Goal: Transaction & Acquisition: Book appointment/travel/reservation

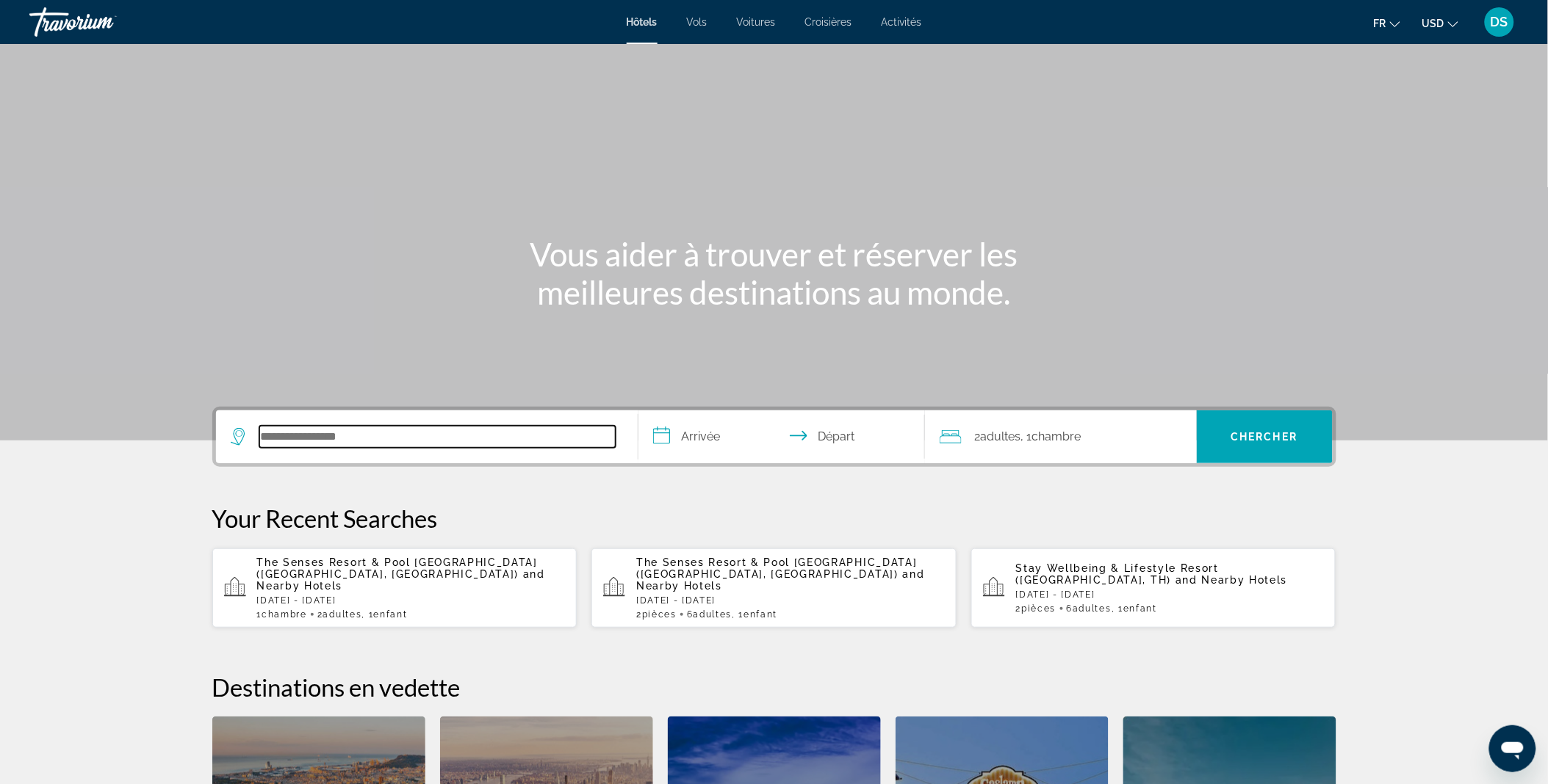
click at [403, 436] on input "Search hotel destination" at bounding box center [437, 437] width 356 height 22
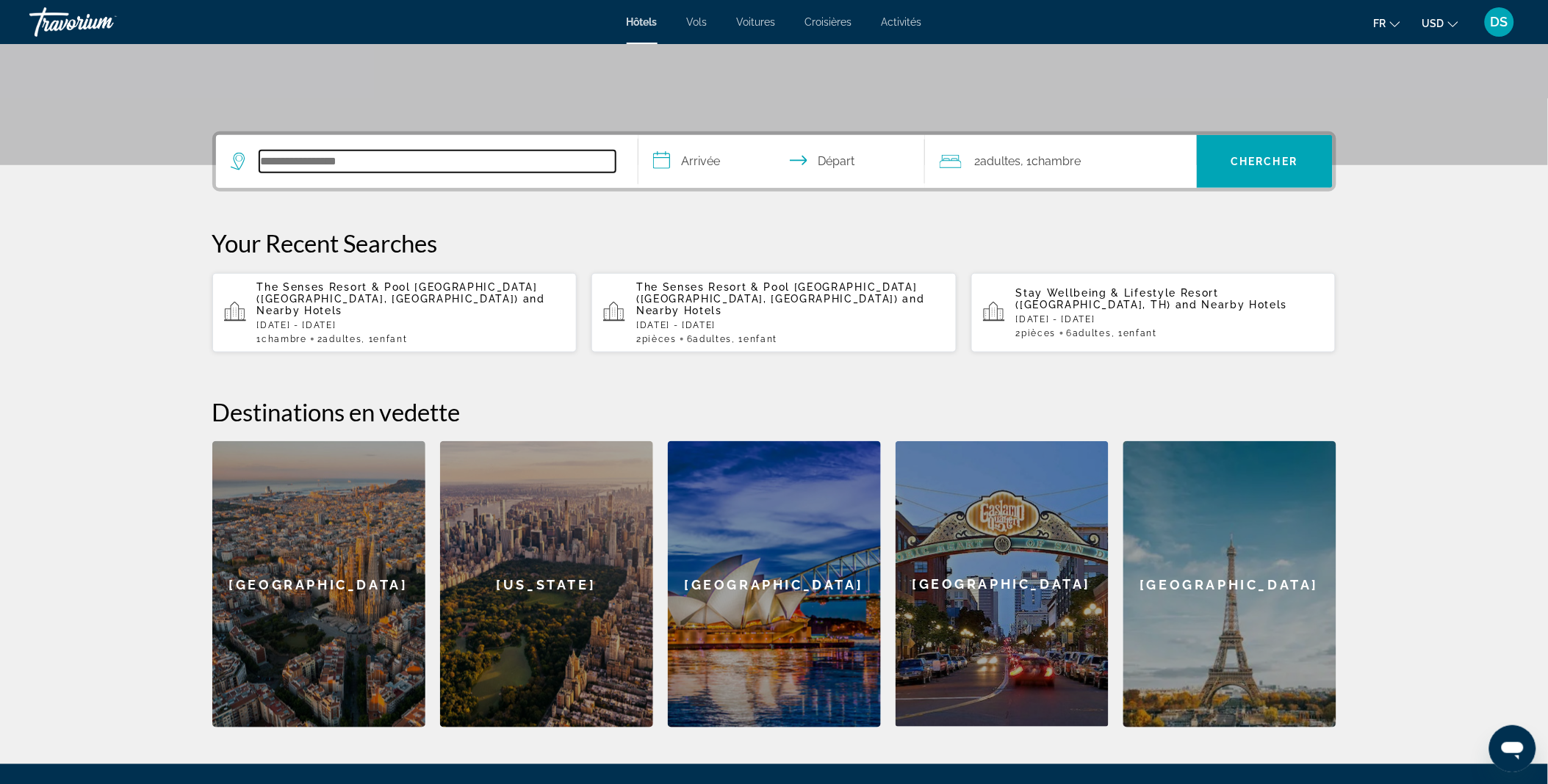
scroll to position [358, 0]
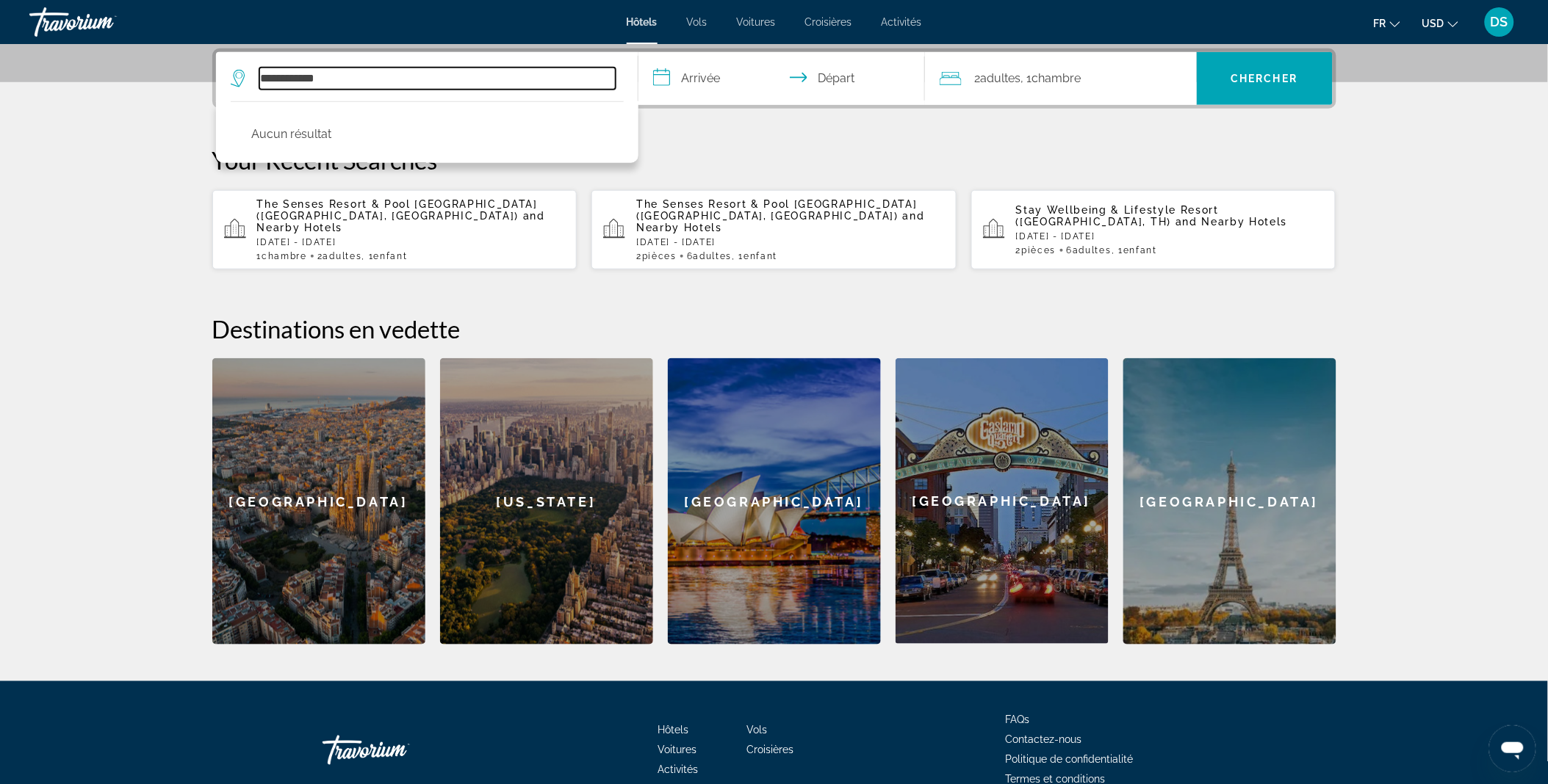
drag, startPoint x: 408, startPoint y: 85, endPoint x: 255, endPoint y: 68, distance: 153.9
click at [255, 68] on div "**********" at bounding box center [423, 78] width 385 height 22
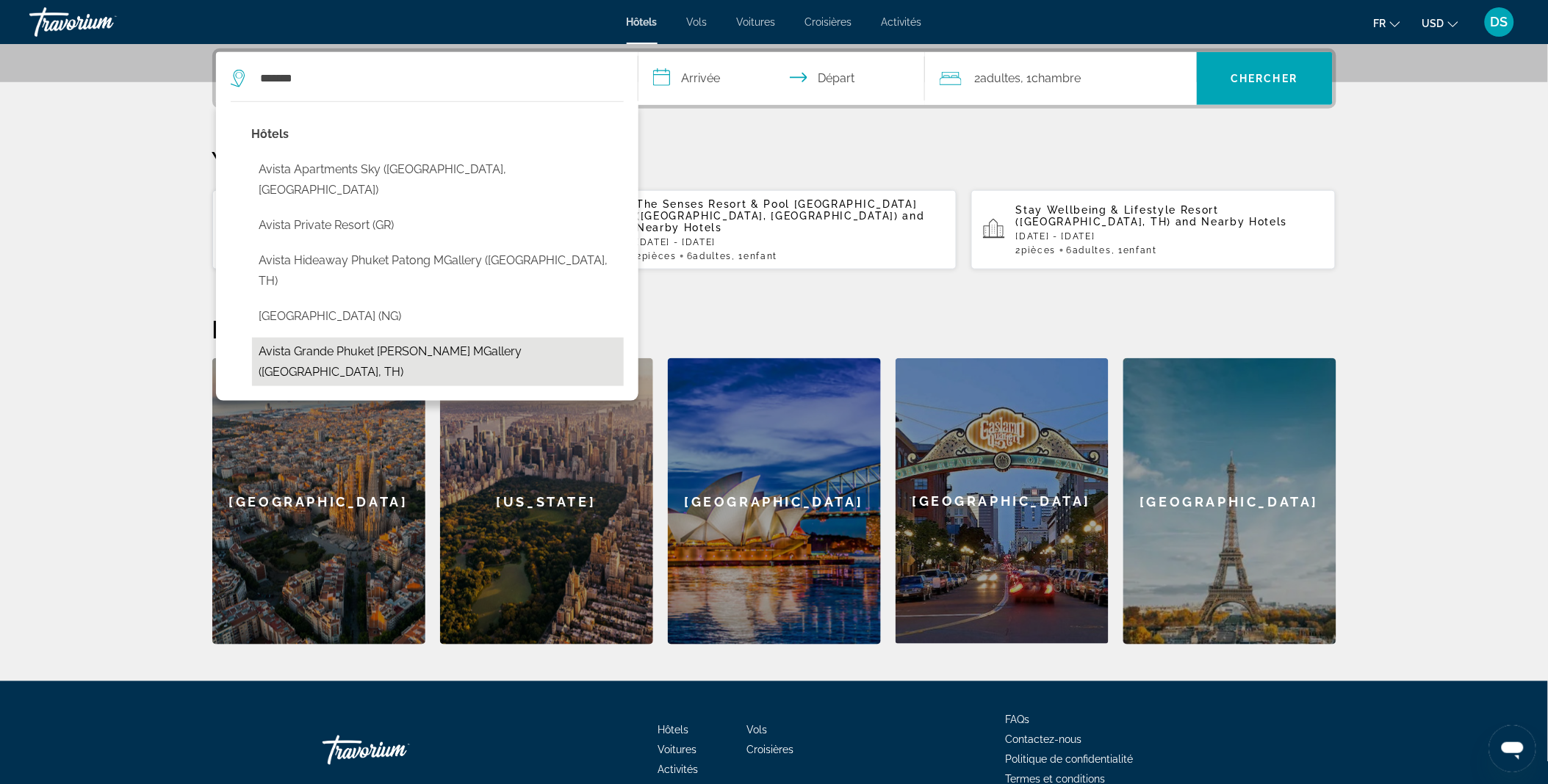
click at [275, 338] on button "Avista Grande Phuket Karon MGallery ([GEOGRAPHIC_DATA], TH)" at bounding box center [438, 362] width 372 height 48
type input "**********"
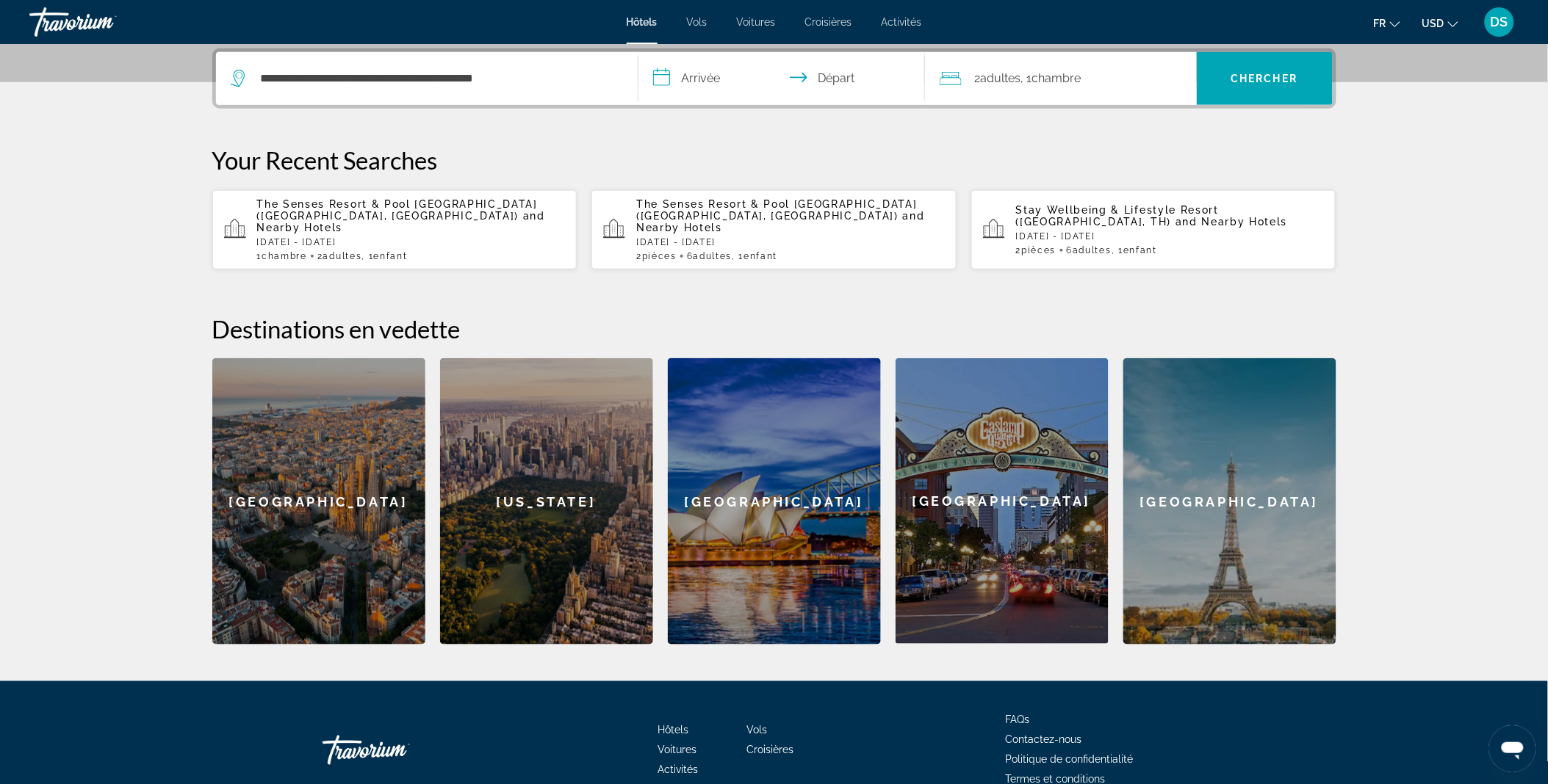
click at [687, 69] on input "**********" at bounding box center [784, 81] width 293 height 57
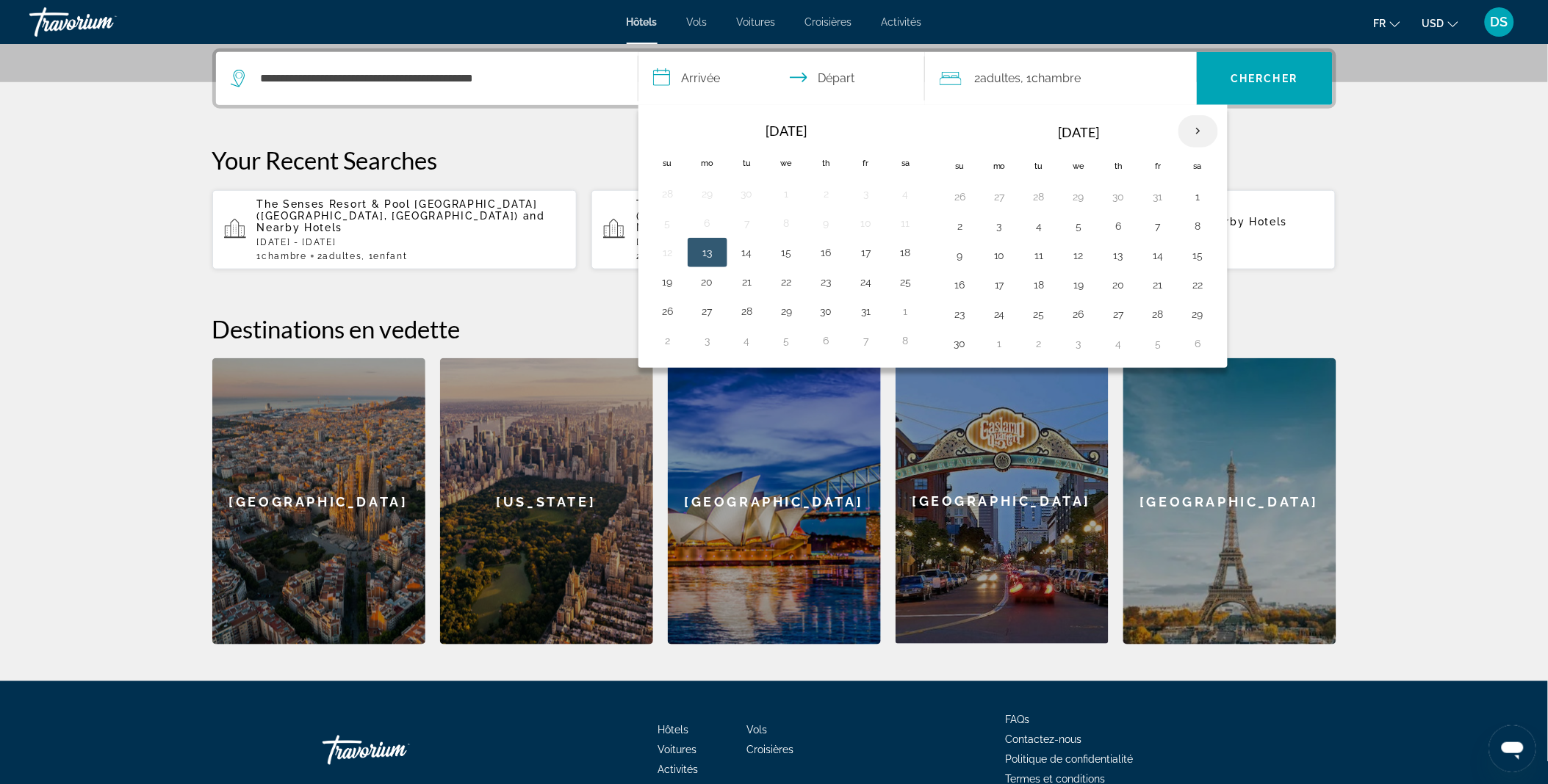
click at [1192, 135] on th "Next month" at bounding box center [1198, 132] width 39 height 32
click at [1076, 281] on button "24" at bounding box center [1079, 284] width 23 height 21
click at [1045, 309] on button "30" at bounding box center [1039, 314] width 23 height 21
type input "**********"
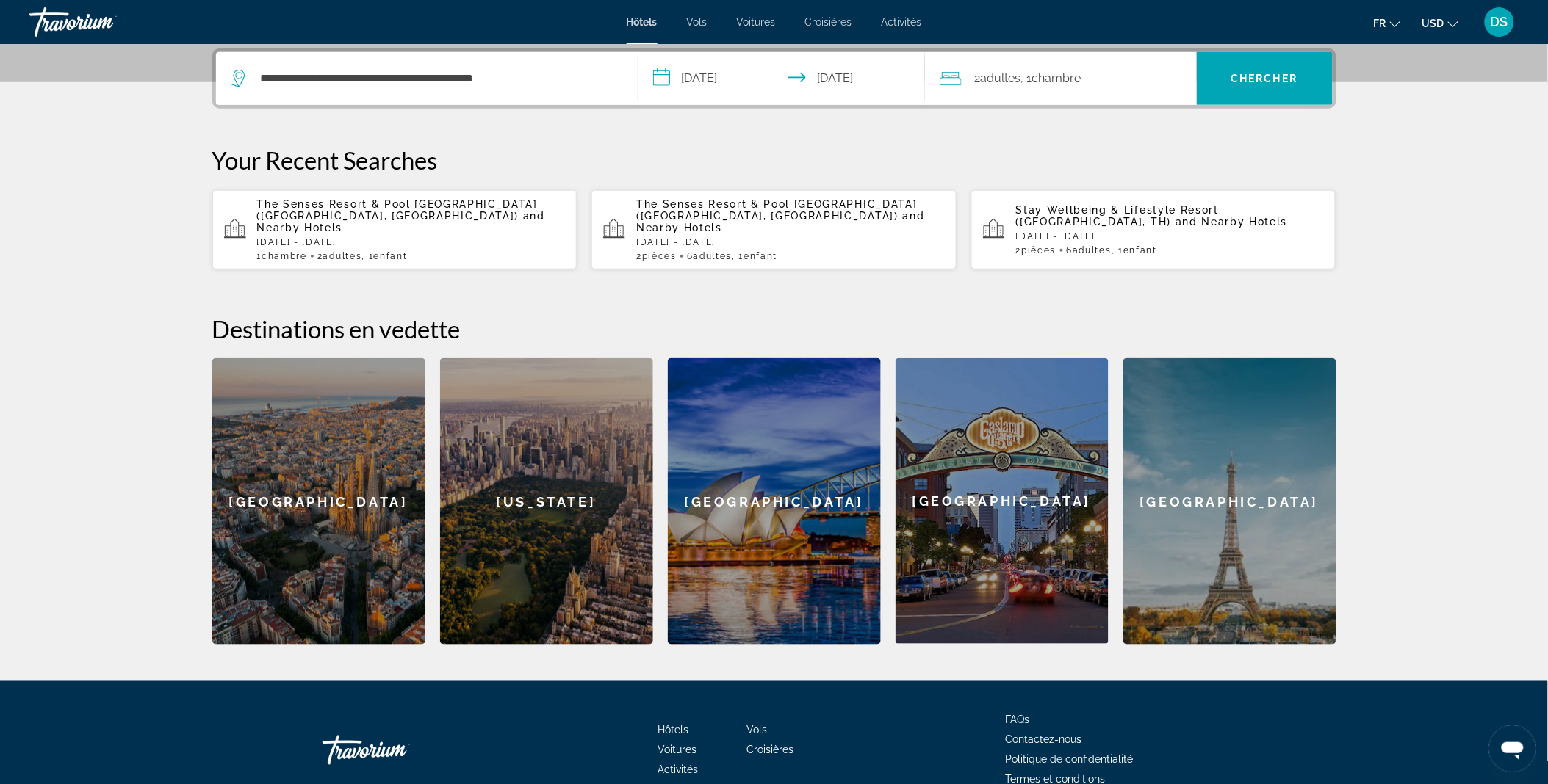
click at [1137, 77] on div "2 Adulte Adultes , 1 Chambre pièces" at bounding box center [1068, 78] width 257 height 21
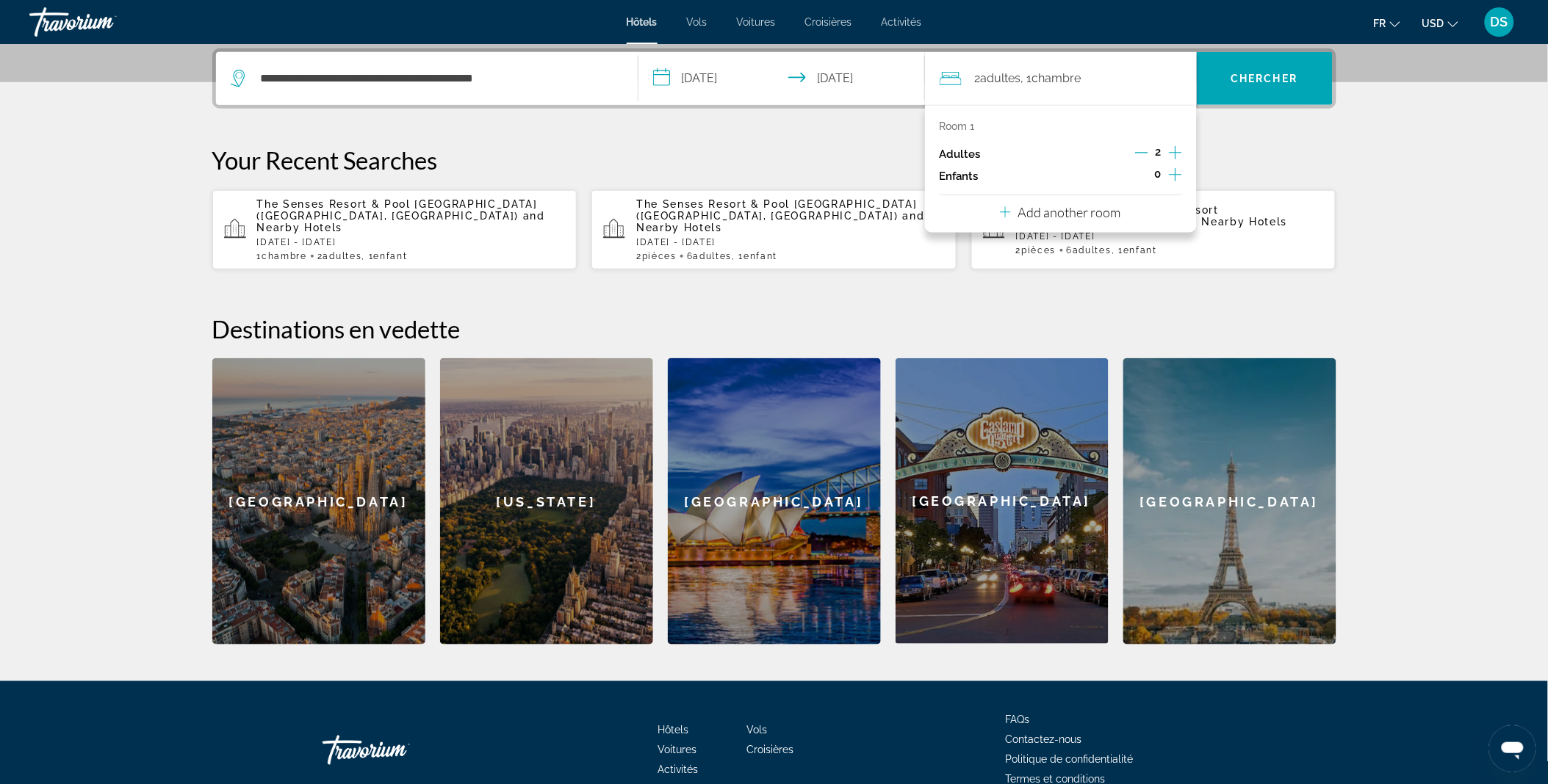
click at [1174, 148] on icon "Increment adults" at bounding box center [1175, 152] width 13 height 18
click at [1215, 91] on span "Search" at bounding box center [1264, 78] width 136 height 35
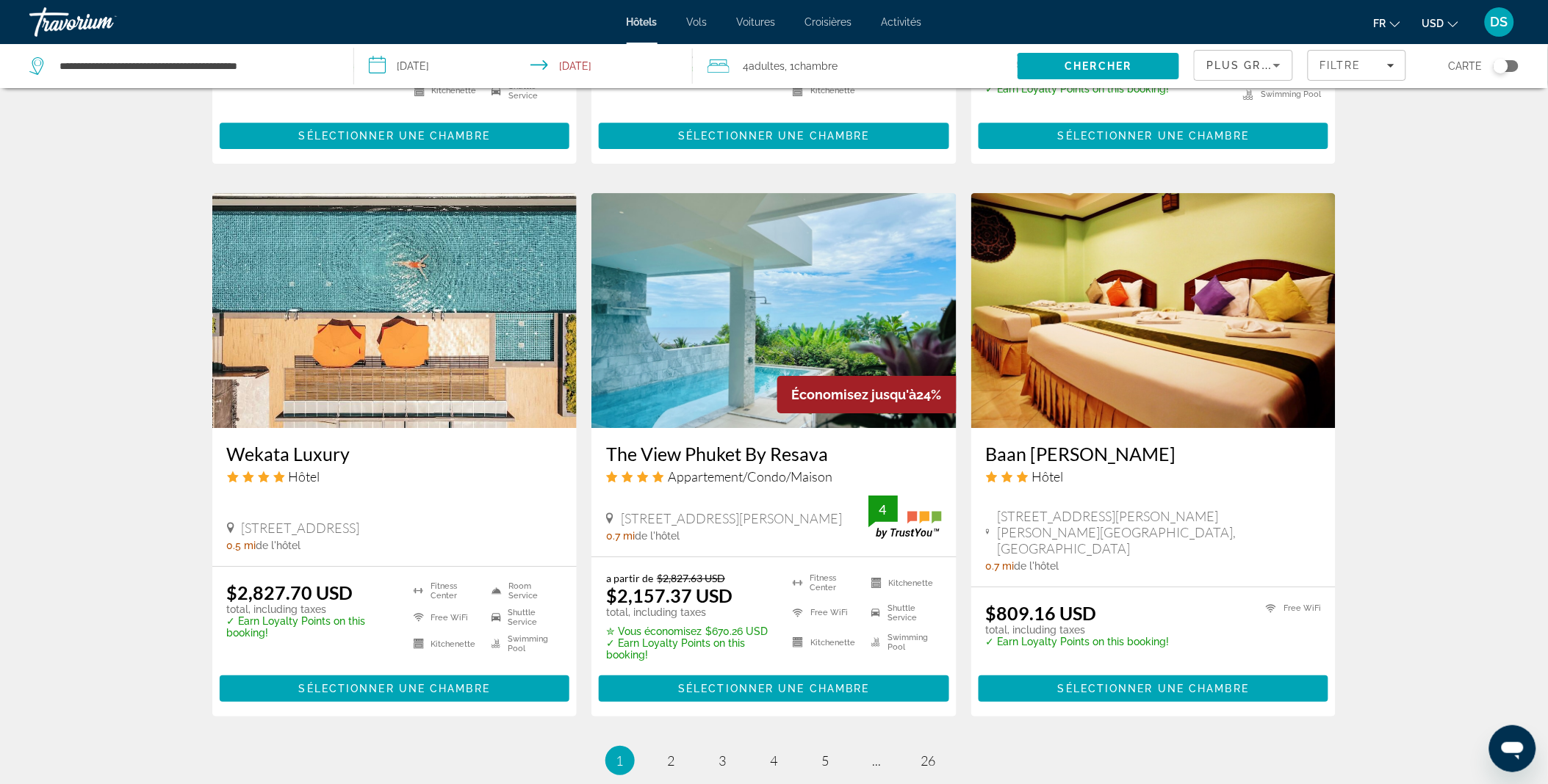
scroll to position [1616, 0]
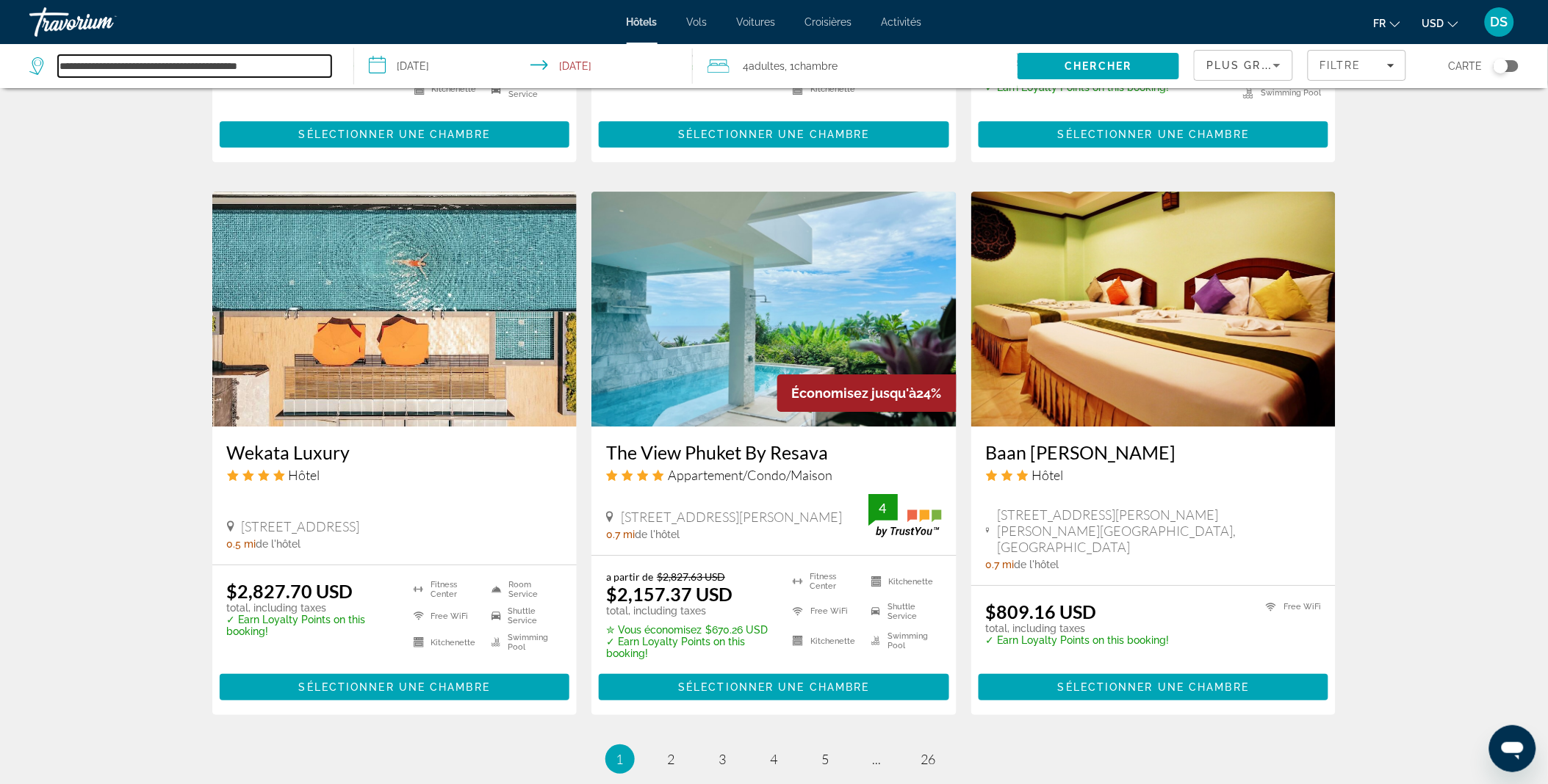
click at [231, 64] on input "**********" at bounding box center [195, 65] width 273 height 22
drag, startPoint x: 305, startPoint y: 63, endPoint x: -4, endPoint y: 51, distance: 309.2
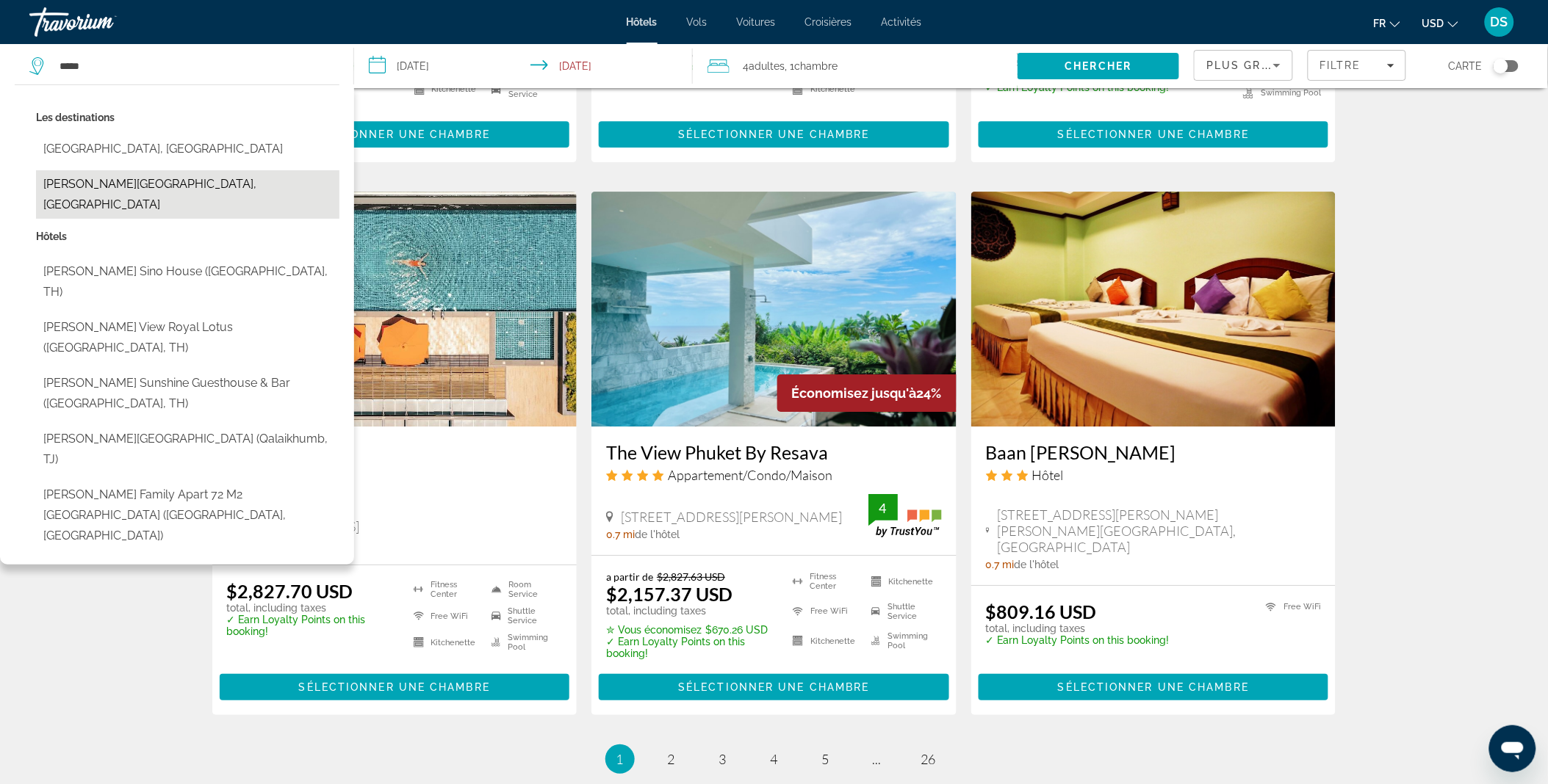
click at [118, 177] on button "[PERSON_NAME], [GEOGRAPHIC_DATA]" at bounding box center [188, 195] width 303 height 48
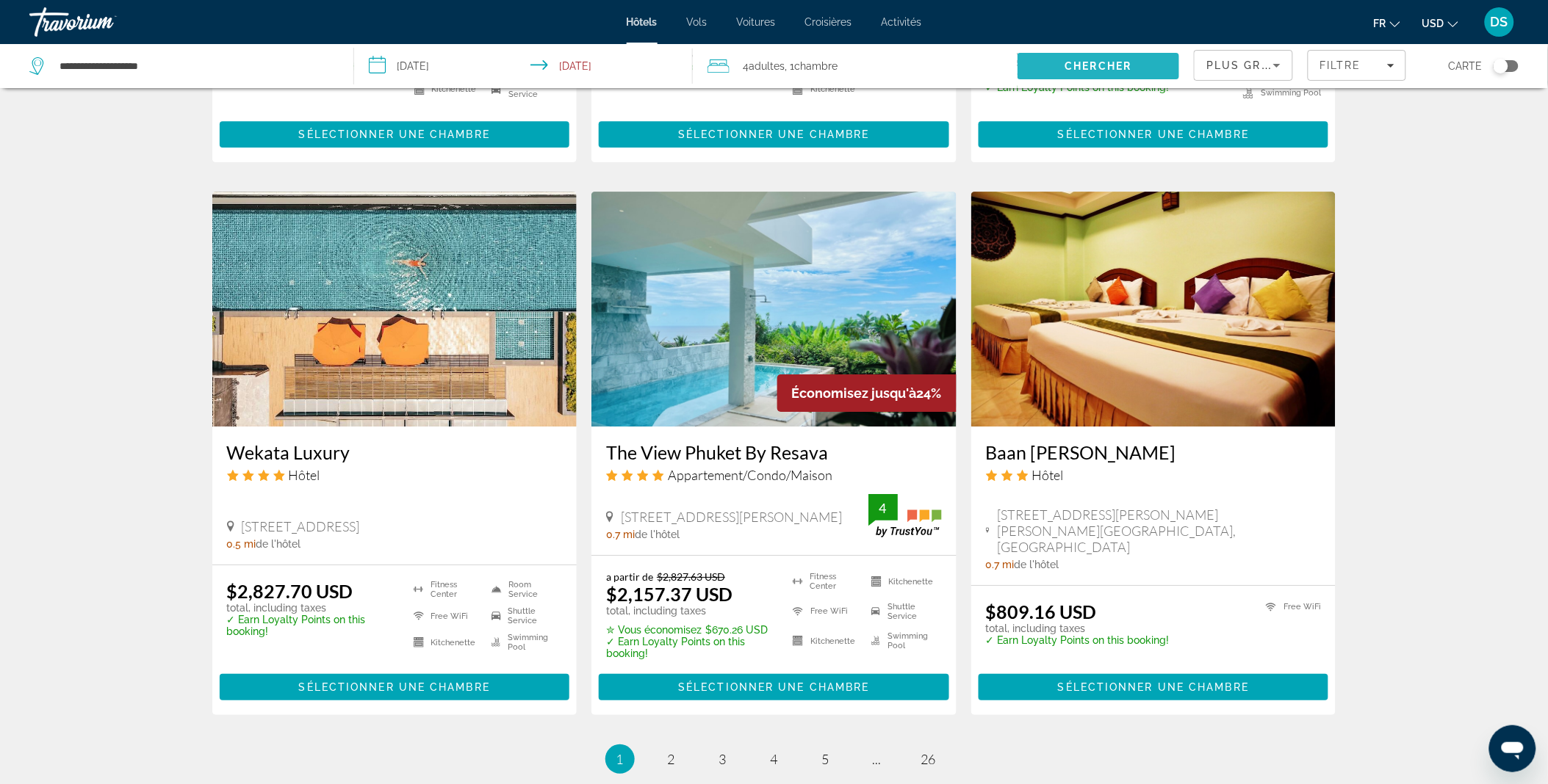
click at [1047, 69] on span "Search" at bounding box center [1098, 65] width 162 height 35
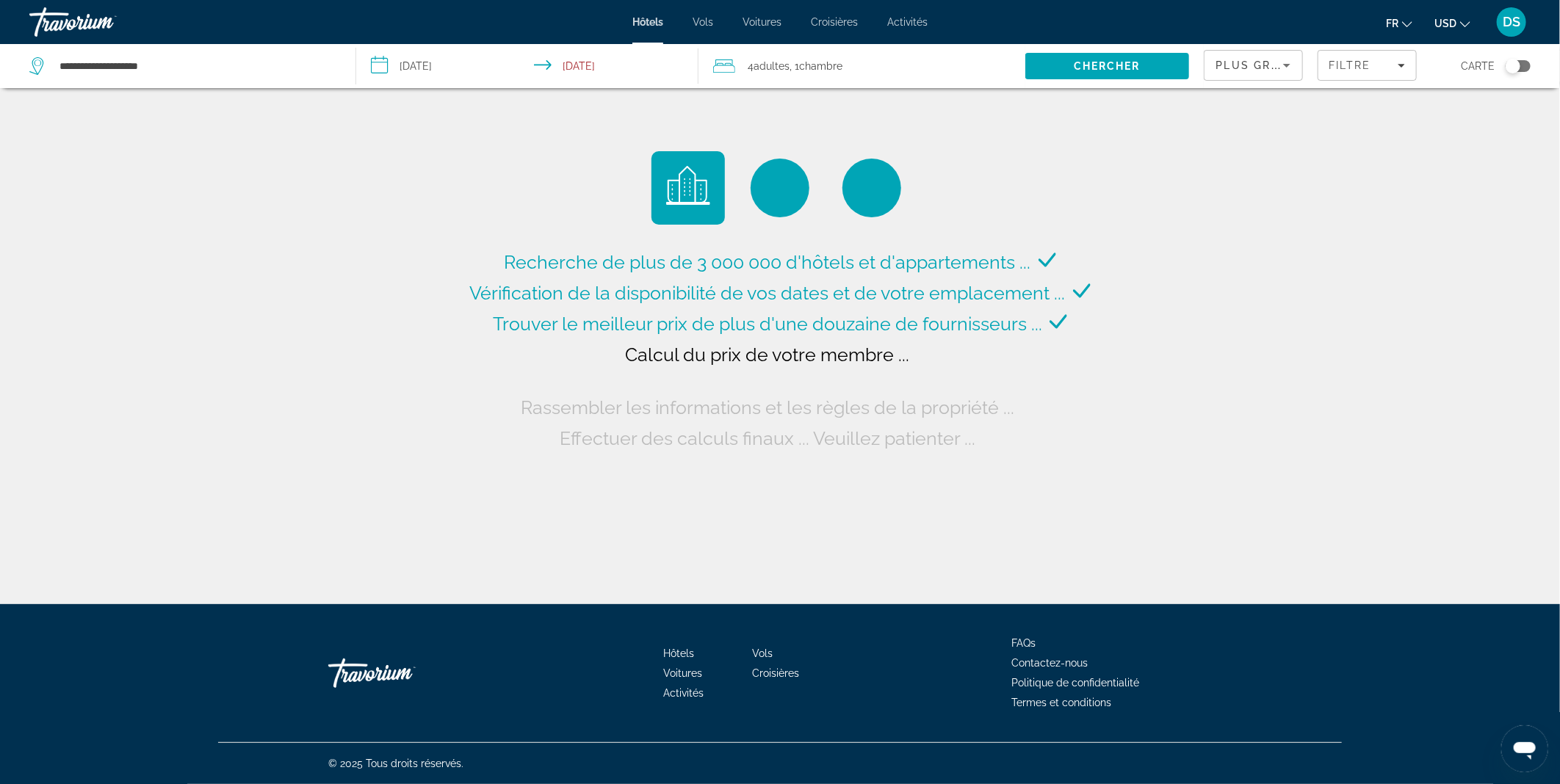
click at [1456, 26] on span "USD" at bounding box center [1445, 23] width 22 height 12
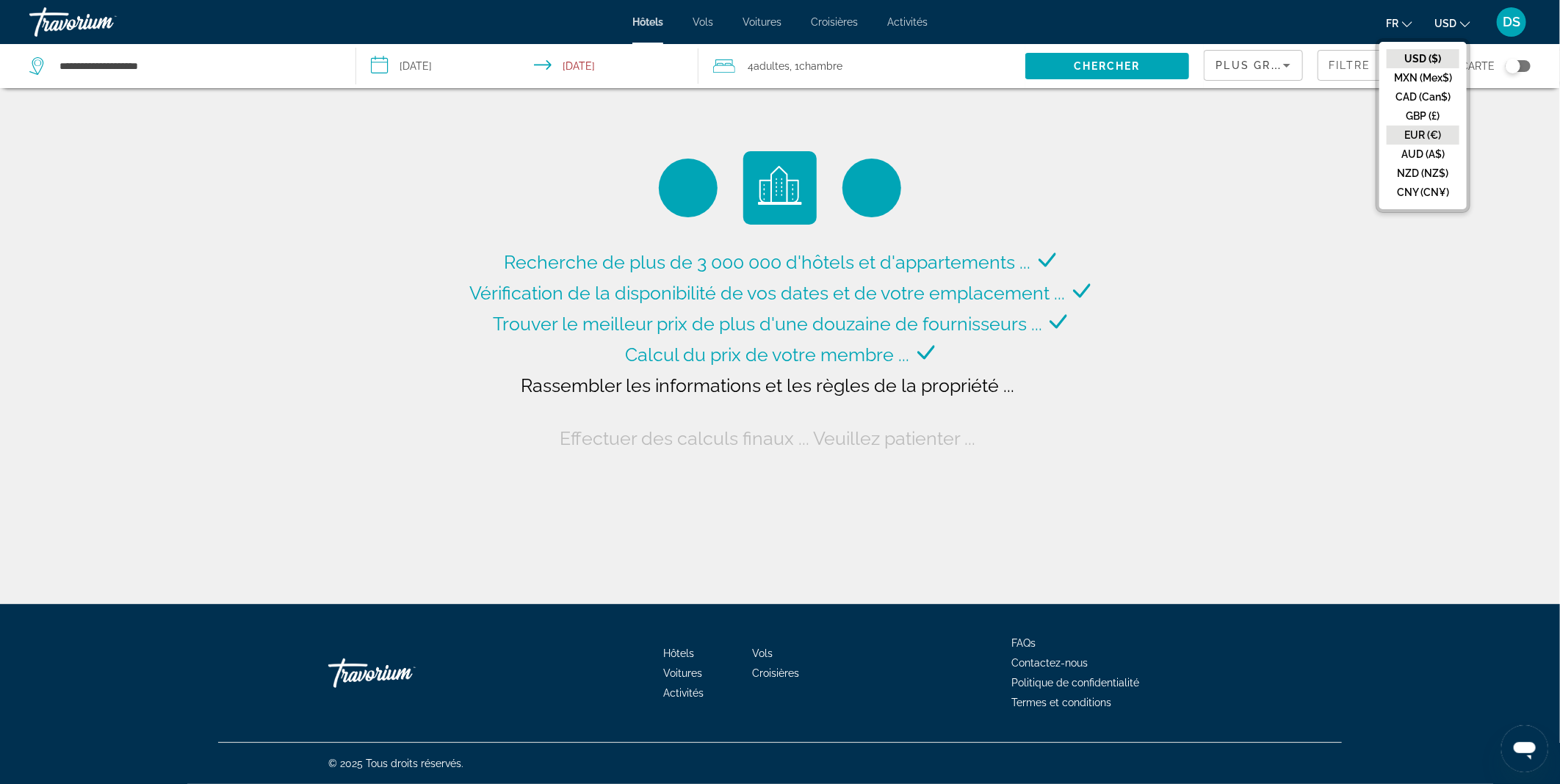
click at [1423, 127] on button "EUR (€)" at bounding box center [1422, 135] width 73 height 19
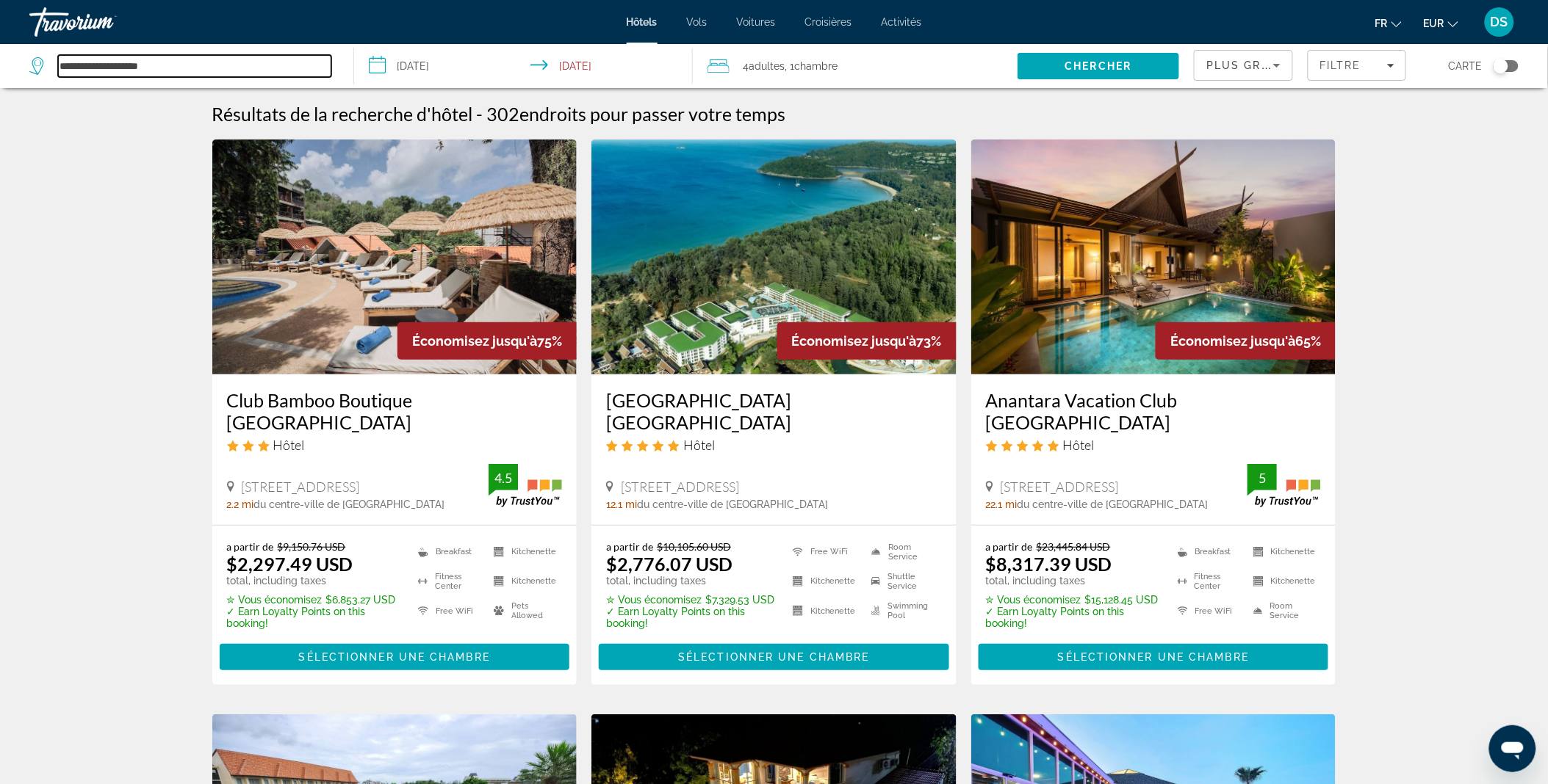
drag, startPoint x: 238, startPoint y: 57, endPoint x: -4, endPoint y: 44, distance: 242.3
click at [0, 44] on html "**********" at bounding box center [774, 392] width 1548 height 784
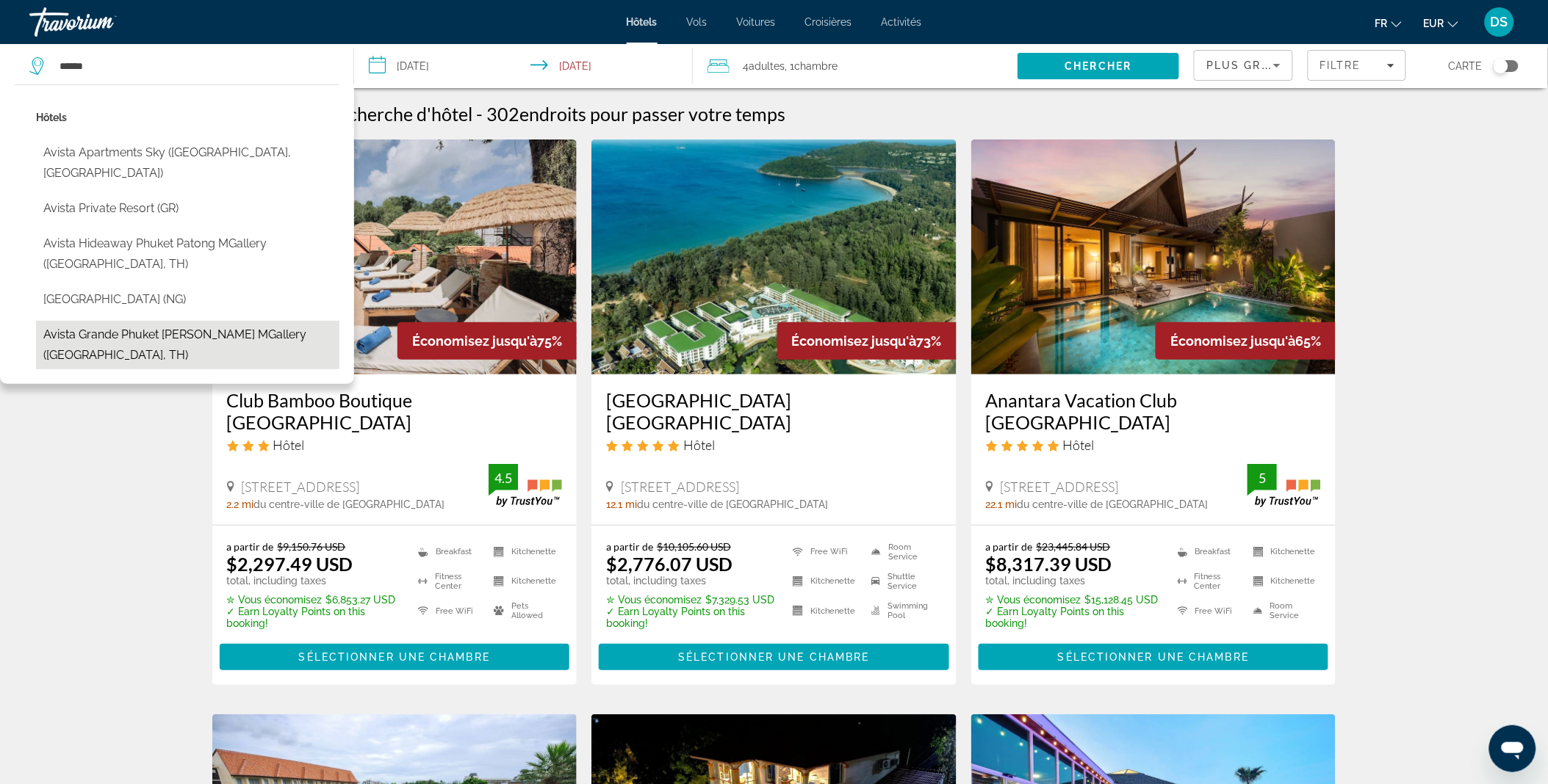
click at [140, 321] on button "Avista Grande Phuket Karon MGallery ([GEOGRAPHIC_DATA], TH)" at bounding box center [188, 345] width 303 height 48
type input "**********"
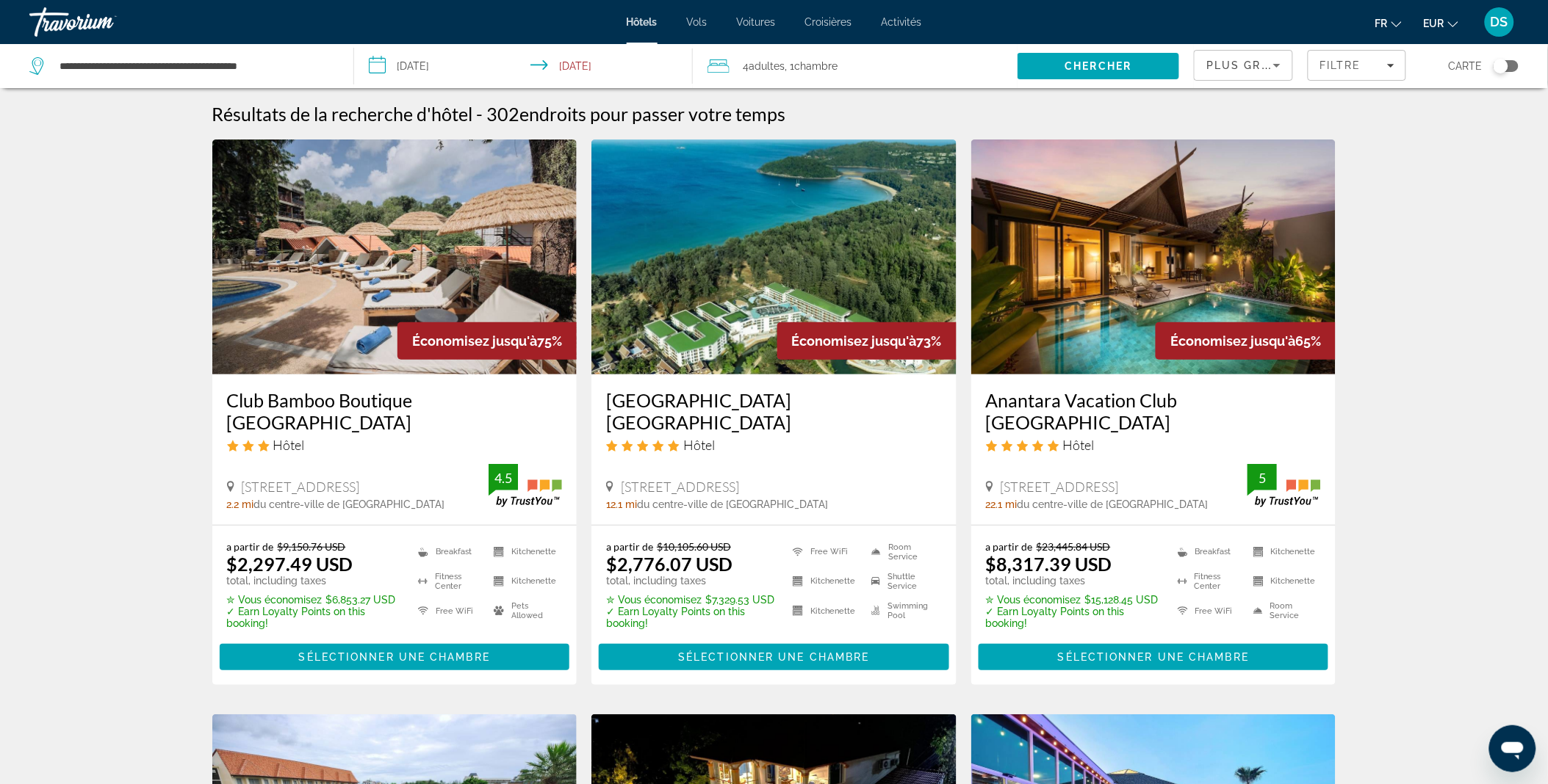
click at [837, 65] on span ", 1 Chambre pièces" at bounding box center [810, 65] width 53 height 21
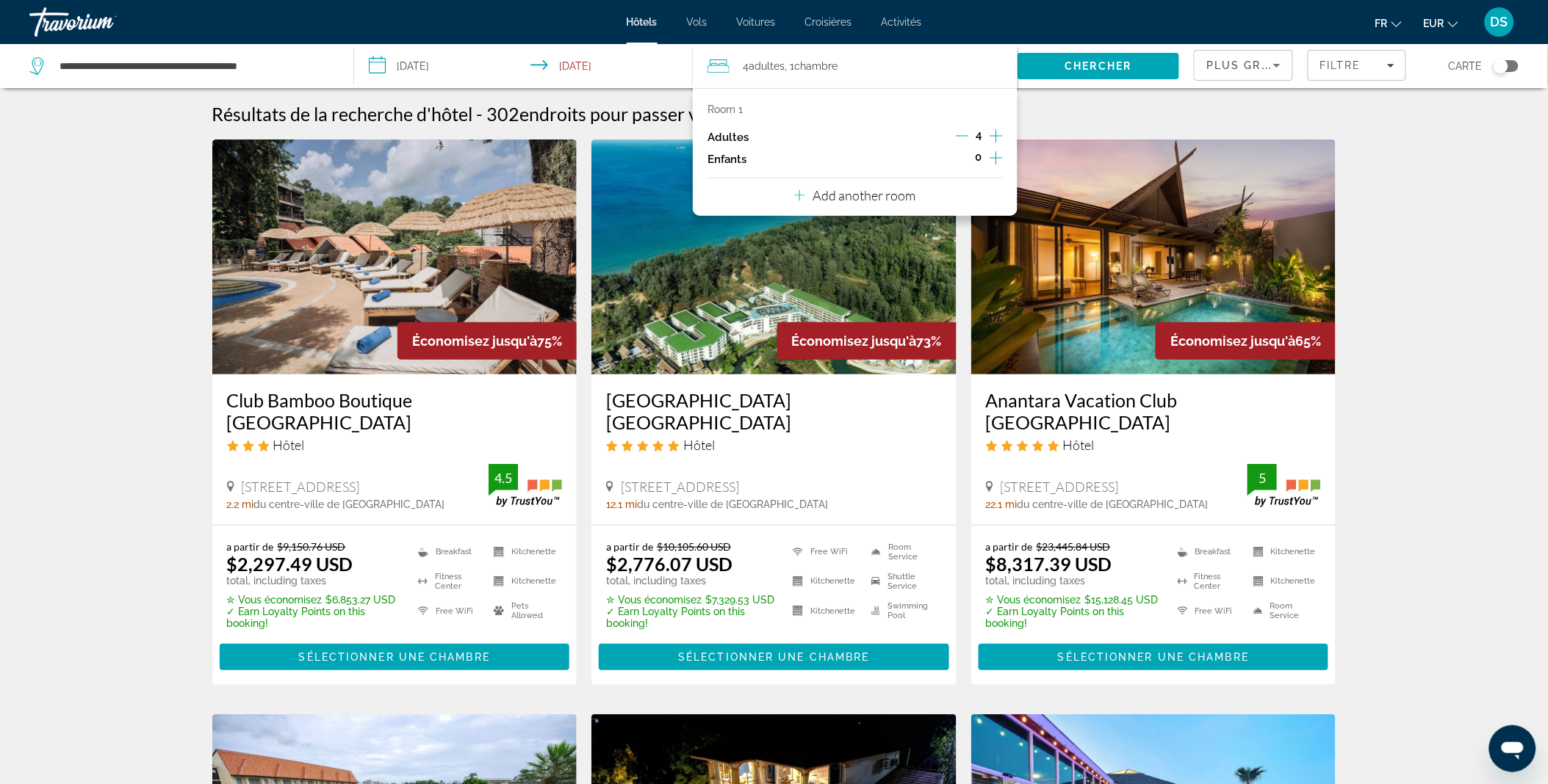
click at [960, 142] on icon "Decrement adults" at bounding box center [962, 135] width 13 height 13
click at [996, 159] on icon "Increment children" at bounding box center [996, 158] width 13 height 13
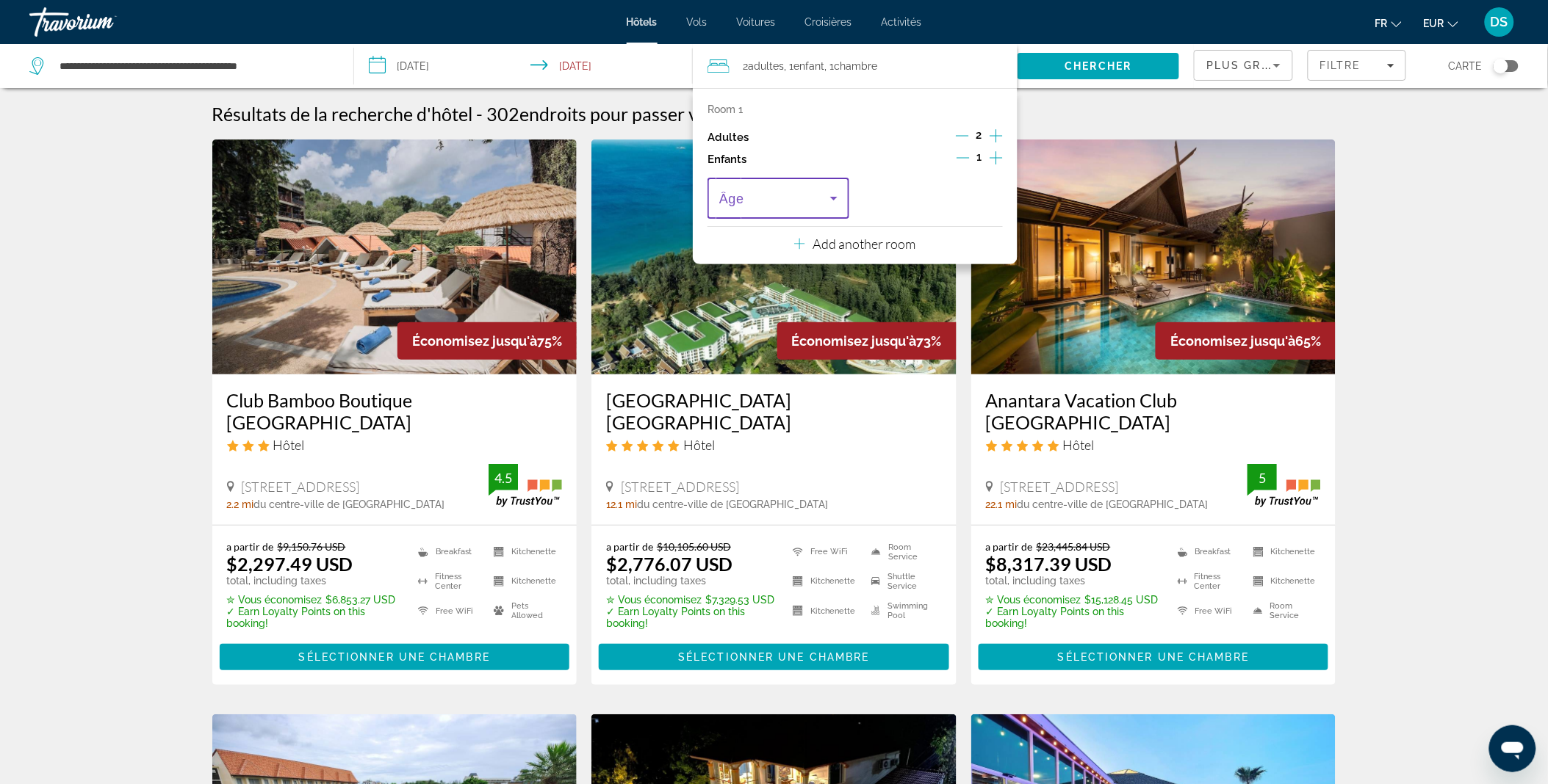
click at [839, 193] on icon "Travelers: 2 adults, 1 child" at bounding box center [834, 198] width 18 height 18
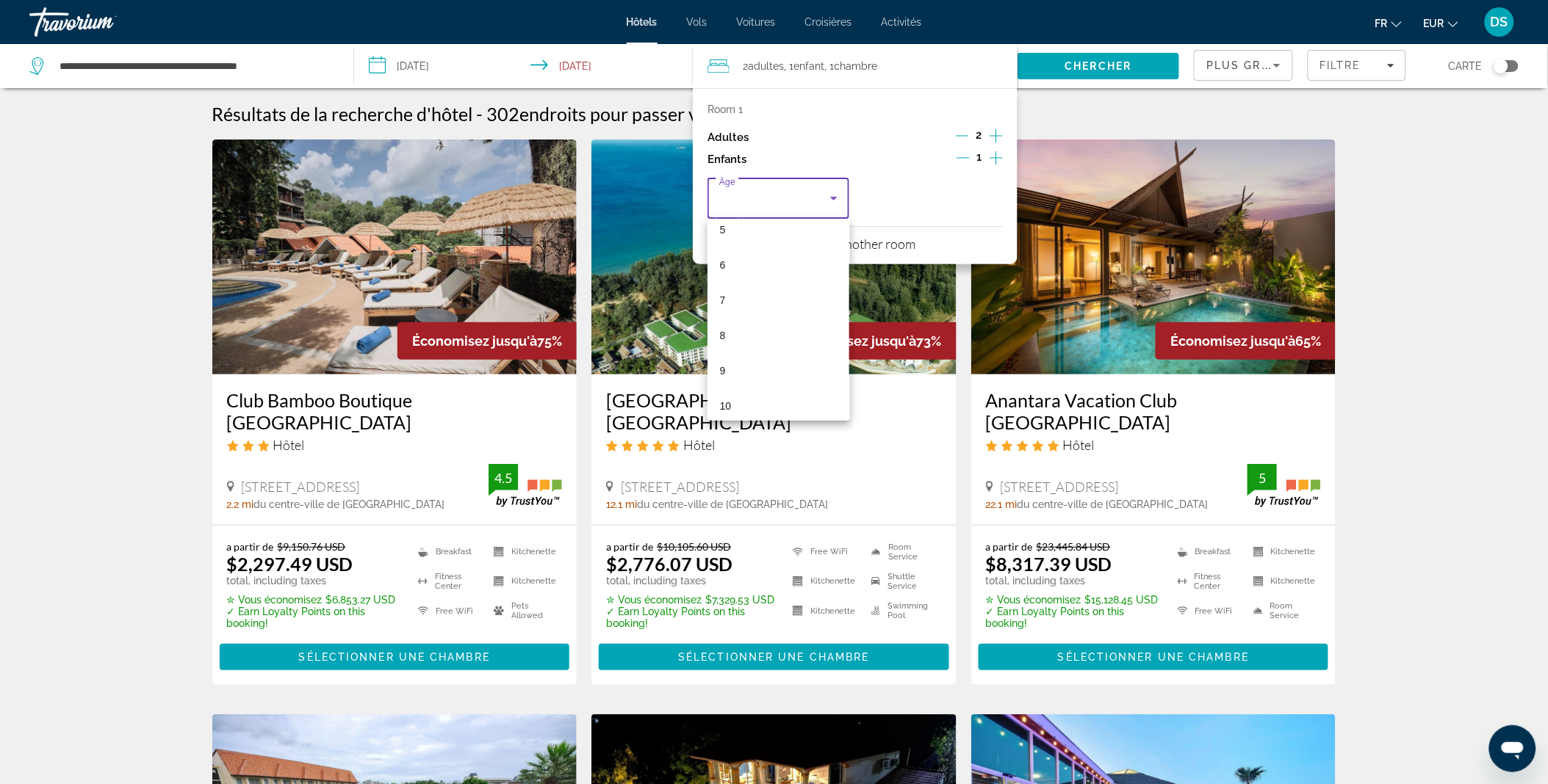
scroll to position [189, 0]
click at [751, 360] on mat-option "9" at bounding box center [778, 370] width 142 height 35
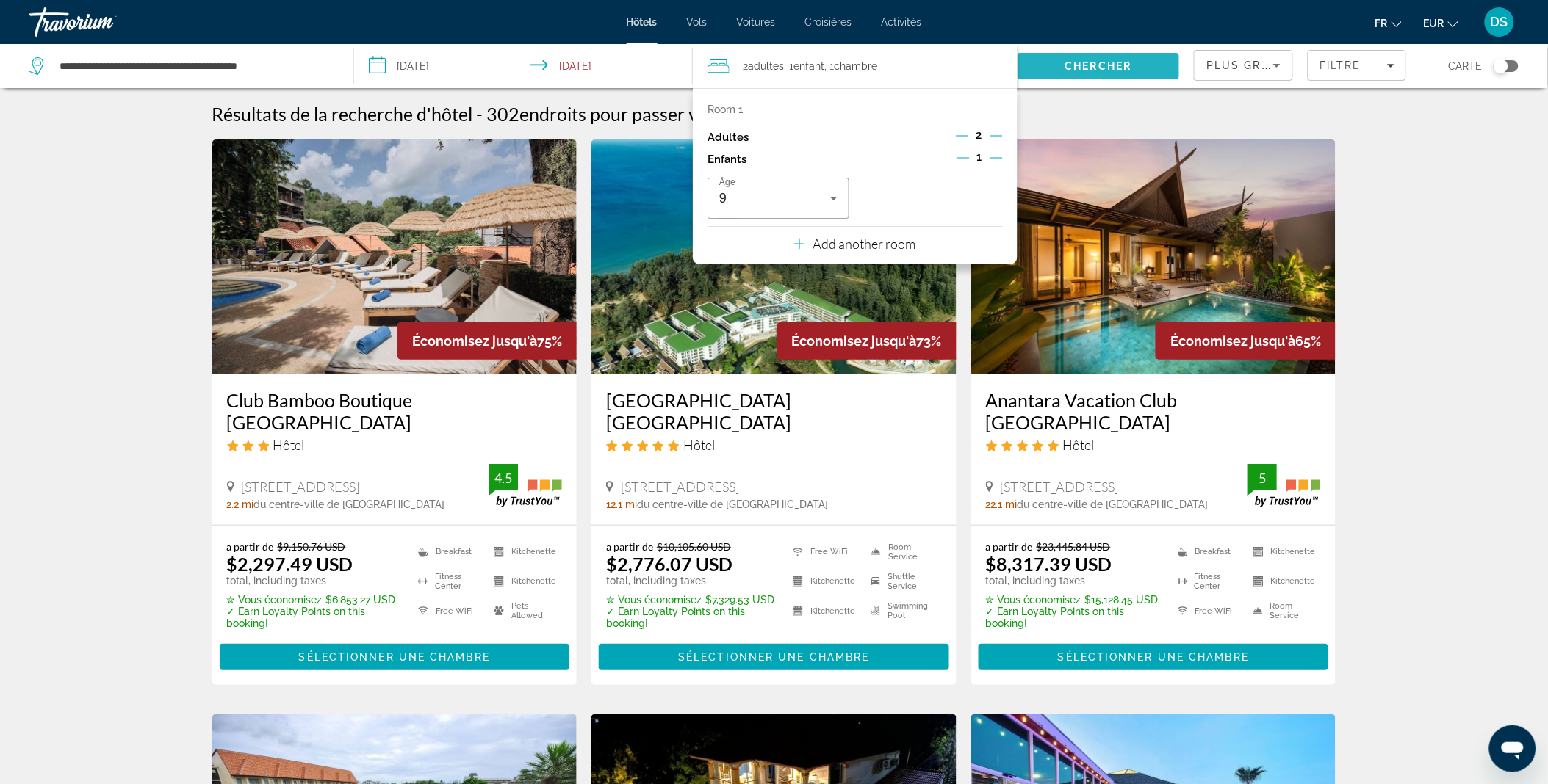
click at [1083, 63] on span "Chercher" at bounding box center [1098, 65] width 66 height 12
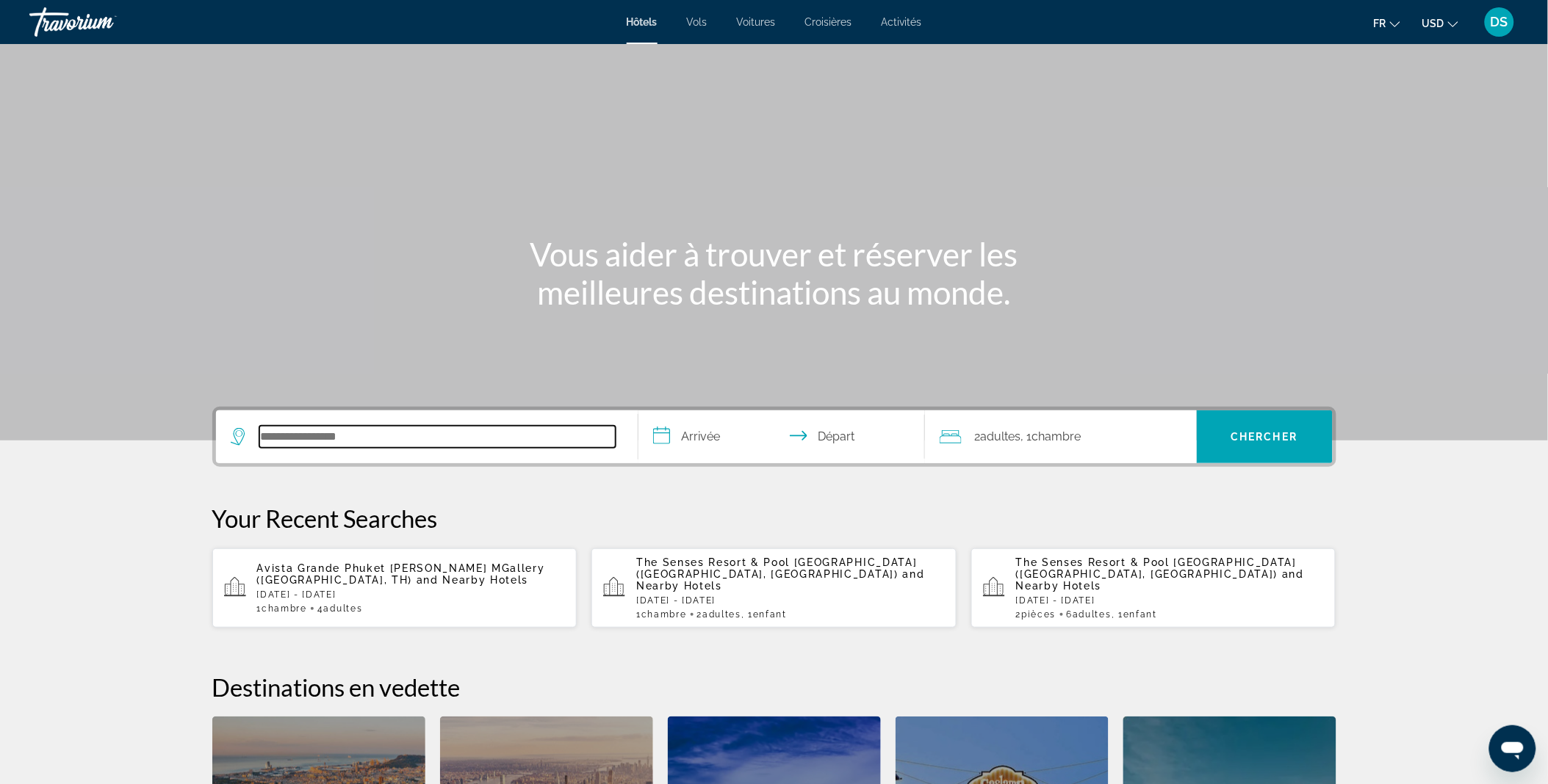
click at [297, 443] on input "Search hotel destination" at bounding box center [437, 437] width 356 height 22
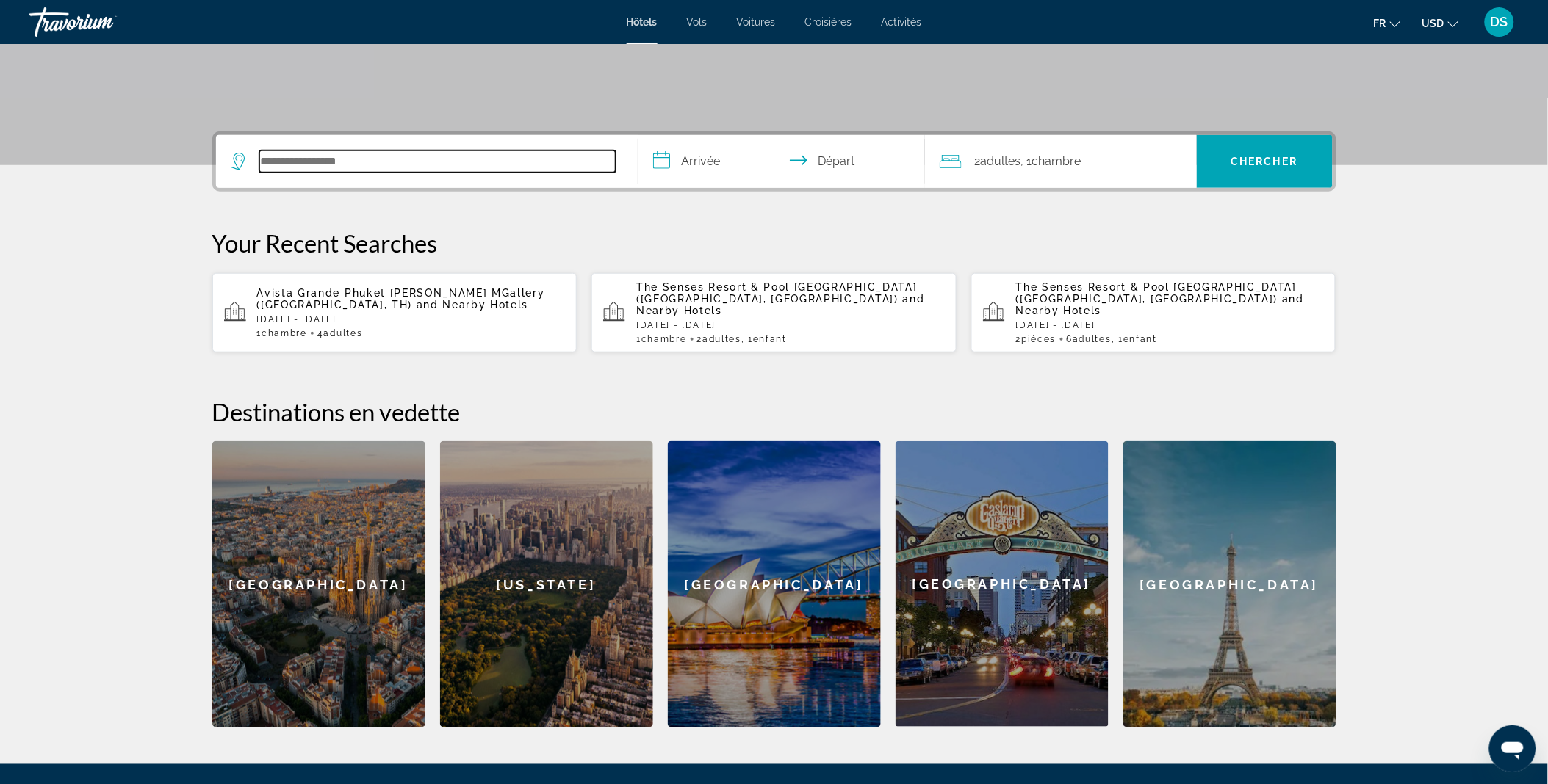
scroll to position [358, 0]
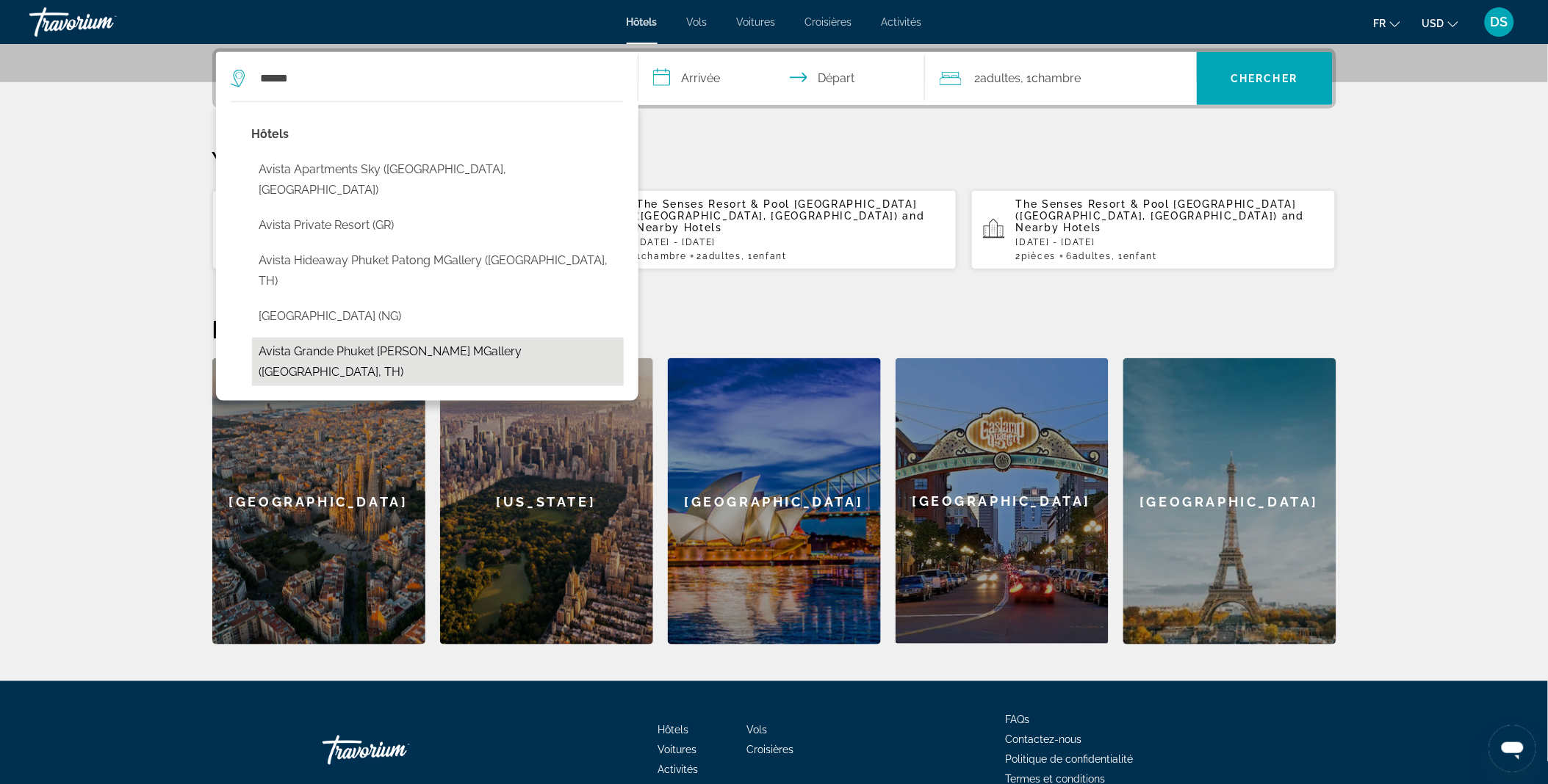
click at [378, 338] on button "Avista Grande Phuket Karon MGallery ([GEOGRAPHIC_DATA], TH)" at bounding box center [438, 362] width 372 height 48
type input "**********"
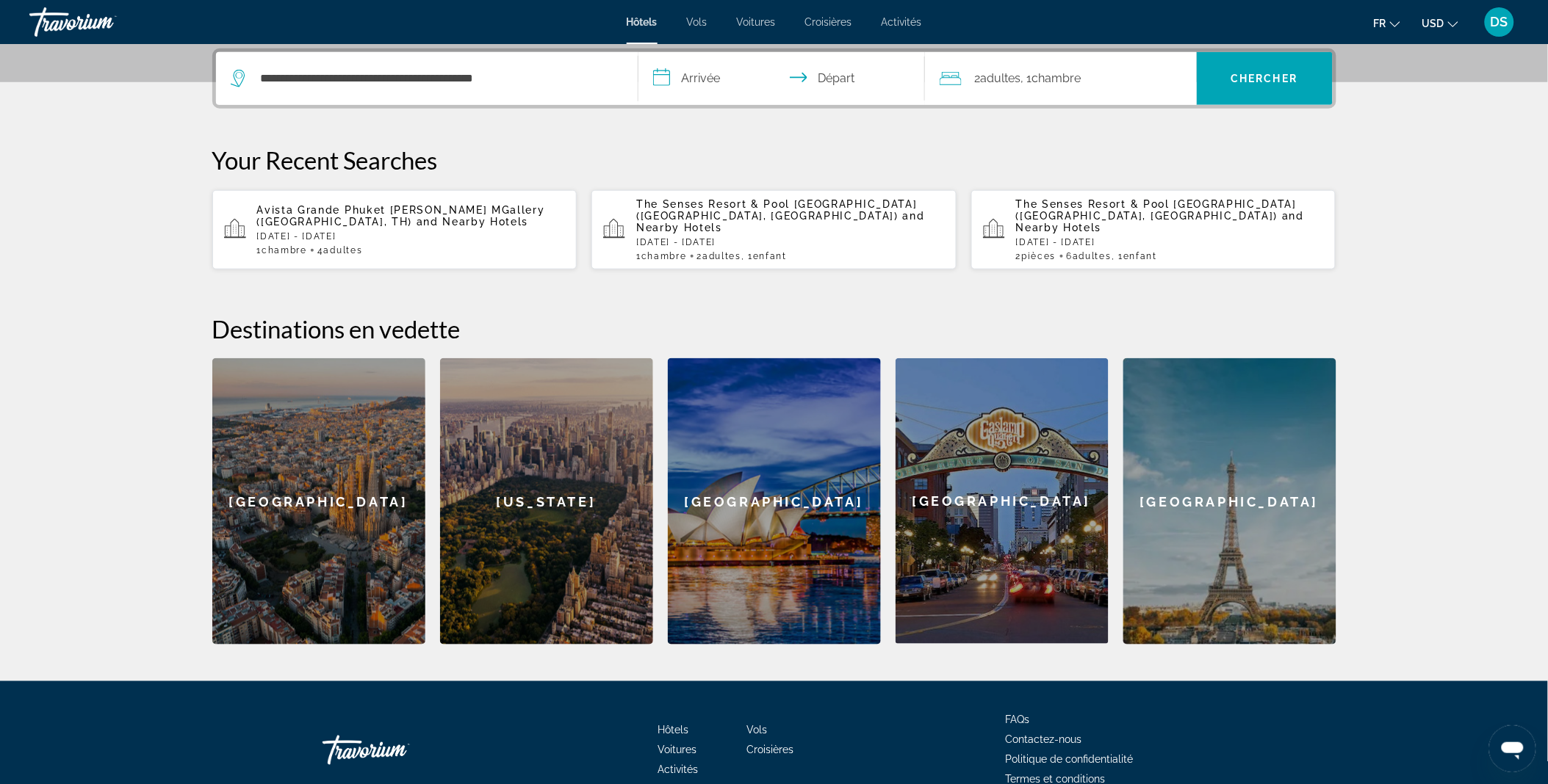
click at [692, 71] on input "**********" at bounding box center [784, 81] width 293 height 57
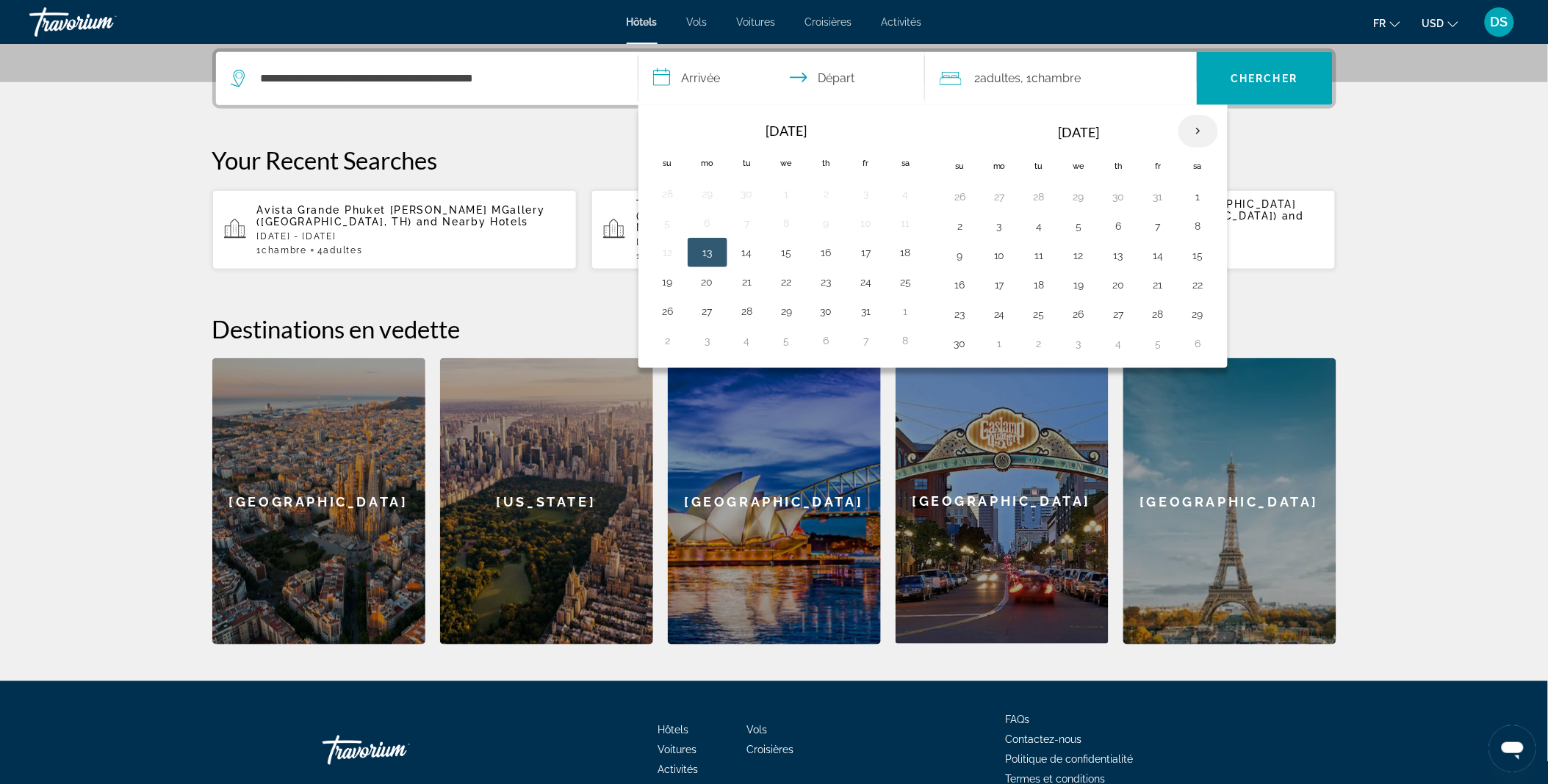
click at [1201, 126] on th "Next month" at bounding box center [1198, 132] width 39 height 32
click at [1090, 281] on button "24" at bounding box center [1079, 284] width 23 height 21
click at [1046, 311] on button "30" at bounding box center [1039, 314] width 23 height 21
type input "**********"
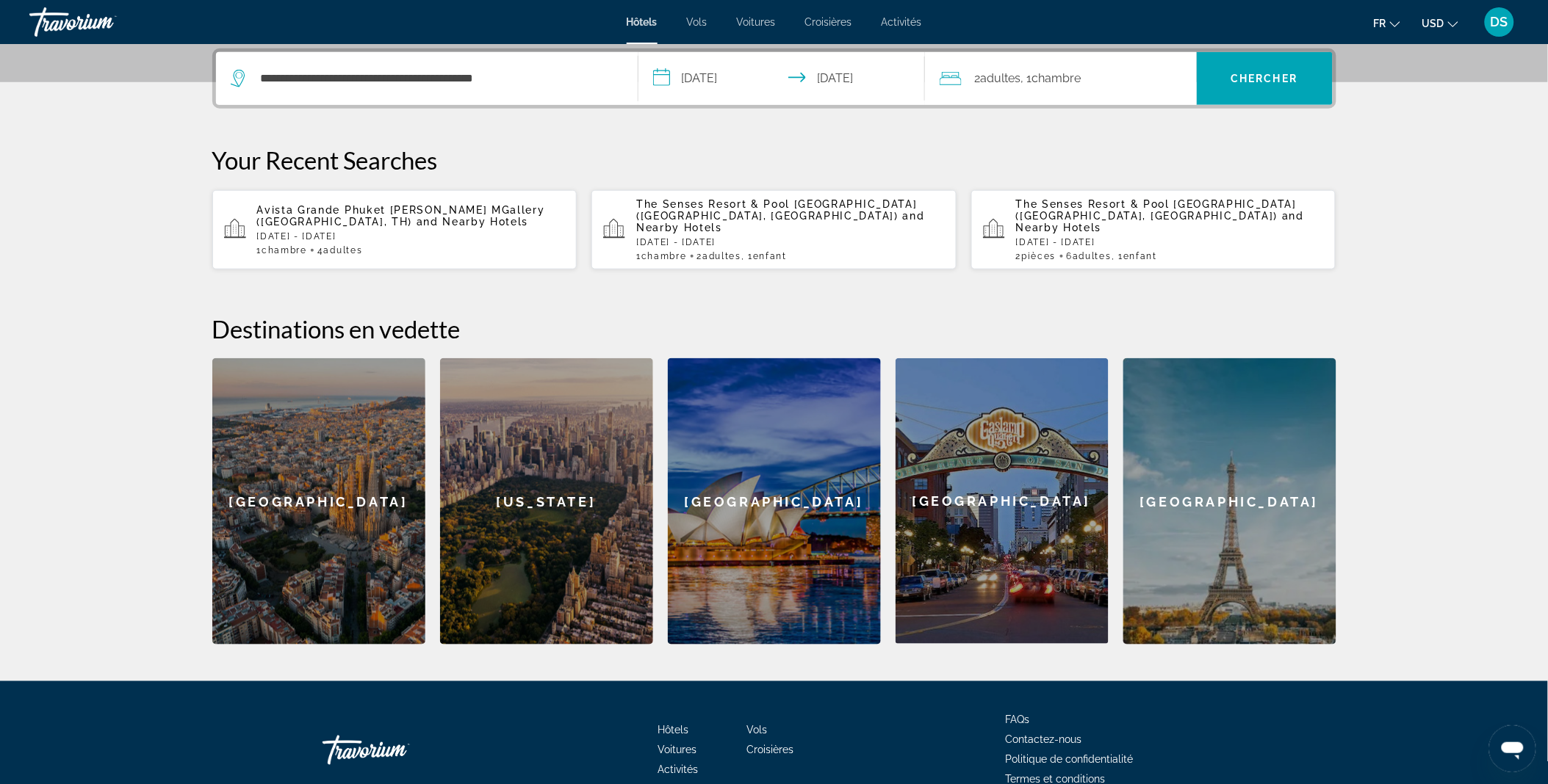
click at [1067, 83] on span "Chambre" at bounding box center [1056, 78] width 49 height 14
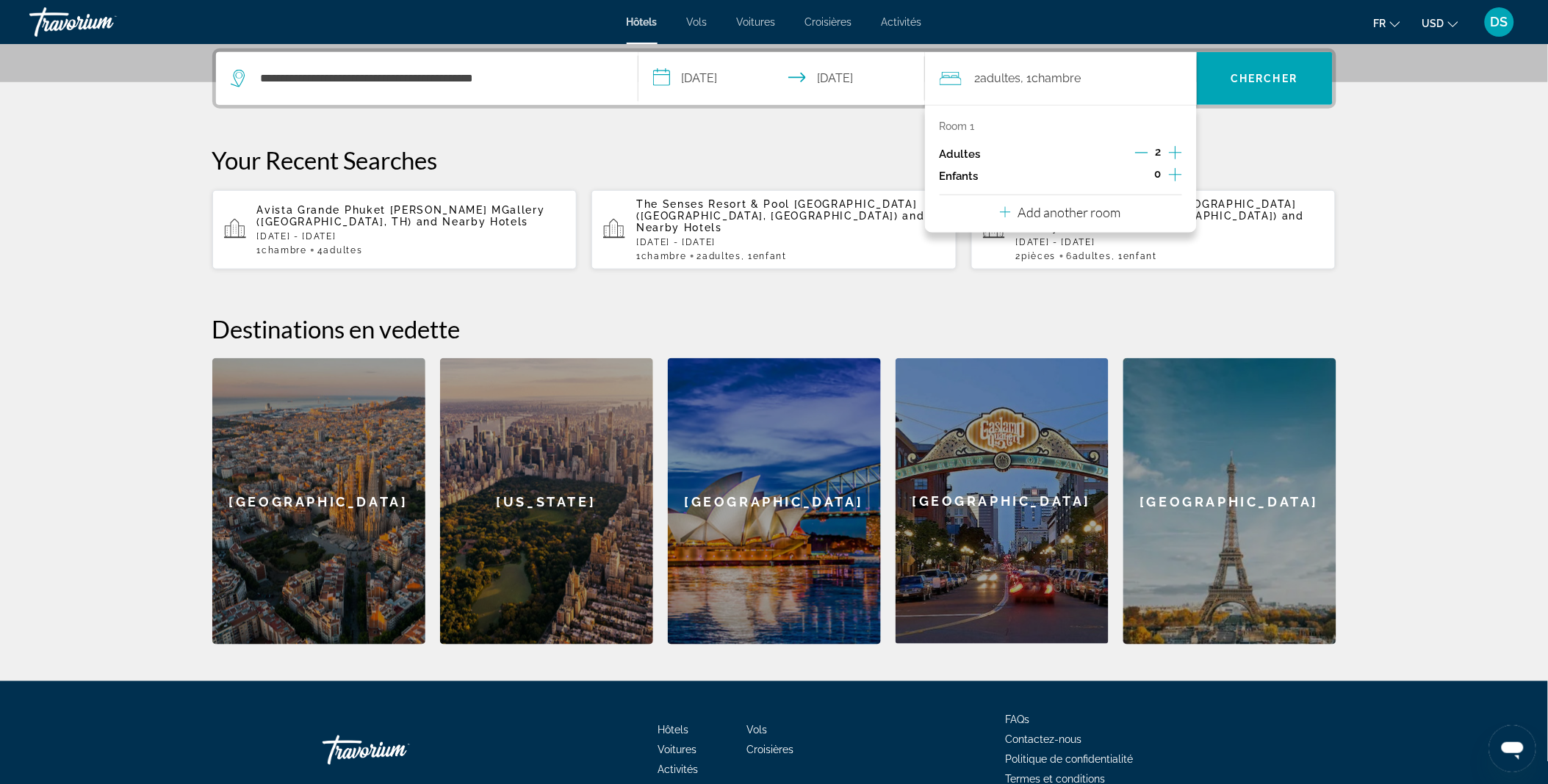
click at [1176, 149] on icon "Increment adults" at bounding box center [1175, 152] width 13 height 18
click at [1253, 67] on span "Search" at bounding box center [1264, 78] width 136 height 35
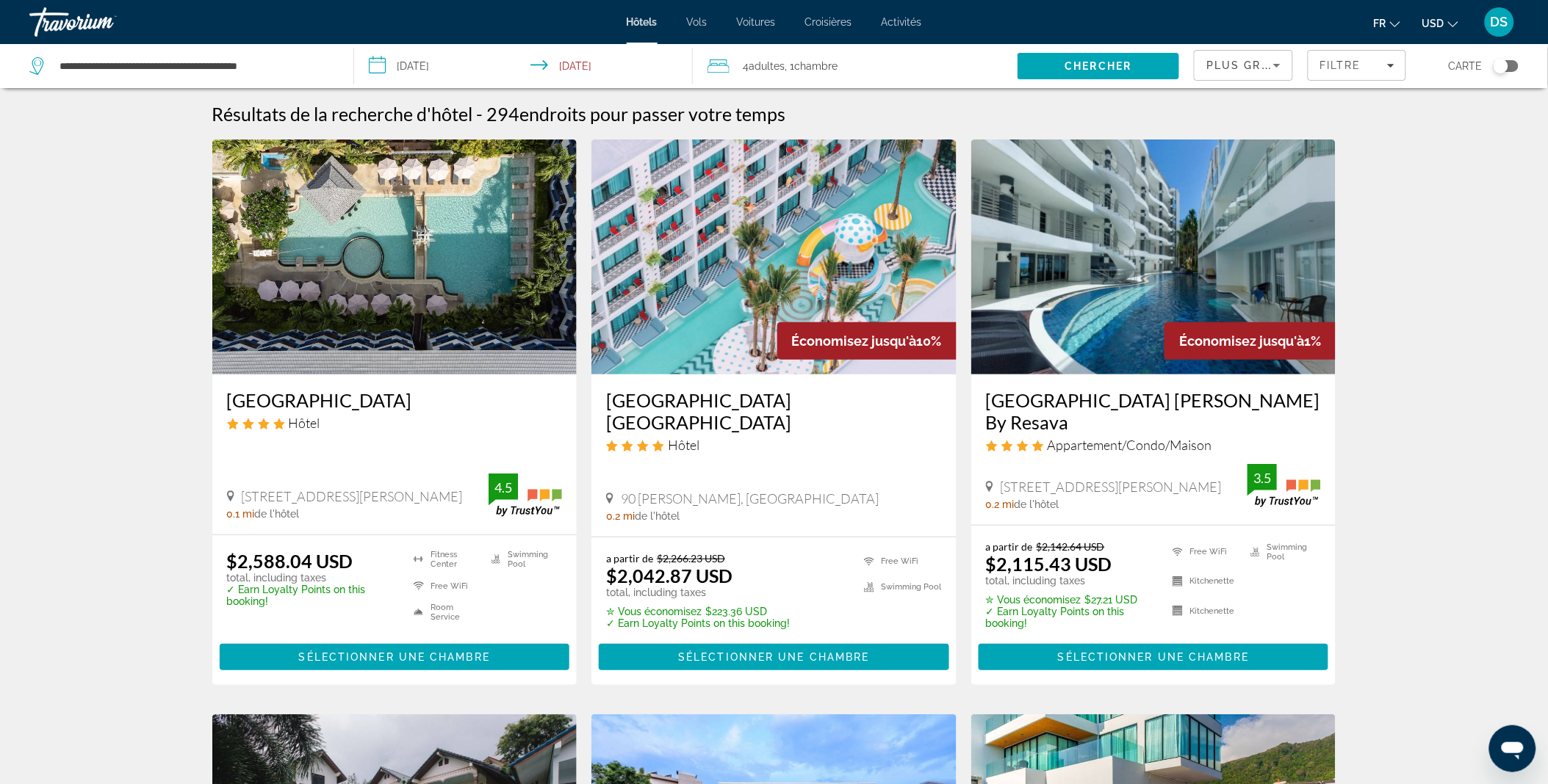
click at [809, 71] on span ", 1 Chambre pièces" at bounding box center [810, 65] width 53 height 21
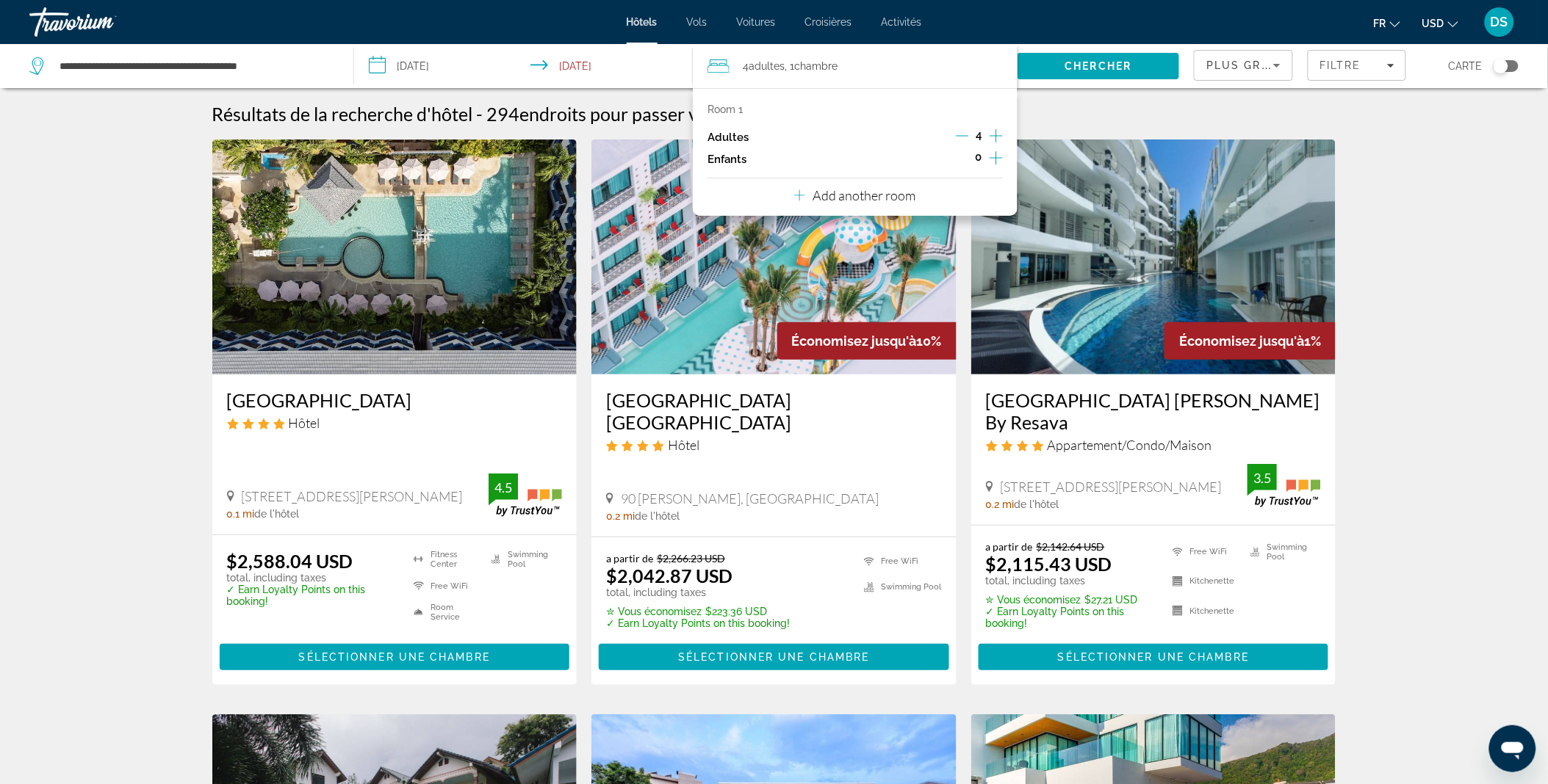
click at [960, 131] on icon "Decrement adults" at bounding box center [962, 135] width 13 height 13
click at [993, 151] on icon "Increment children" at bounding box center [996, 158] width 13 height 18
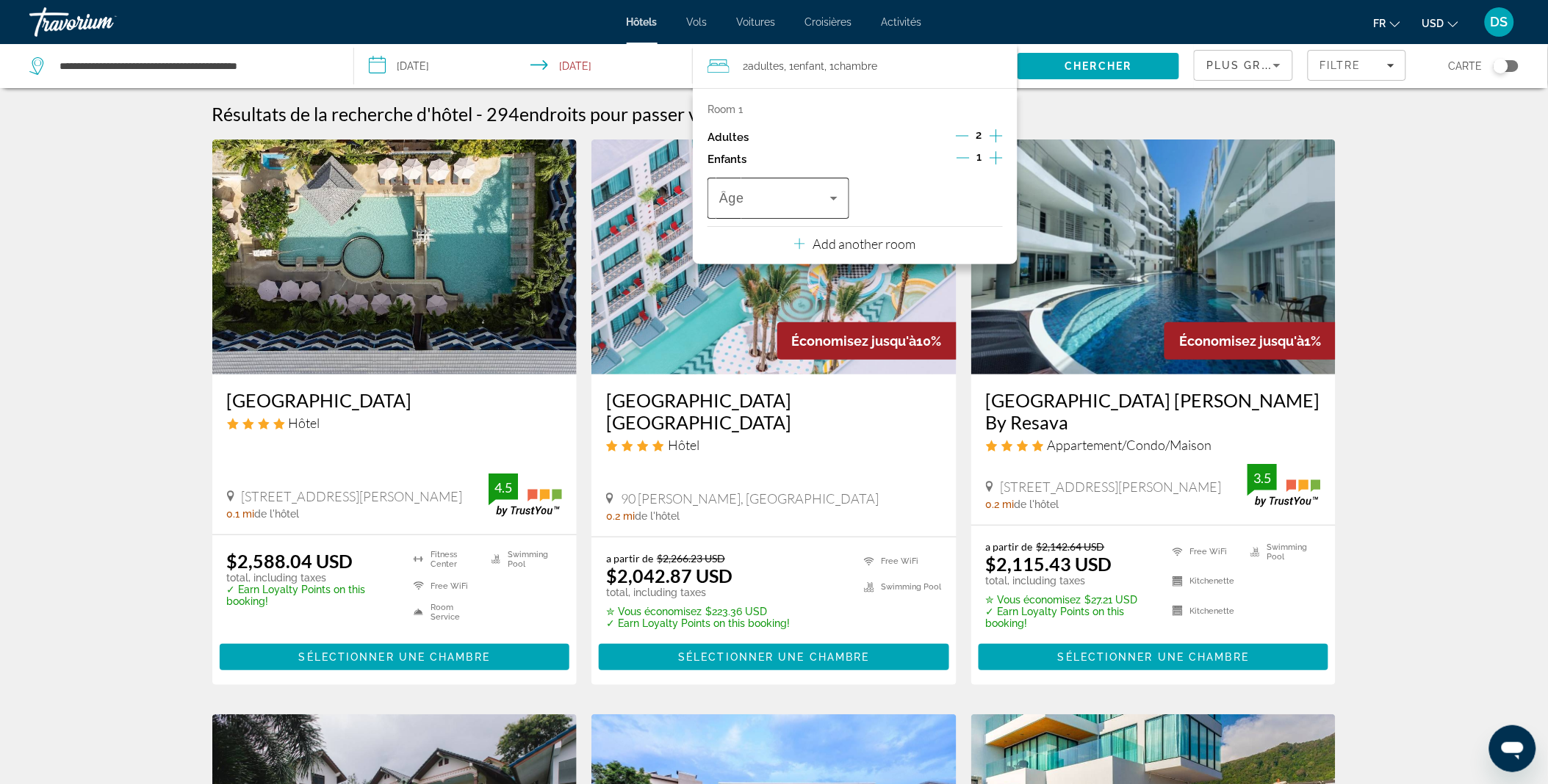
click at [834, 196] on icon "Travelers: 2 adults, 1 child" at bounding box center [834, 198] width 18 height 18
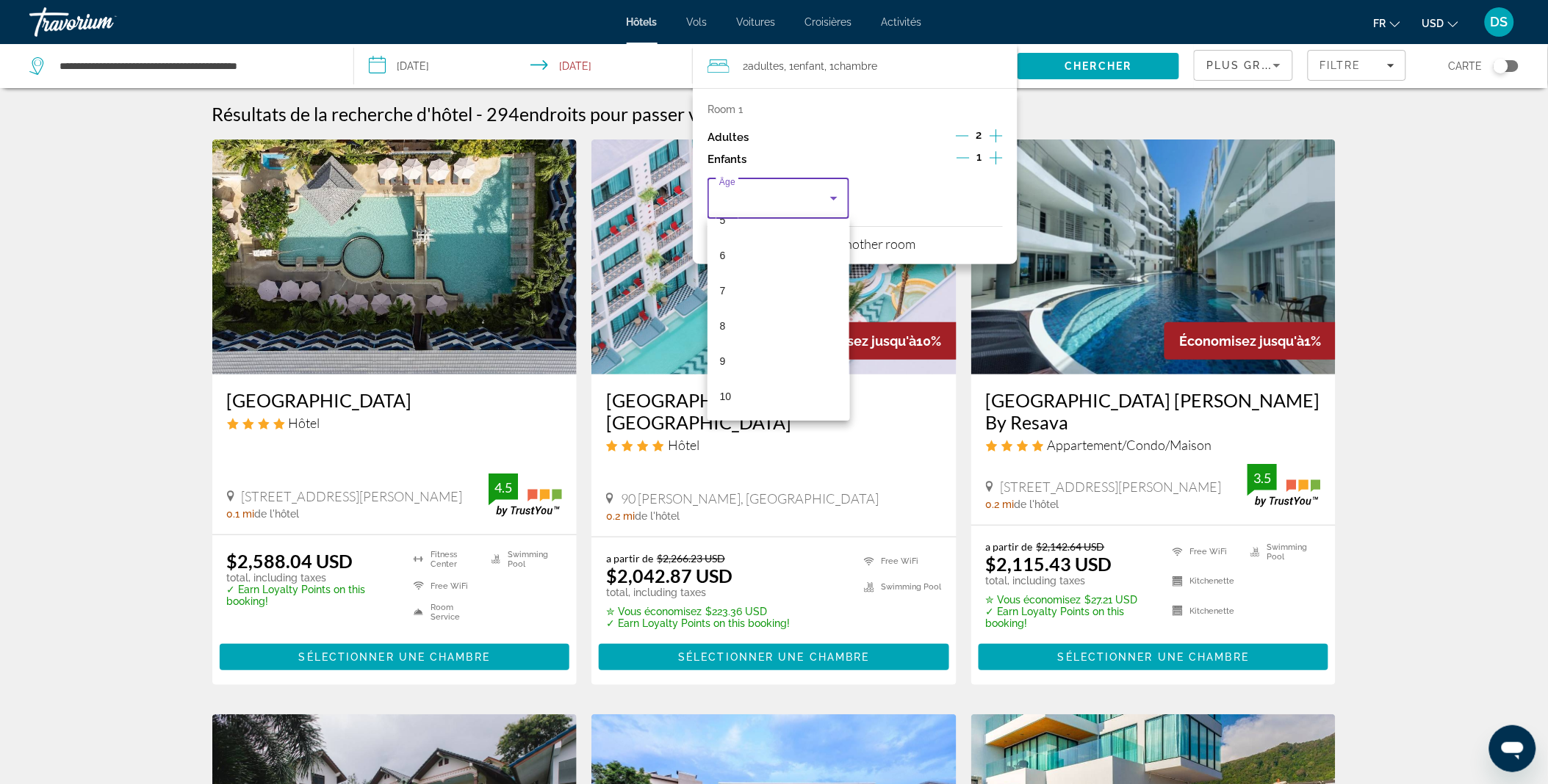
scroll to position [199, 0]
click at [784, 371] on mat-option "9" at bounding box center [778, 360] width 142 height 35
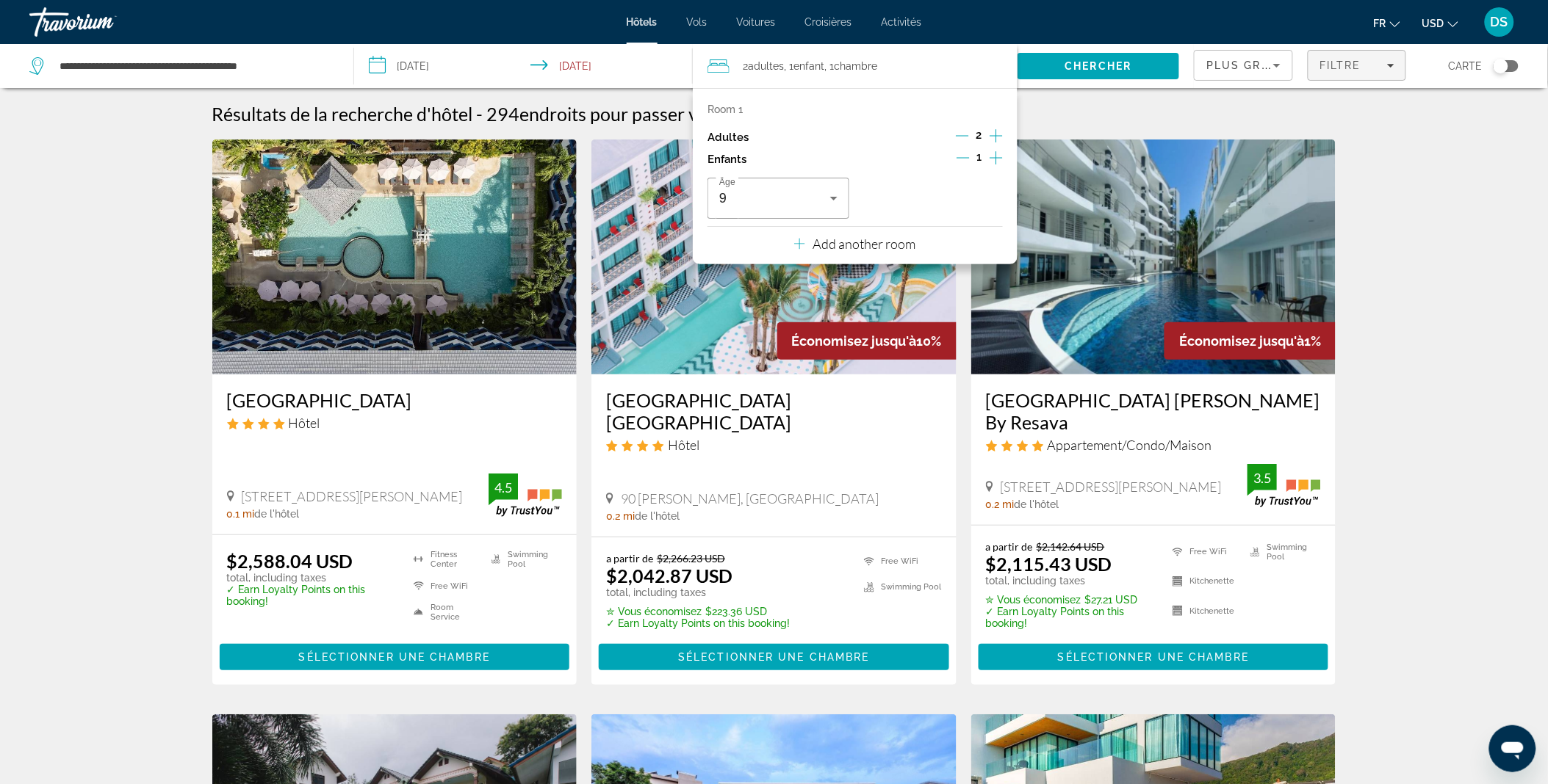
click at [1350, 65] on span "Filtre" at bounding box center [1340, 65] width 42 height 12
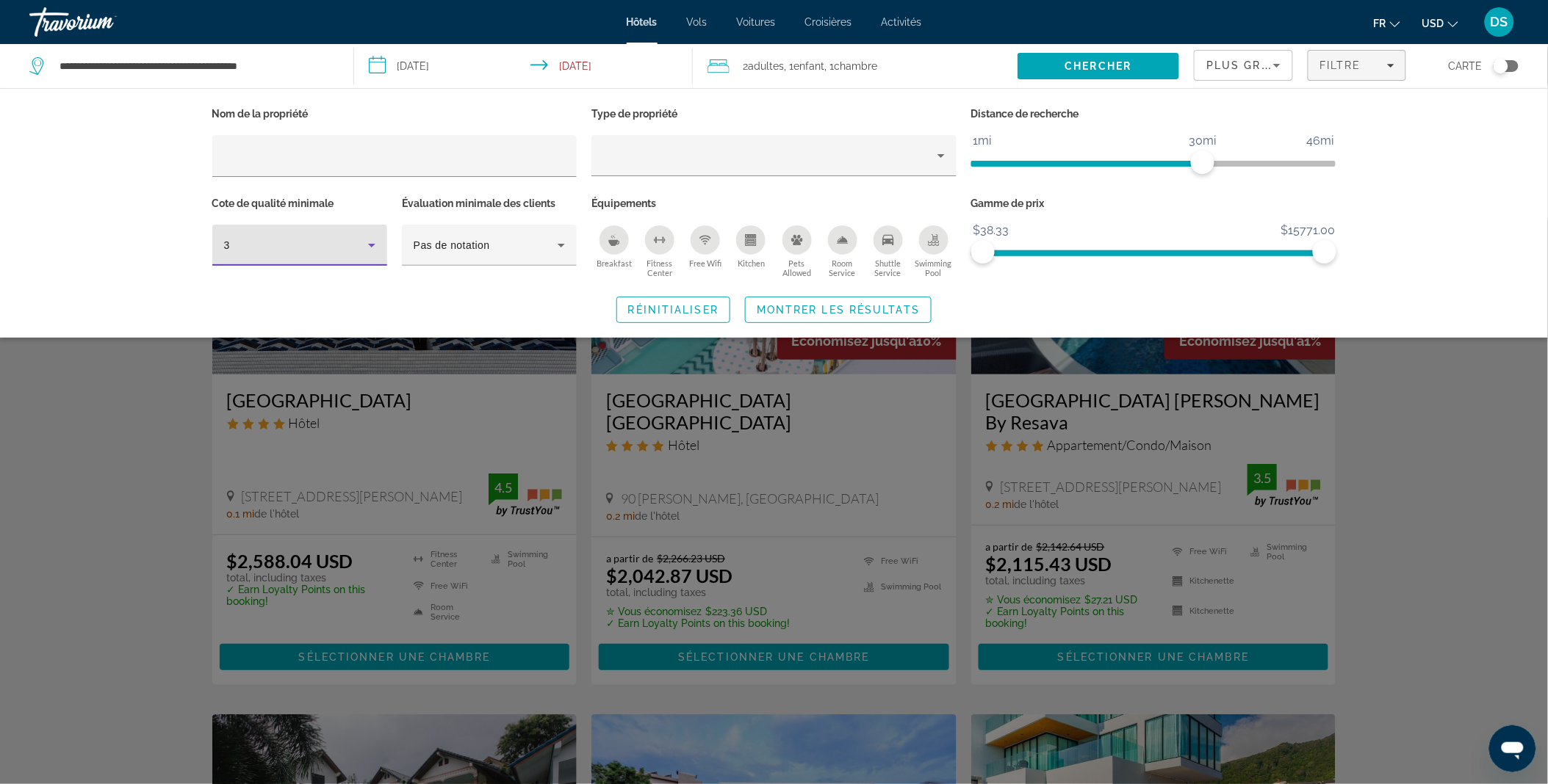
click at [364, 249] on icon "Hotel Filters" at bounding box center [372, 246] width 18 height 18
click at [343, 367] on mat-option "5" at bounding box center [300, 359] width 175 height 35
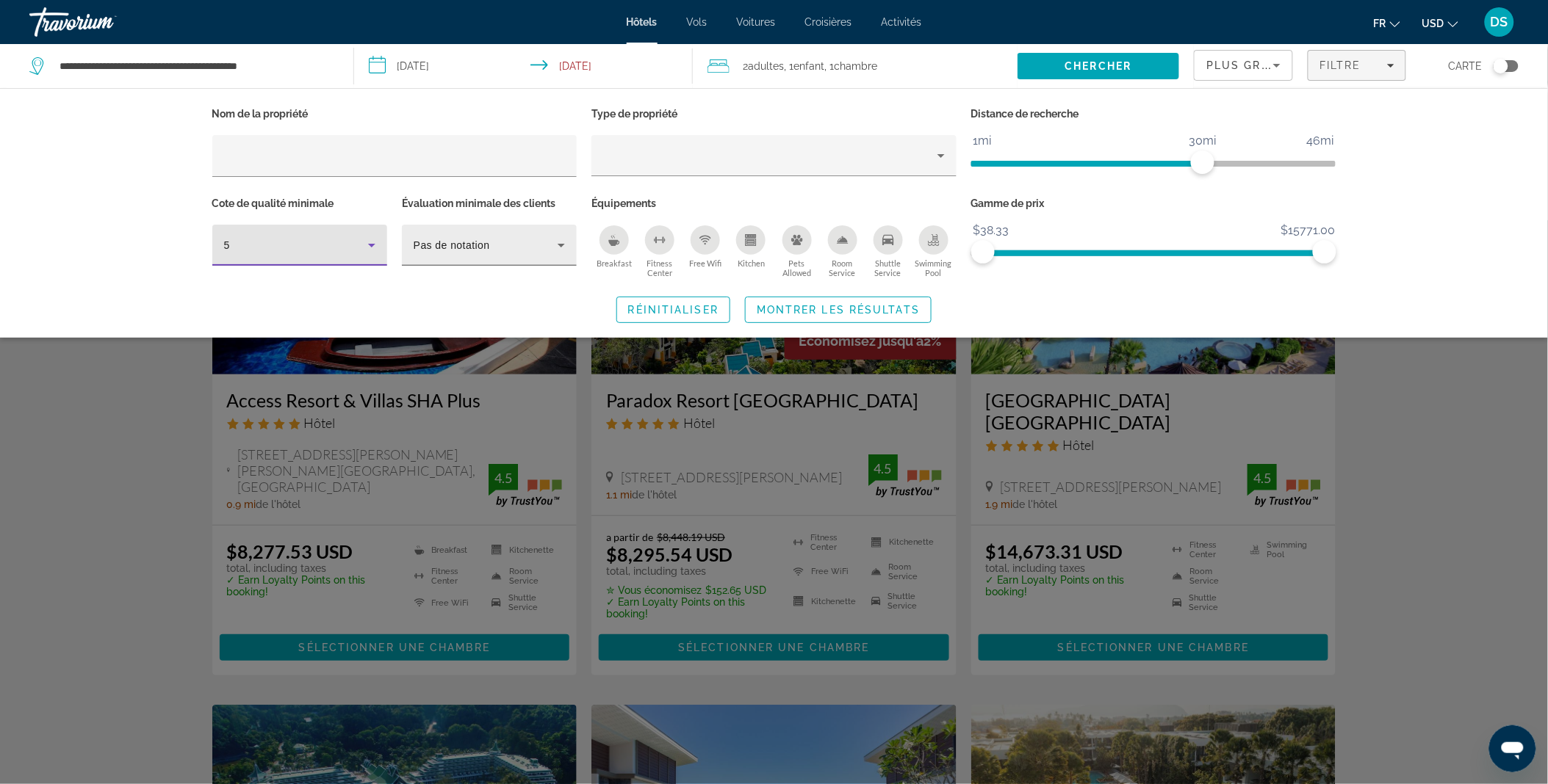
click at [468, 240] on span "Pas de notation" at bounding box center [451, 245] width 76 height 12
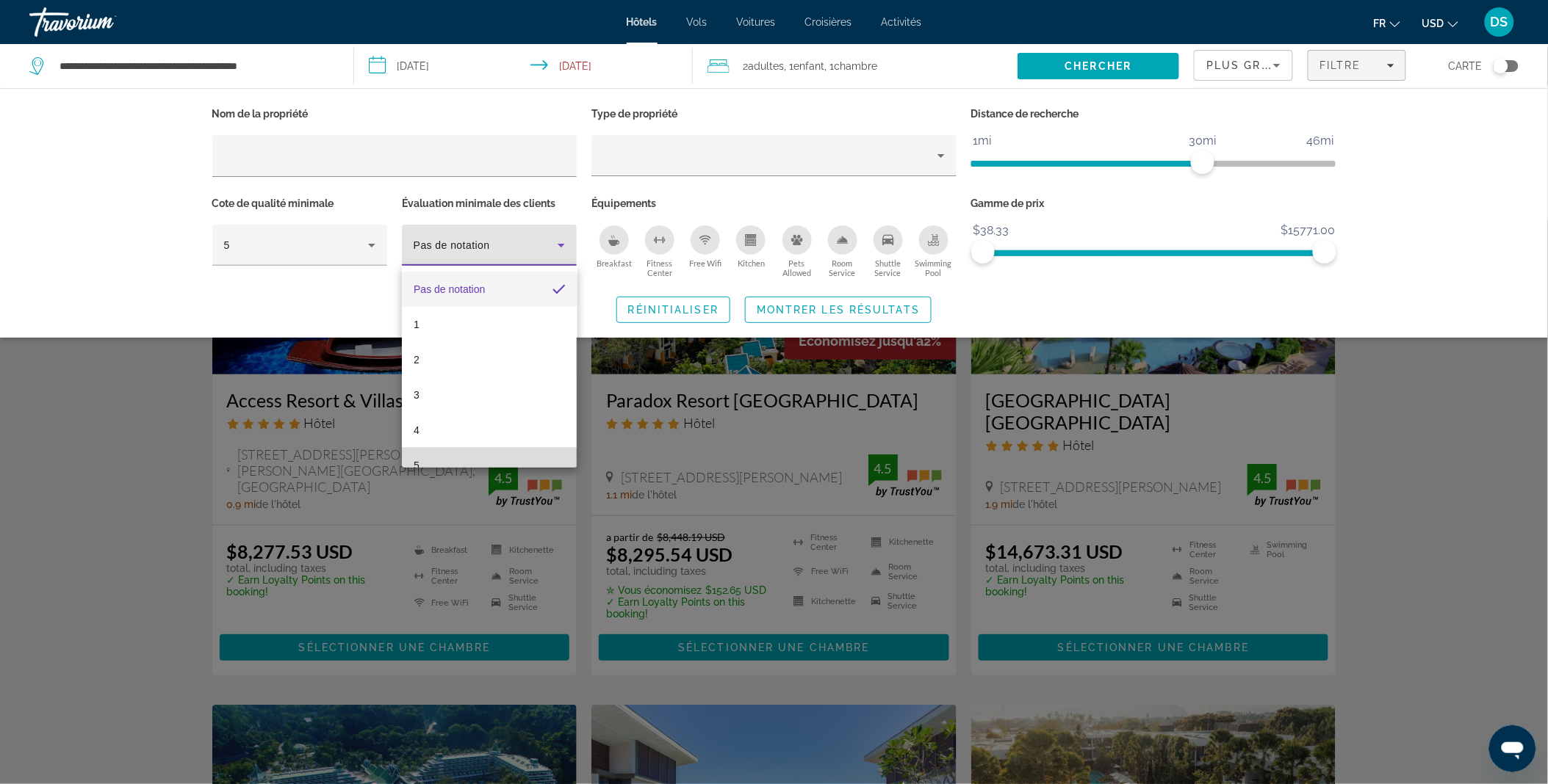
click at [488, 457] on mat-option "5" at bounding box center [489, 465] width 175 height 35
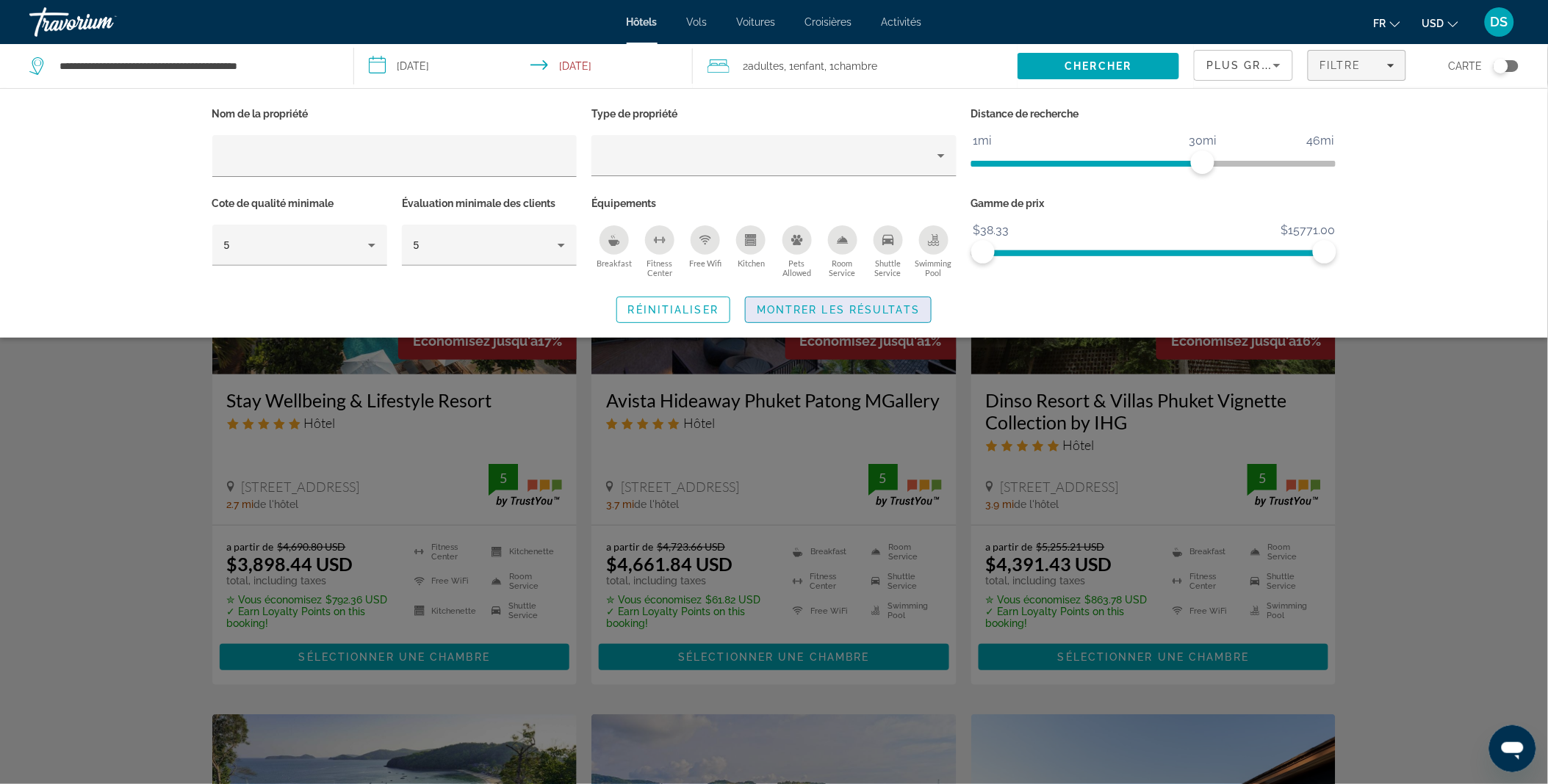
click at [811, 314] on span "Montrer les résultats" at bounding box center [838, 309] width 163 height 12
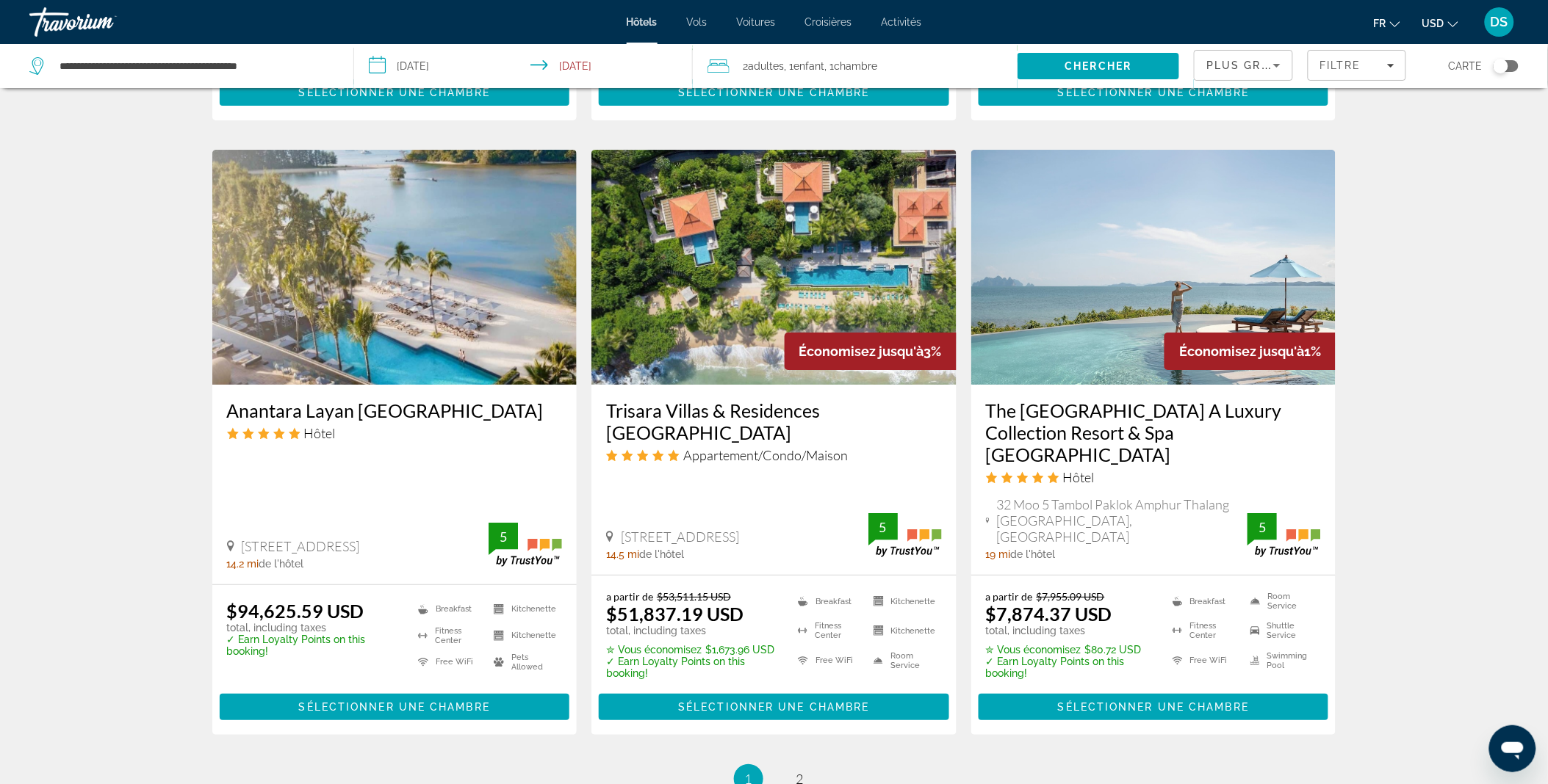
scroll to position [1734, 0]
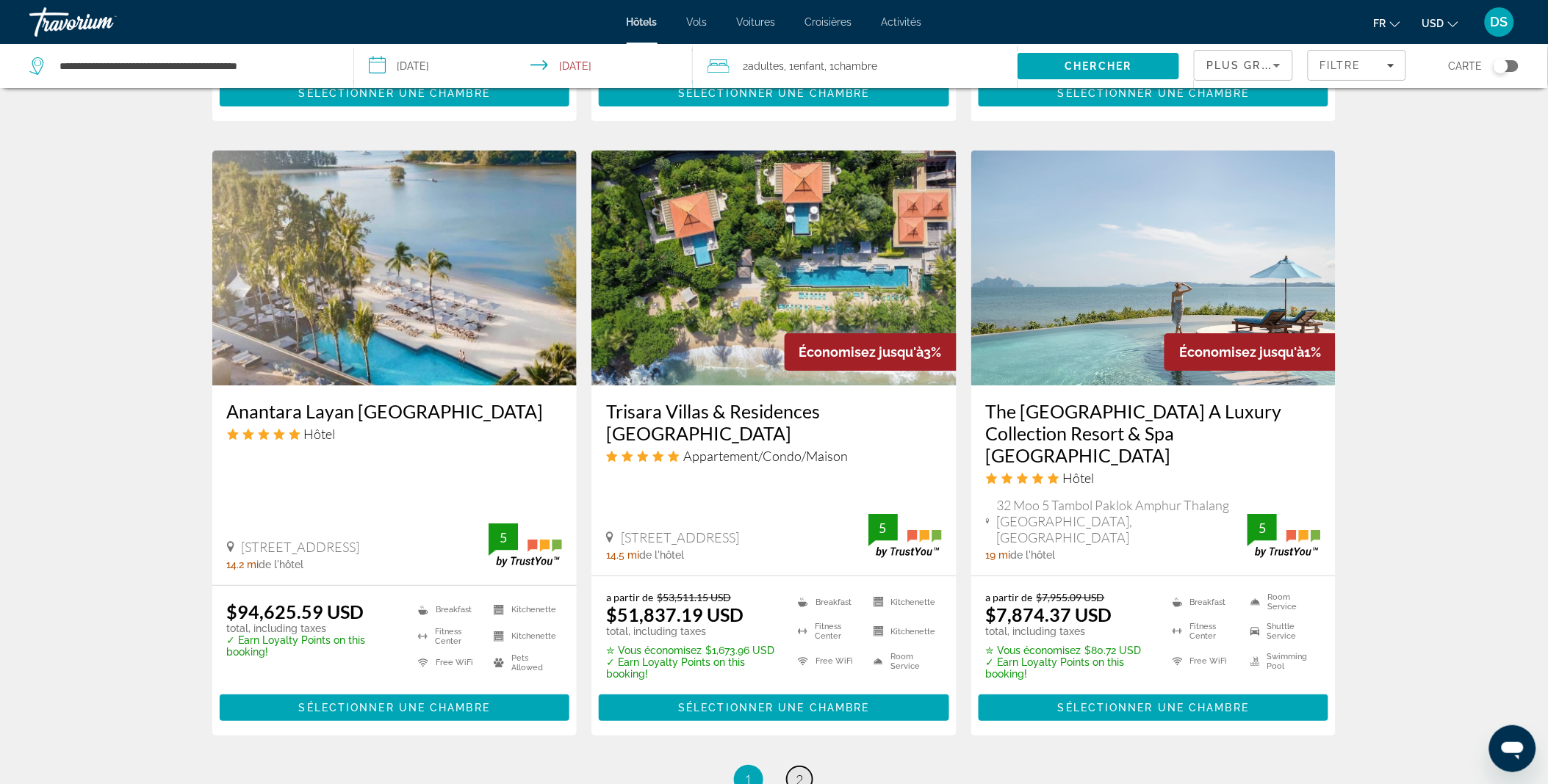
click at [803, 771] on span "2" at bounding box center [800, 780] width 7 height 16
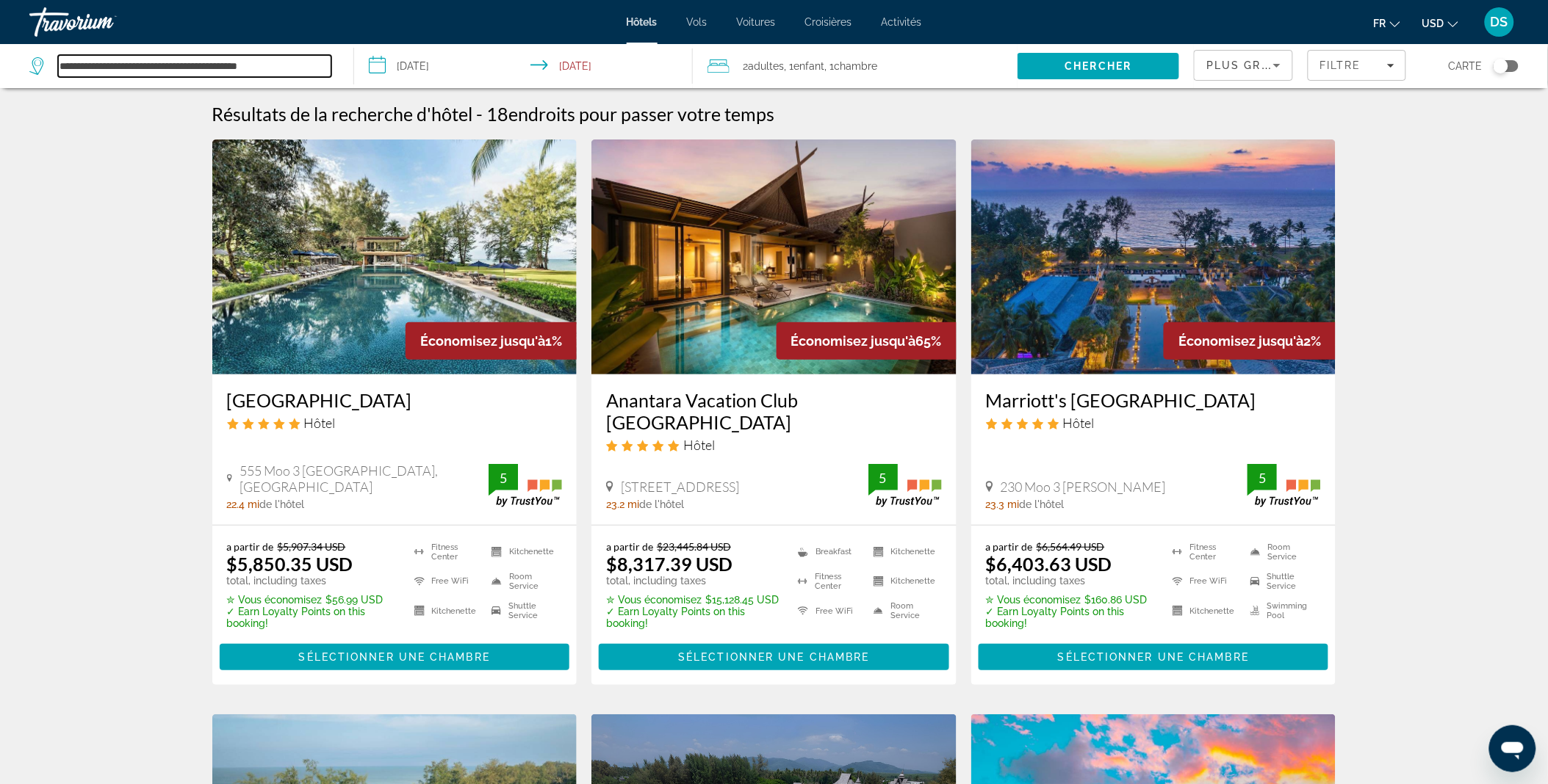
click at [217, 66] on input "**********" at bounding box center [195, 65] width 273 height 22
click at [1075, 71] on span "Chercher" at bounding box center [1098, 65] width 66 height 12
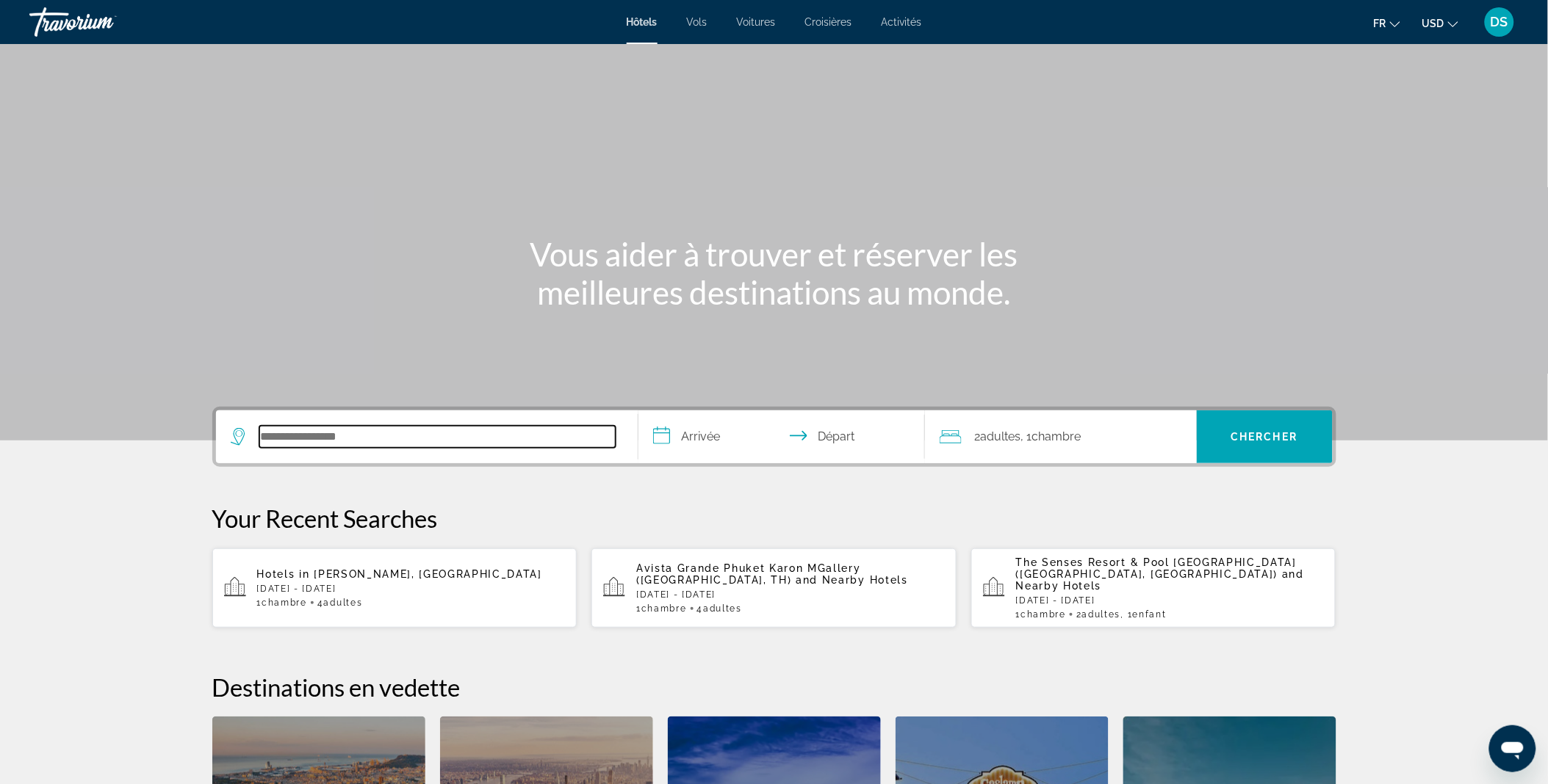
click at [331, 429] on input "Search hotel destination" at bounding box center [437, 437] width 356 height 22
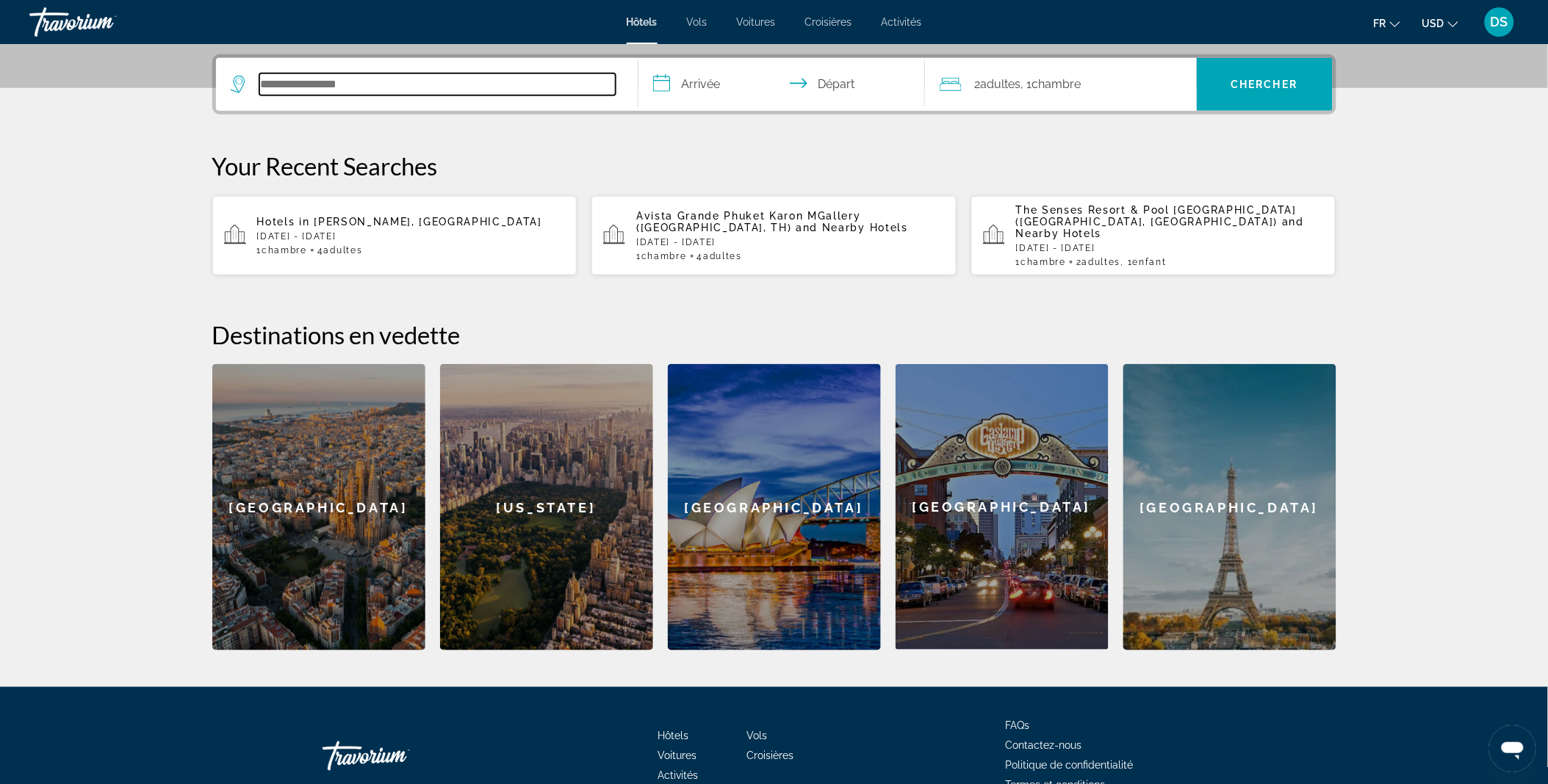
scroll to position [358, 0]
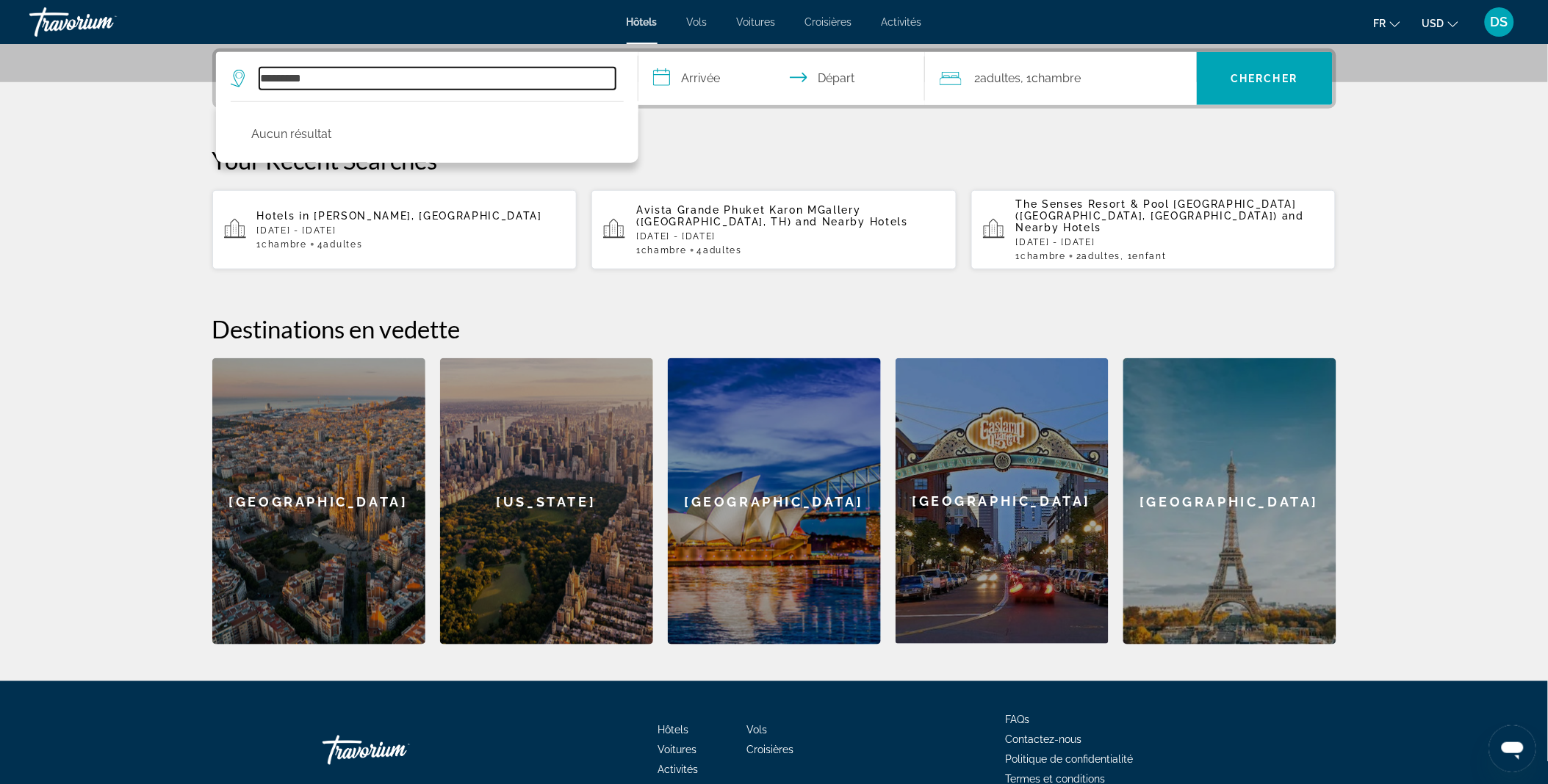
type input "*********"
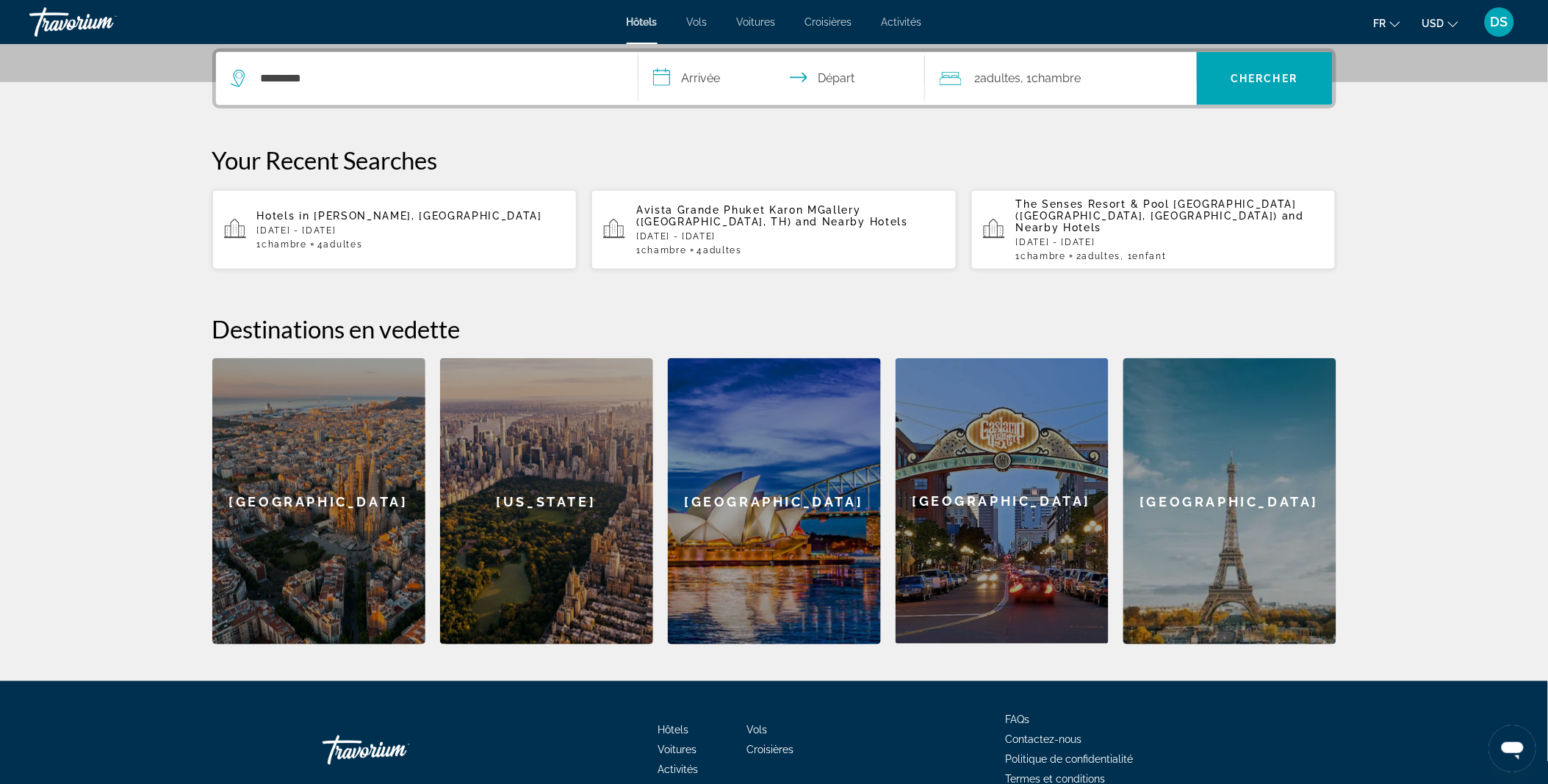
click at [382, 225] on p "[DATE] - [DATE]" at bounding box center [411, 230] width 309 height 10
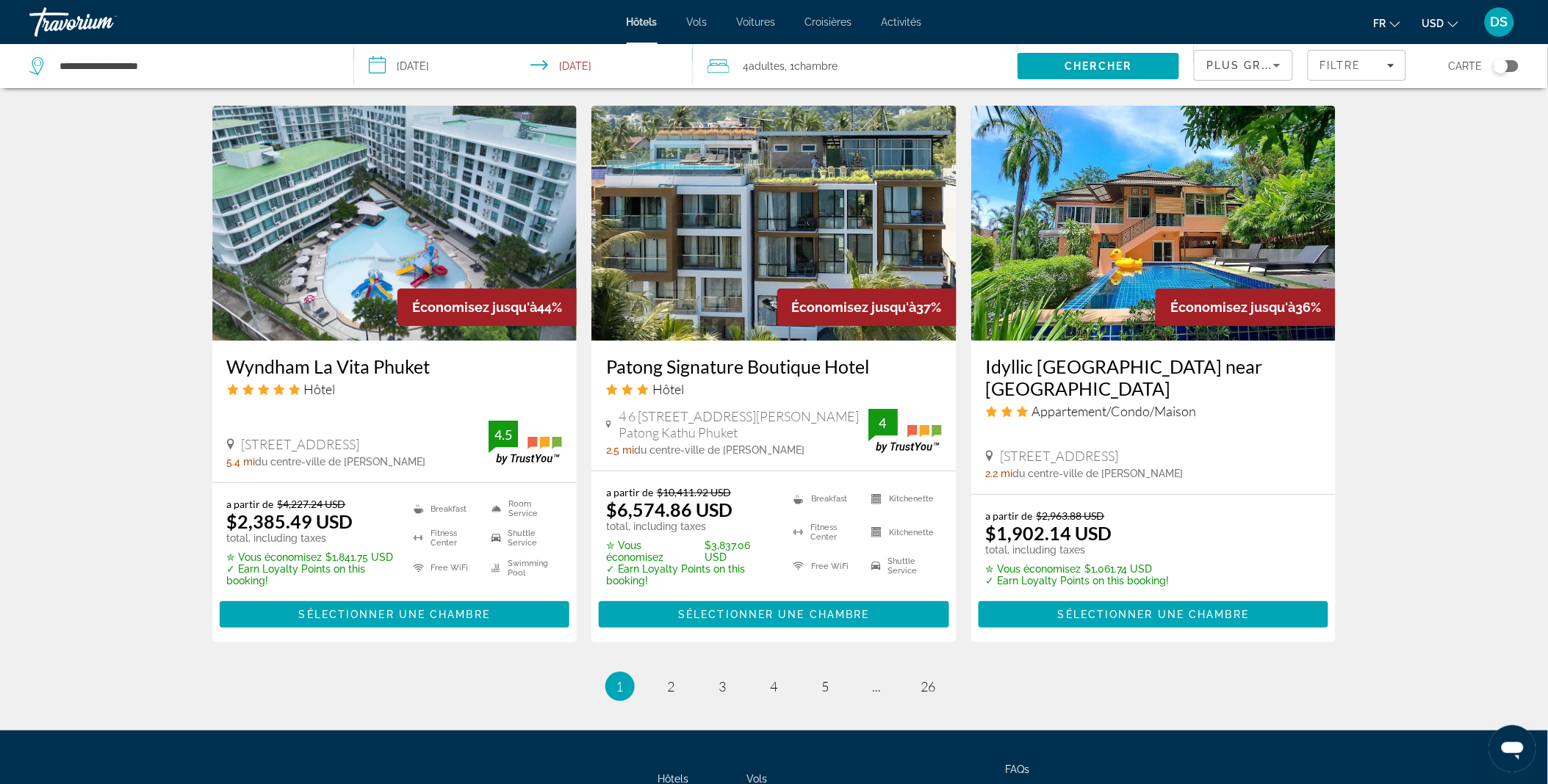
scroll to position [1763, 0]
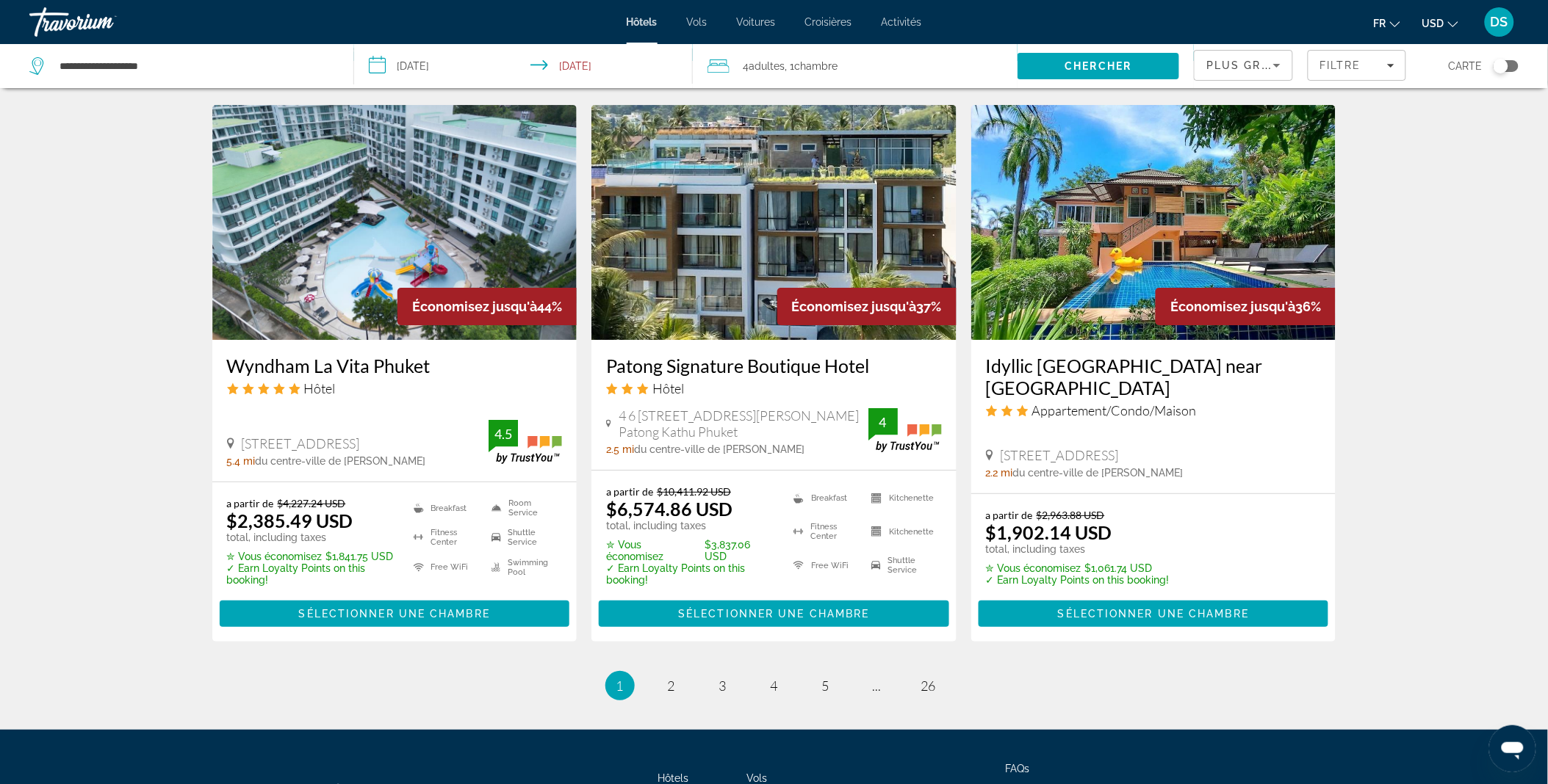
click at [737, 412] on span "4 6 [STREET_ADDRESS][PERSON_NAME] Patong Kathu Phuket" at bounding box center [743, 423] width 249 height 32
click at [674, 678] on span "2" at bounding box center [671, 686] width 7 height 16
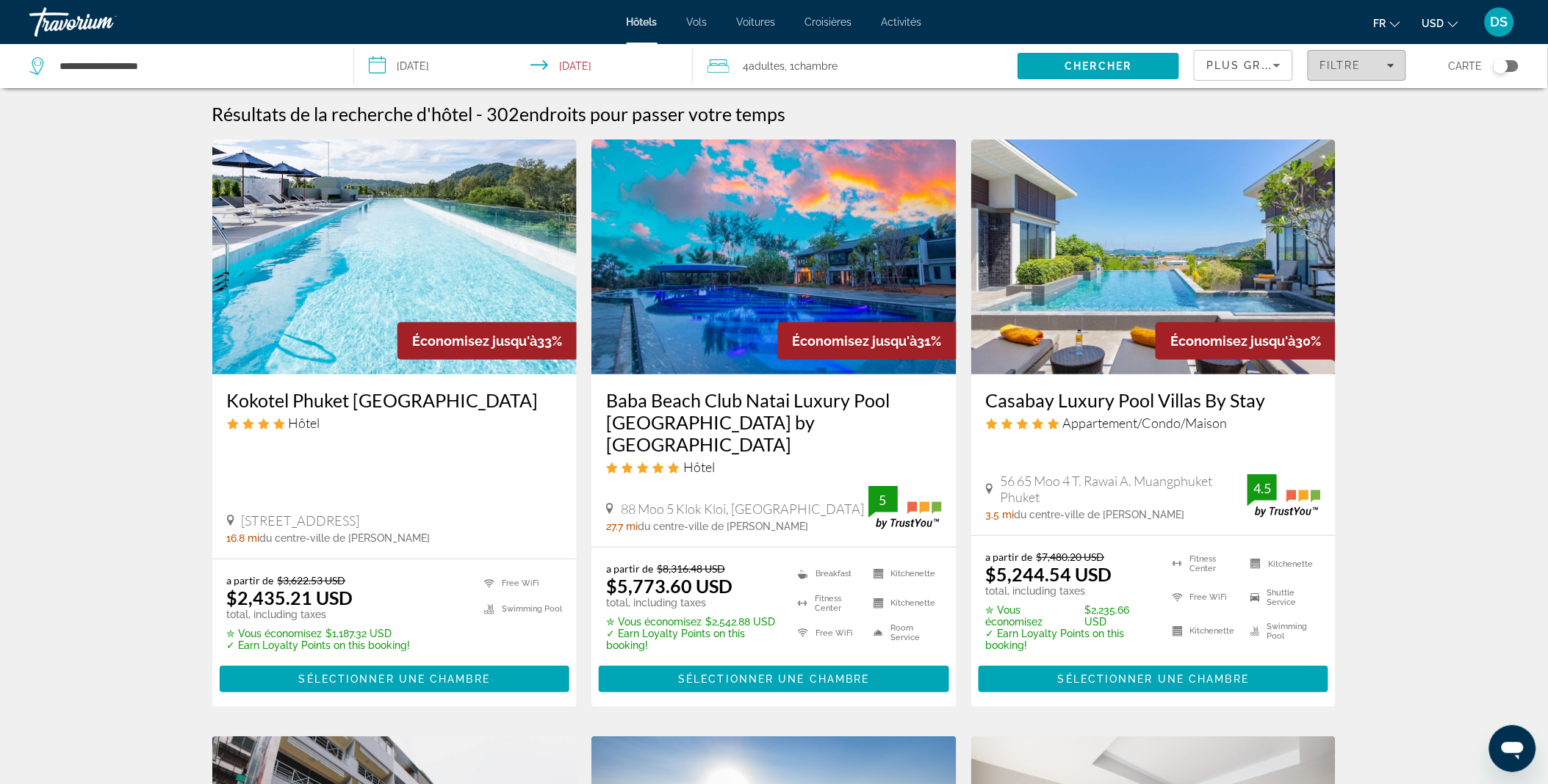
click at [1325, 68] on span "Filtre" at bounding box center [1340, 65] width 42 height 12
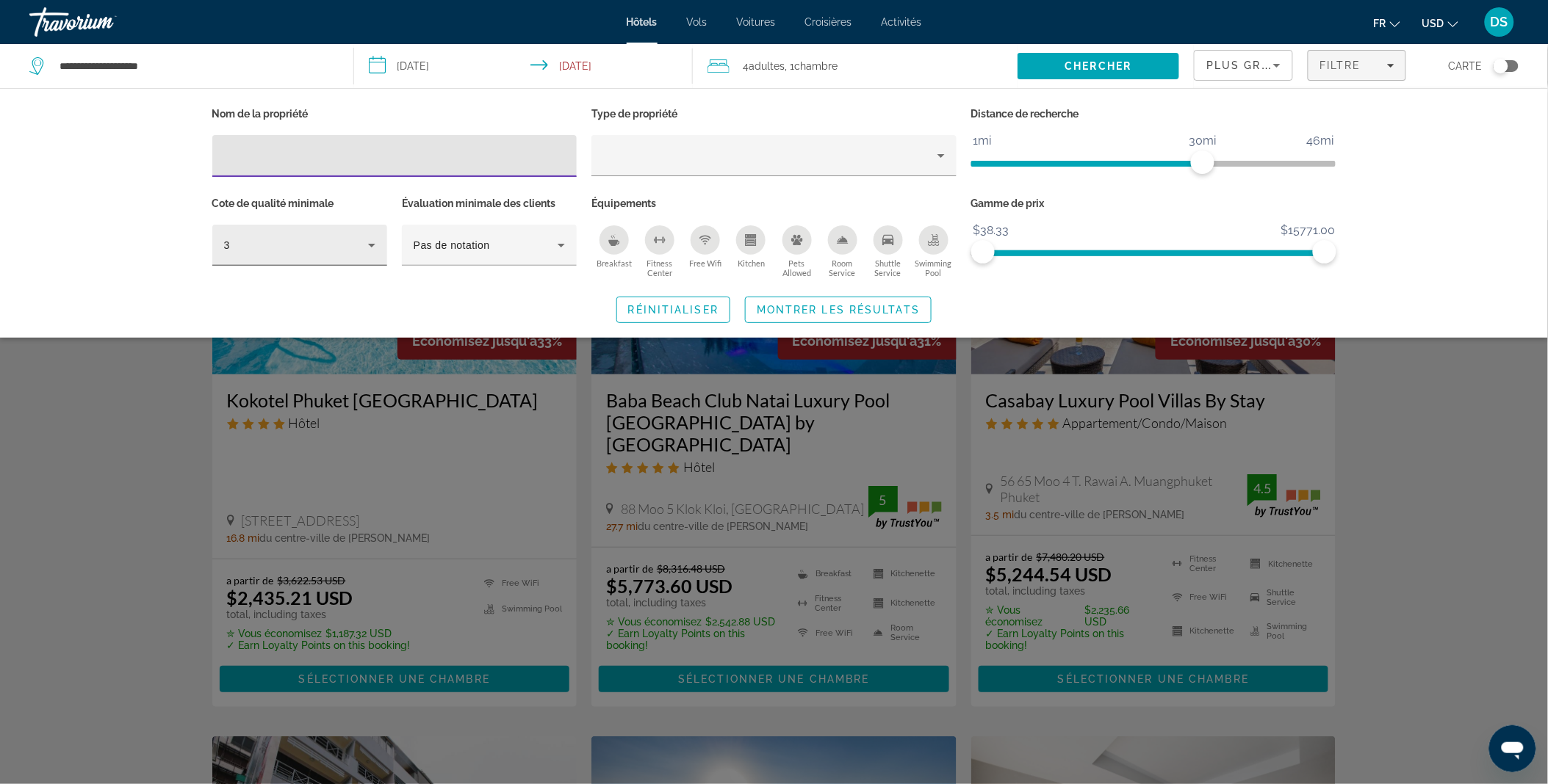
click at [349, 253] on div "3" at bounding box center [296, 246] width 144 height 18
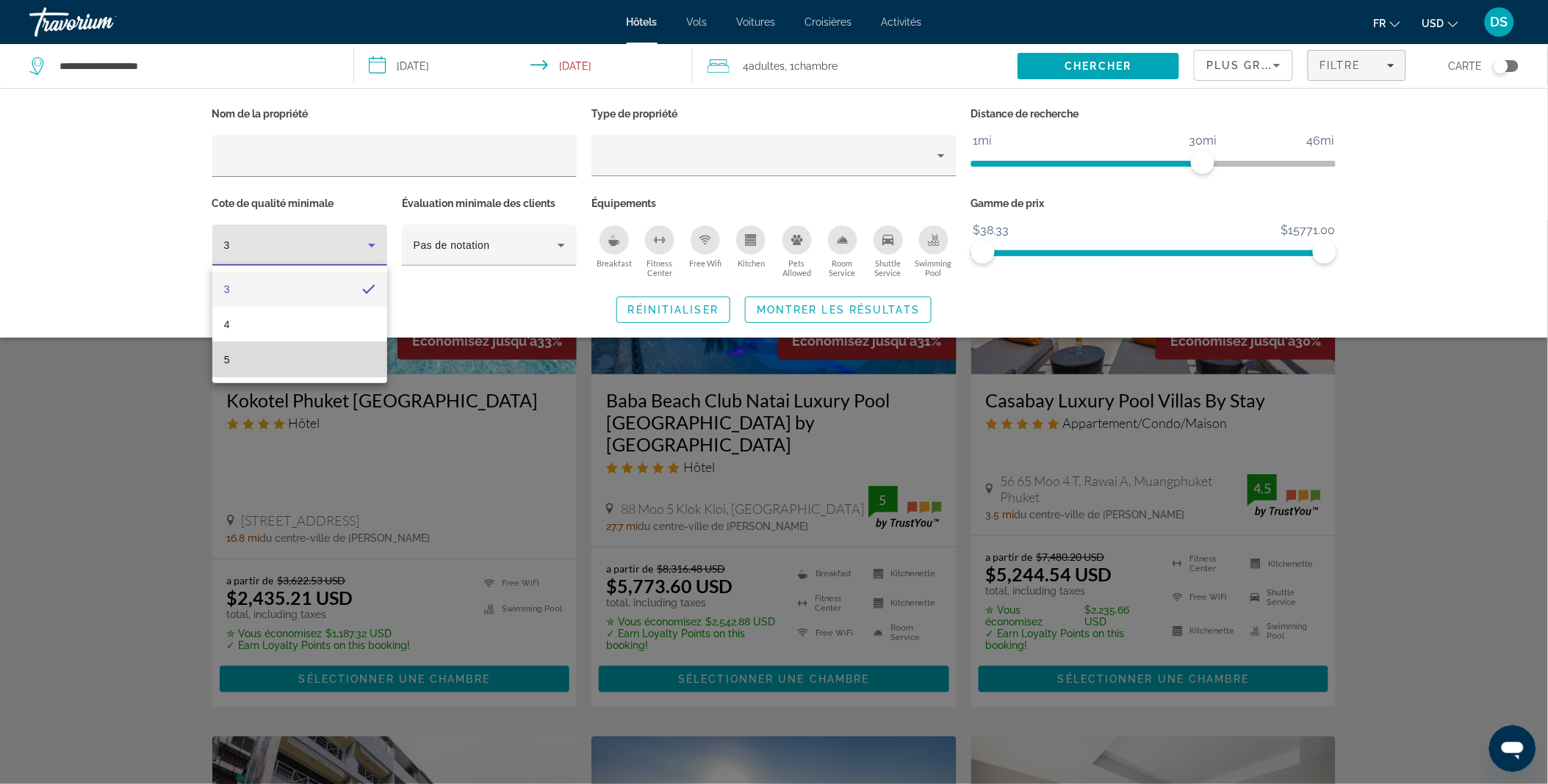
click at [346, 372] on mat-option "5" at bounding box center [300, 359] width 175 height 35
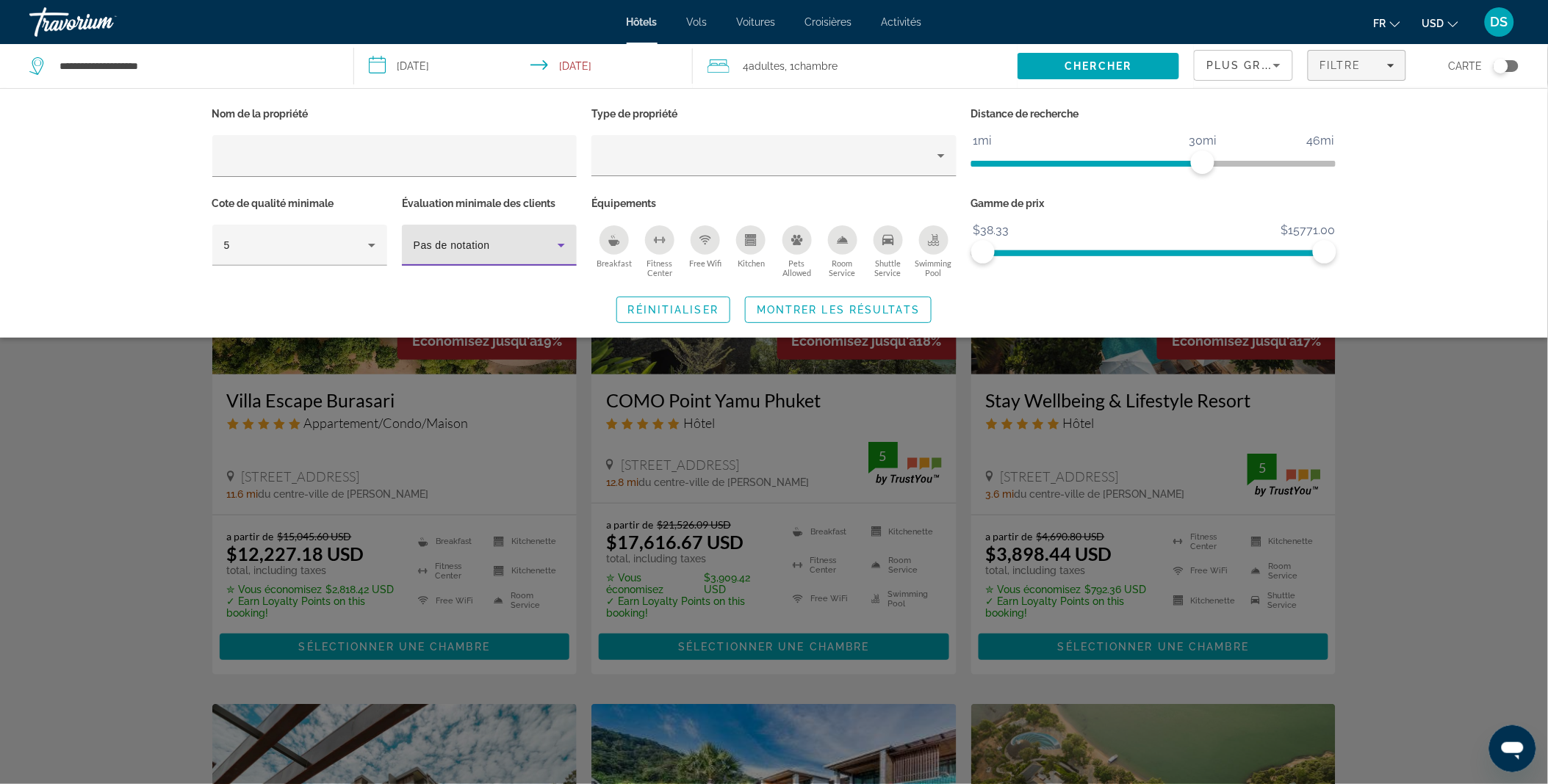
click at [514, 239] on div "Pas de notation" at bounding box center [485, 246] width 144 height 18
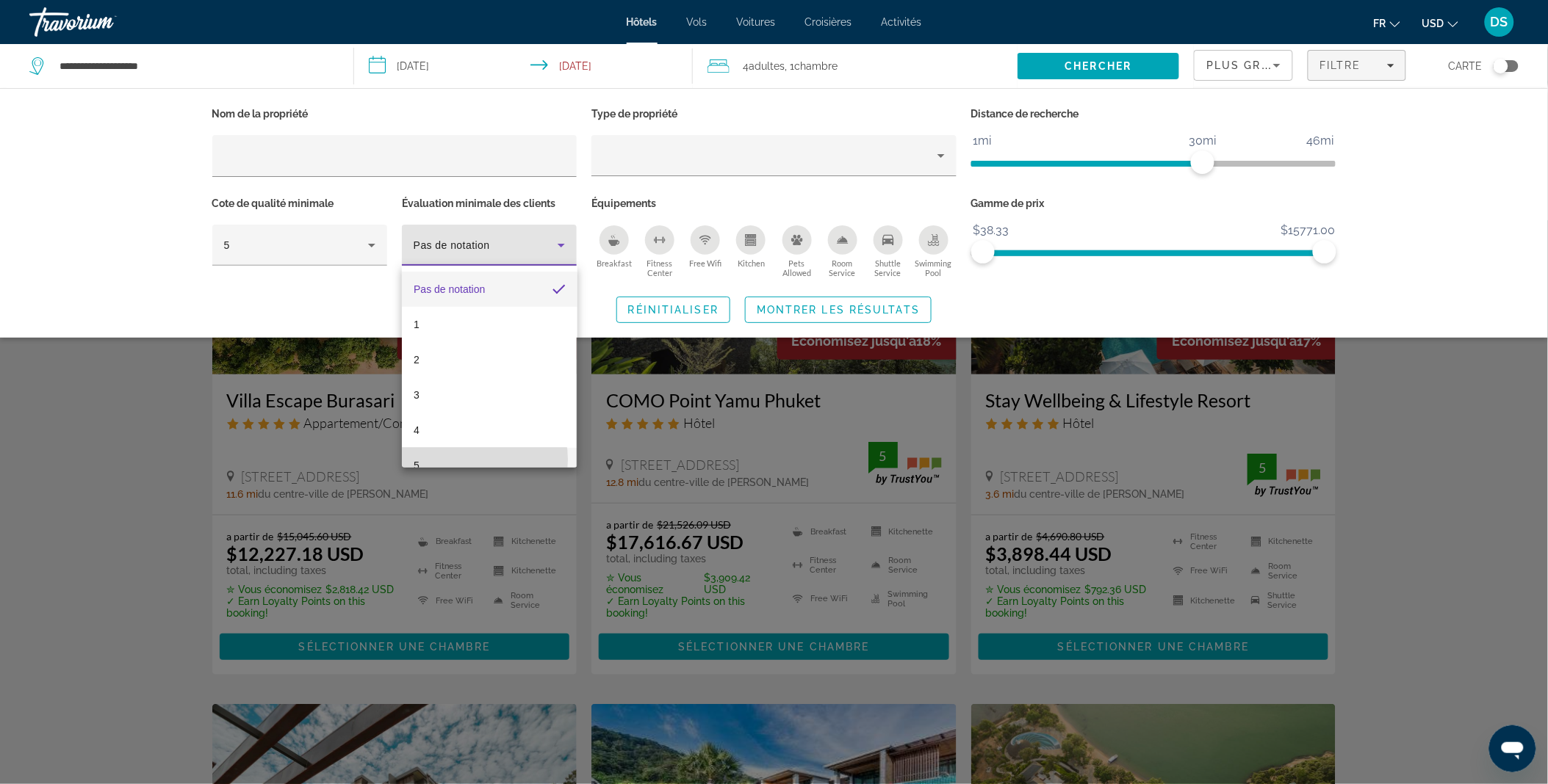
click at [470, 459] on mat-option "5" at bounding box center [489, 465] width 175 height 35
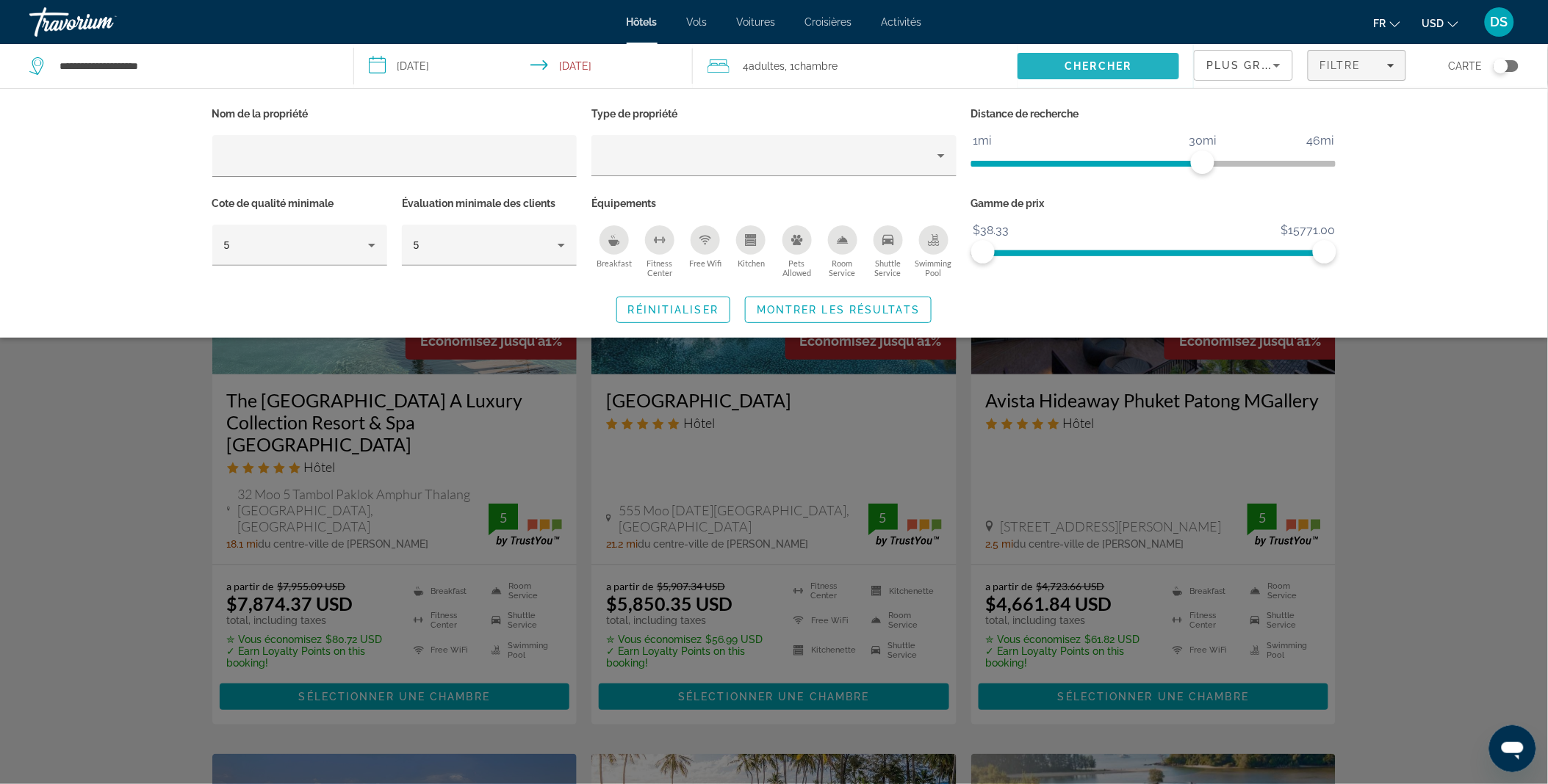
click at [1128, 74] on span "Search" at bounding box center [1098, 65] width 162 height 35
click at [1111, 61] on span "Chercher" at bounding box center [1098, 65] width 66 height 12
click at [837, 325] on span "Search widget" at bounding box center [838, 309] width 185 height 35
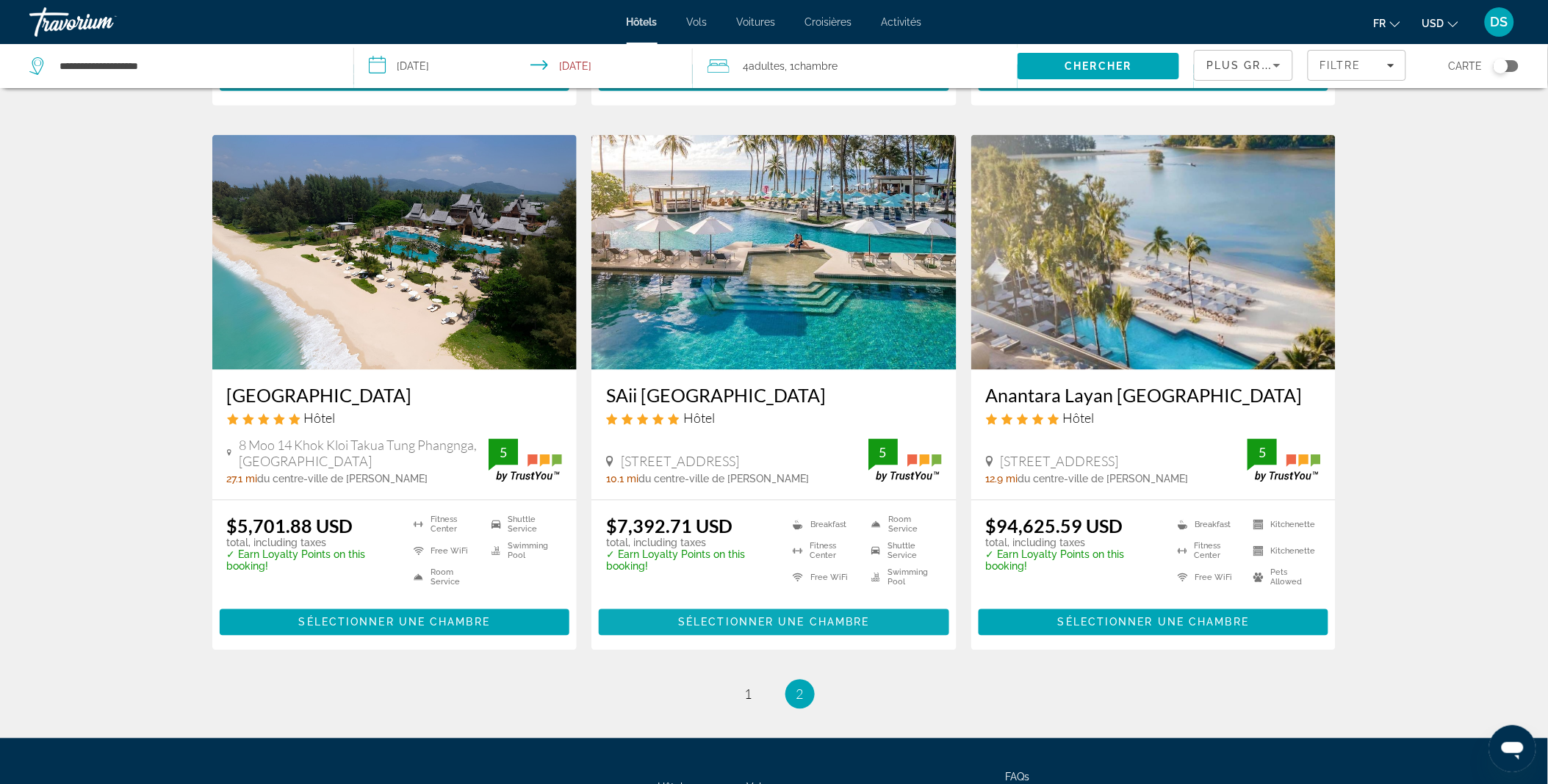
scroll to position [620, 0]
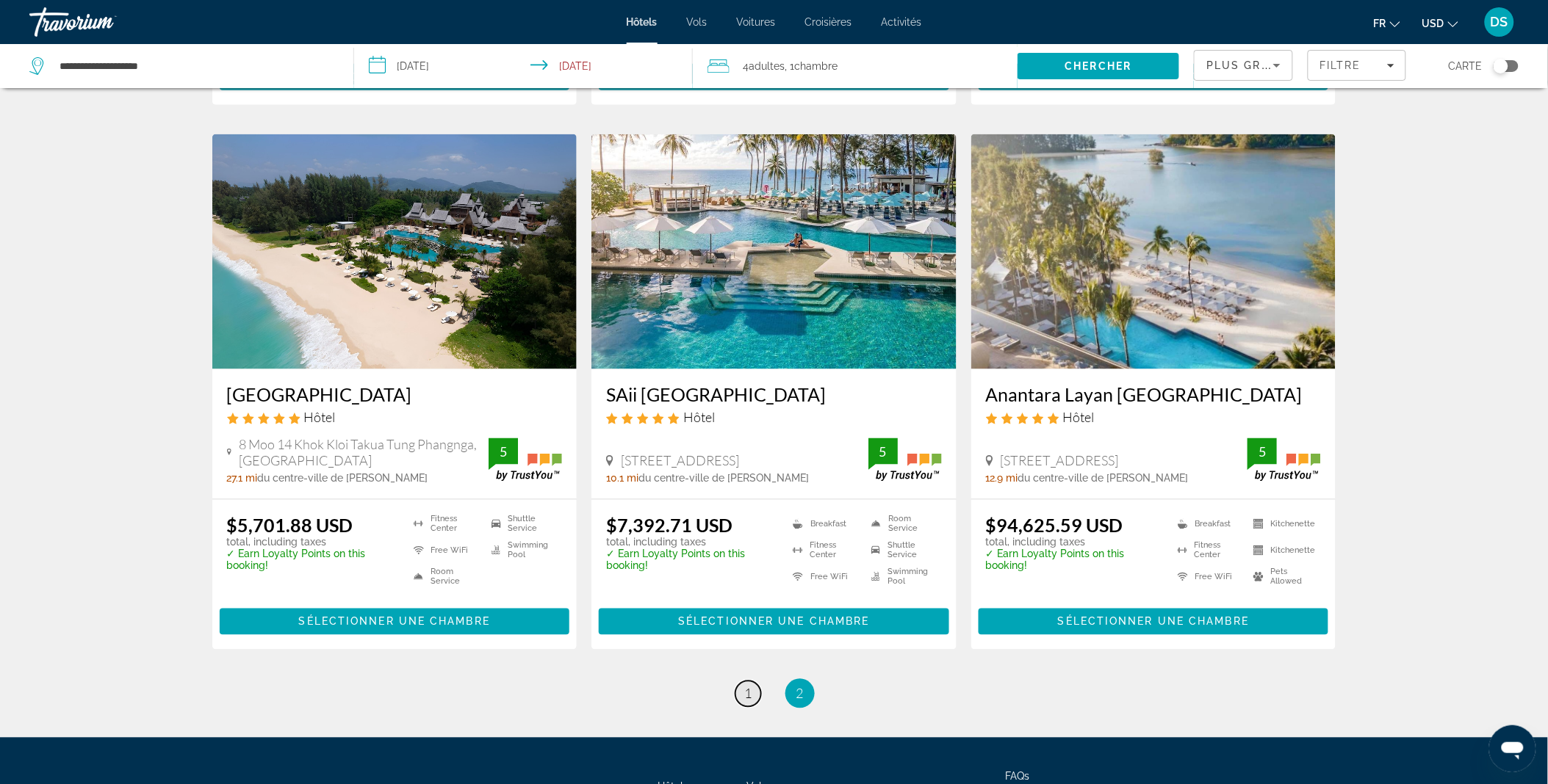
click at [753, 682] on link "page 1" at bounding box center [748, 694] width 26 height 26
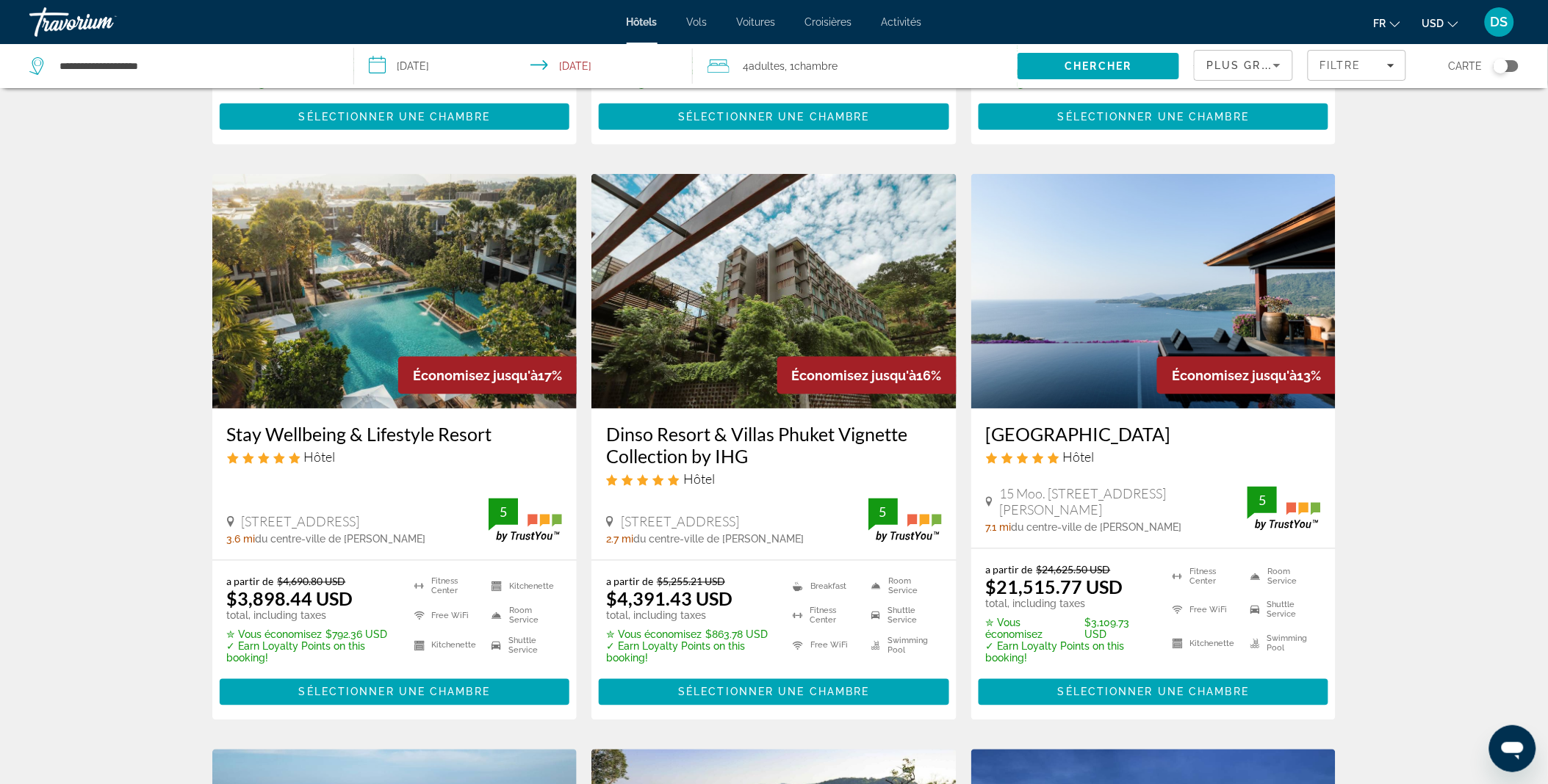
scroll to position [569, 0]
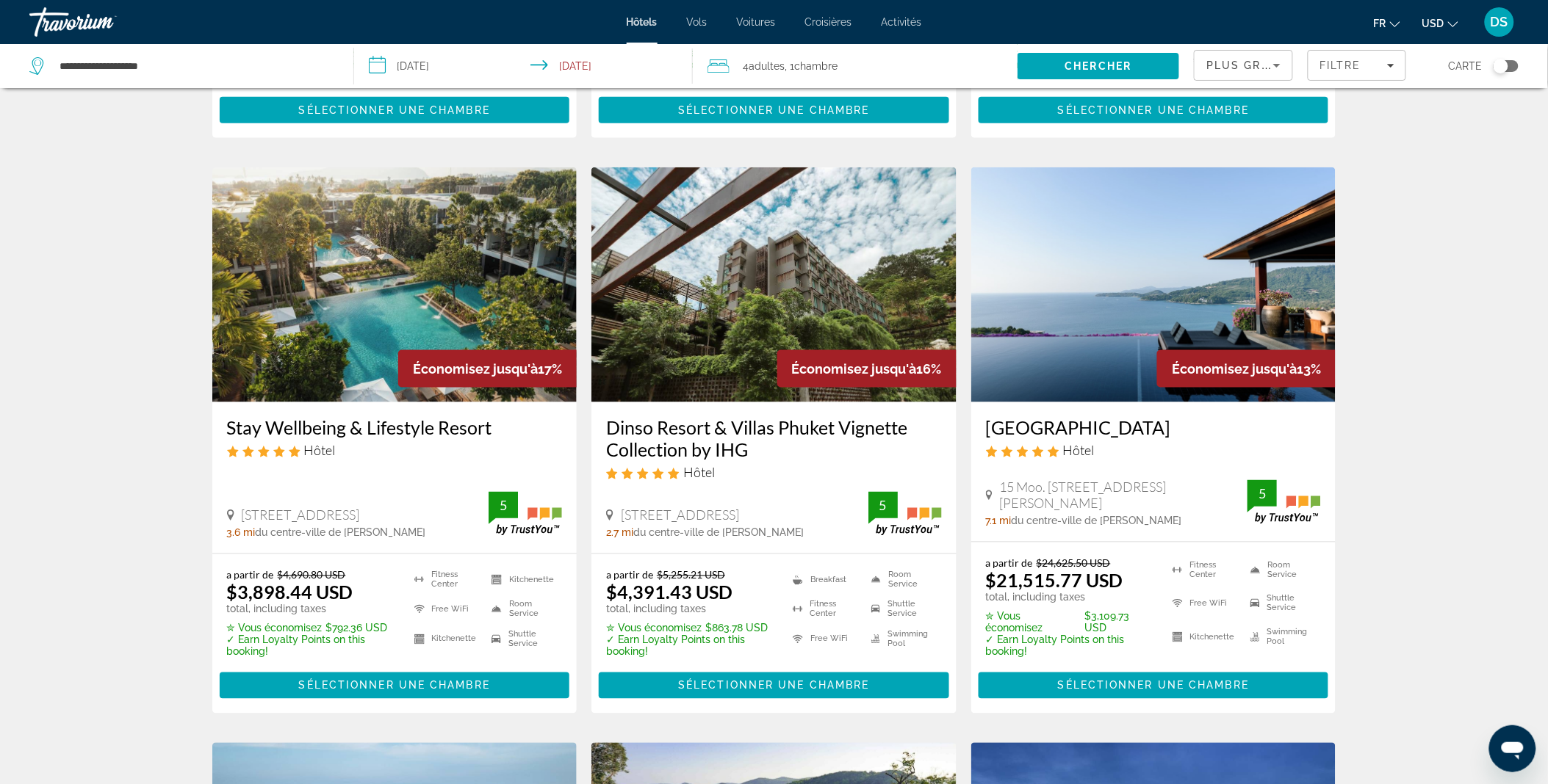
click at [354, 346] on img "Main content" at bounding box center [395, 285] width 365 height 235
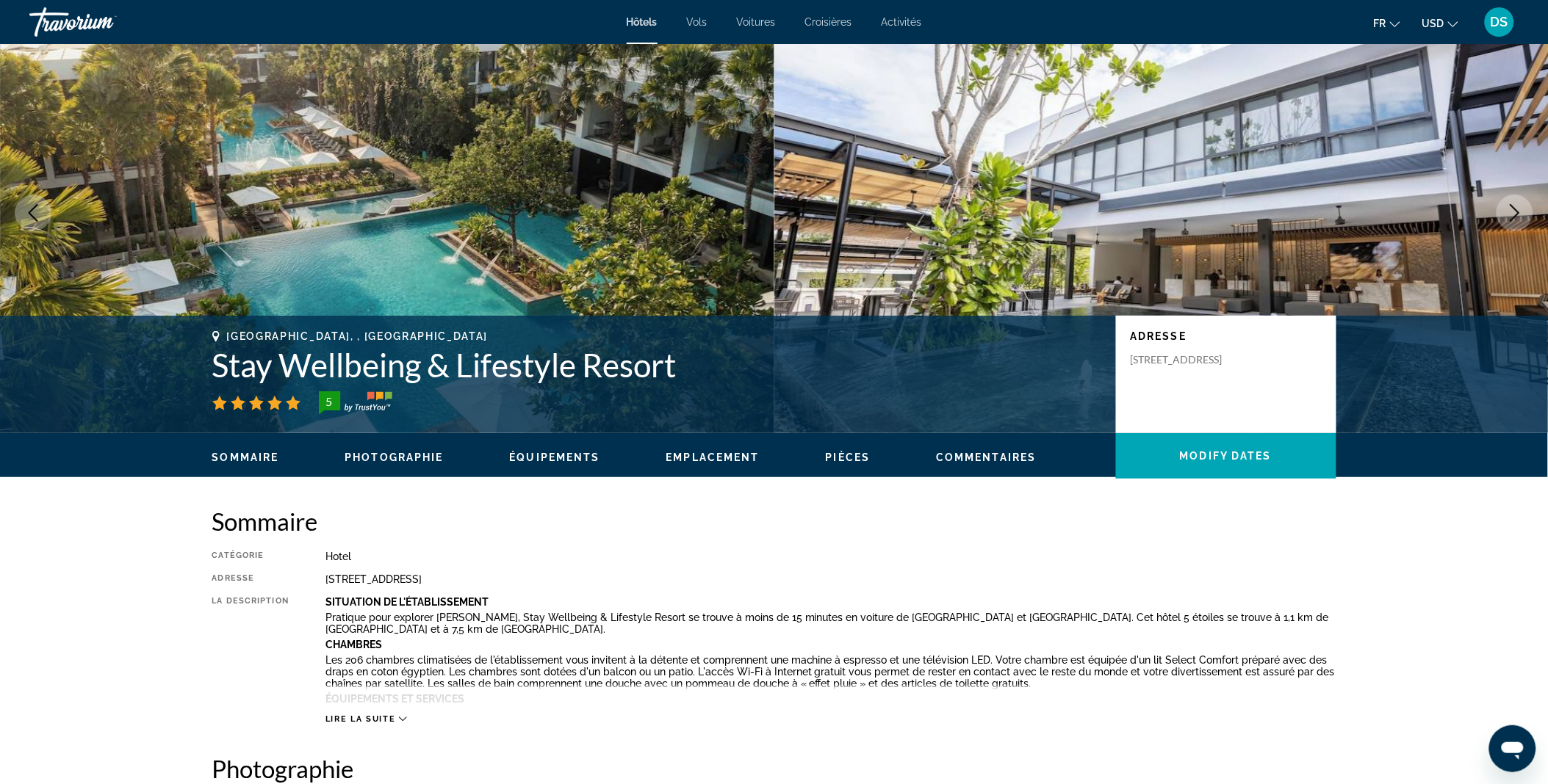
scroll to position [52, 0]
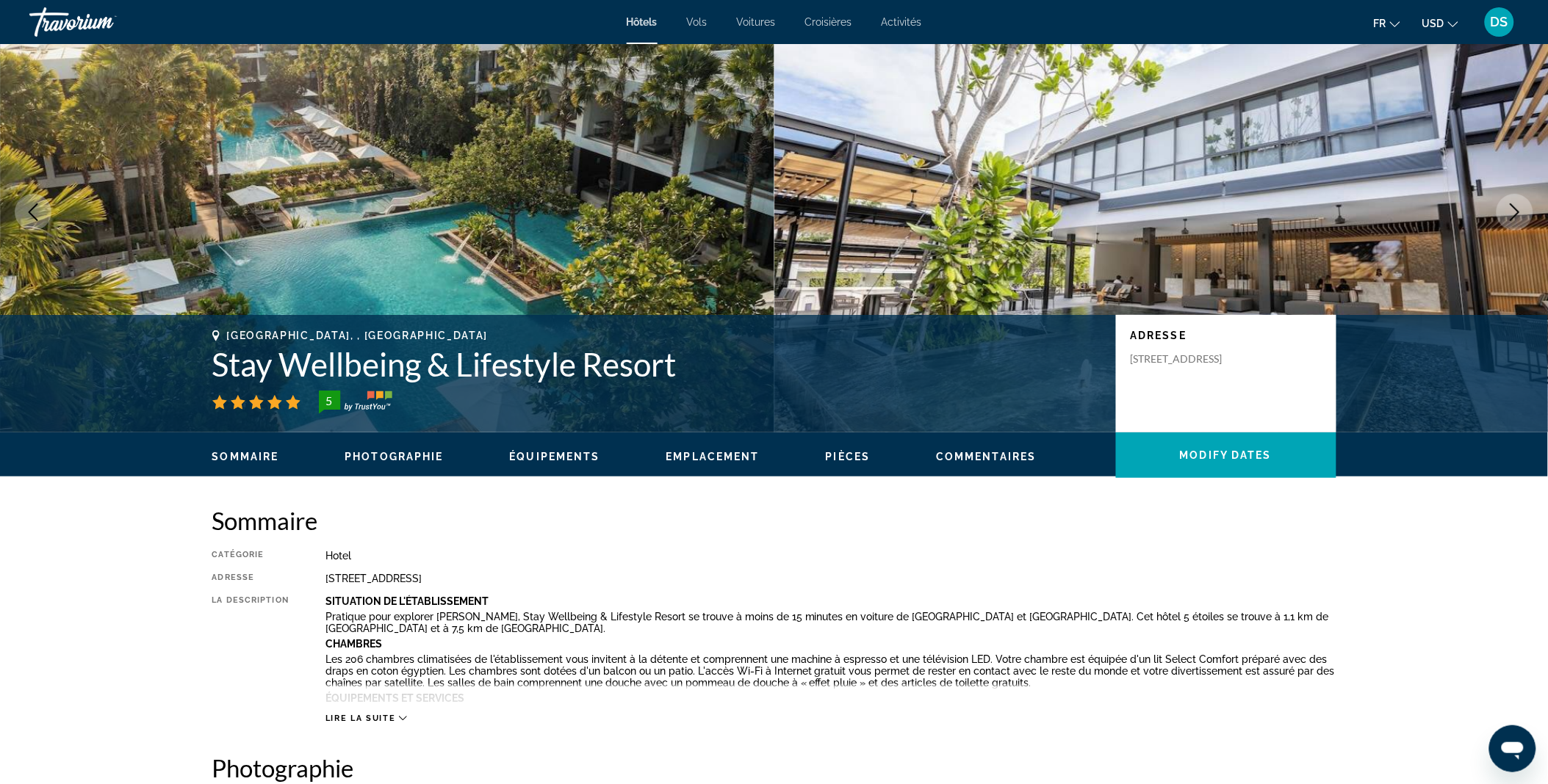
click at [1510, 221] on button "Next image" at bounding box center [1514, 212] width 37 height 37
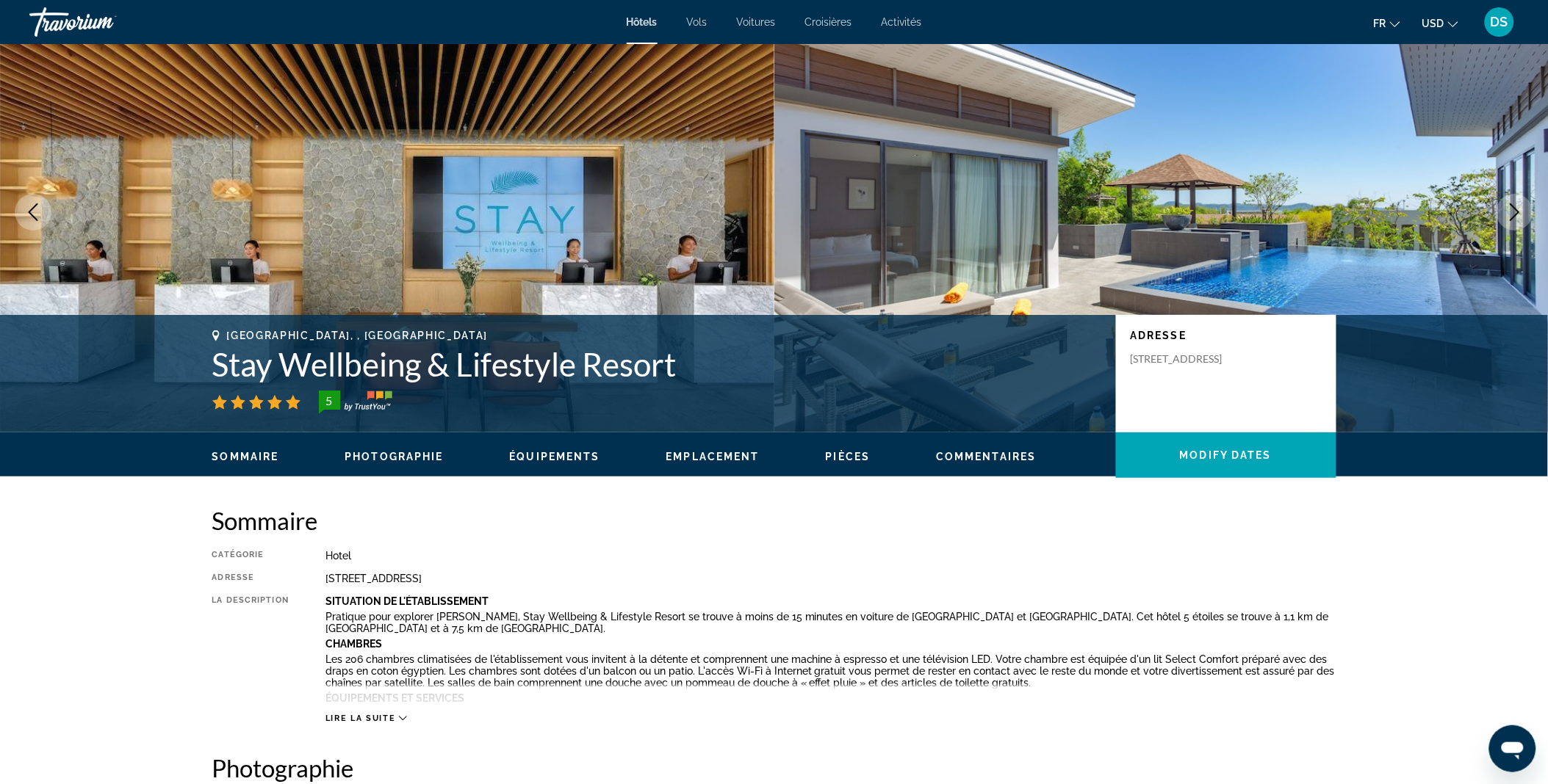
click at [1510, 221] on button "Next image" at bounding box center [1514, 212] width 37 height 37
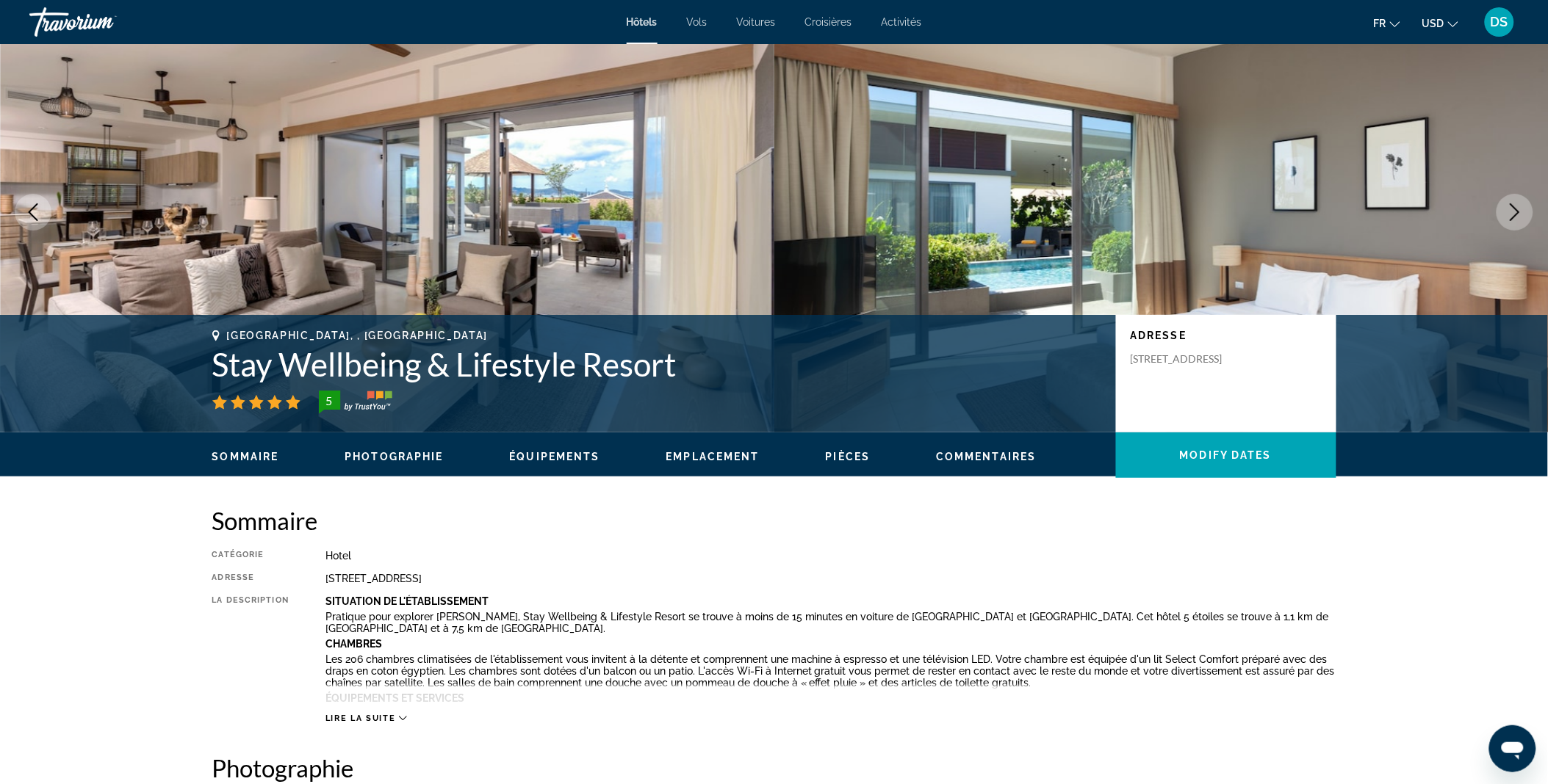
click at [1510, 221] on icon "Next image" at bounding box center [1515, 213] width 10 height 18
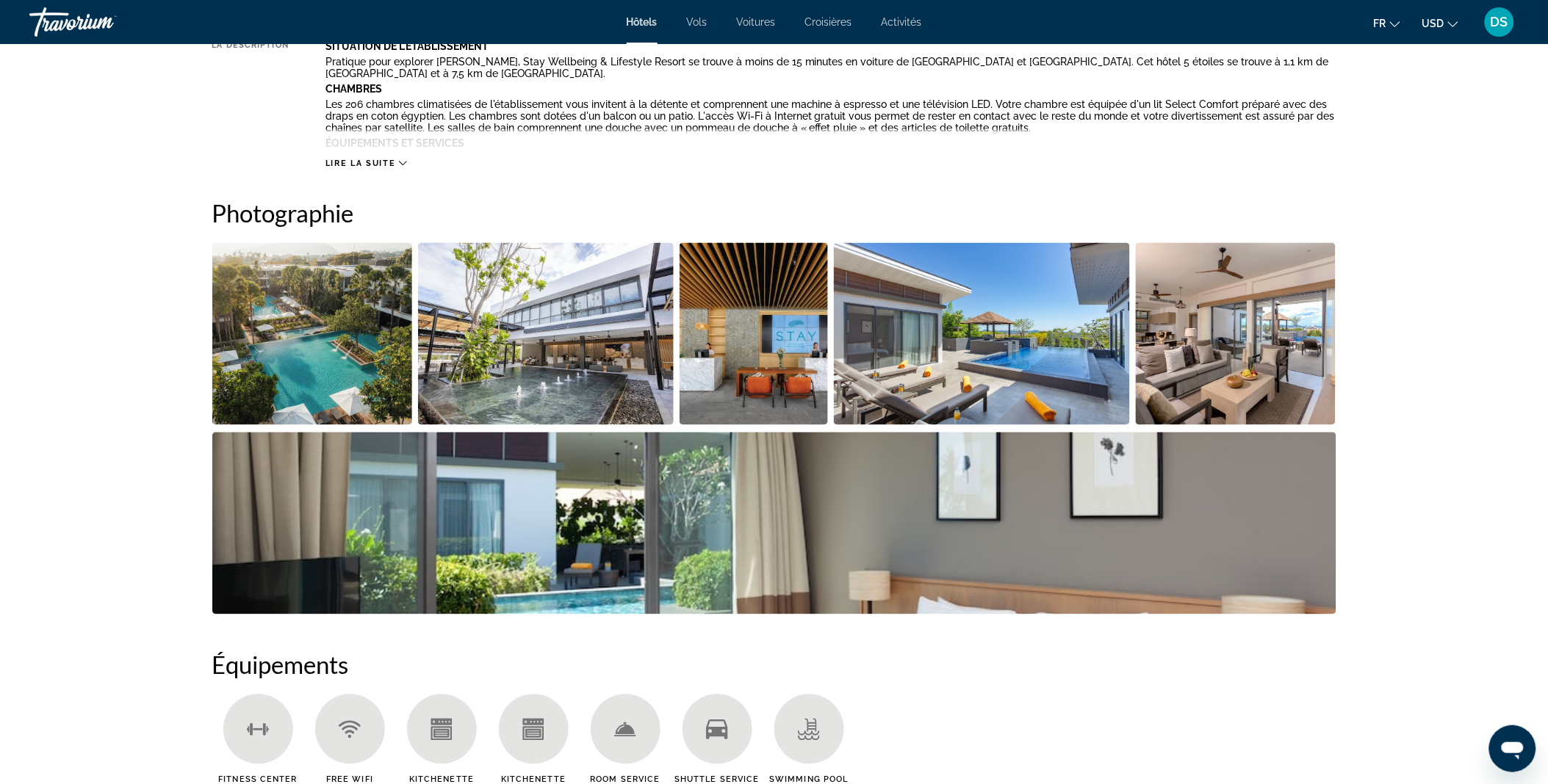
scroll to position [606, 0]
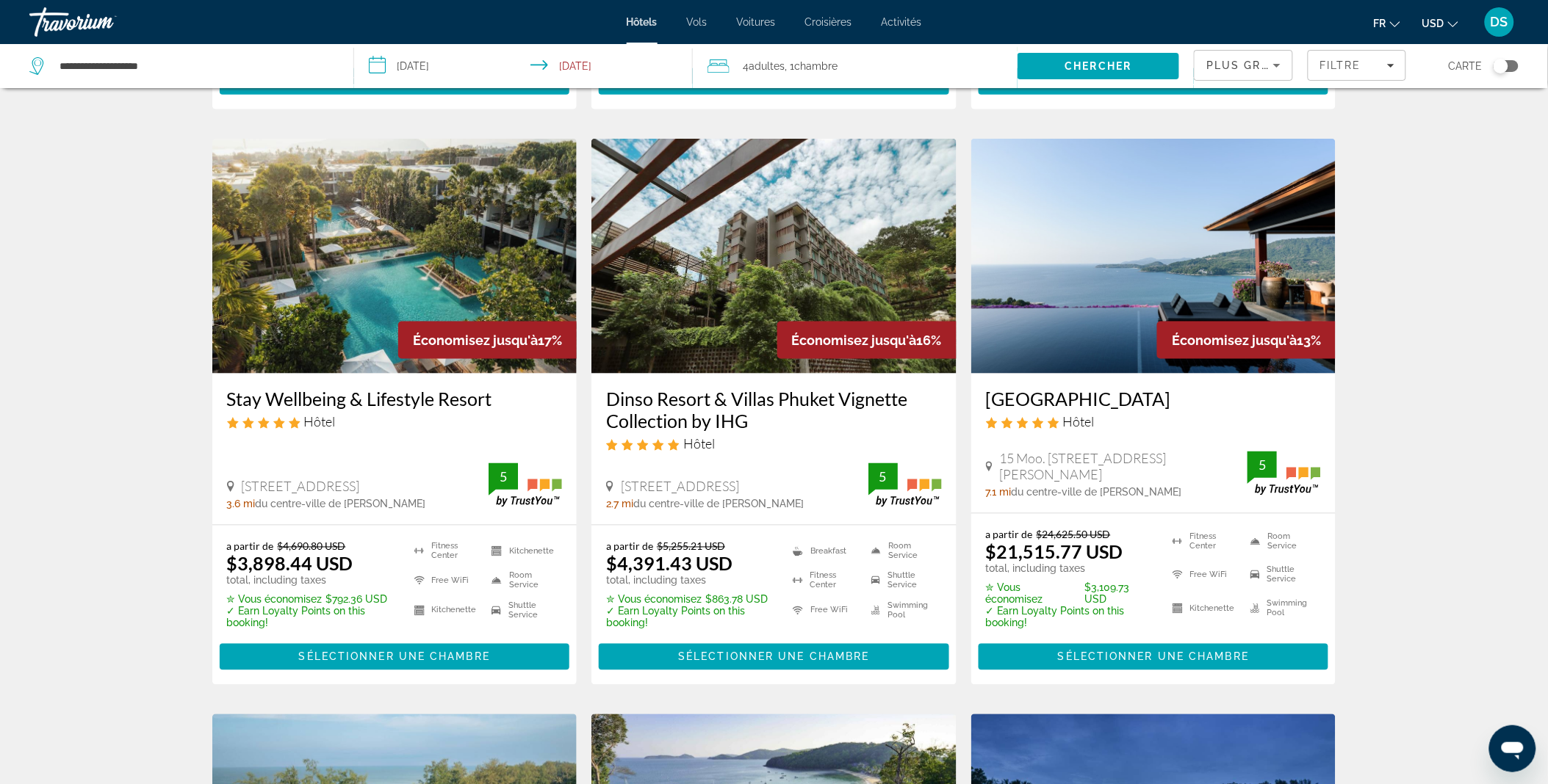
scroll to position [601, 0]
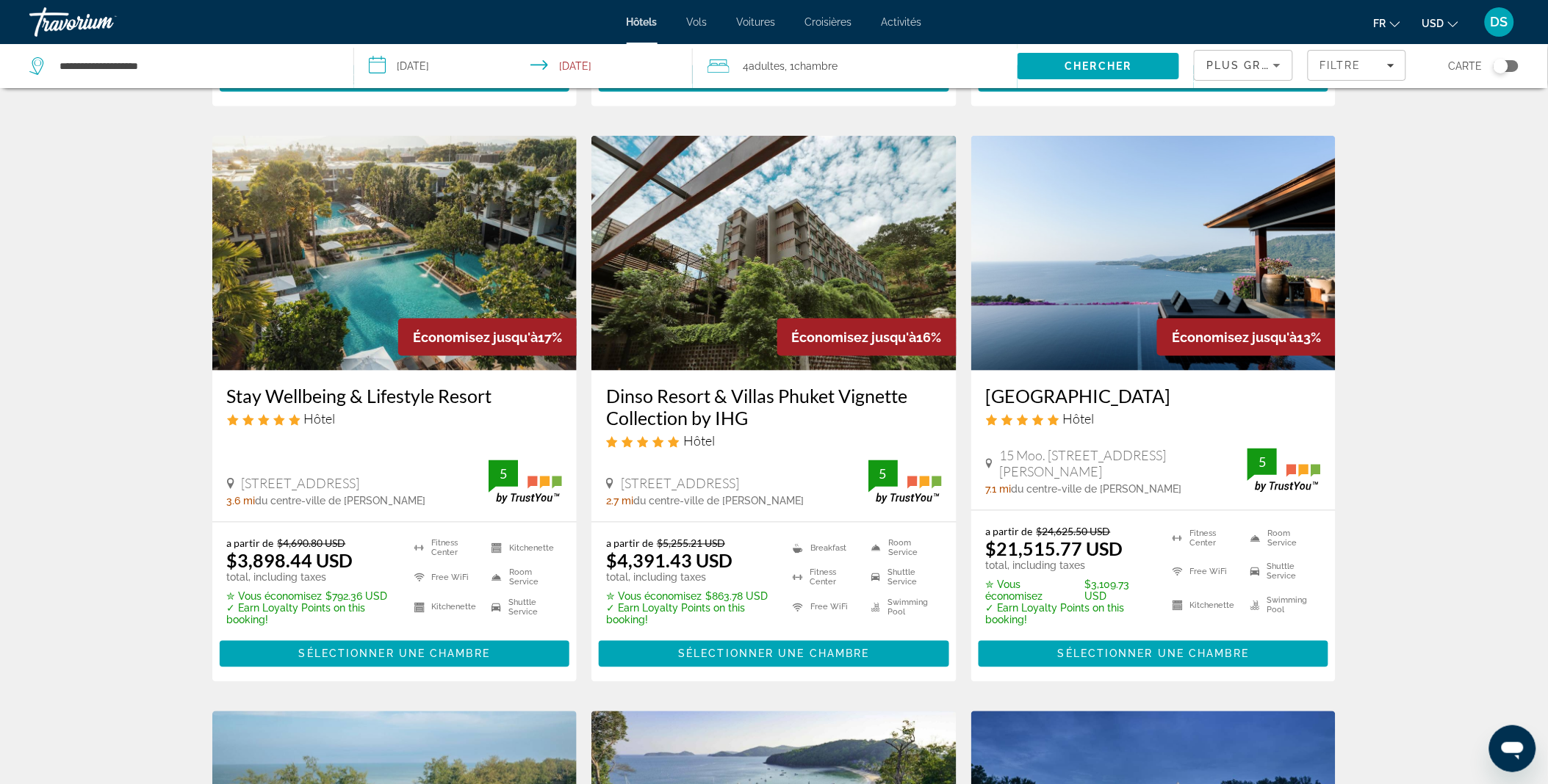
click at [730, 296] on img "Main content" at bounding box center [774, 253] width 365 height 235
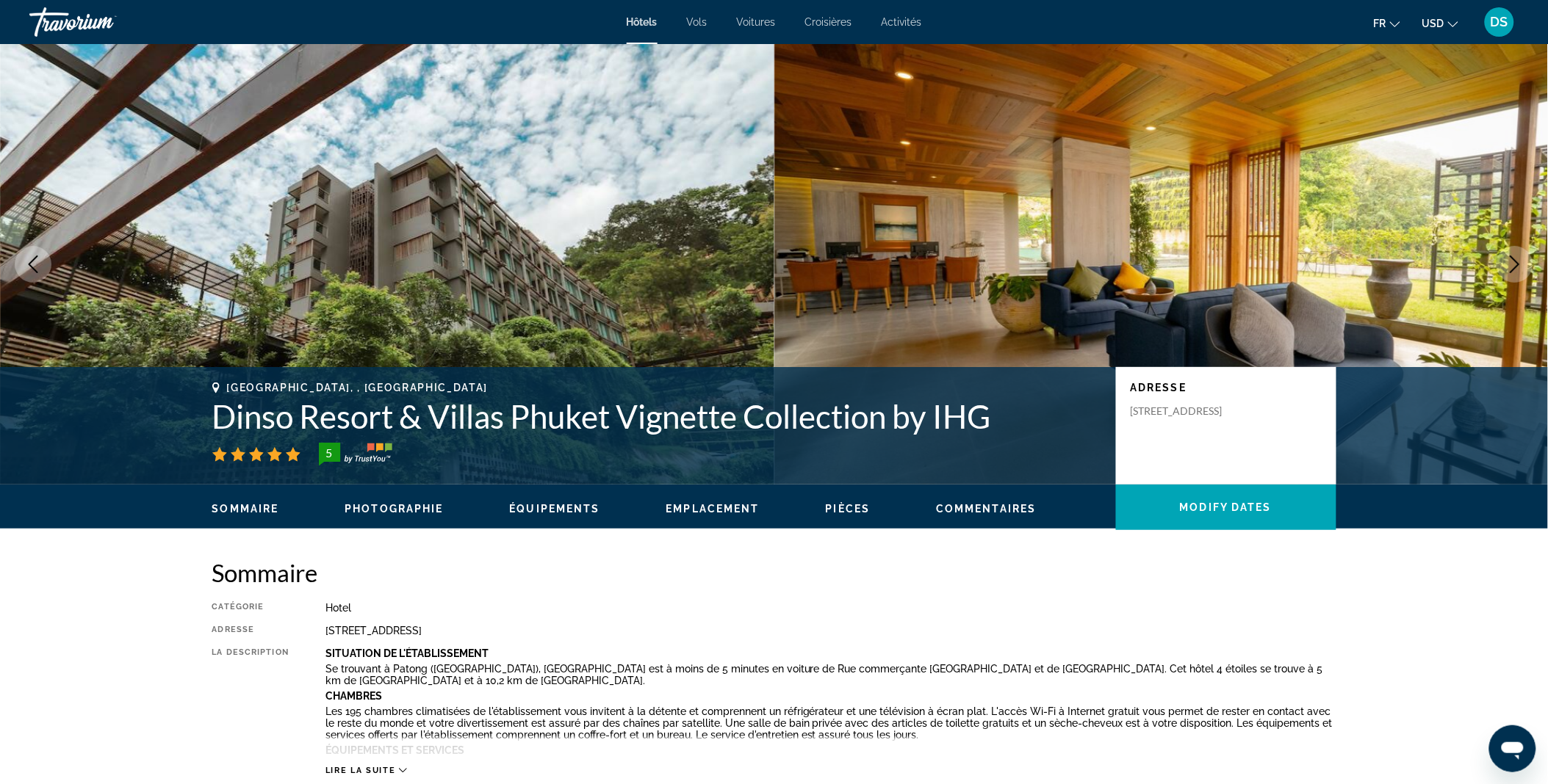
click at [1508, 265] on icon "Next image" at bounding box center [1515, 265] width 18 height 18
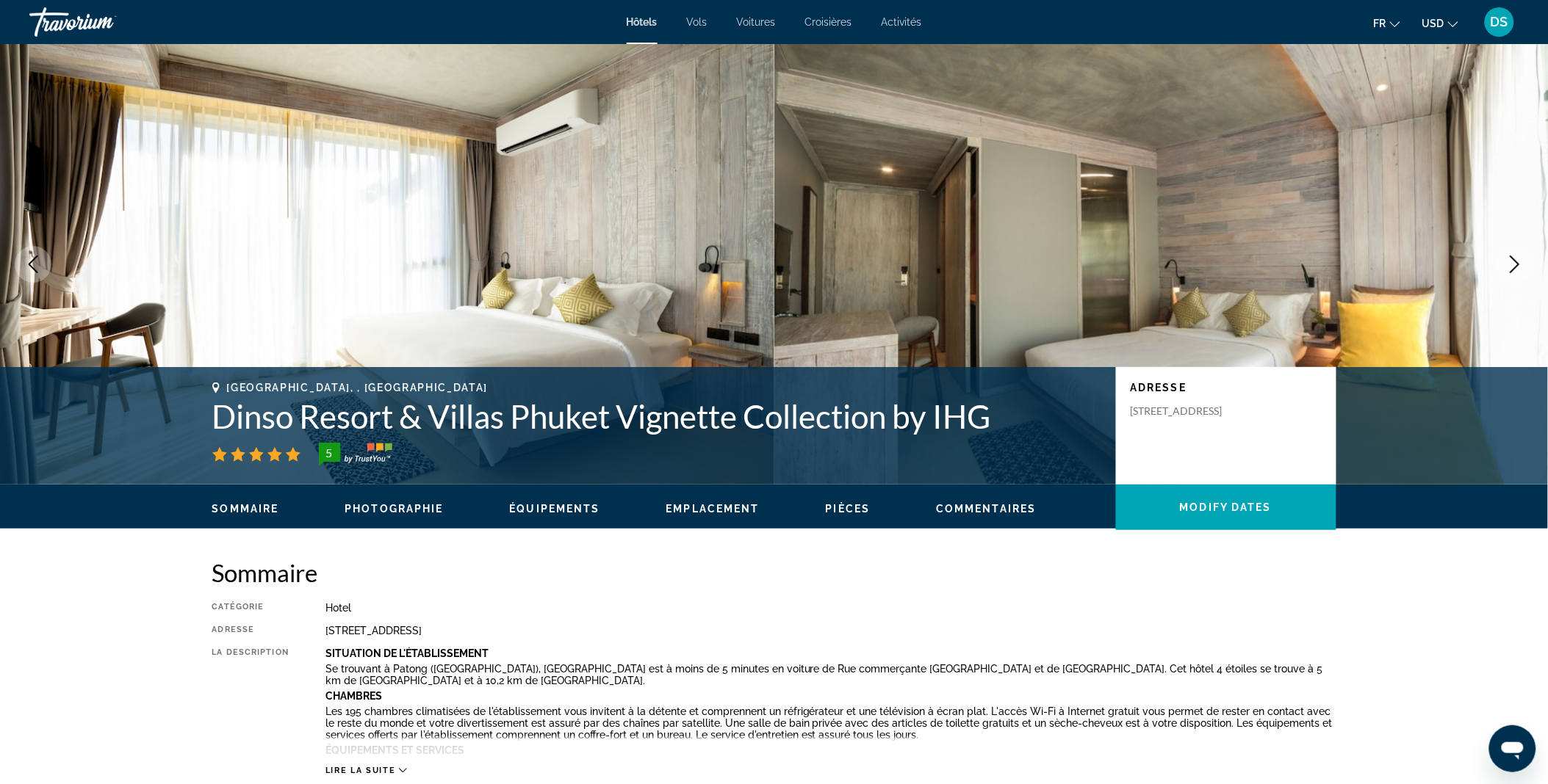
click at [1510, 265] on icon "Next image" at bounding box center [1515, 265] width 18 height 18
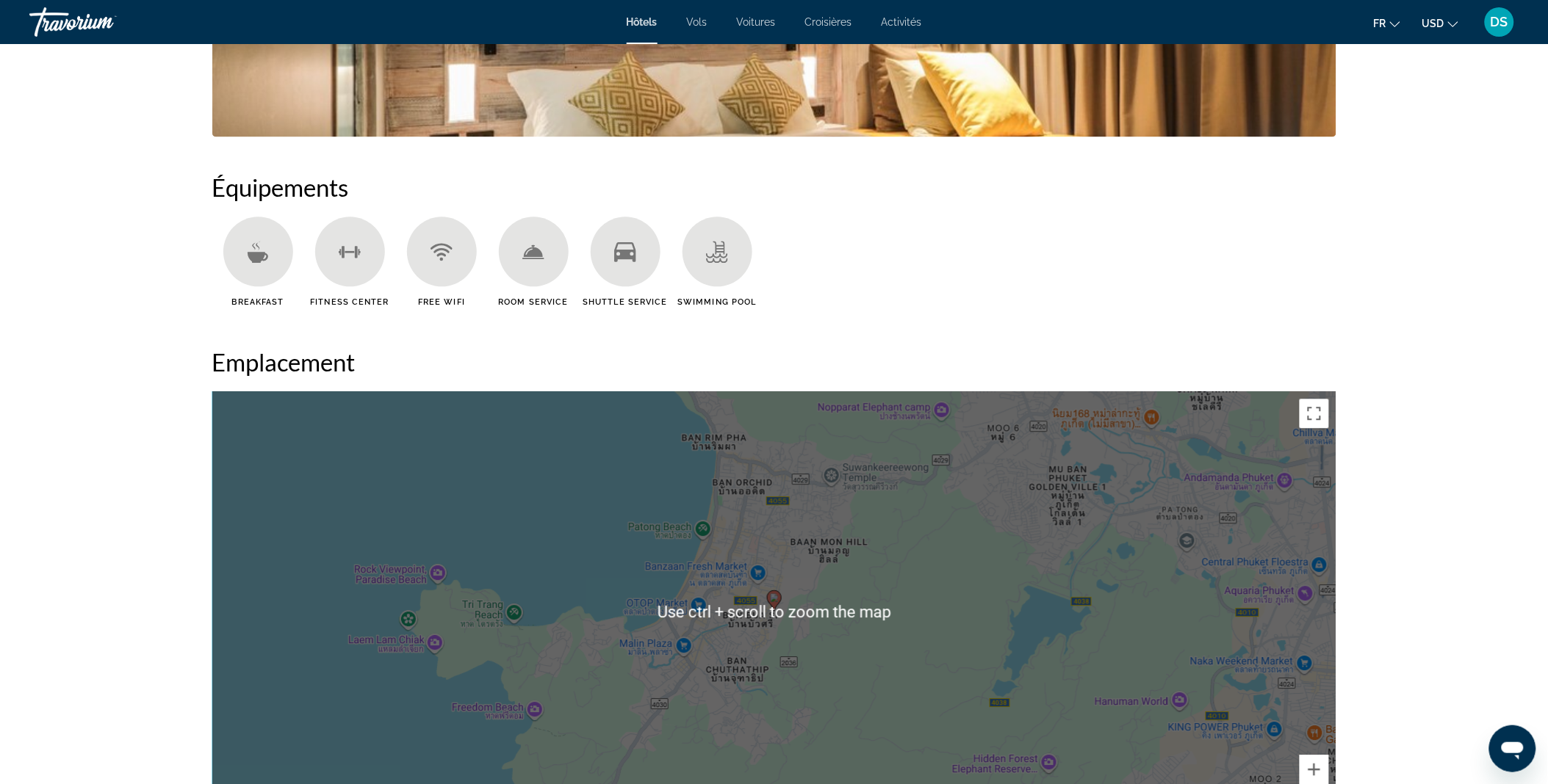
scroll to position [1217, 0]
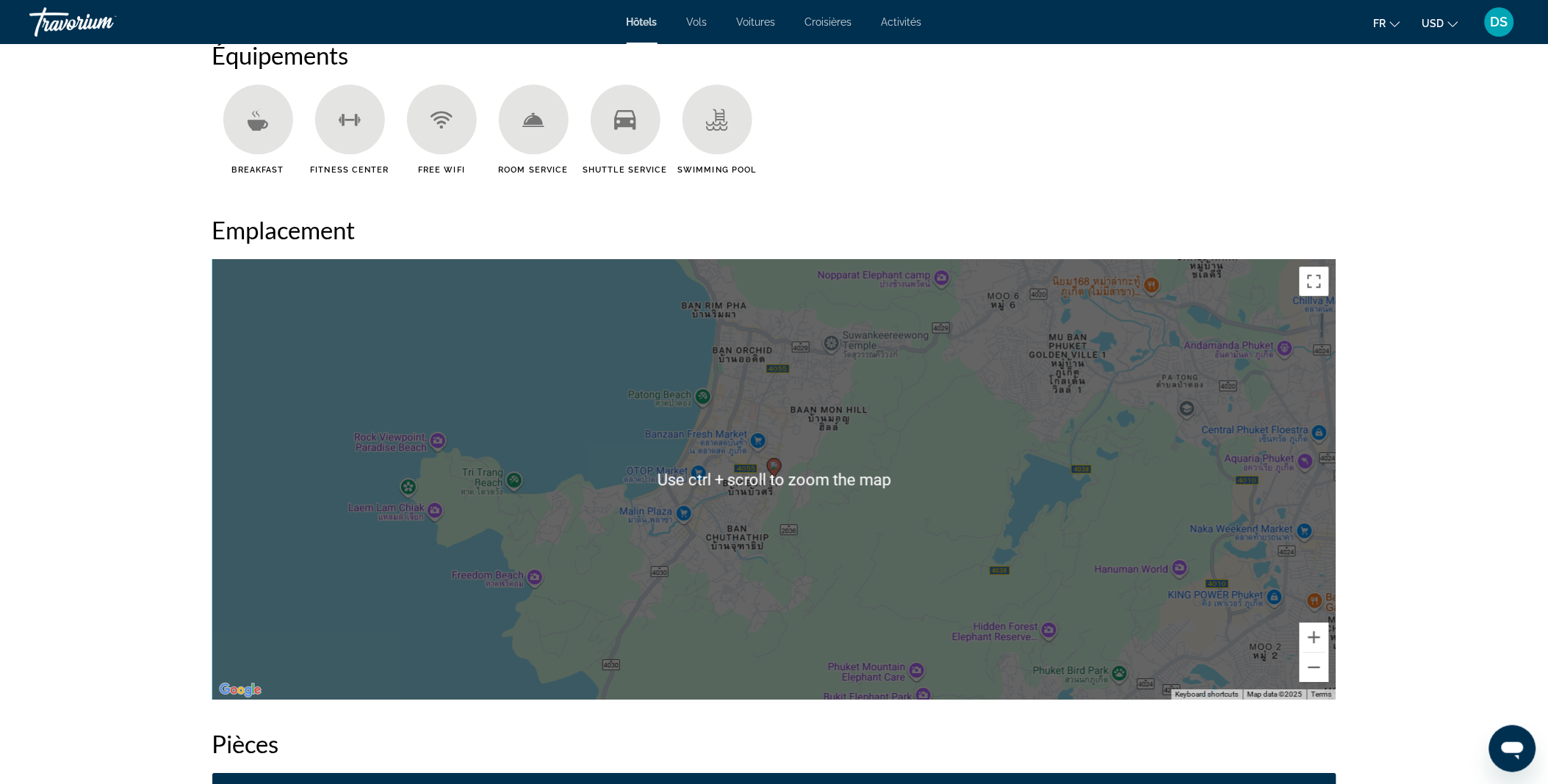
click at [776, 483] on div "To activate drag with keyboard, press Alt + Enter. Once in keyboard drag state,…" at bounding box center [774, 479] width 1124 height 440
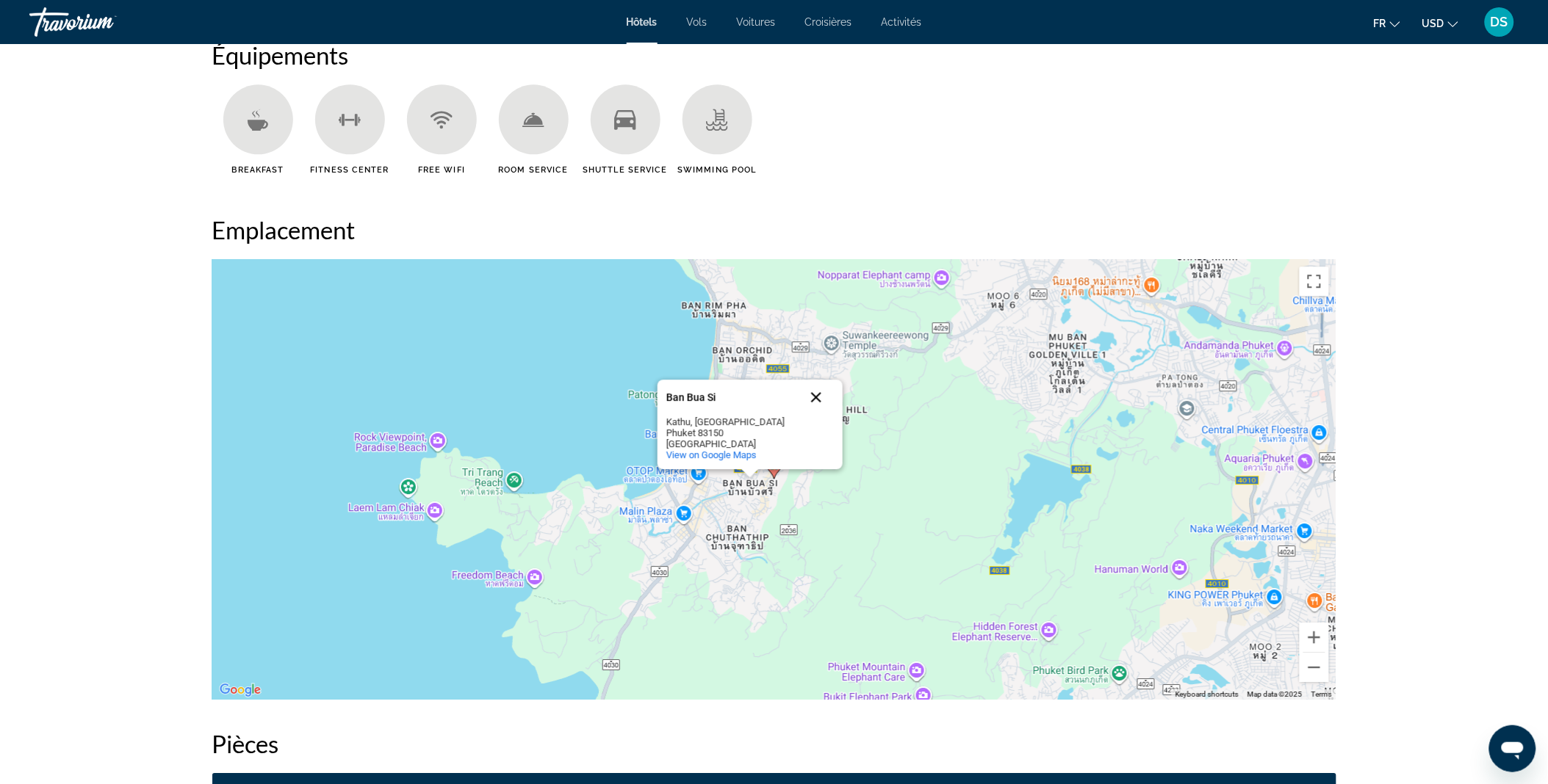
click at [817, 396] on button "Close" at bounding box center [816, 396] width 35 height 35
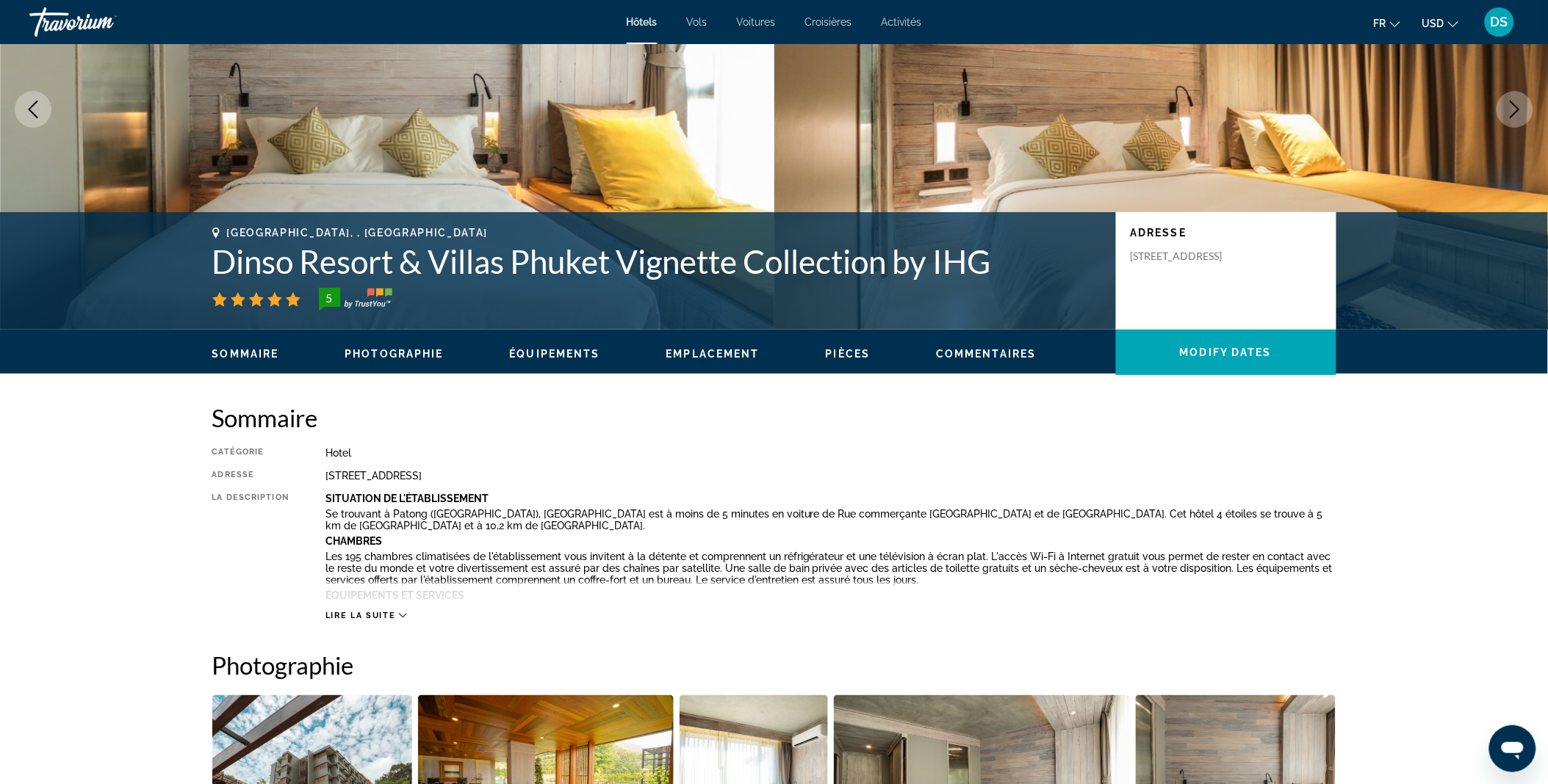
scroll to position [152, 0]
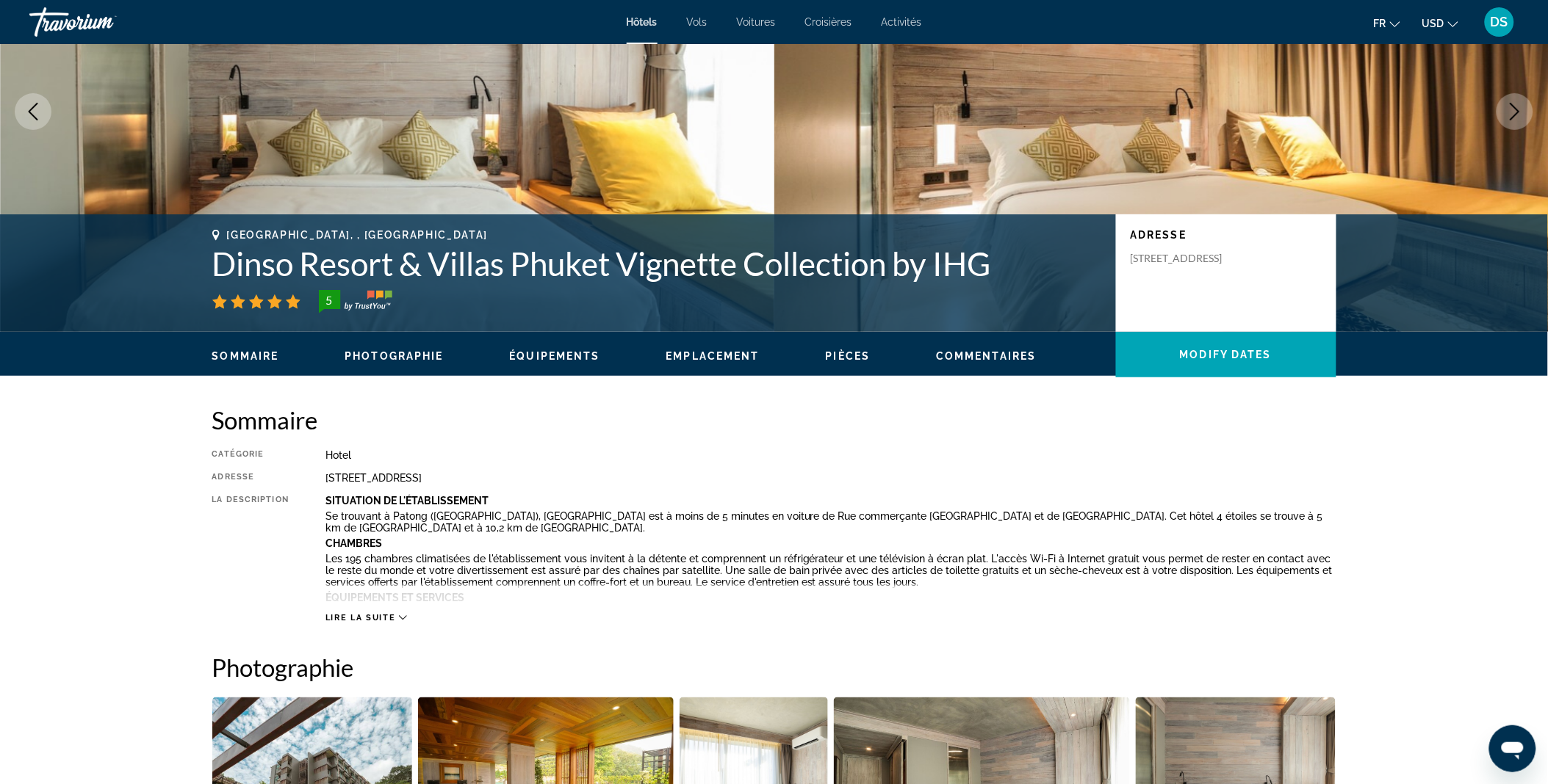
click at [41, 109] on icon "Previous image" at bounding box center [33, 112] width 18 height 18
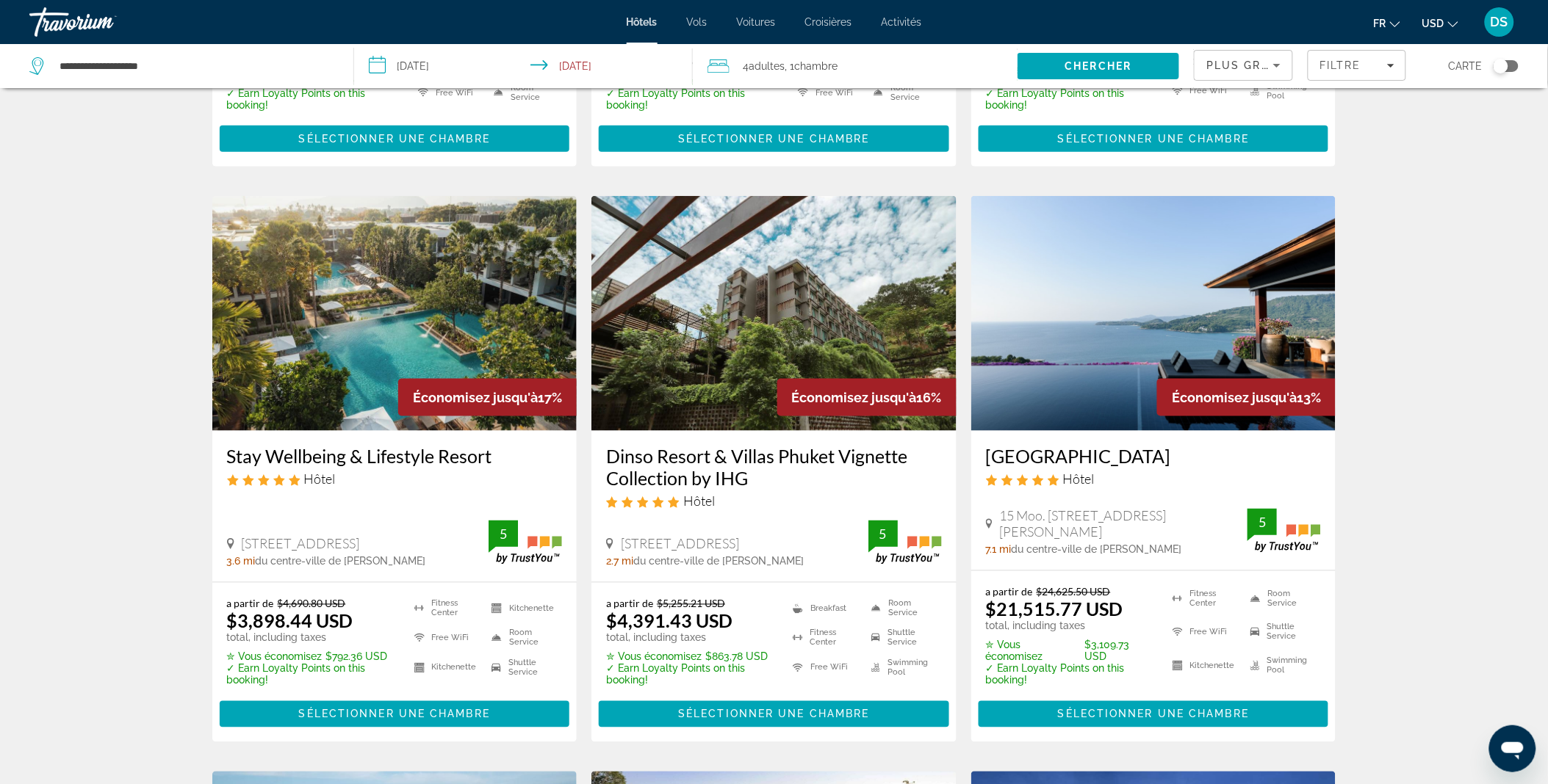
scroll to position [541, 0]
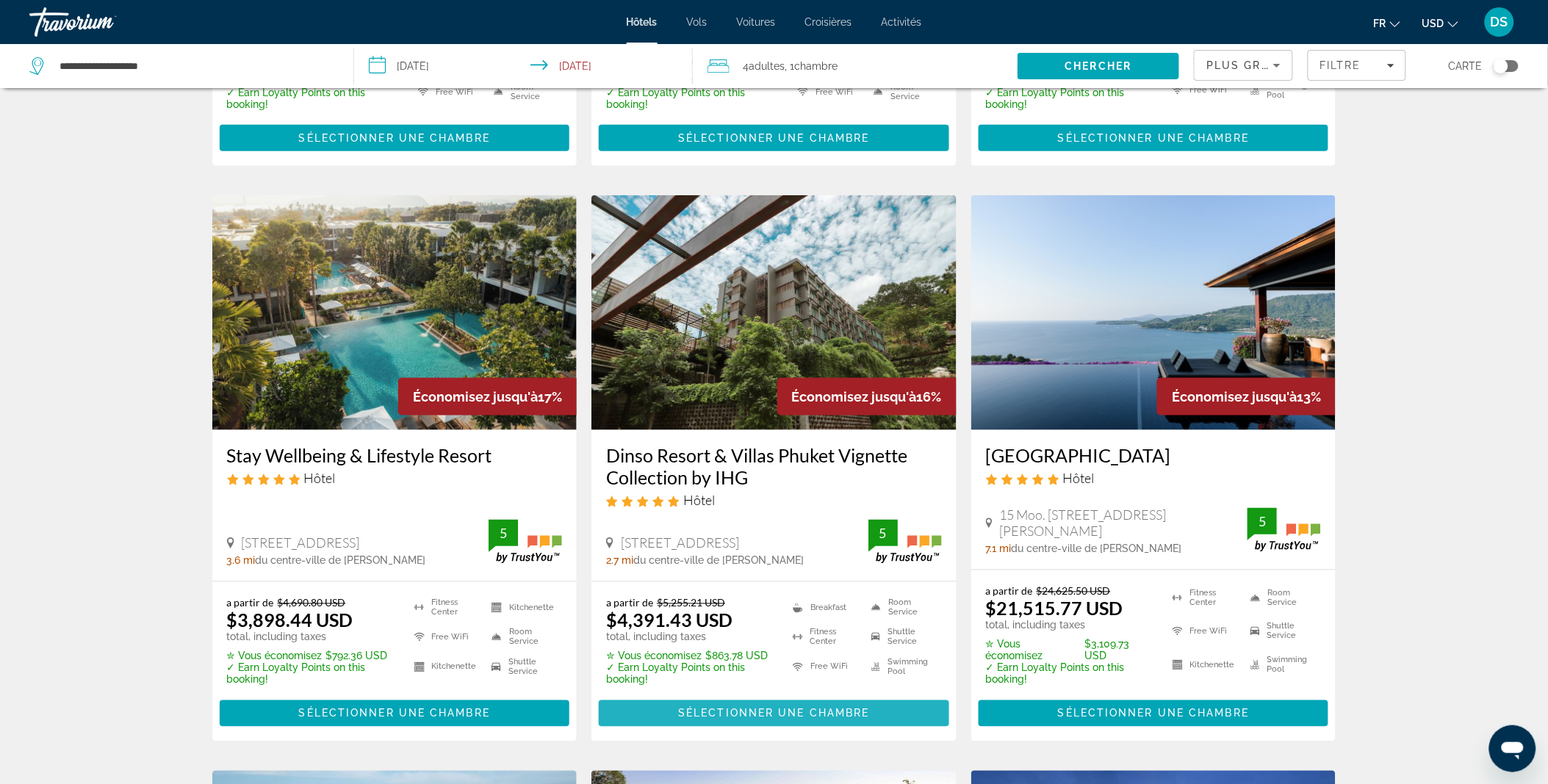
click at [769, 698] on span "Main content" at bounding box center [774, 713] width 350 height 35
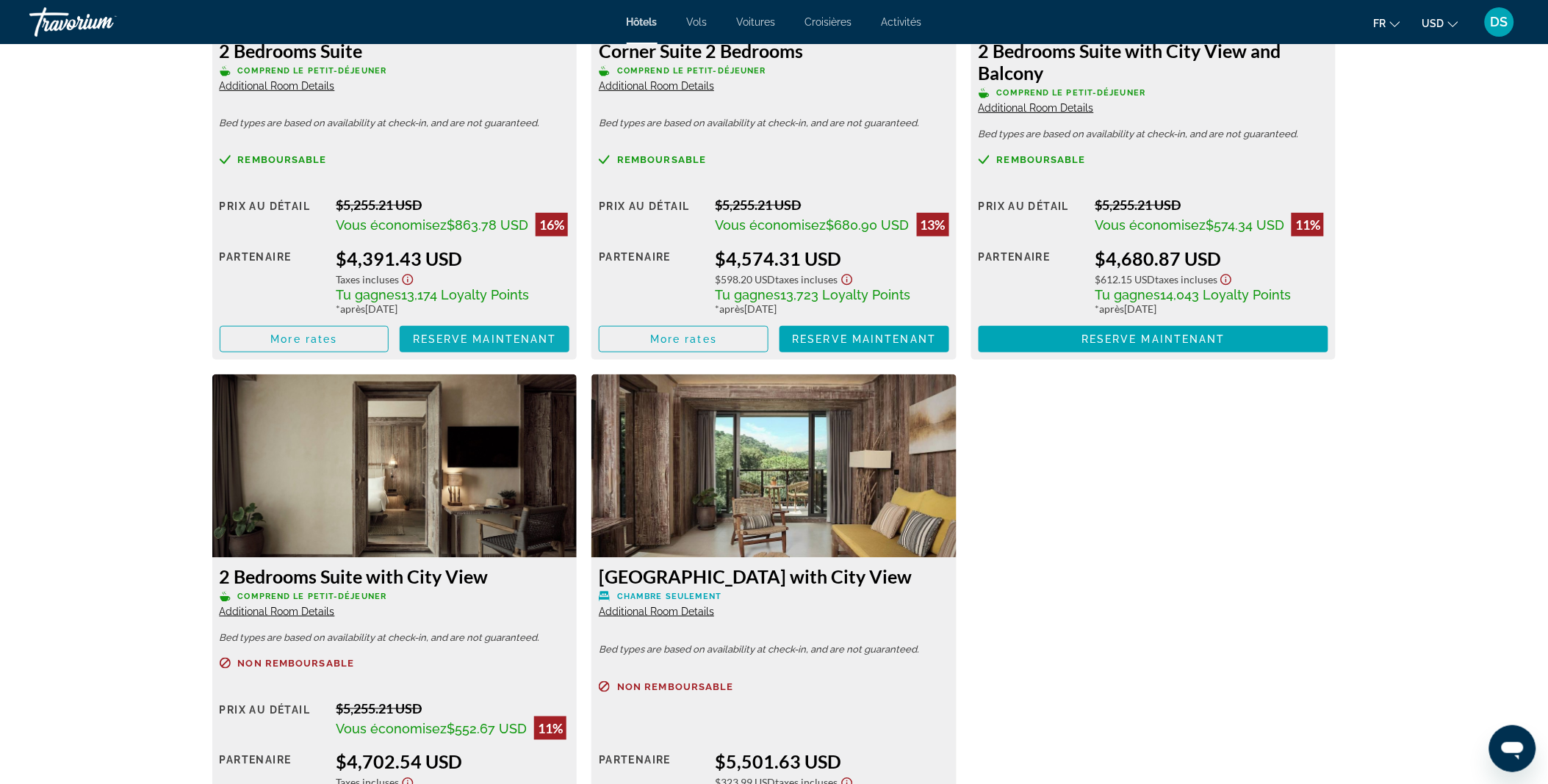
scroll to position [2226, 0]
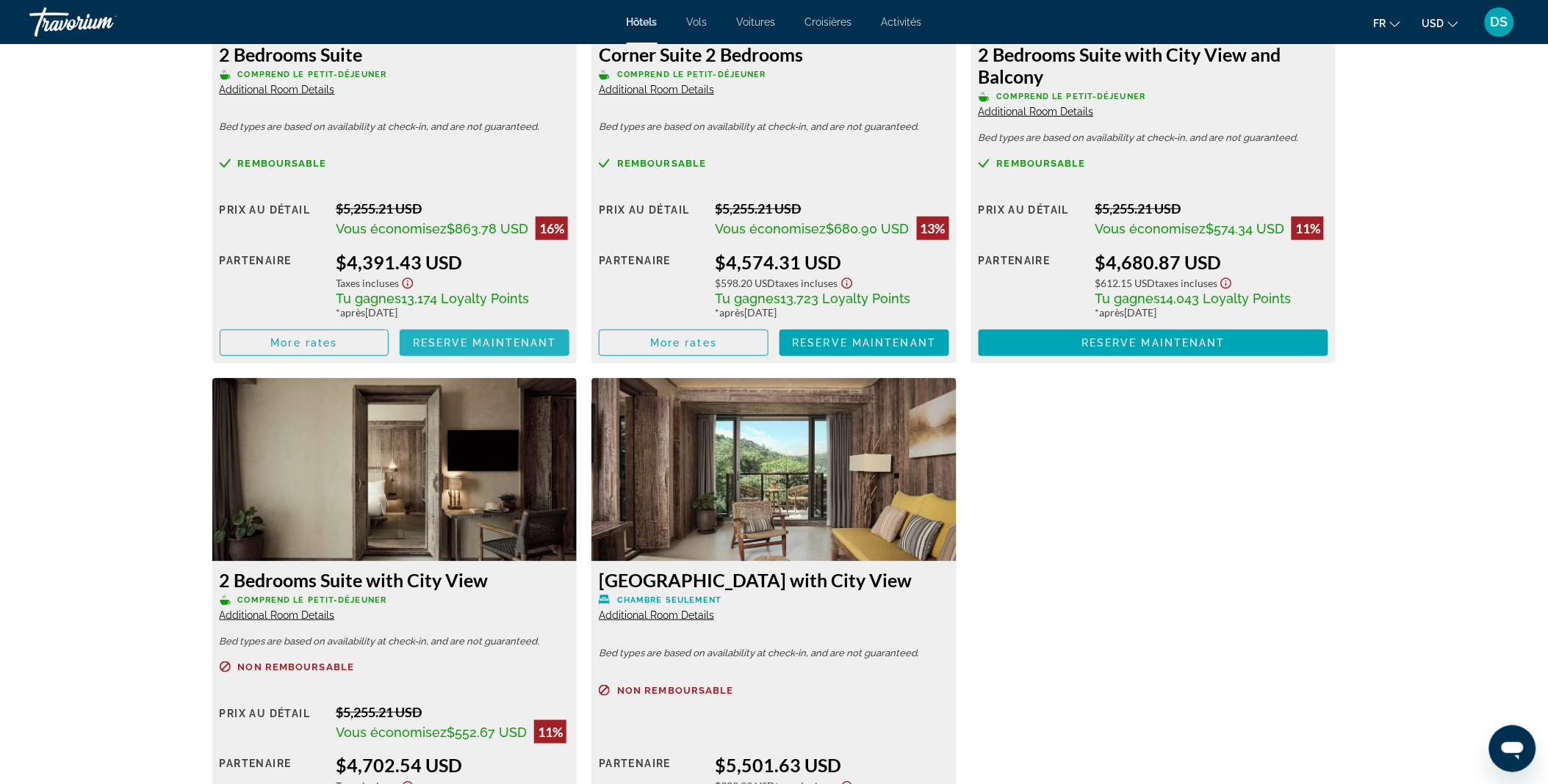
click at [484, 338] on span "Reserve maintenant" at bounding box center [485, 343] width 144 height 12
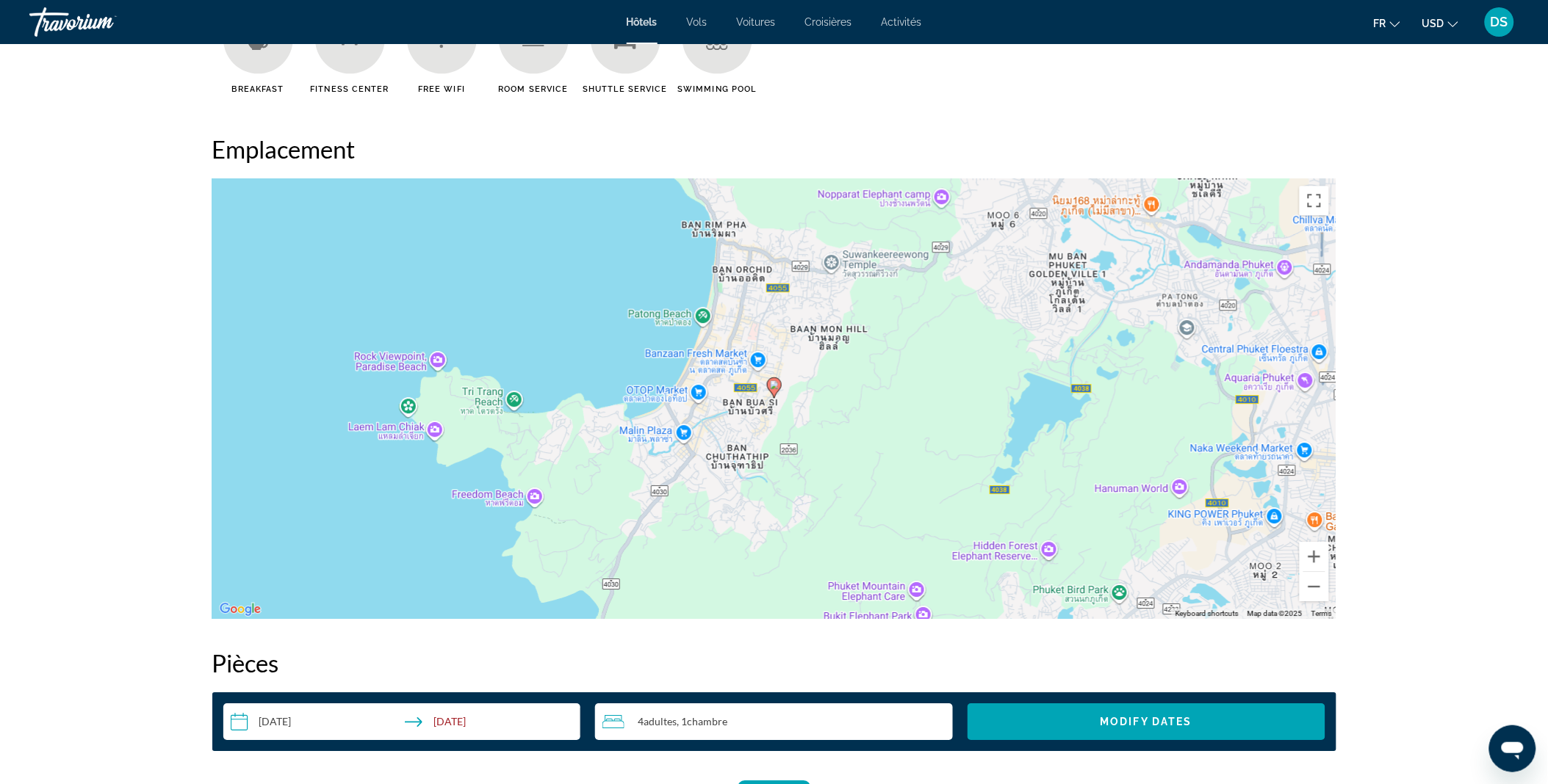
scroll to position [1300, 0]
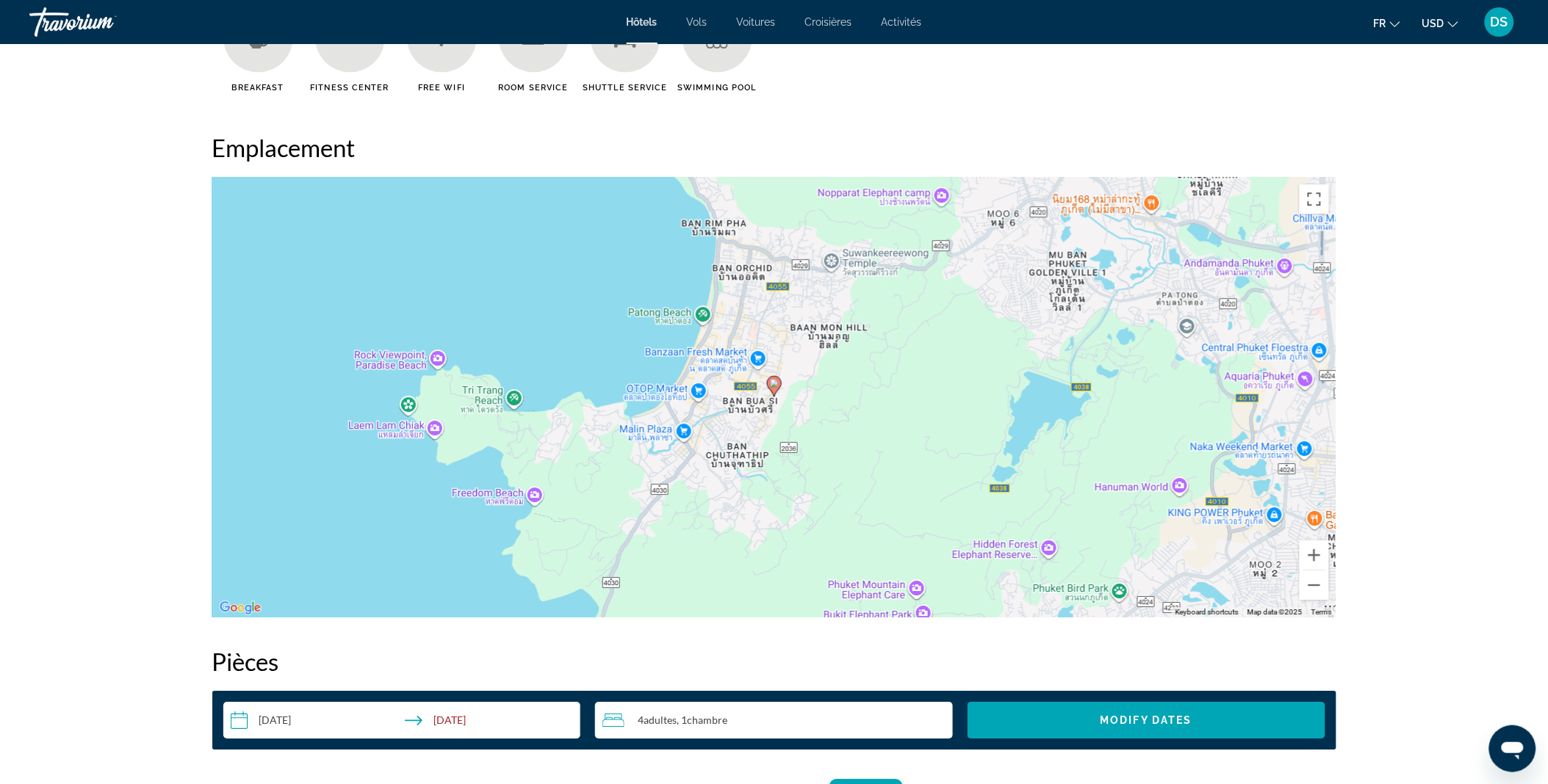
click at [721, 429] on div "To activate drag with keyboard, press Alt + Enter. Once in keyboard drag state,…" at bounding box center [774, 396] width 1124 height 440
click at [969, 380] on div "To activate drag with keyboard, press Alt + Enter. Once in keyboard drag state,…" at bounding box center [774, 396] width 1124 height 440
click at [774, 394] on icon "Main content" at bounding box center [774, 386] width 14 height 21
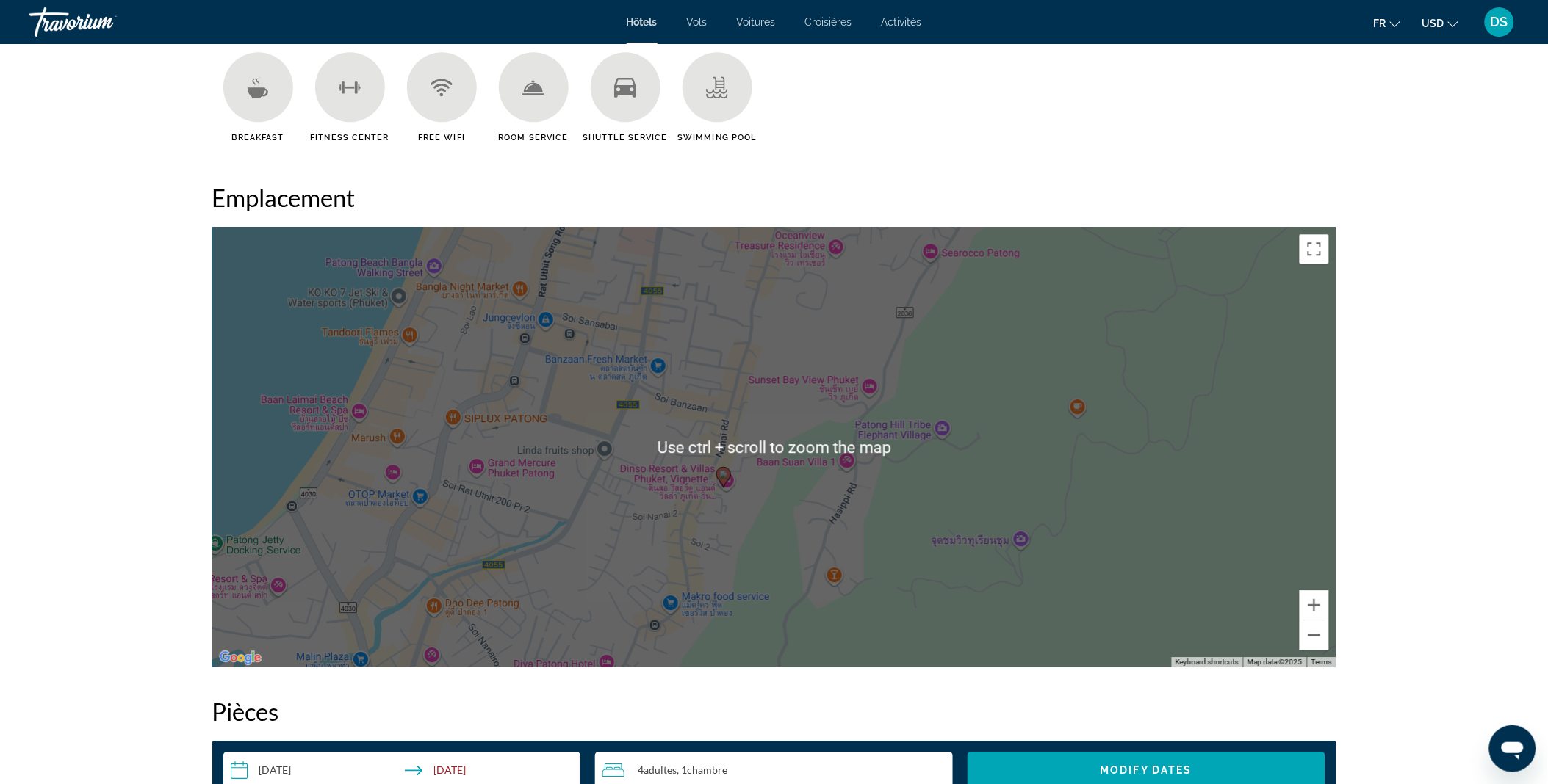
scroll to position [1230, 0]
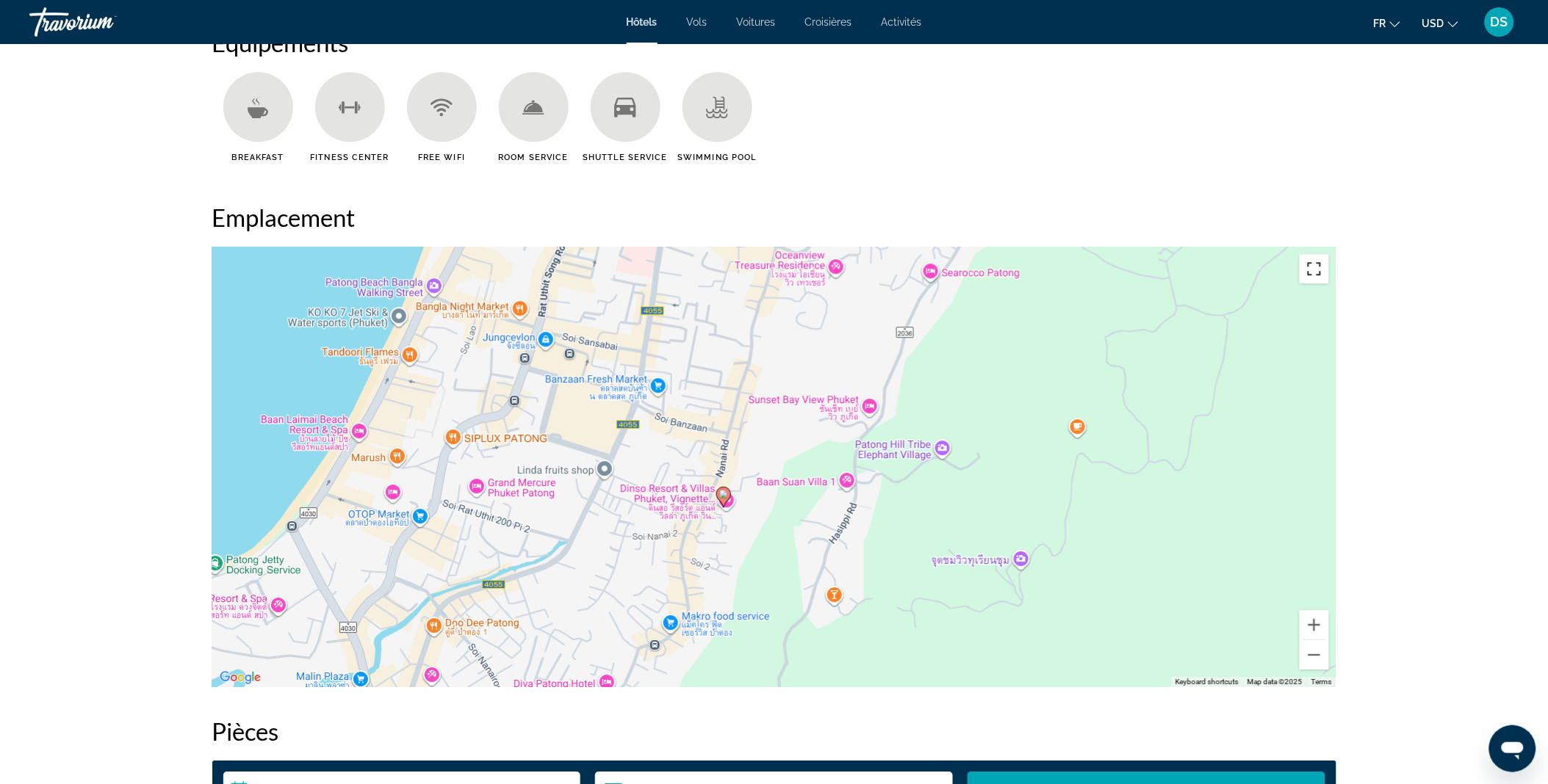
click at [1322, 275] on button "Toggle fullscreen view" at bounding box center [1314, 268] width 30 height 30
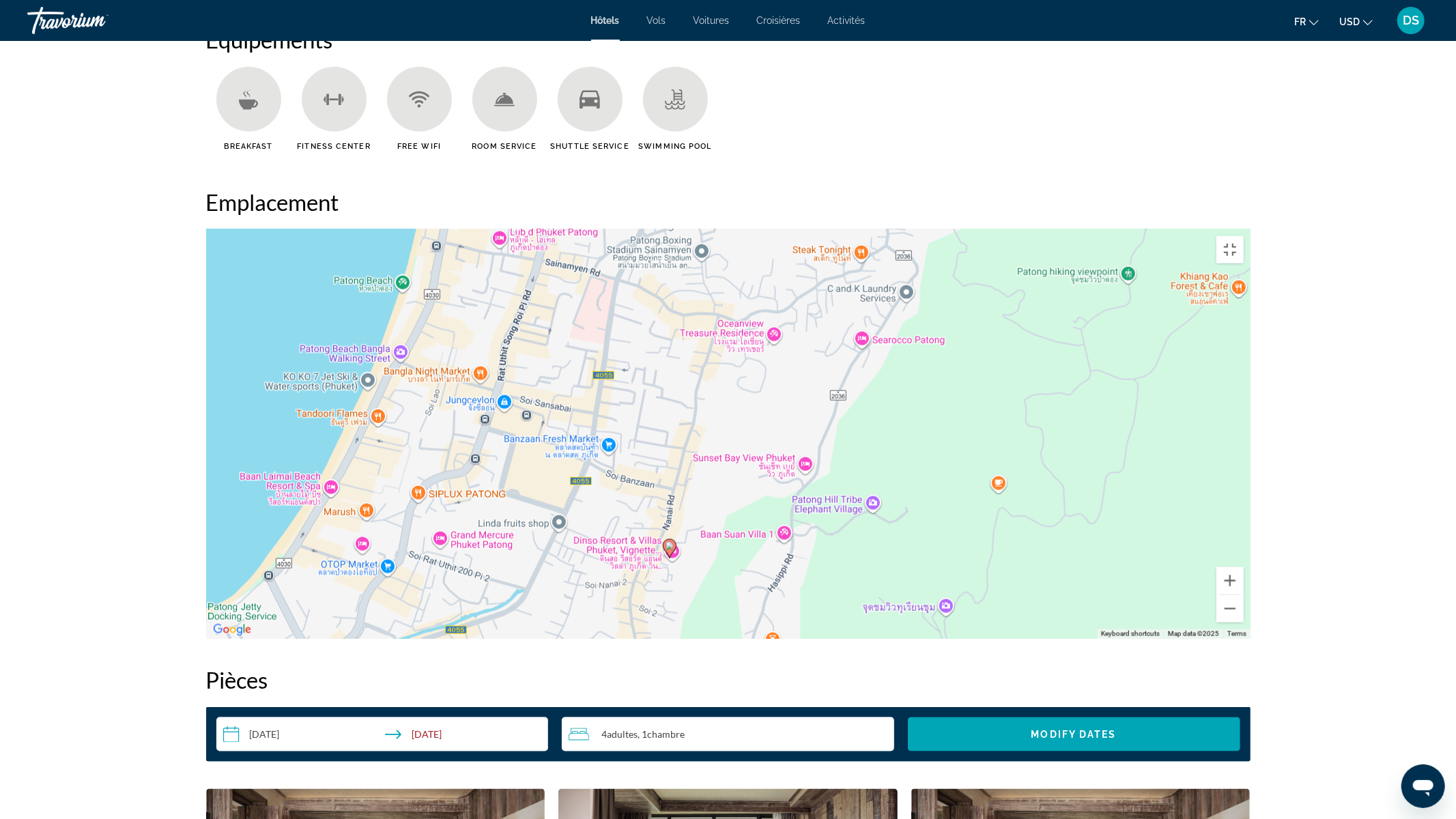
drag, startPoint x: 528, startPoint y: 197, endPoint x: 515, endPoint y: 294, distance: 97.9
click at [515, 294] on div "To activate drag with keyboard, press Alt + Enter. Once in keyboard drag state,…" at bounding box center [728, 434] width 1044 height 410
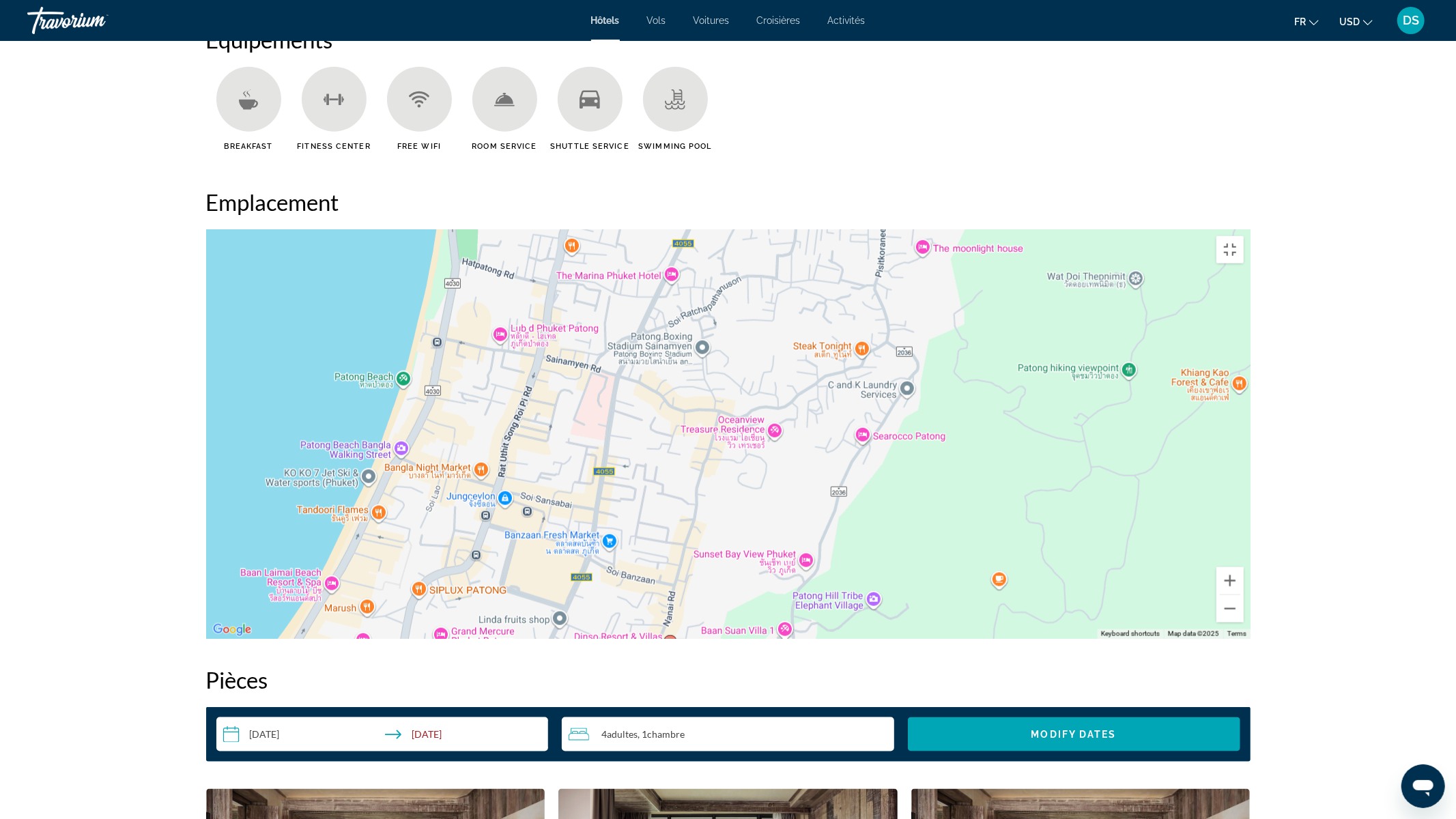
drag, startPoint x: 515, startPoint y: 294, endPoint x: 516, endPoint y: 381, distance: 87.0
click at [516, 381] on div "To activate drag with keyboard, press Alt + Enter. Once in keyboard drag state,…" at bounding box center [728, 434] width 1044 height 410
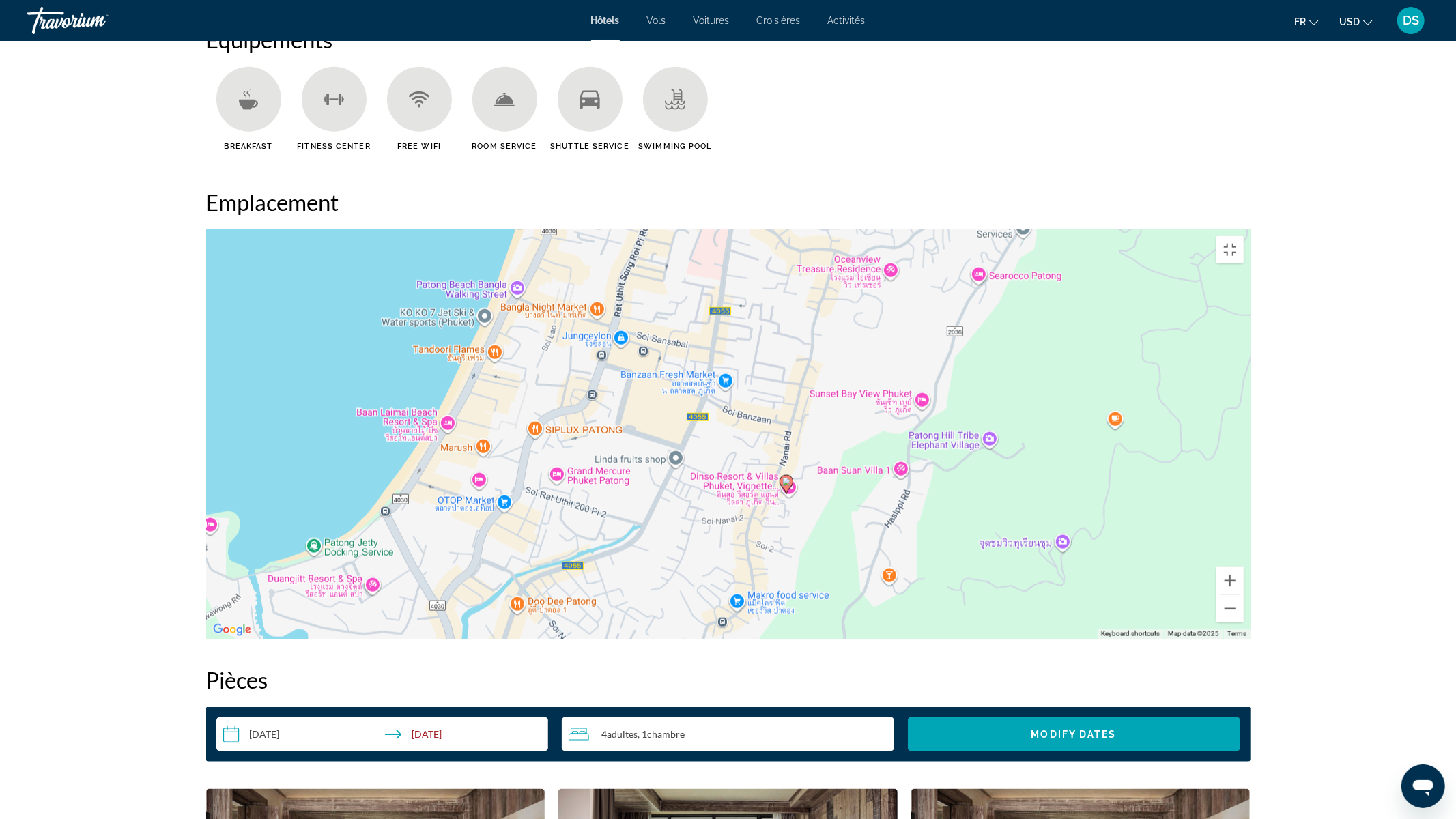
drag, startPoint x: 457, startPoint y: 377, endPoint x: 570, endPoint y: 214, distance: 198.3
click at [570, 229] on div "To activate drag with keyboard, press Alt + Enter. Once in keyboard drag state,…" at bounding box center [728, 434] width 1044 height 410
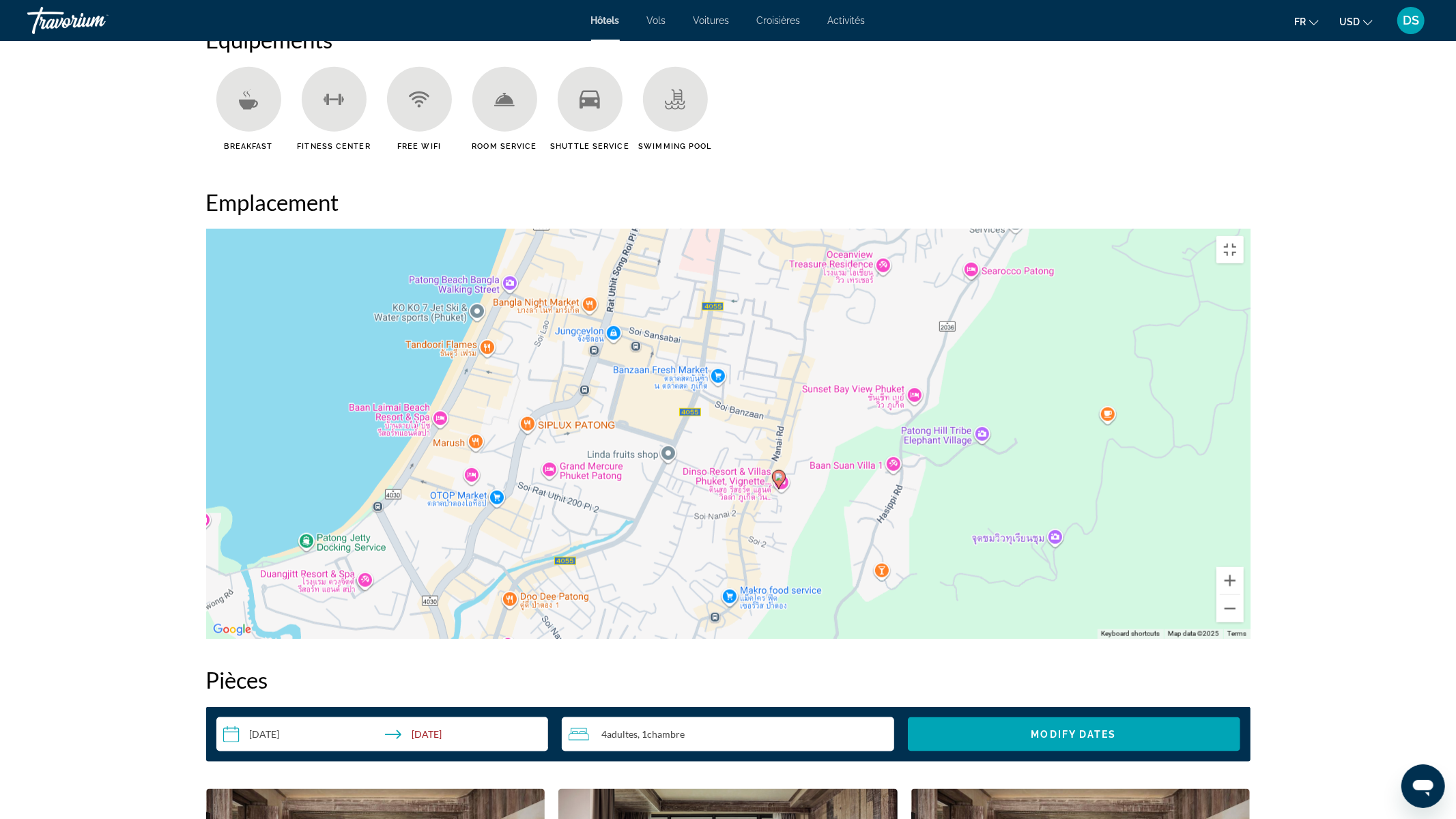
click at [779, 473] on image "Main content" at bounding box center [779, 477] width 8 height 8
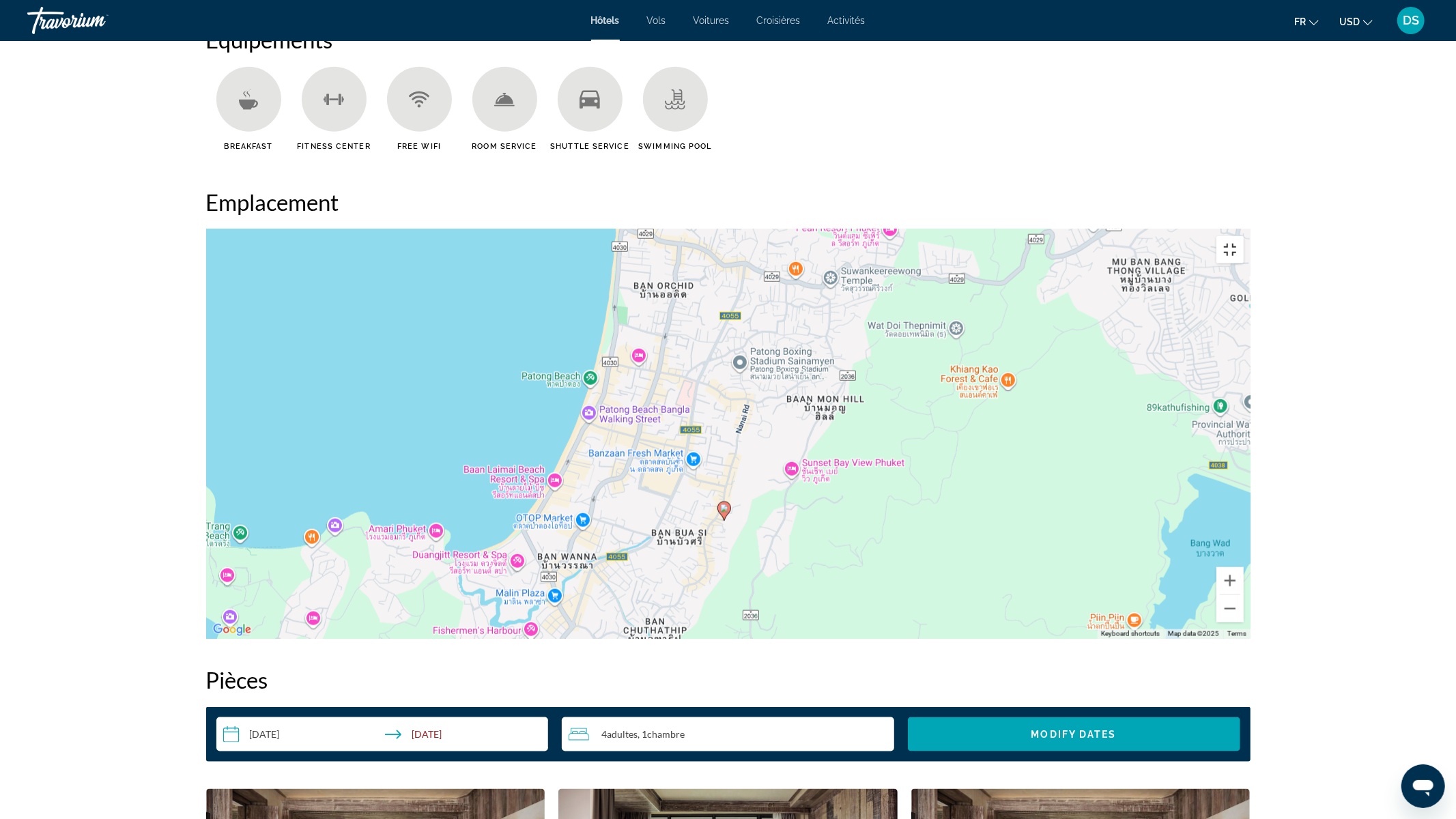
click at [1243, 236] on button "Toggle fullscreen view" at bounding box center [1230, 249] width 28 height 28
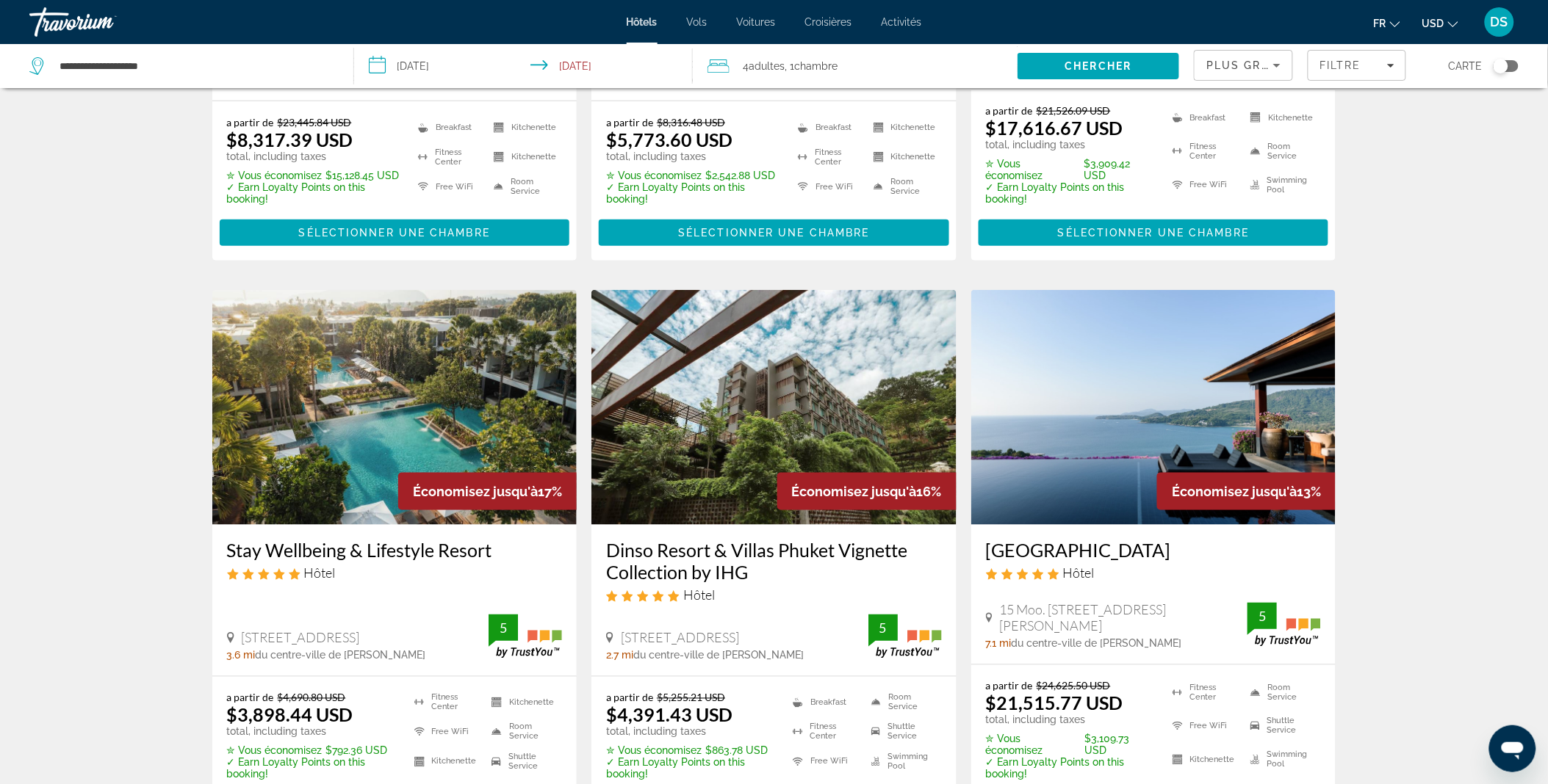
scroll to position [449, 0]
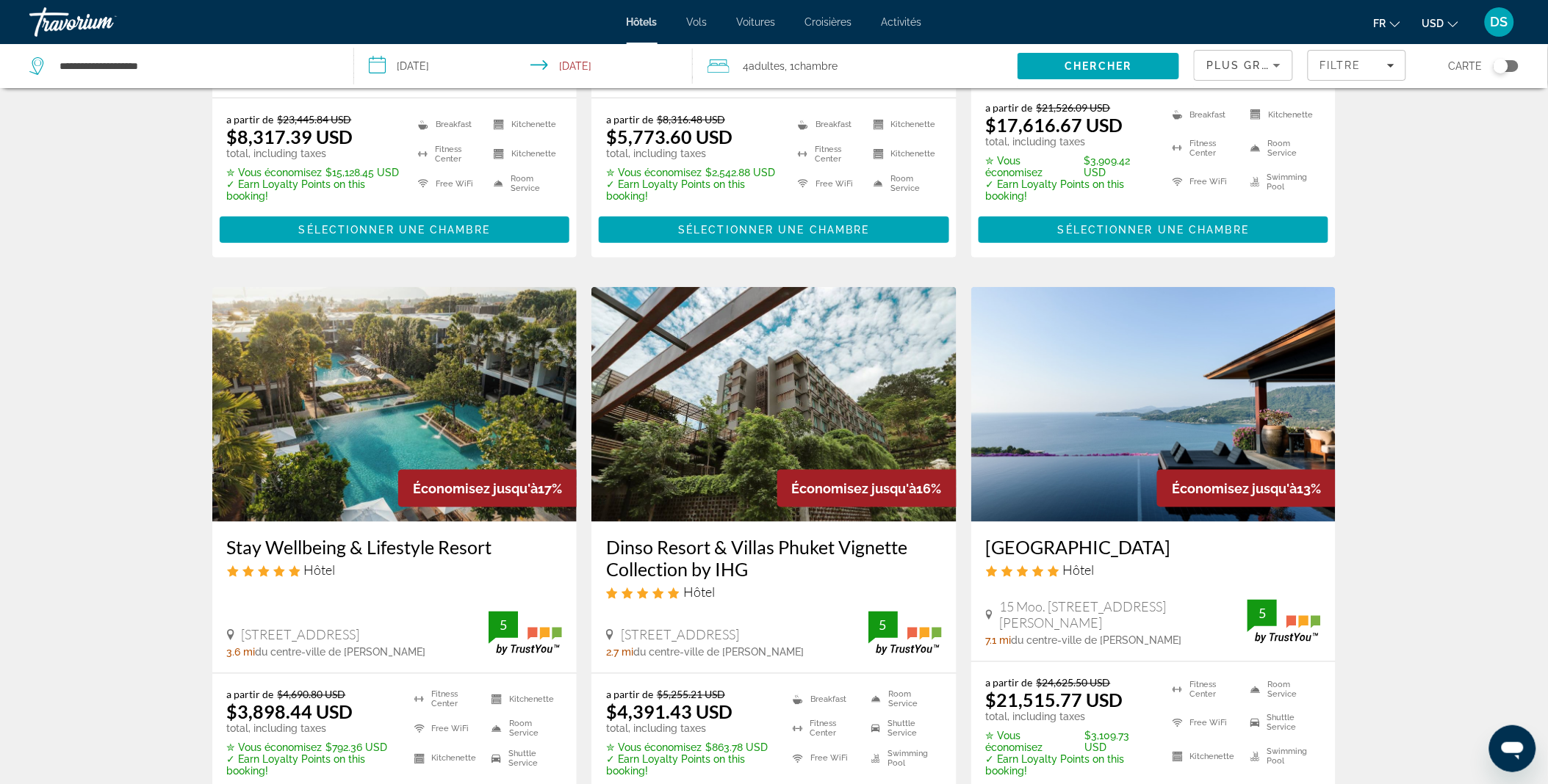
click at [763, 379] on img "Main content" at bounding box center [774, 405] width 365 height 235
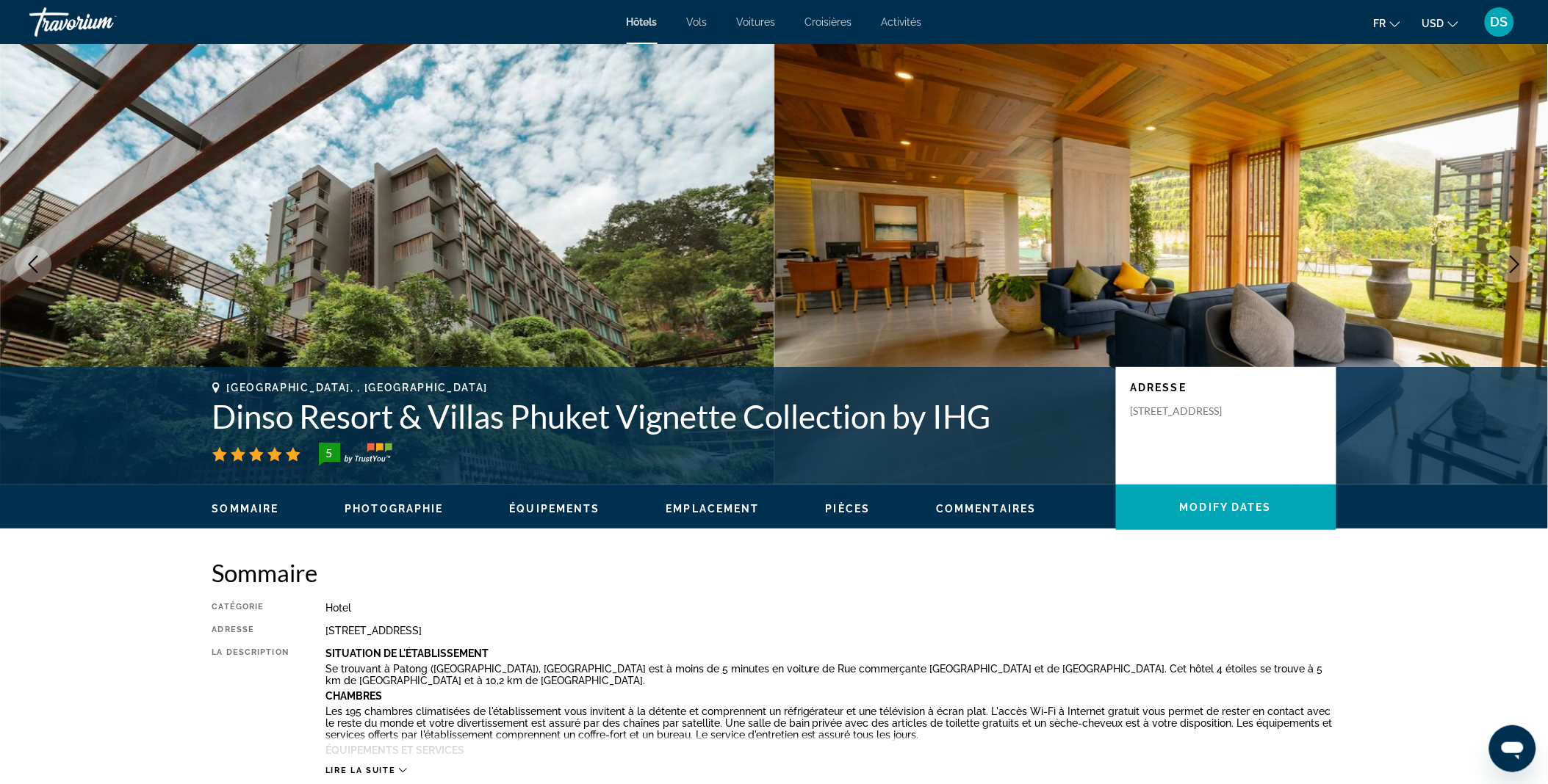
click at [1519, 274] on button "Next image" at bounding box center [1514, 264] width 37 height 37
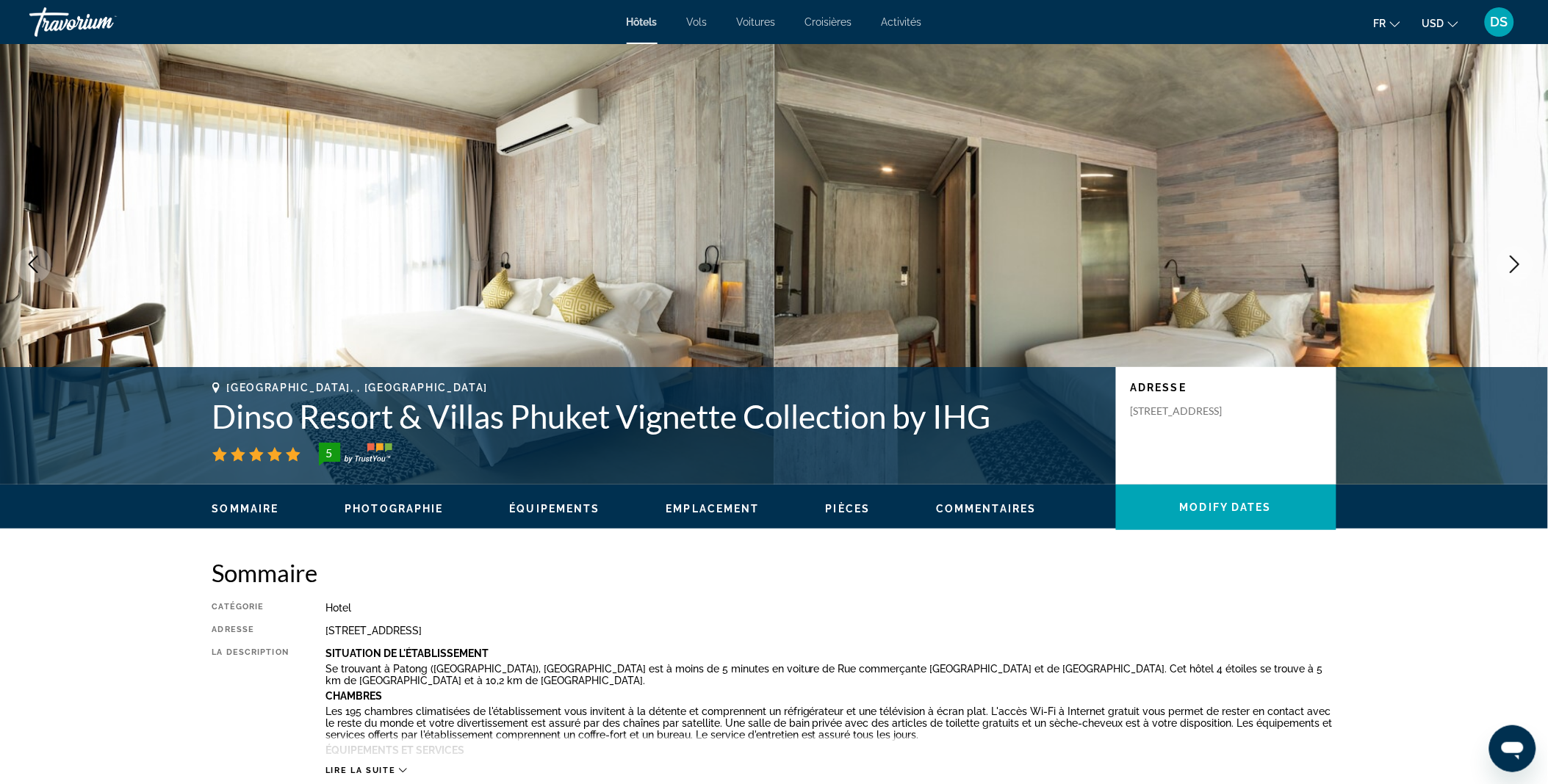
click at [1508, 260] on icon "Next image" at bounding box center [1515, 265] width 18 height 18
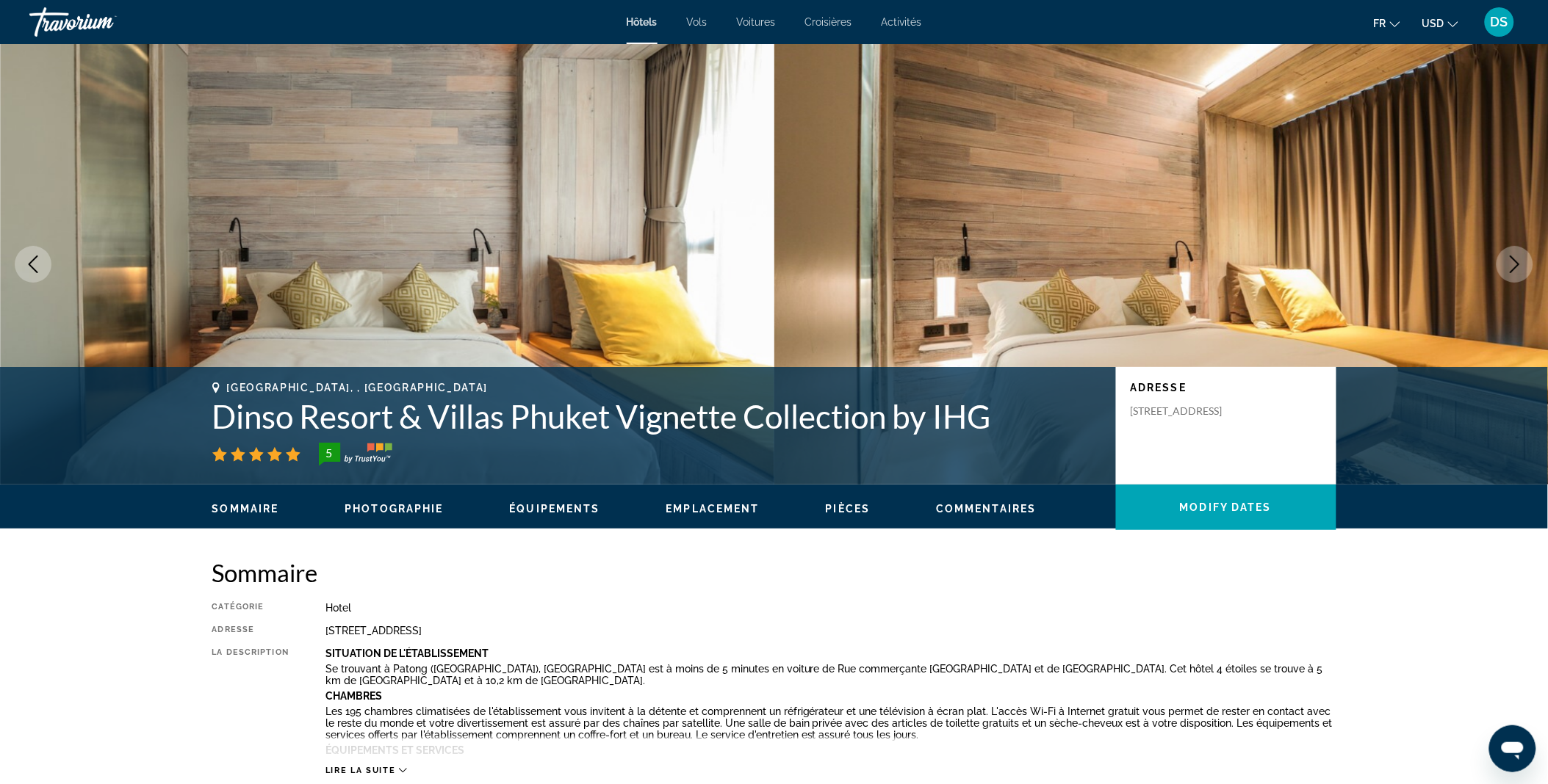
click at [1508, 260] on icon "Next image" at bounding box center [1515, 265] width 18 height 18
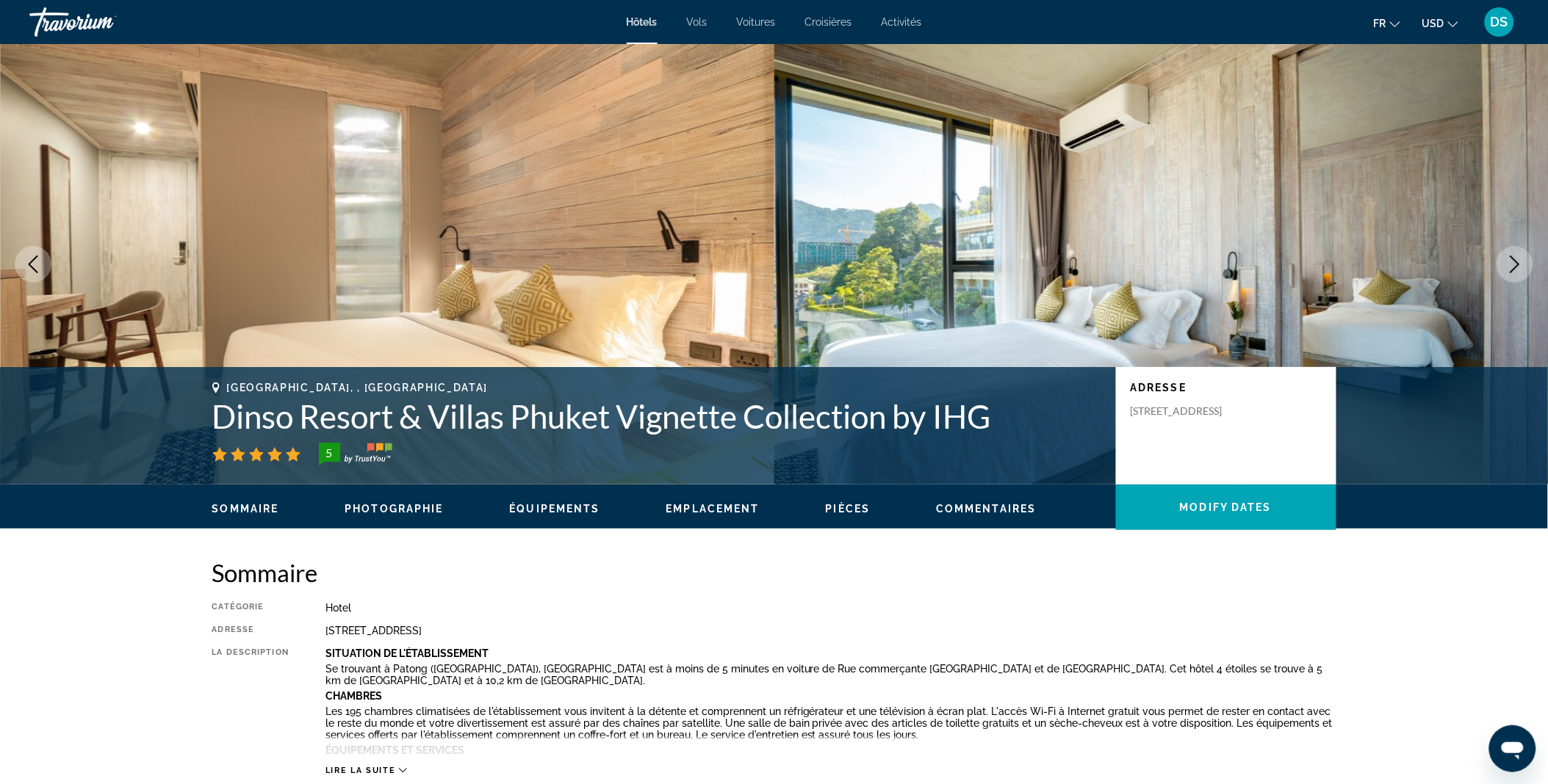
click at [1508, 260] on icon "Next image" at bounding box center [1515, 265] width 18 height 18
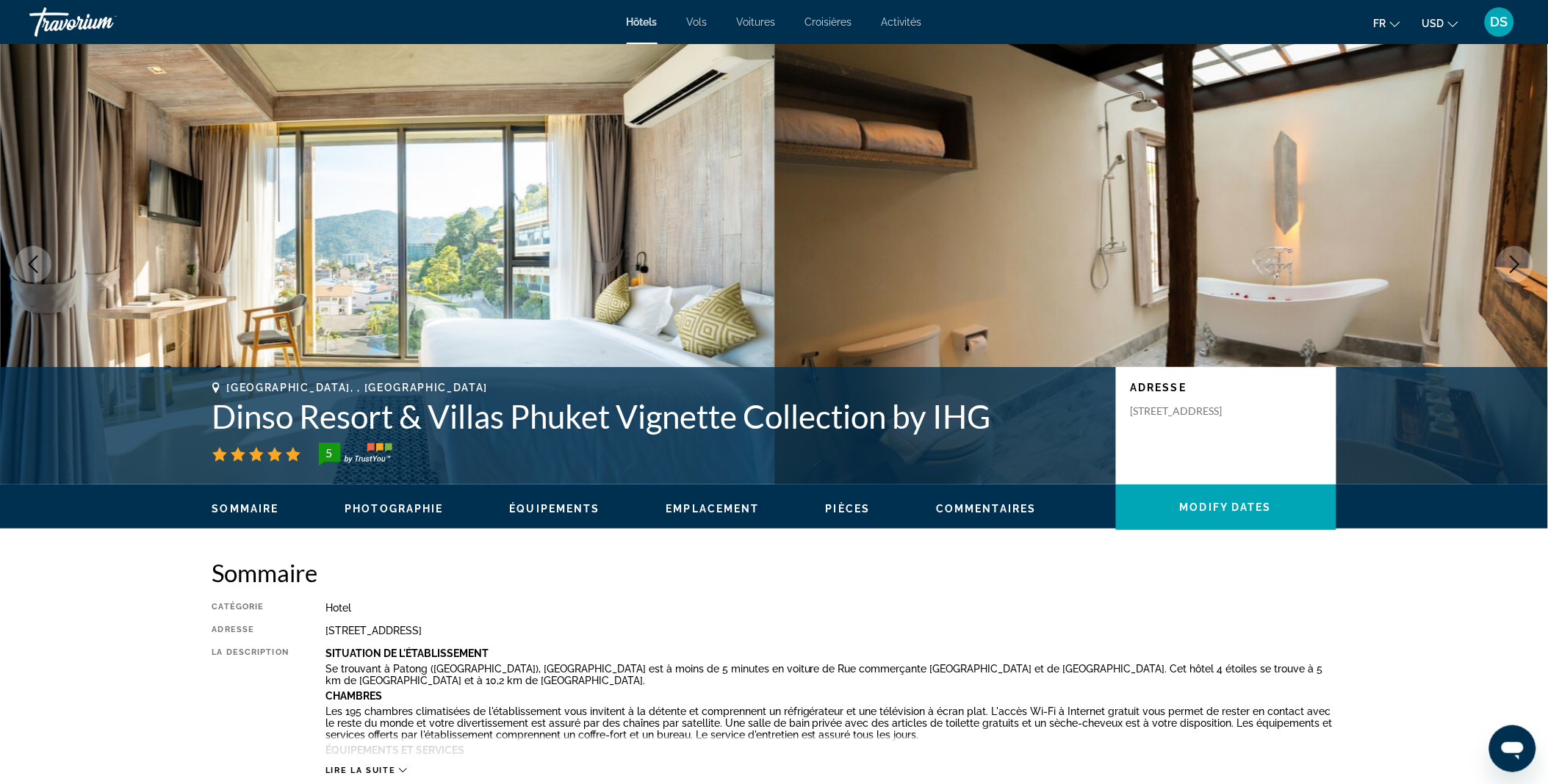
click at [1508, 260] on icon "Next image" at bounding box center [1515, 265] width 18 height 18
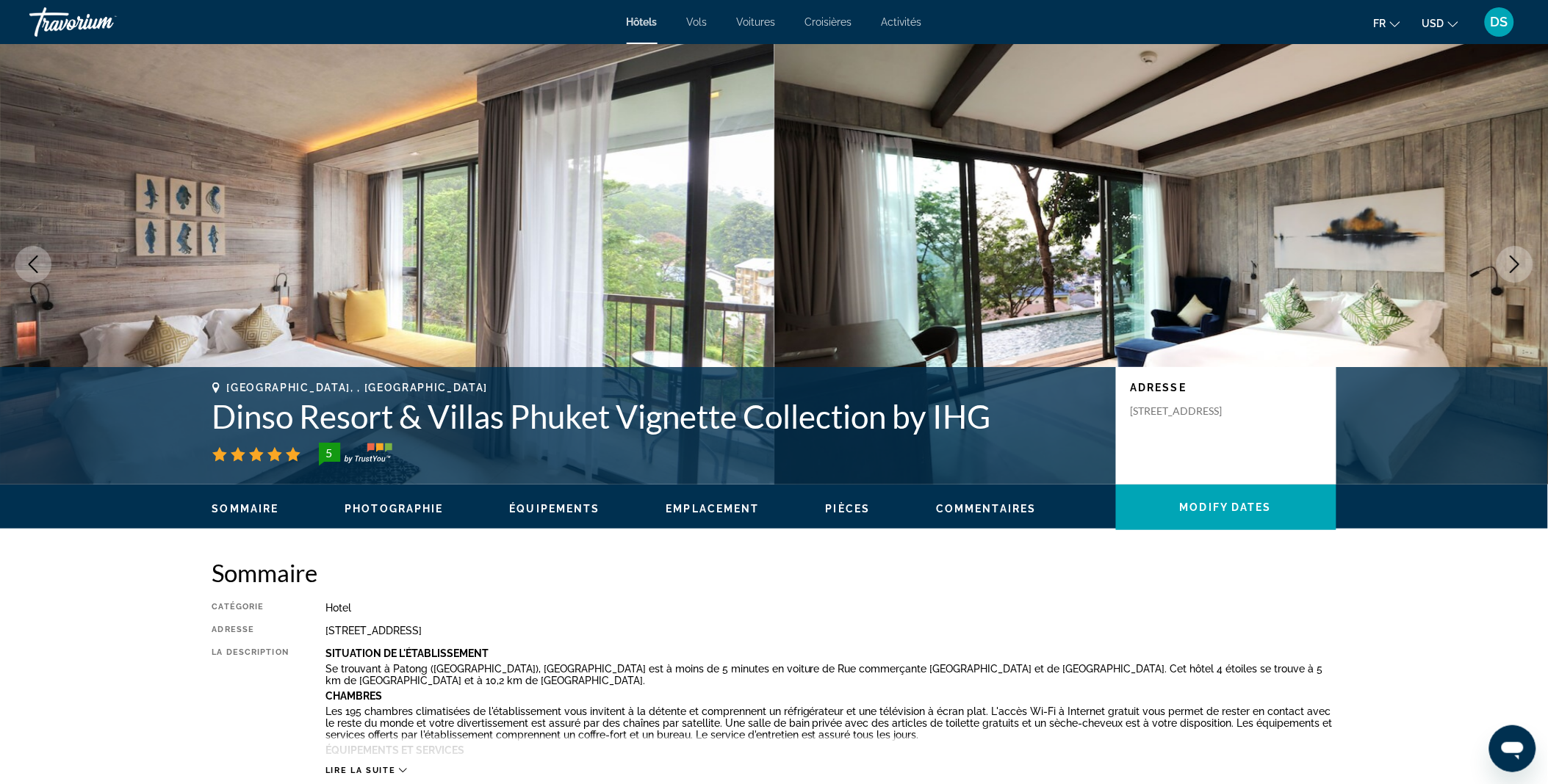
click at [1508, 260] on icon "Next image" at bounding box center [1515, 265] width 18 height 18
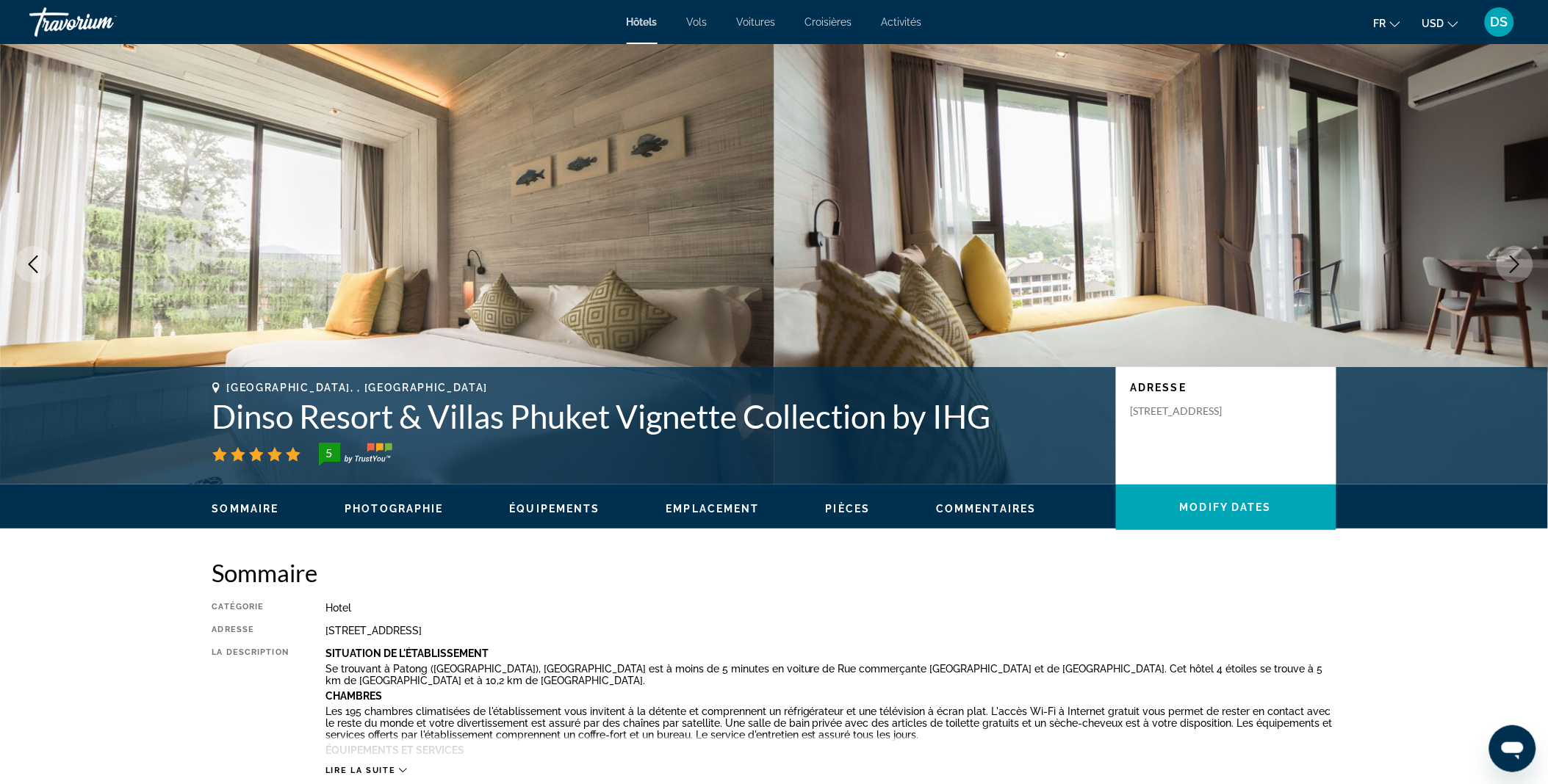
click at [1508, 260] on icon "Next image" at bounding box center [1515, 265] width 18 height 18
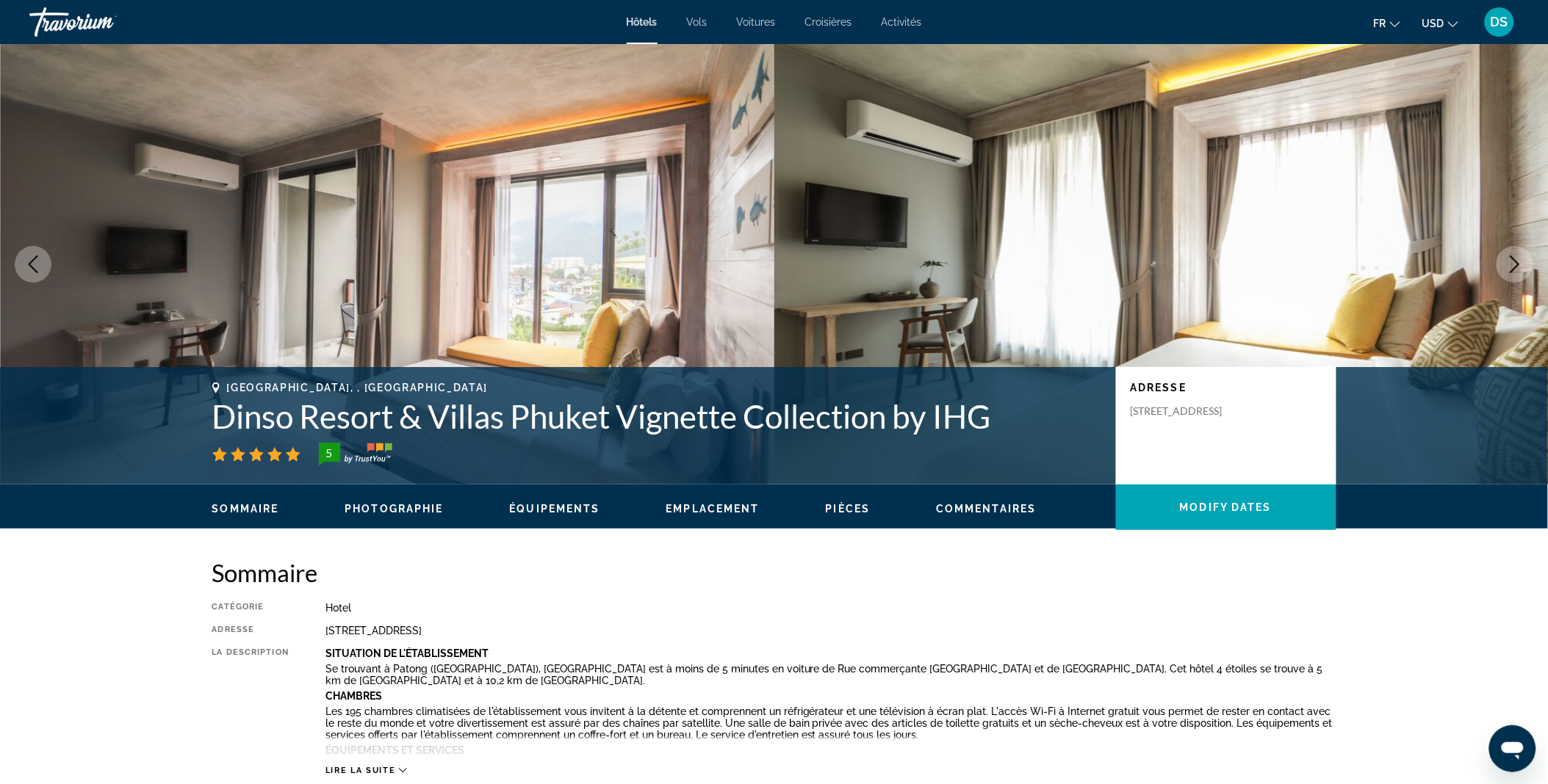
click at [1508, 260] on icon "Next image" at bounding box center [1515, 265] width 18 height 18
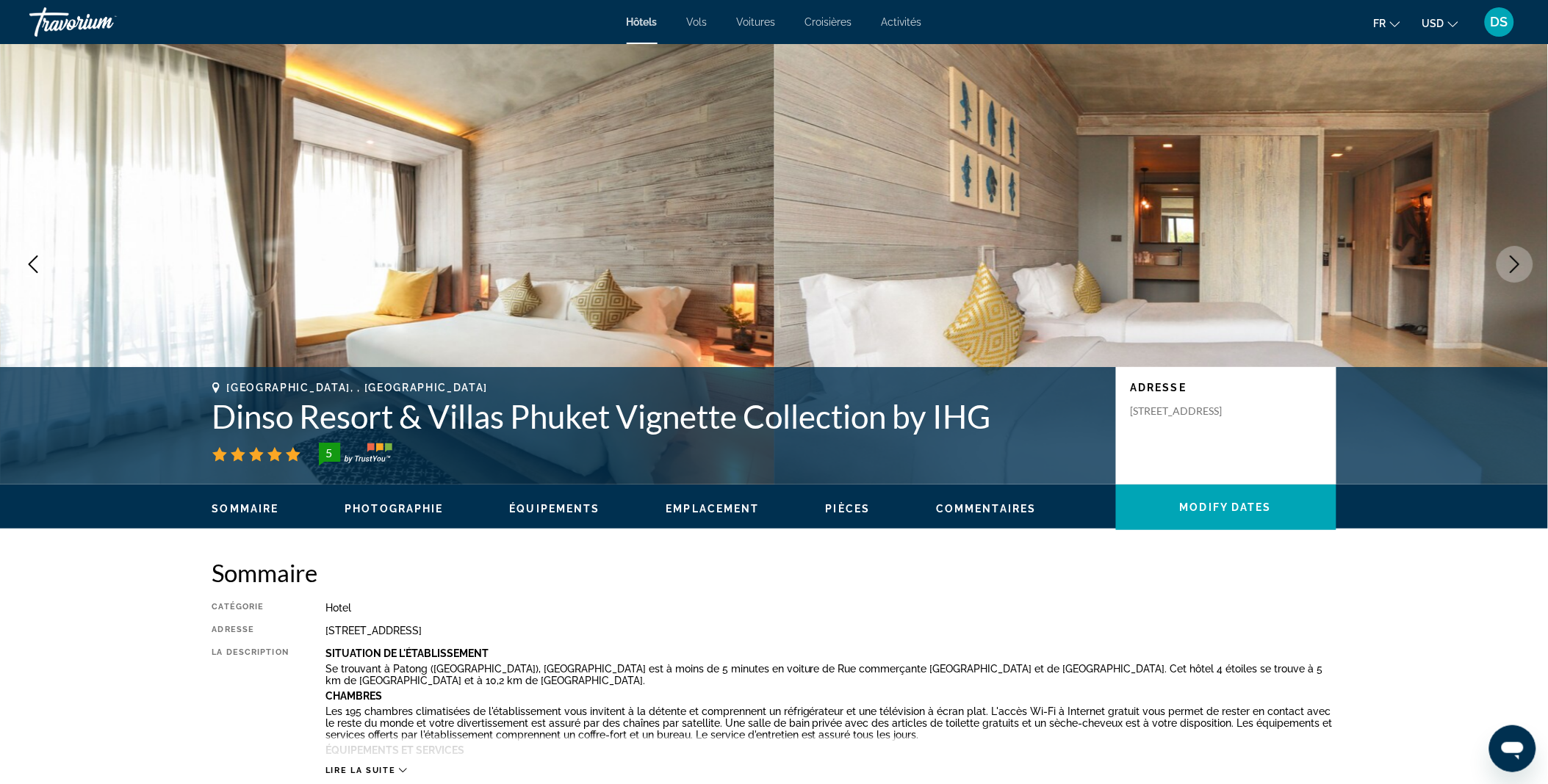
click at [1508, 260] on icon "Next image" at bounding box center [1515, 265] width 18 height 18
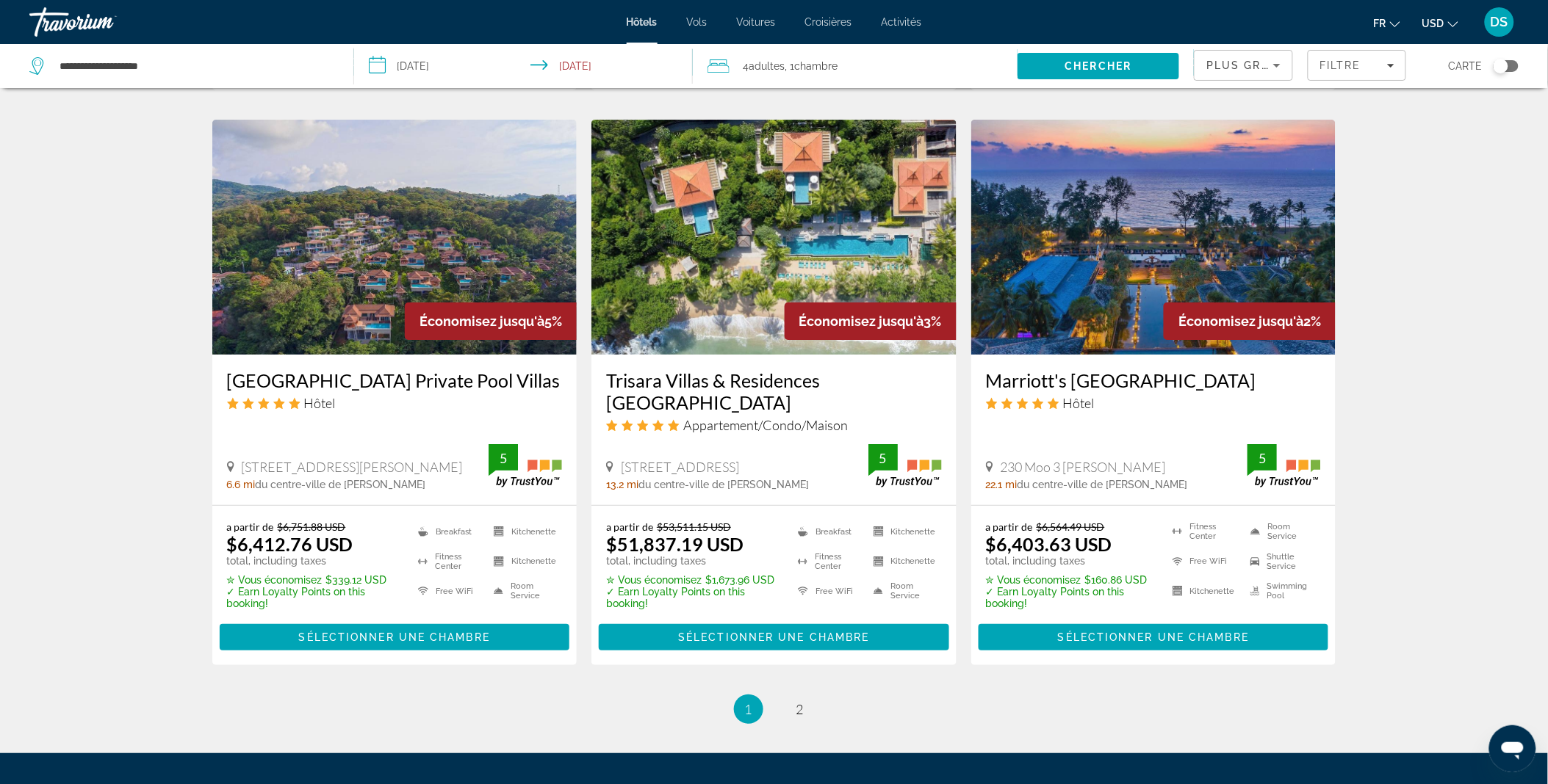
scroll to position [1768, 0]
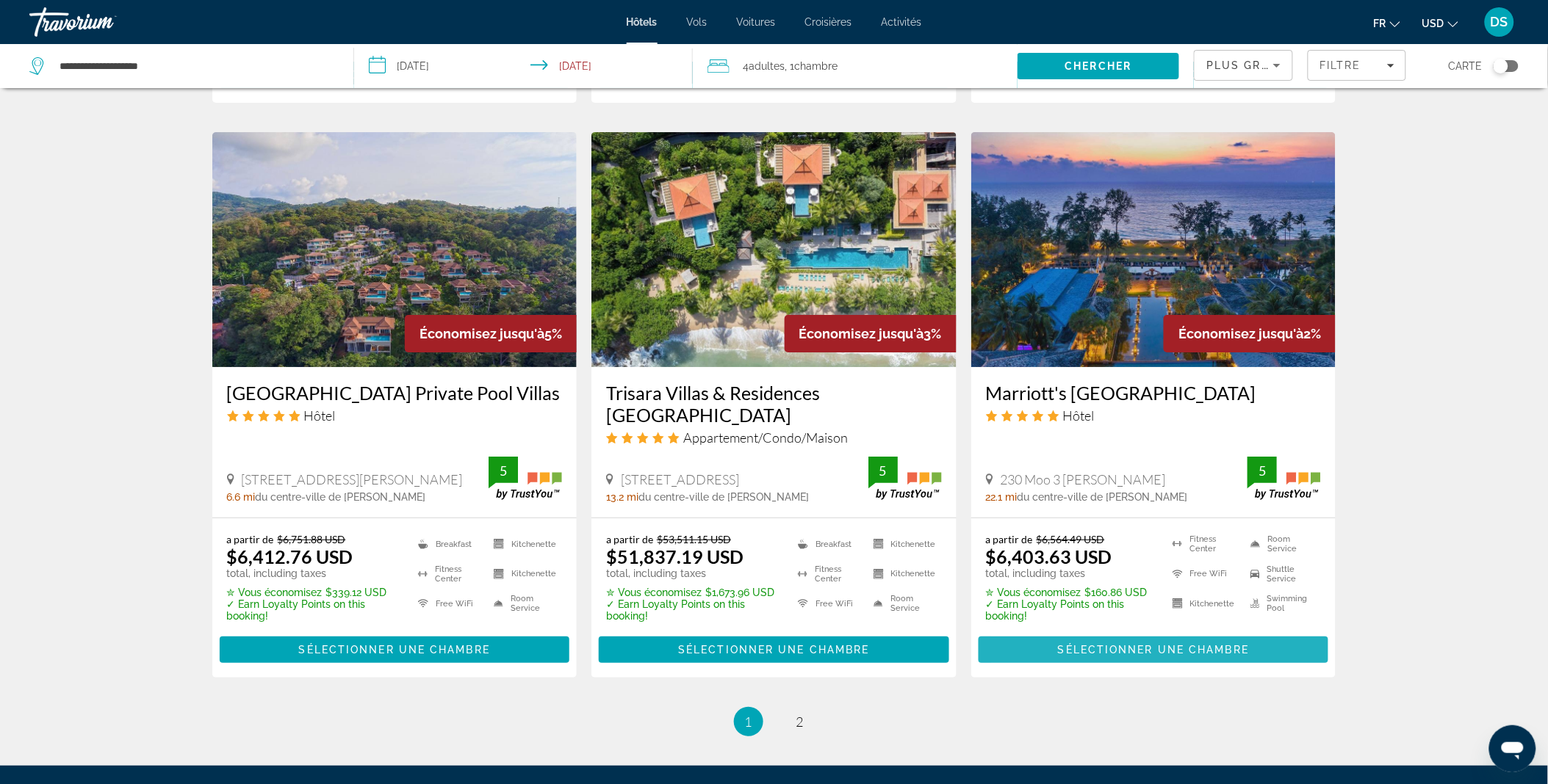
click at [1067, 644] on span "Sélectionner une chambre" at bounding box center [1153, 649] width 191 height 12
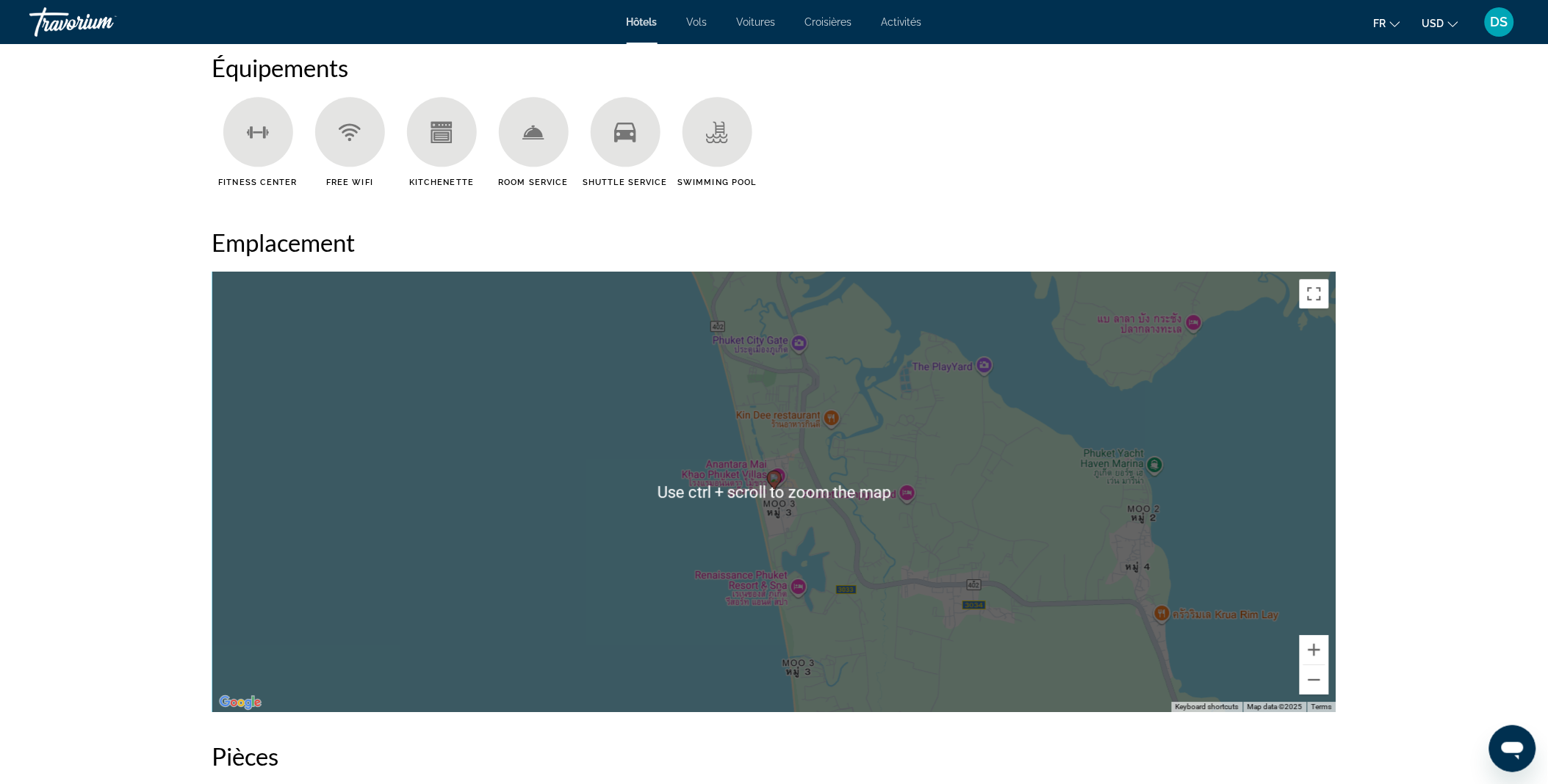
scroll to position [1215, 0]
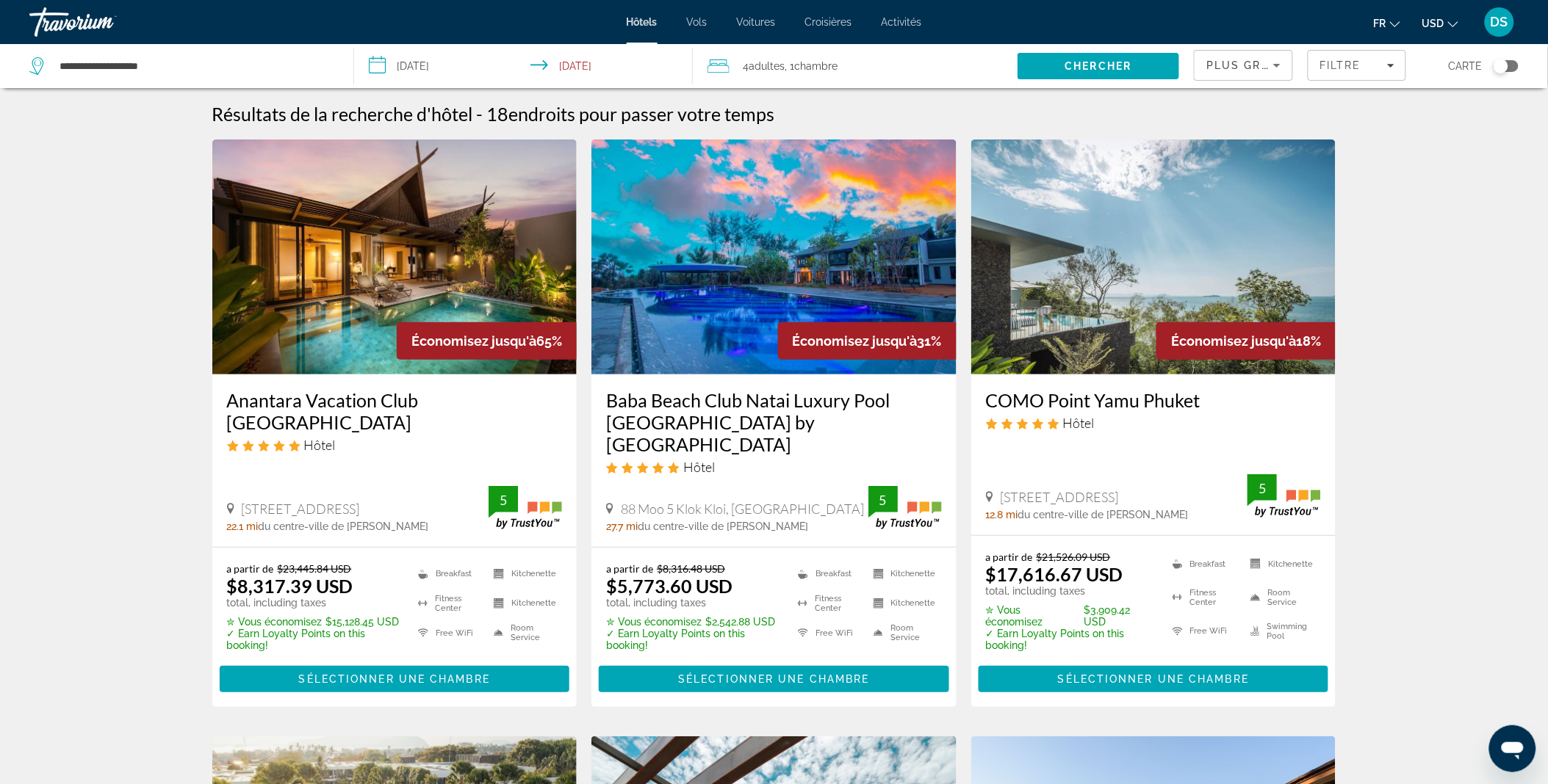
click at [788, 63] on span ", 1 Chambre pièces" at bounding box center [810, 65] width 53 height 21
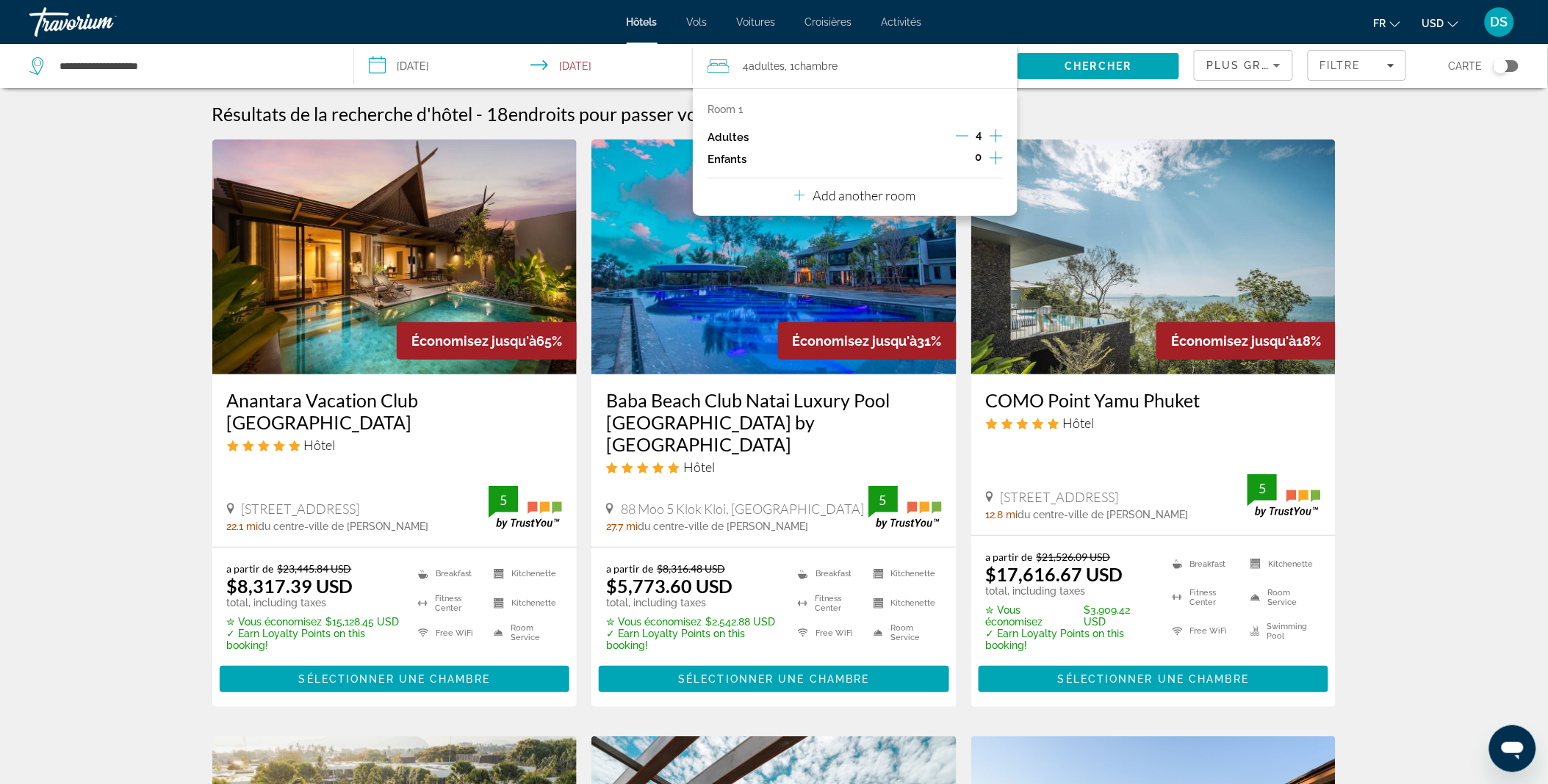
click at [966, 135] on icon "Decrement adults" at bounding box center [962, 135] width 13 height 13
click at [990, 166] on icon "Increment children" at bounding box center [996, 158] width 13 height 18
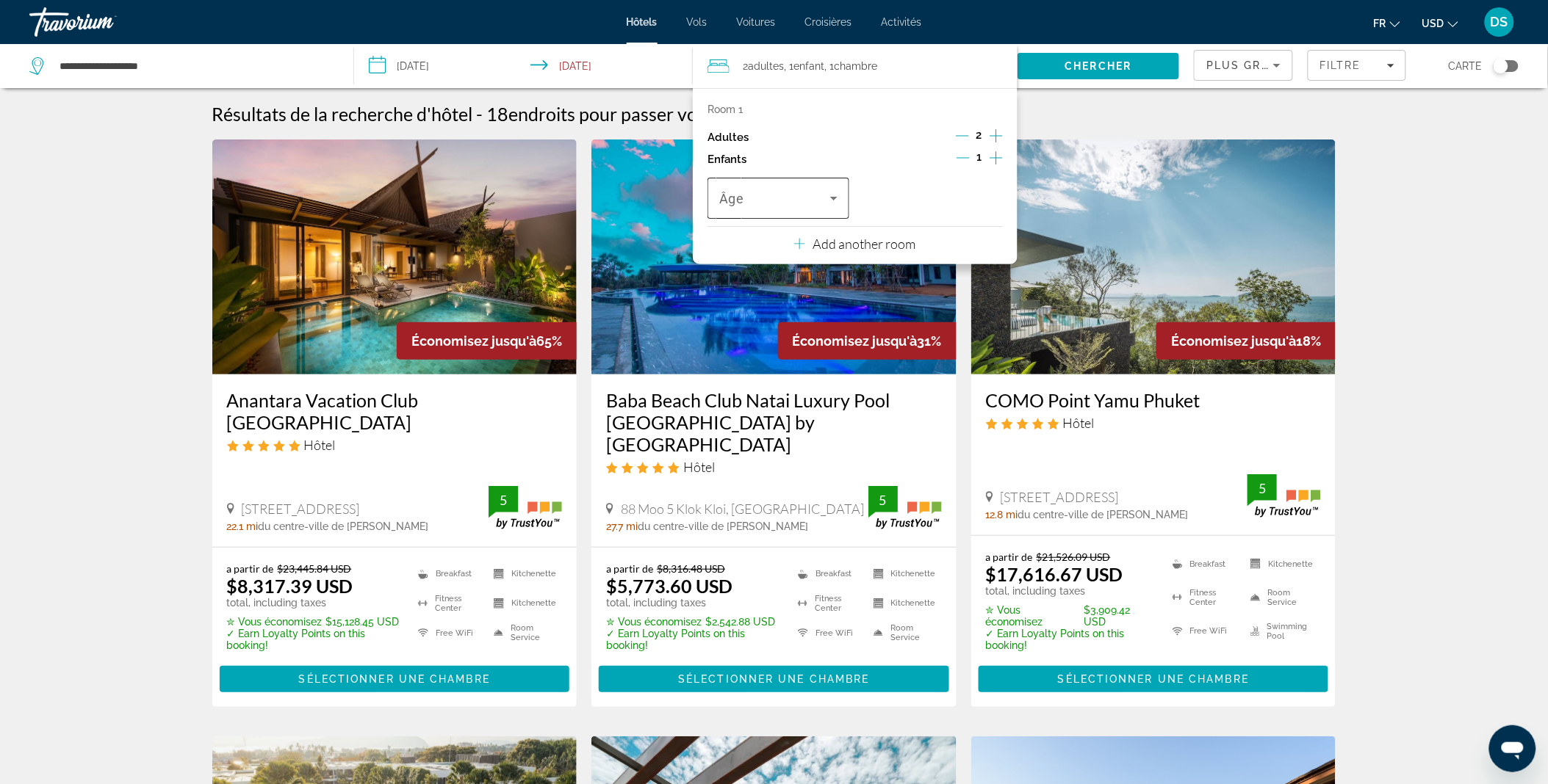
click at [827, 189] on icon "Travelers: 2 adults, 1 child" at bounding box center [834, 198] width 18 height 18
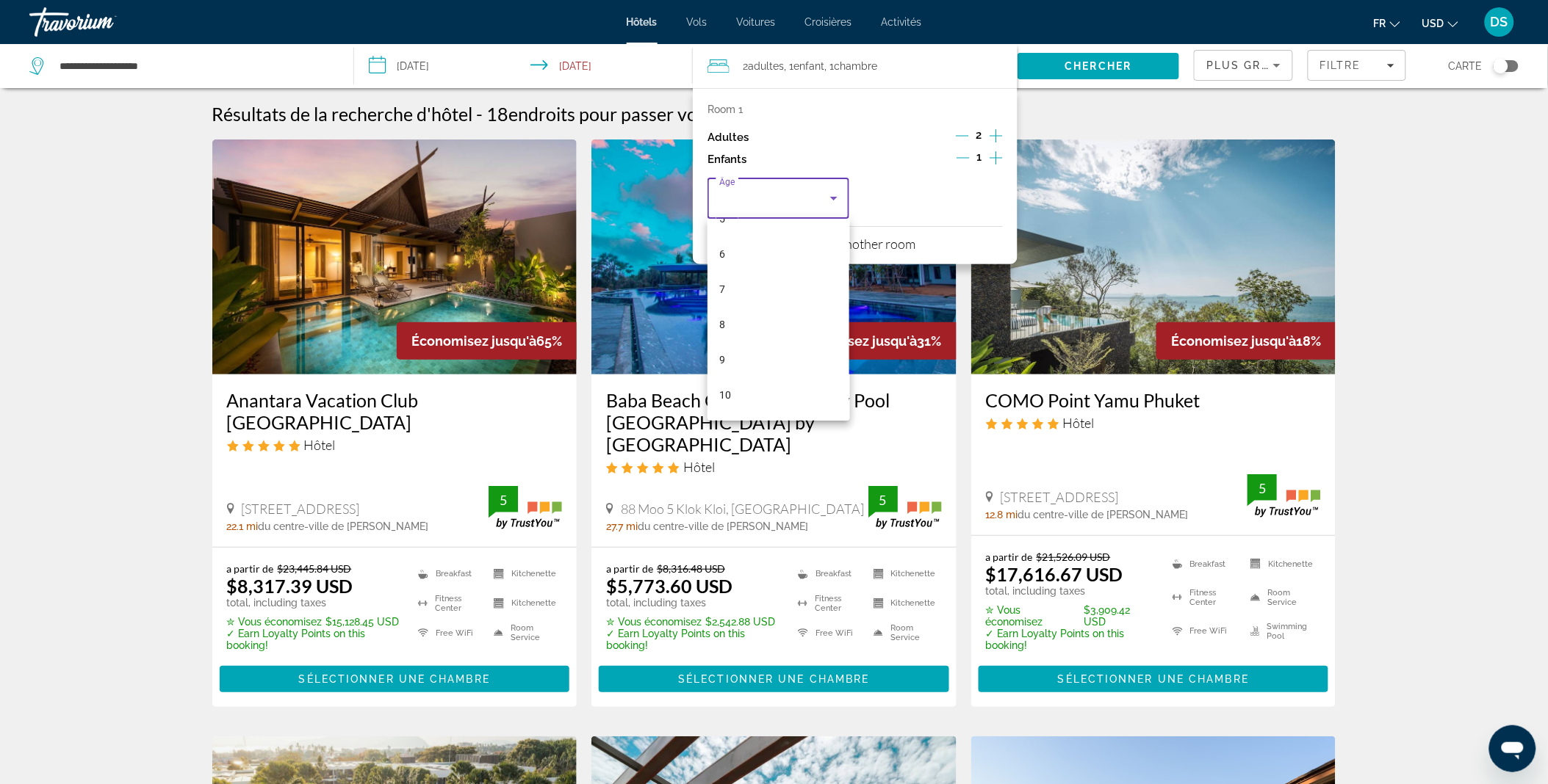
scroll to position [201, 0]
click at [776, 361] on mat-option "9" at bounding box center [778, 358] width 142 height 35
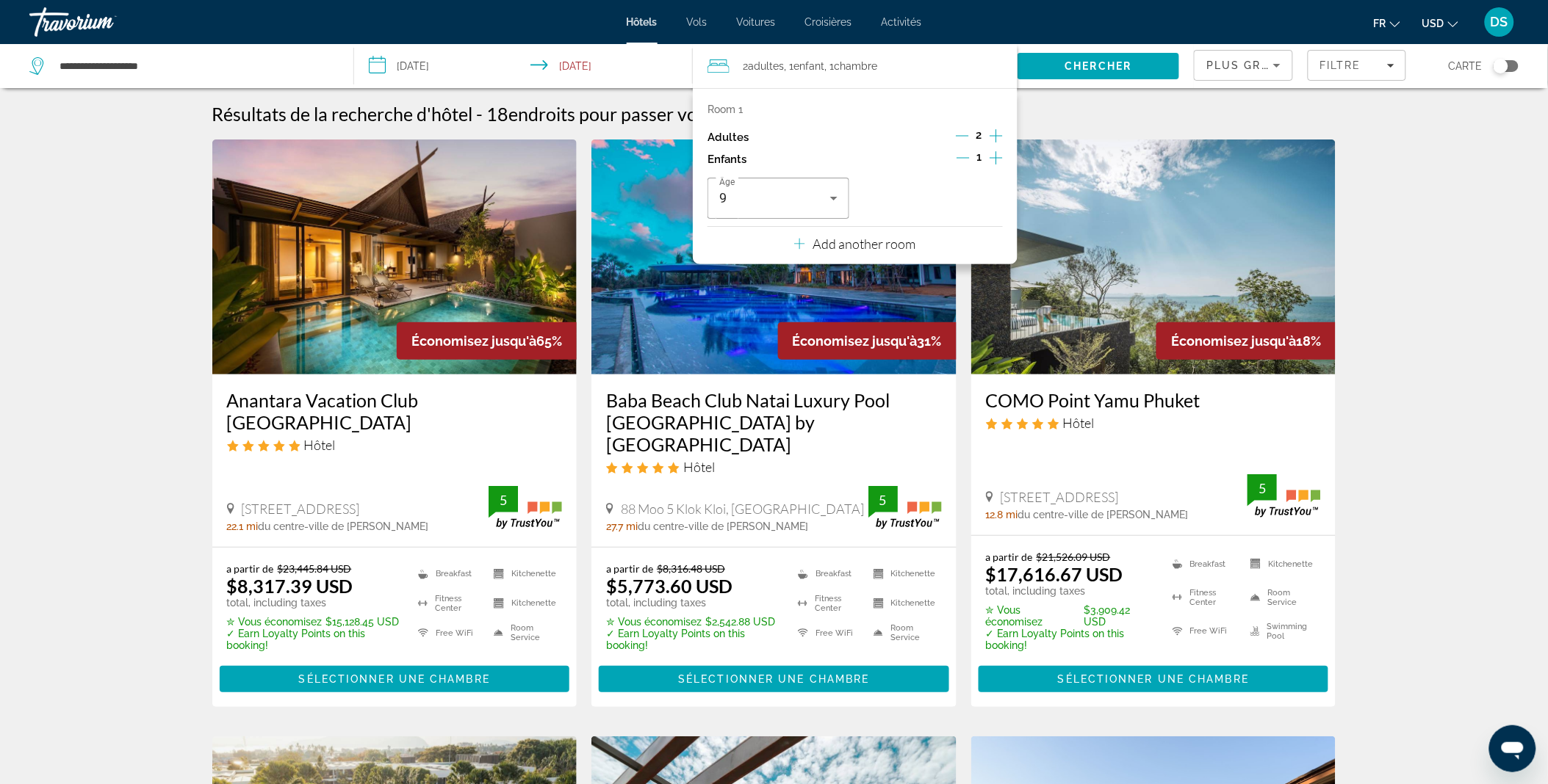
click at [863, 248] on p "Add another room" at bounding box center [863, 244] width 103 height 16
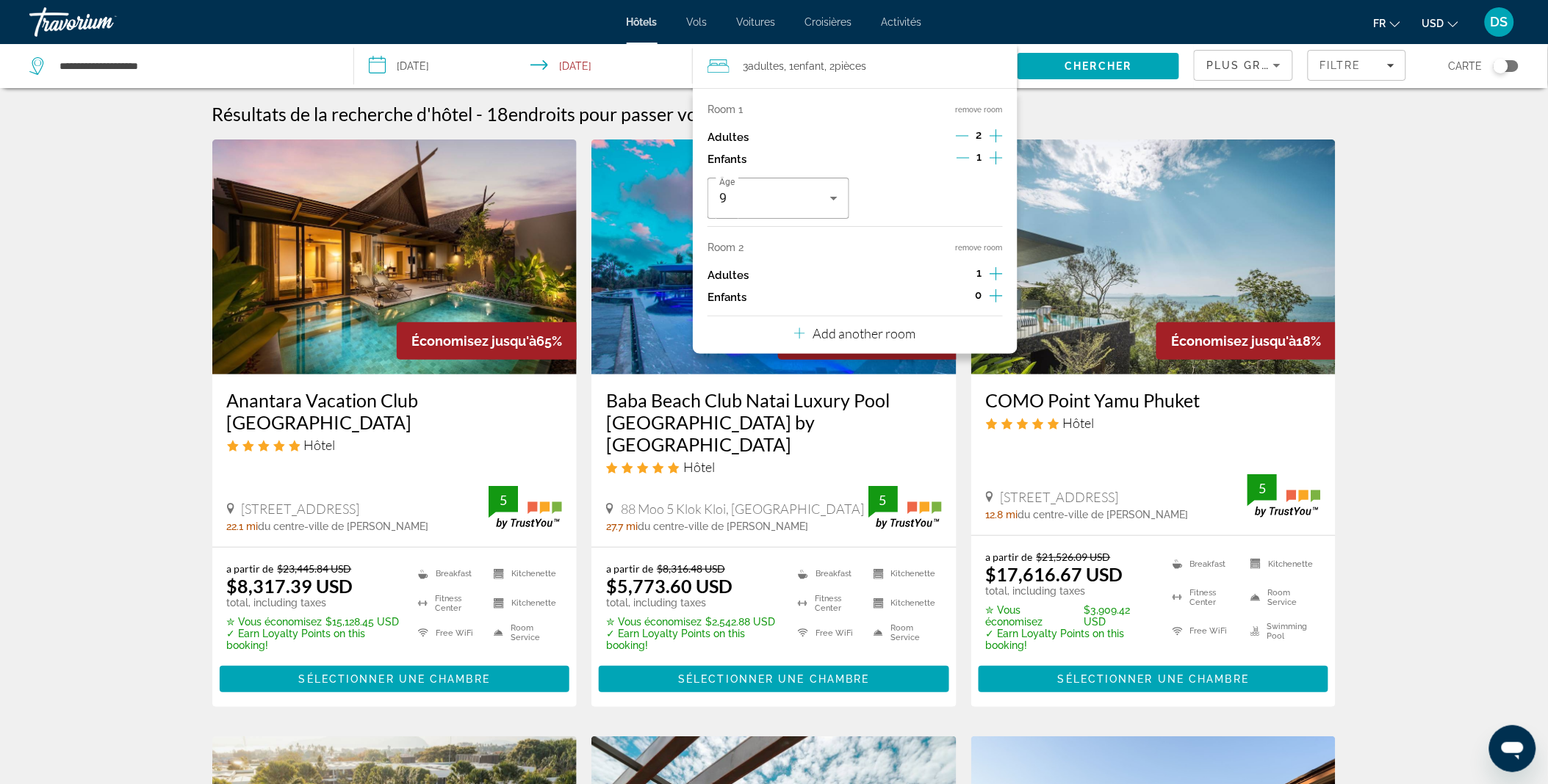
click at [1000, 272] on icon "Increment adults" at bounding box center [996, 274] width 13 height 18
click at [1000, 273] on icon "Increment adults" at bounding box center [996, 274] width 13 height 18
click at [1098, 69] on span "Chercher" at bounding box center [1098, 65] width 66 height 12
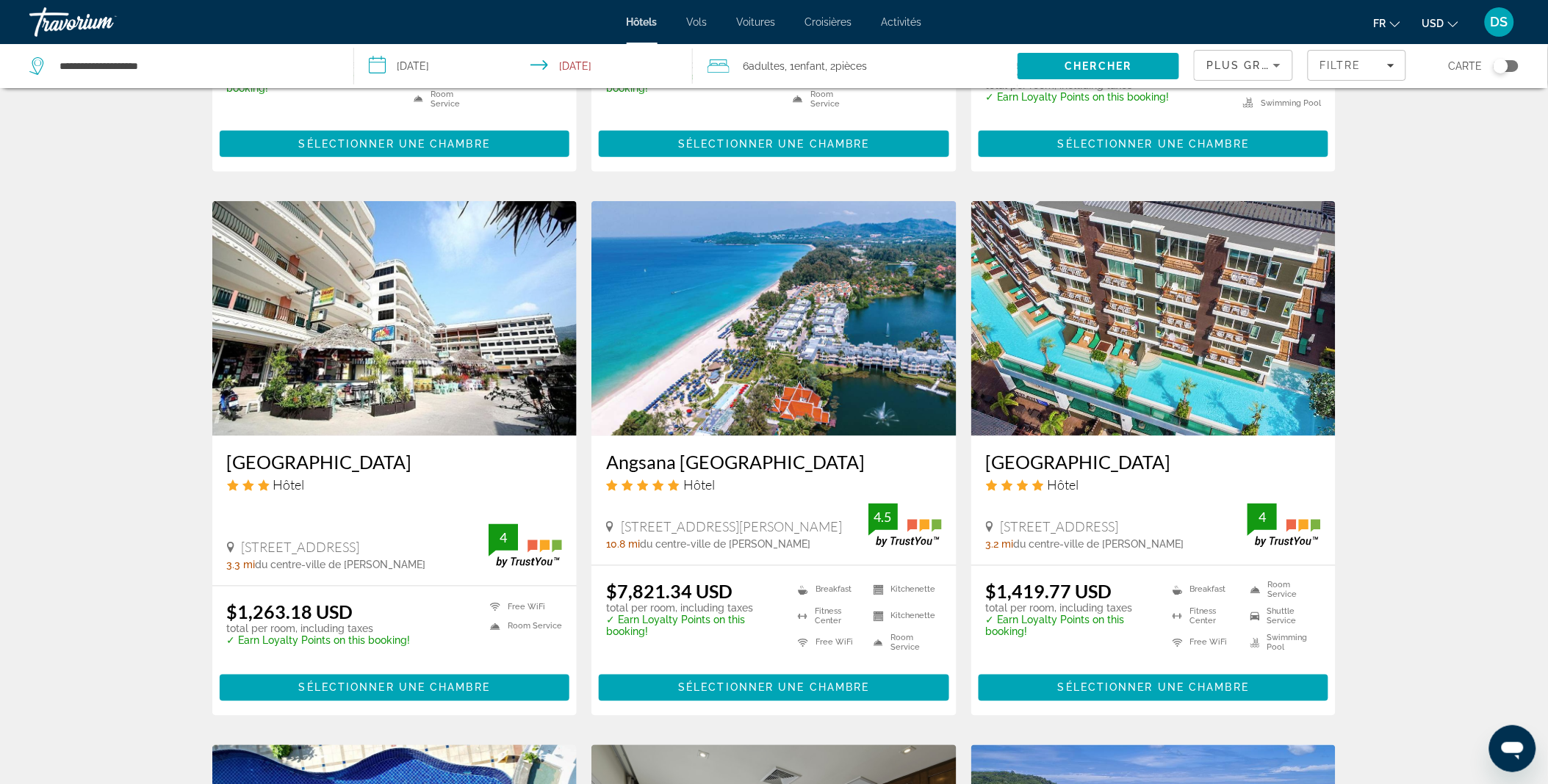
scroll to position [504, 0]
click at [1378, 55] on span "Filters" at bounding box center [1356, 65] width 96 height 35
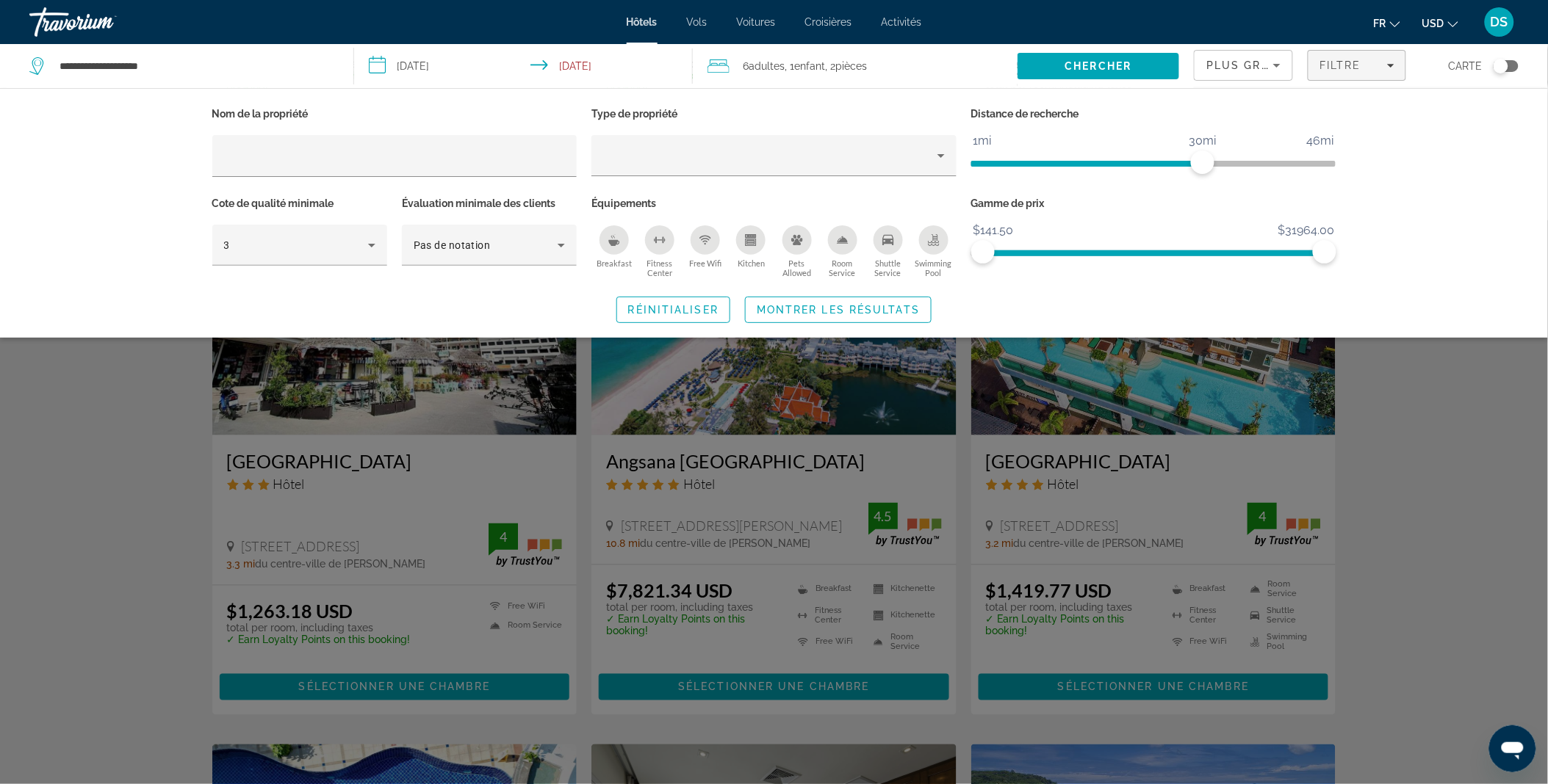
click at [398, 237] on div "Évaluation minimale des clients Pas de notation" at bounding box center [489, 237] width 189 height 89
click at [372, 240] on icon "Hotel Filters" at bounding box center [372, 246] width 18 height 18
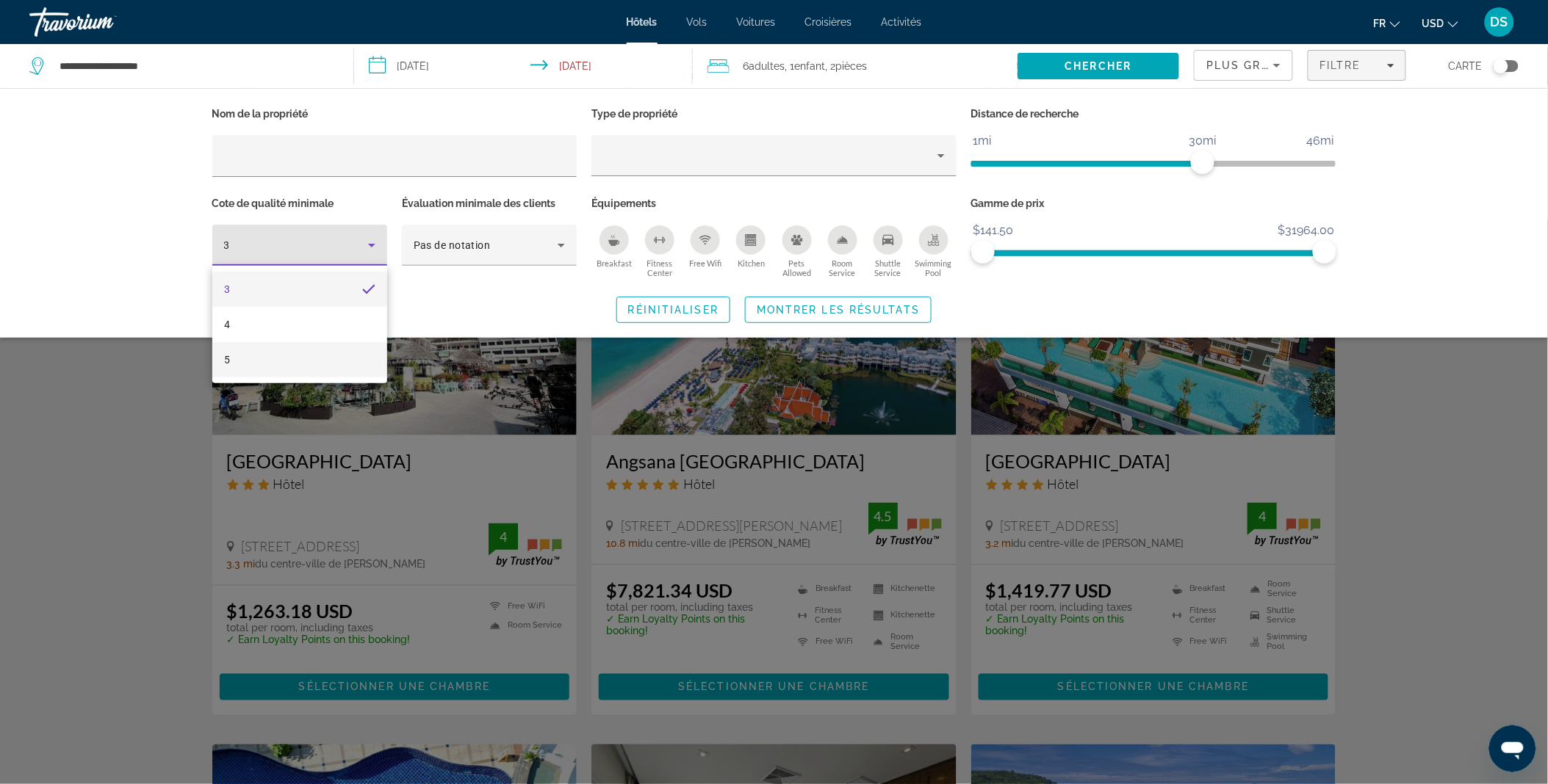
click at [355, 364] on mat-option "5" at bounding box center [300, 359] width 175 height 35
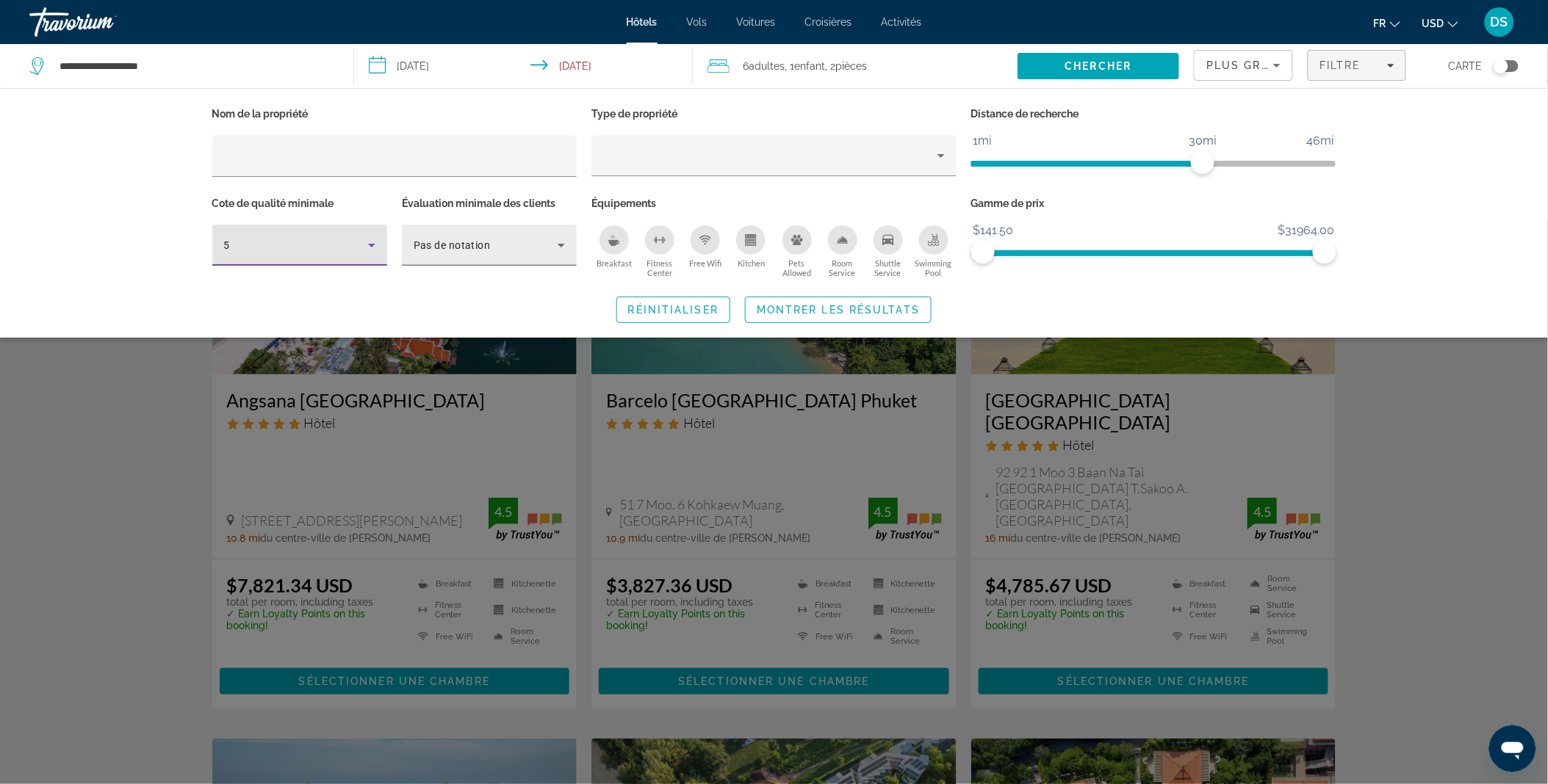
click at [482, 247] on span "Pas de notation" at bounding box center [452, 245] width 77 height 12
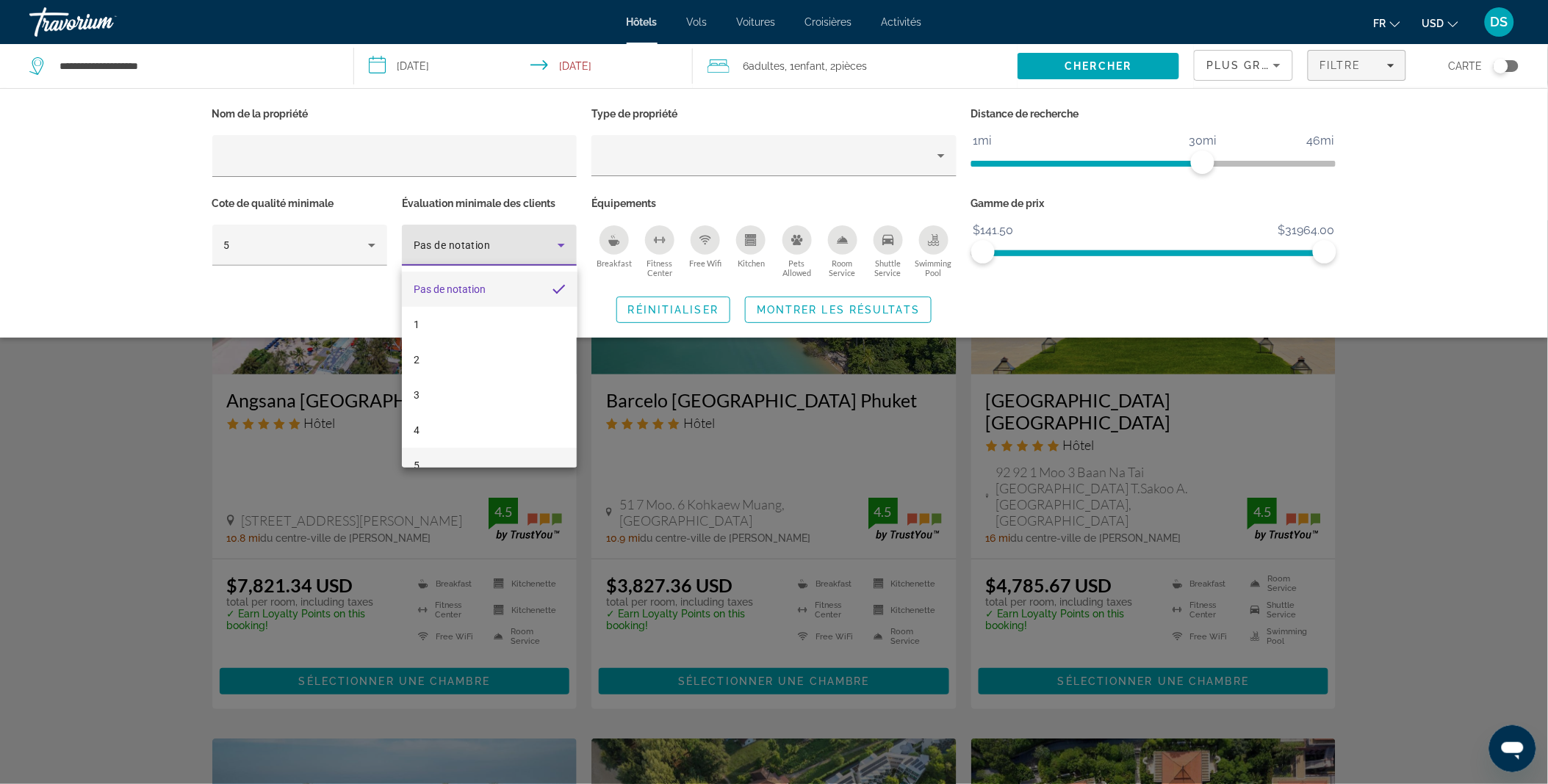
click at [476, 464] on mat-option "5" at bounding box center [489, 465] width 175 height 35
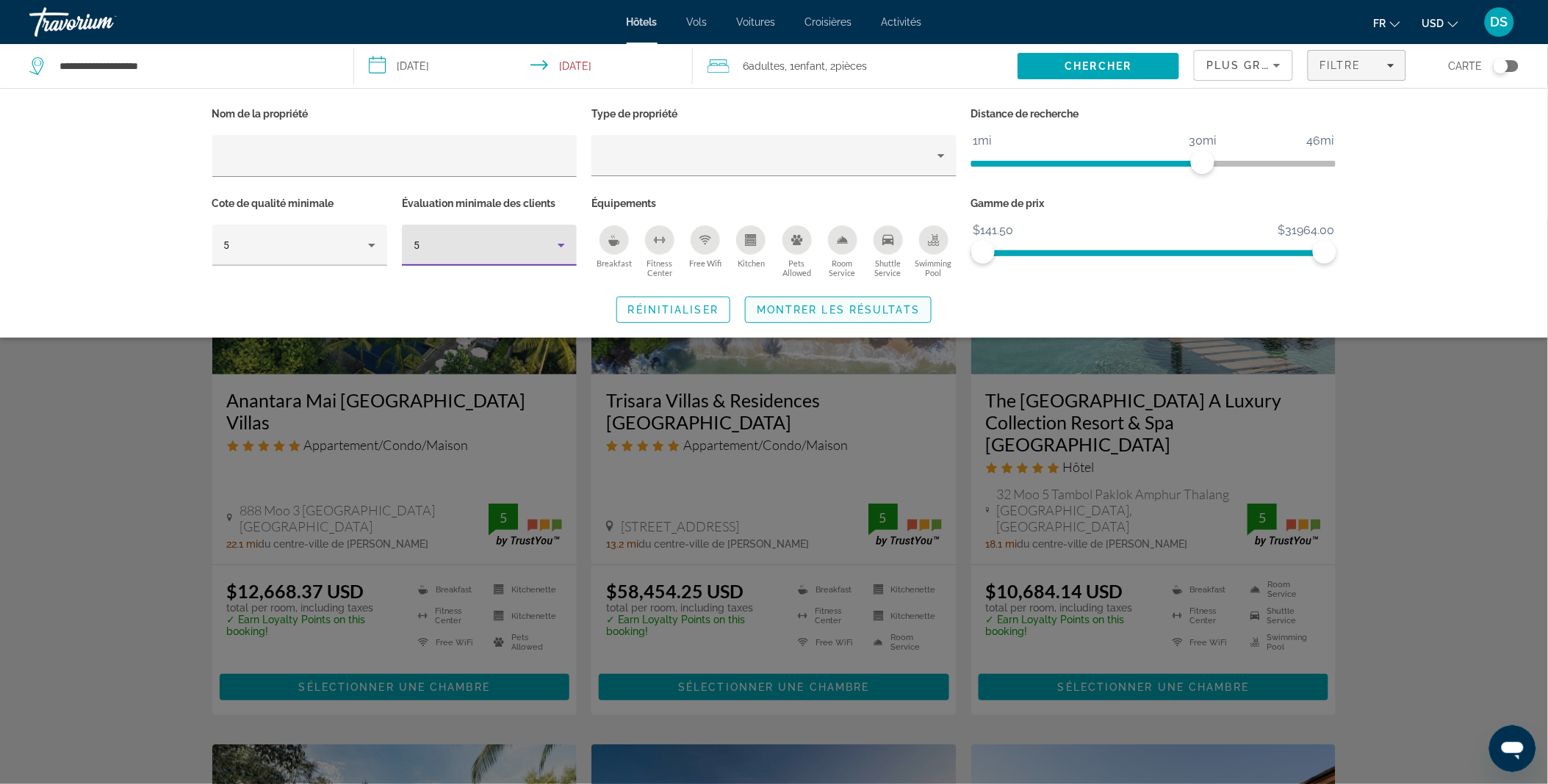
click at [818, 309] on span "Montrer les résultats" at bounding box center [838, 309] width 163 height 12
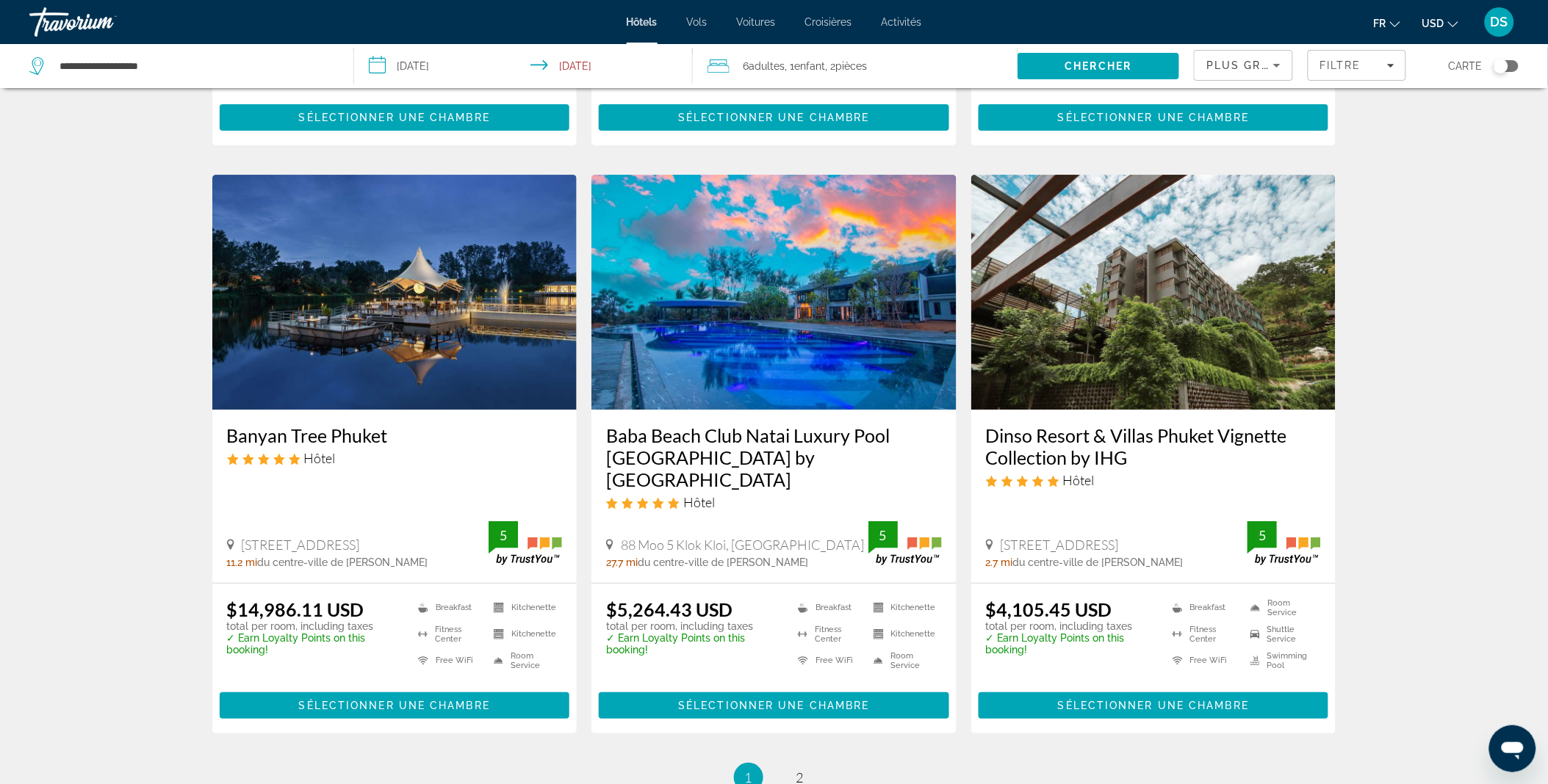
scroll to position [1816, 0]
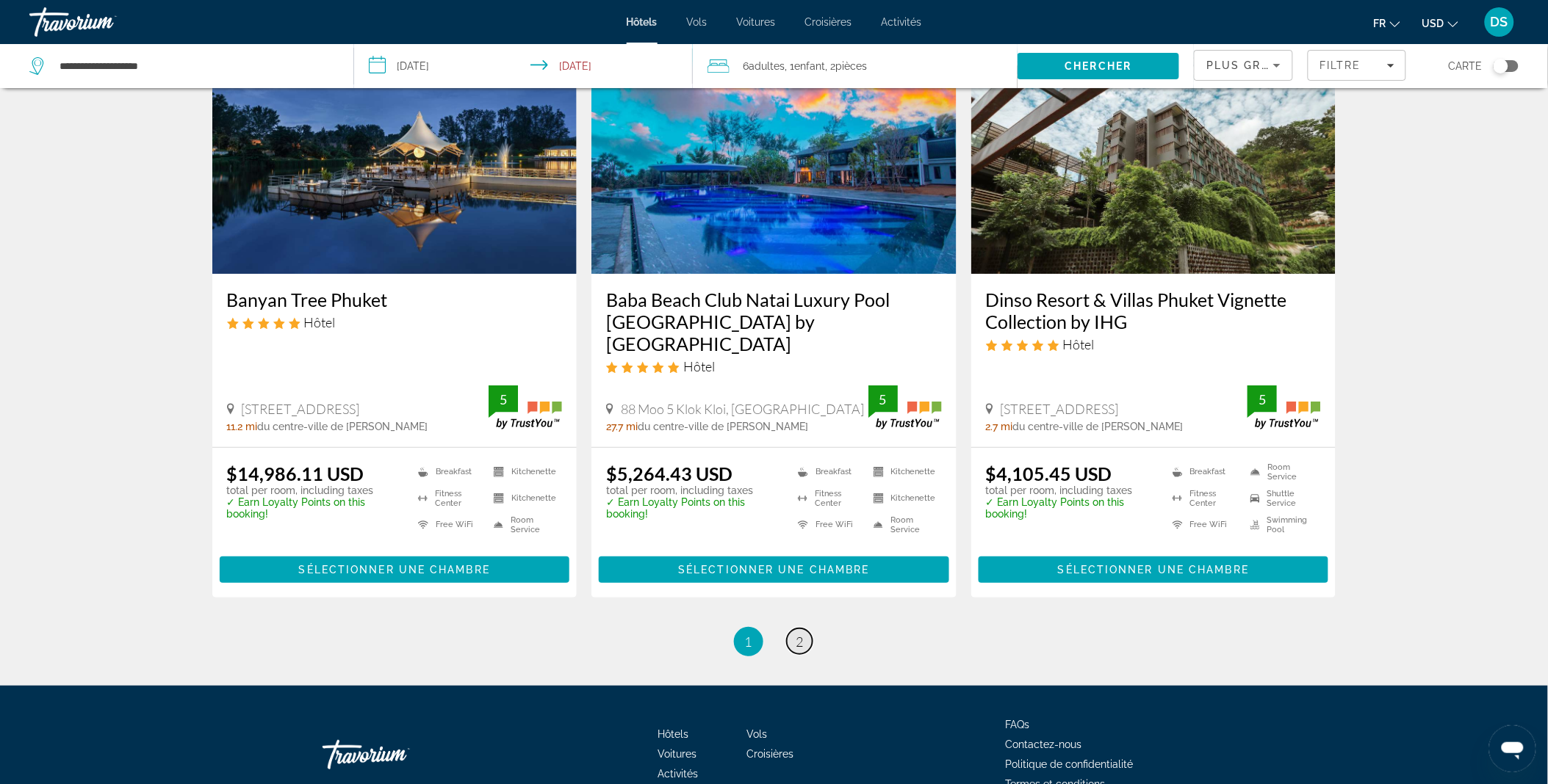
click at [797, 633] on span "2" at bounding box center [800, 641] width 7 height 16
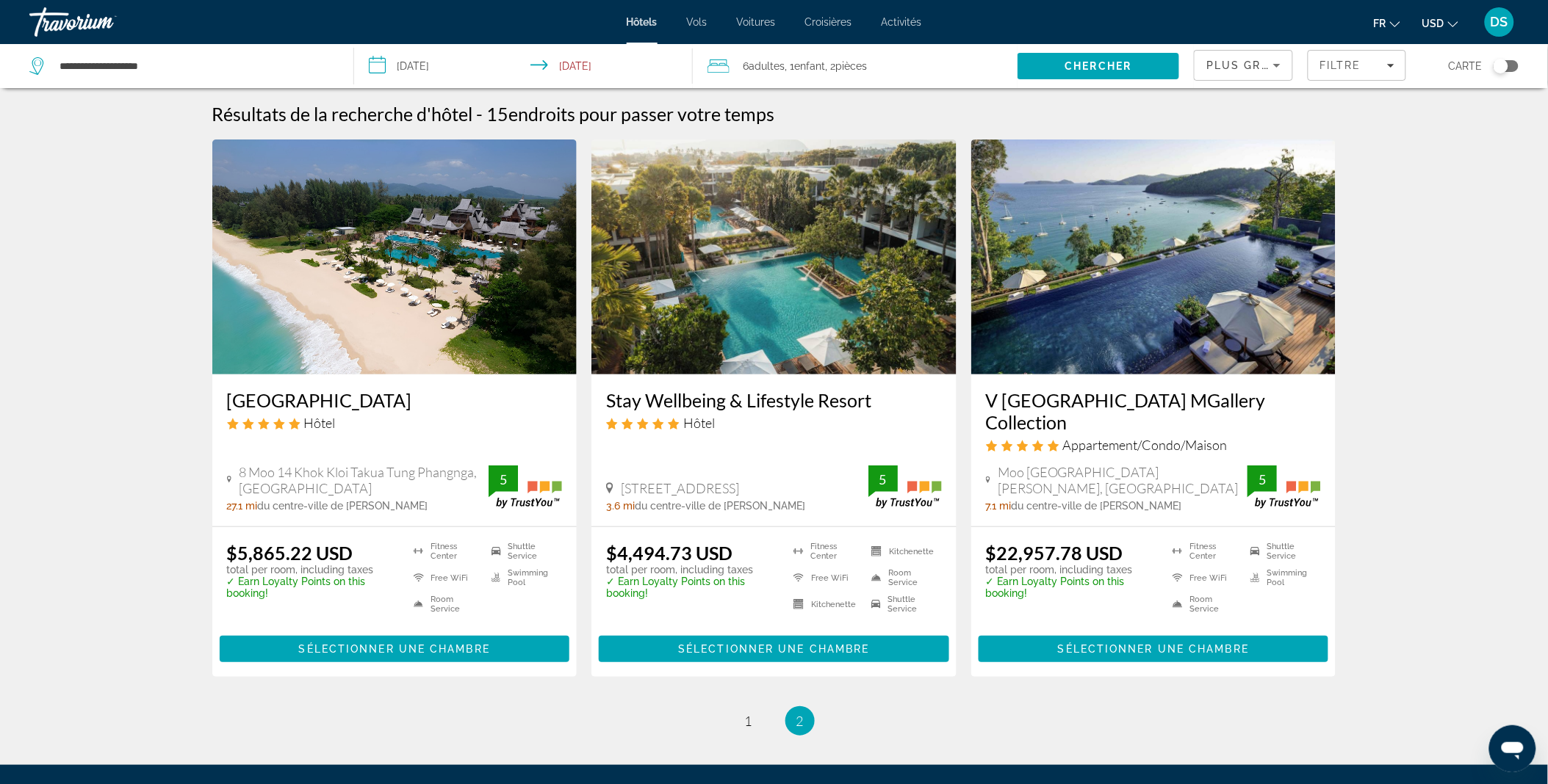
click at [408, 371] on img "Main content" at bounding box center [395, 257] width 365 height 235
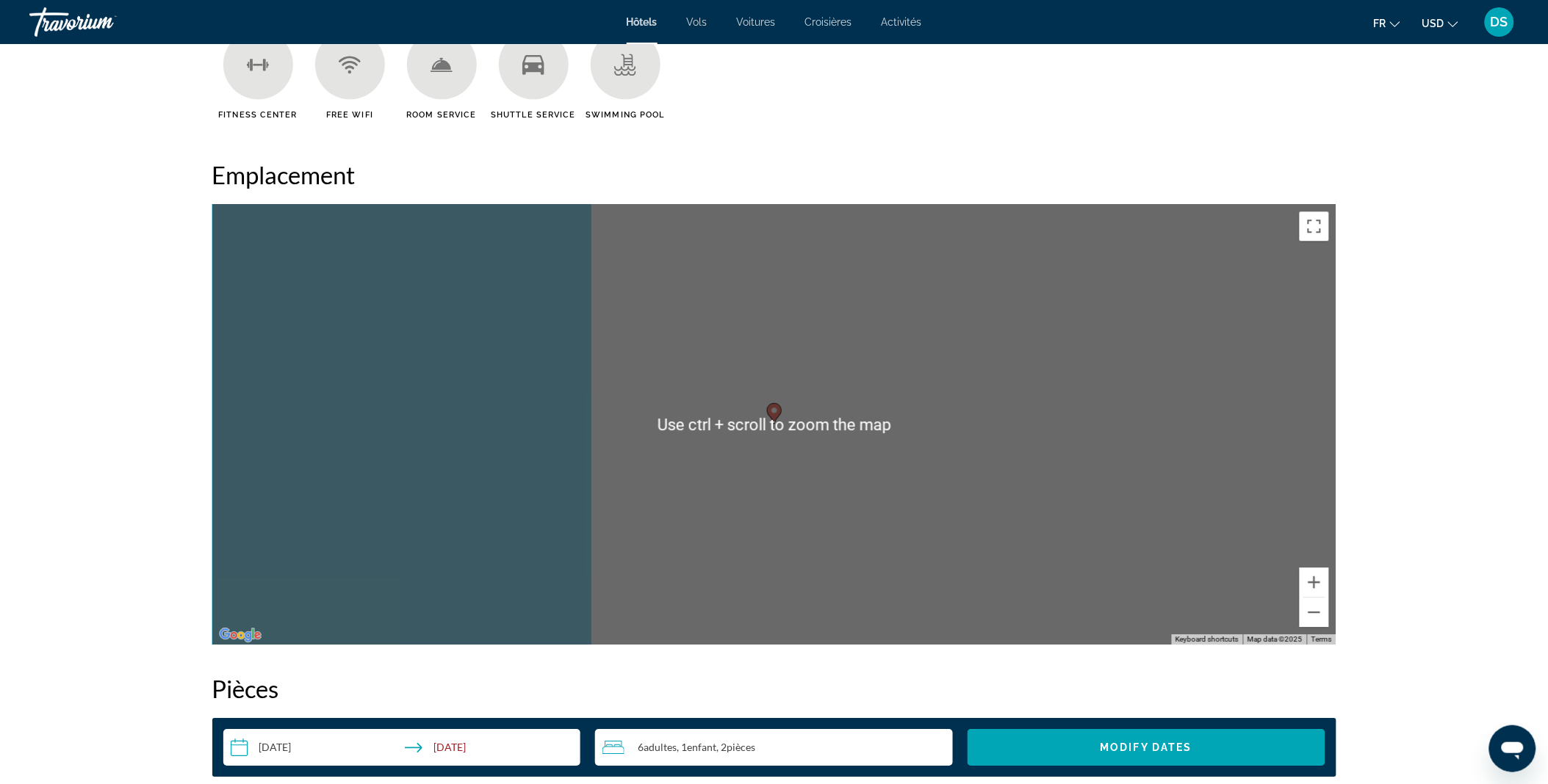
scroll to position [1273, 0]
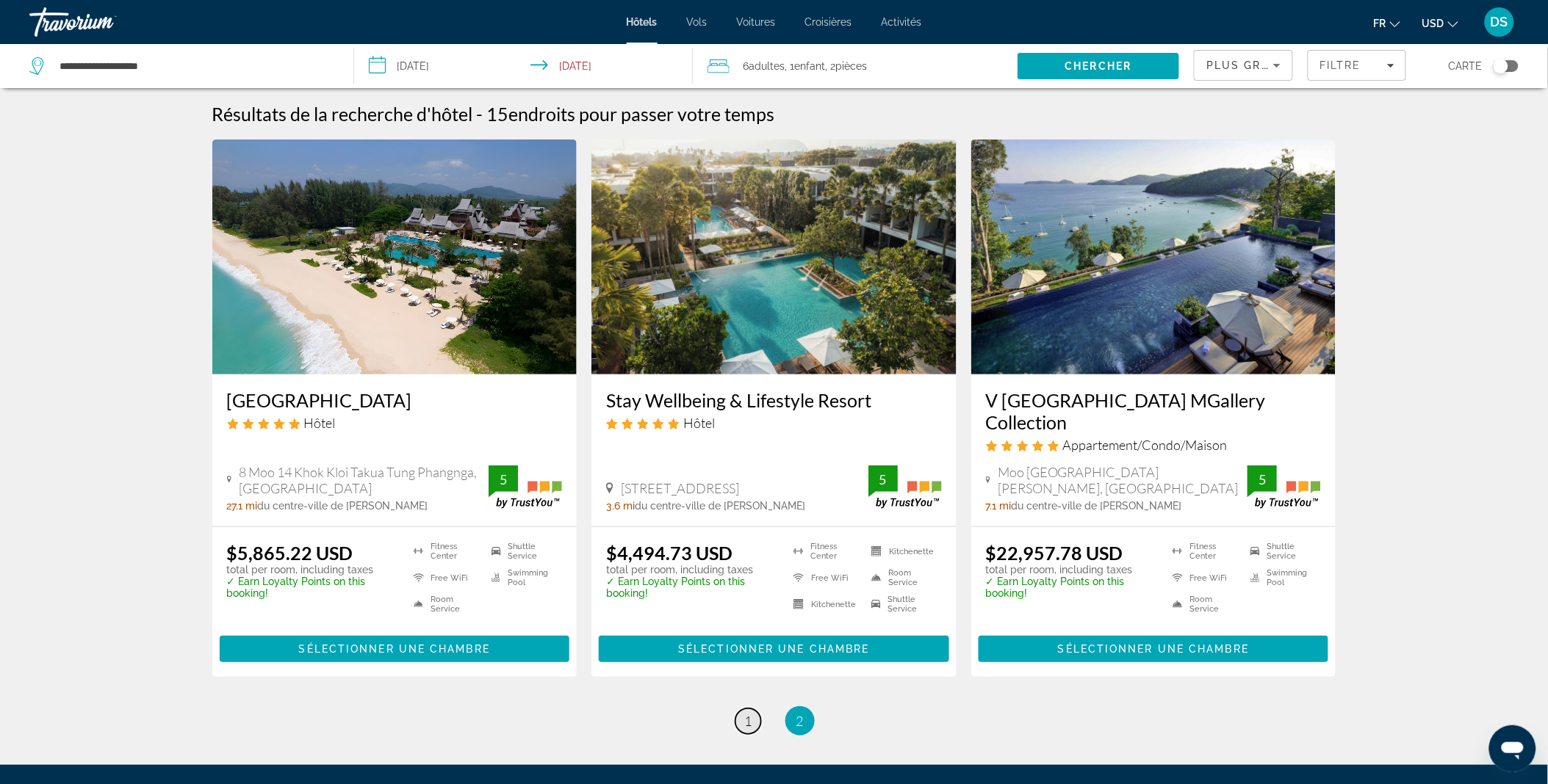
click at [747, 713] on span "1" at bounding box center [748, 721] width 7 height 16
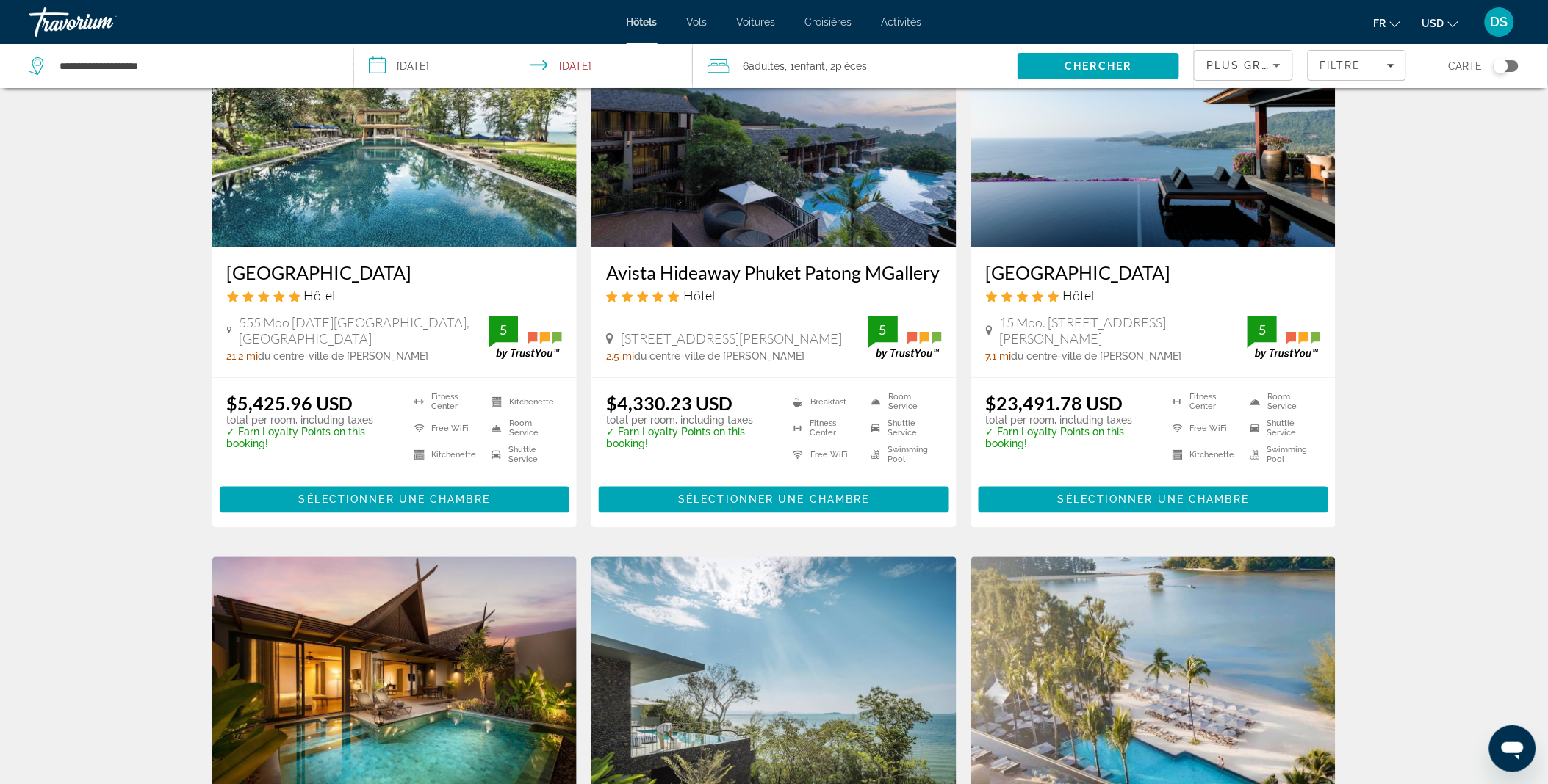
scroll to position [736, 0]
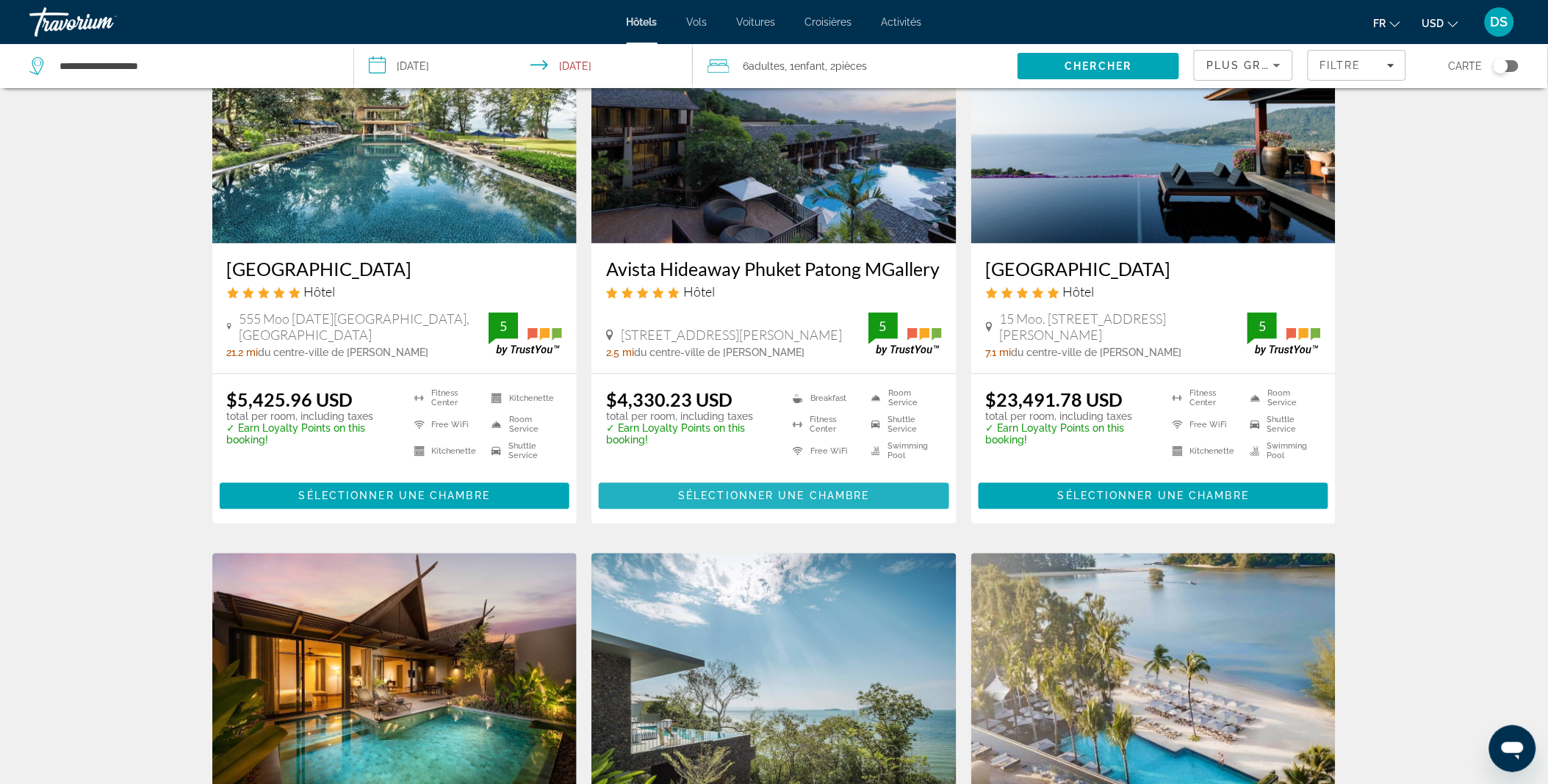
click at [745, 479] on span "Main content" at bounding box center [774, 496] width 350 height 35
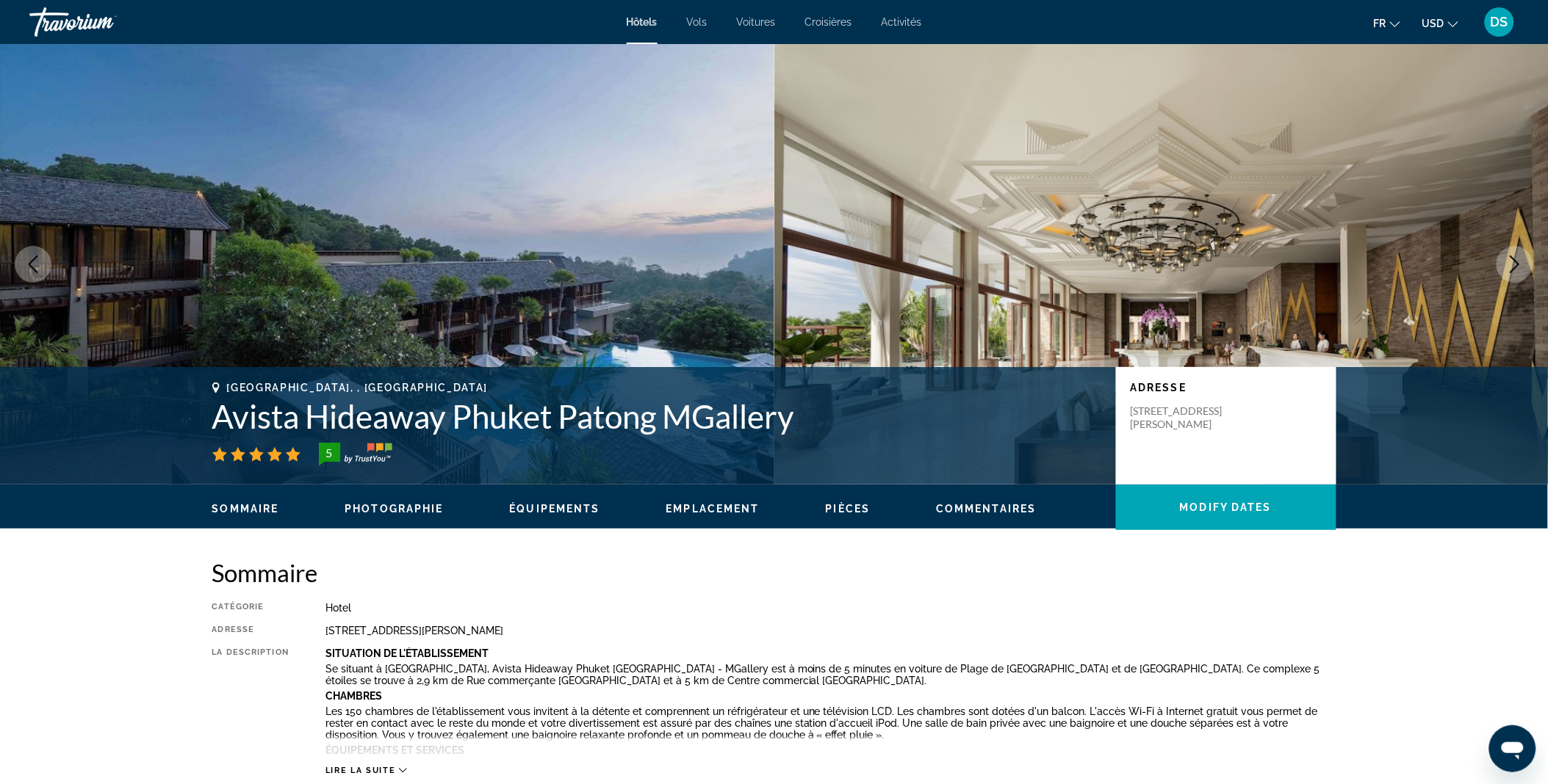
click at [1510, 252] on button "Next image" at bounding box center [1514, 264] width 37 height 37
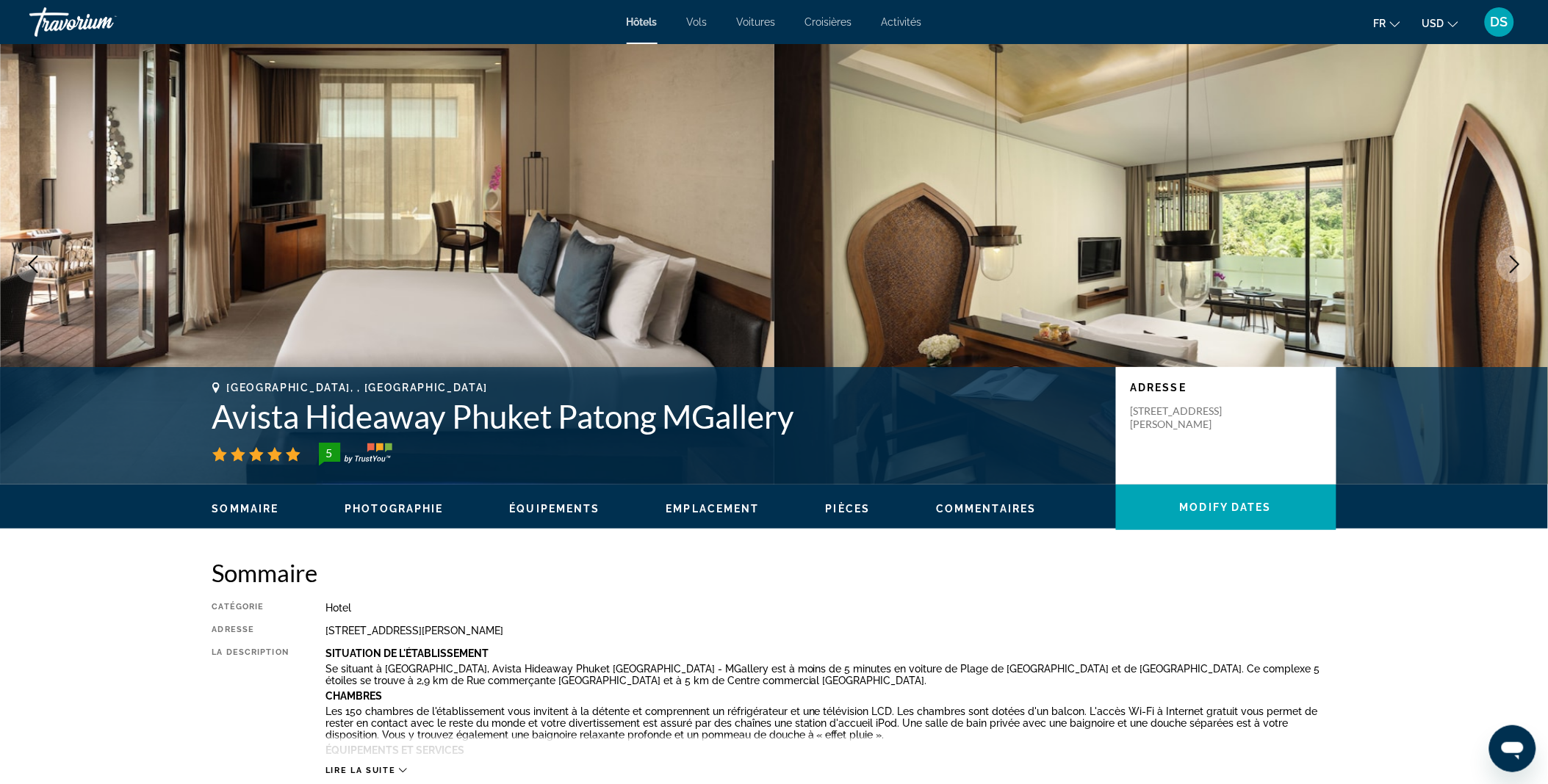
click at [1510, 252] on button "Next image" at bounding box center [1514, 264] width 37 height 37
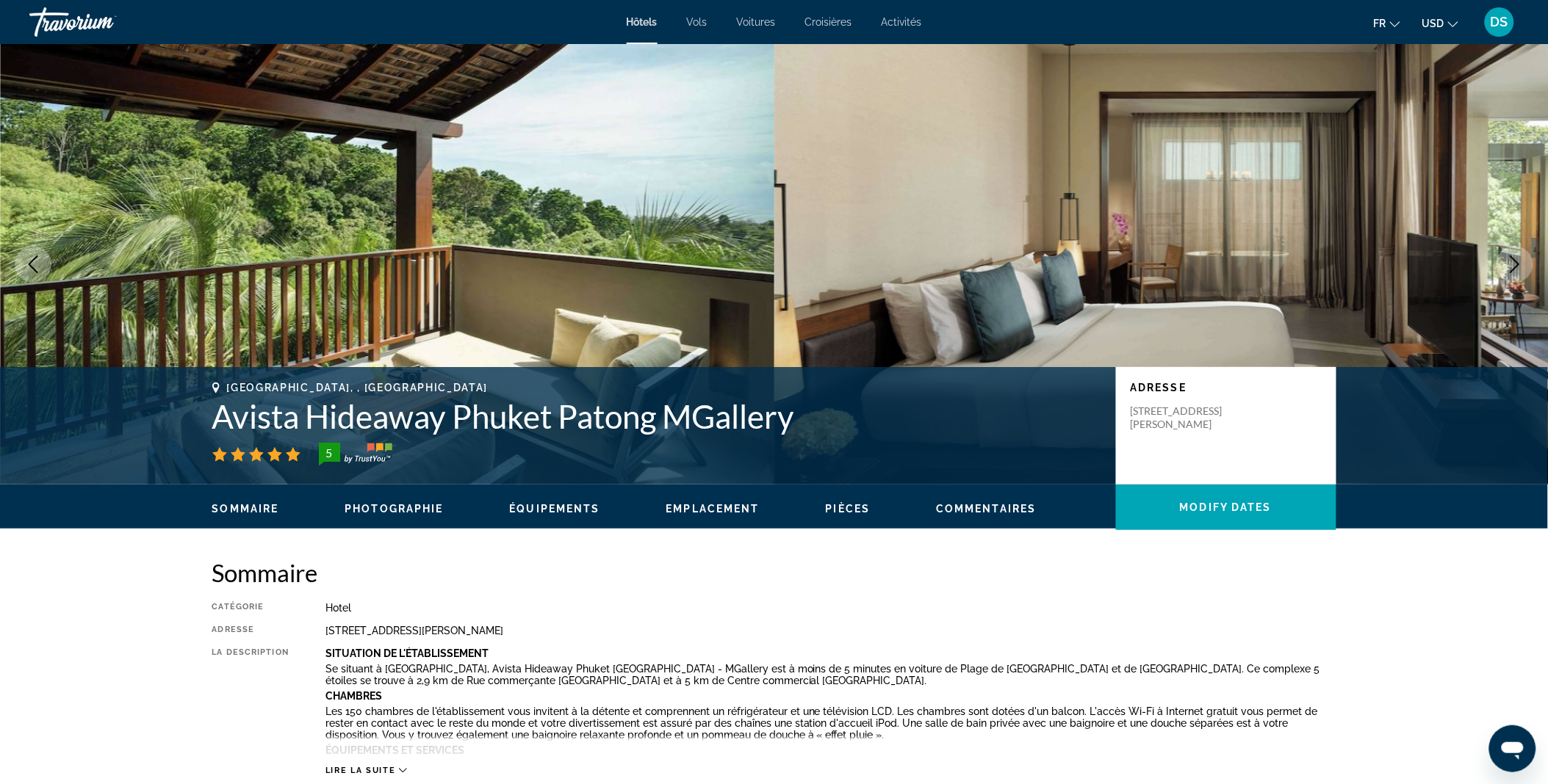
click at [1510, 252] on button "Next image" at bounding box center [1514, 264] width 37 height 37
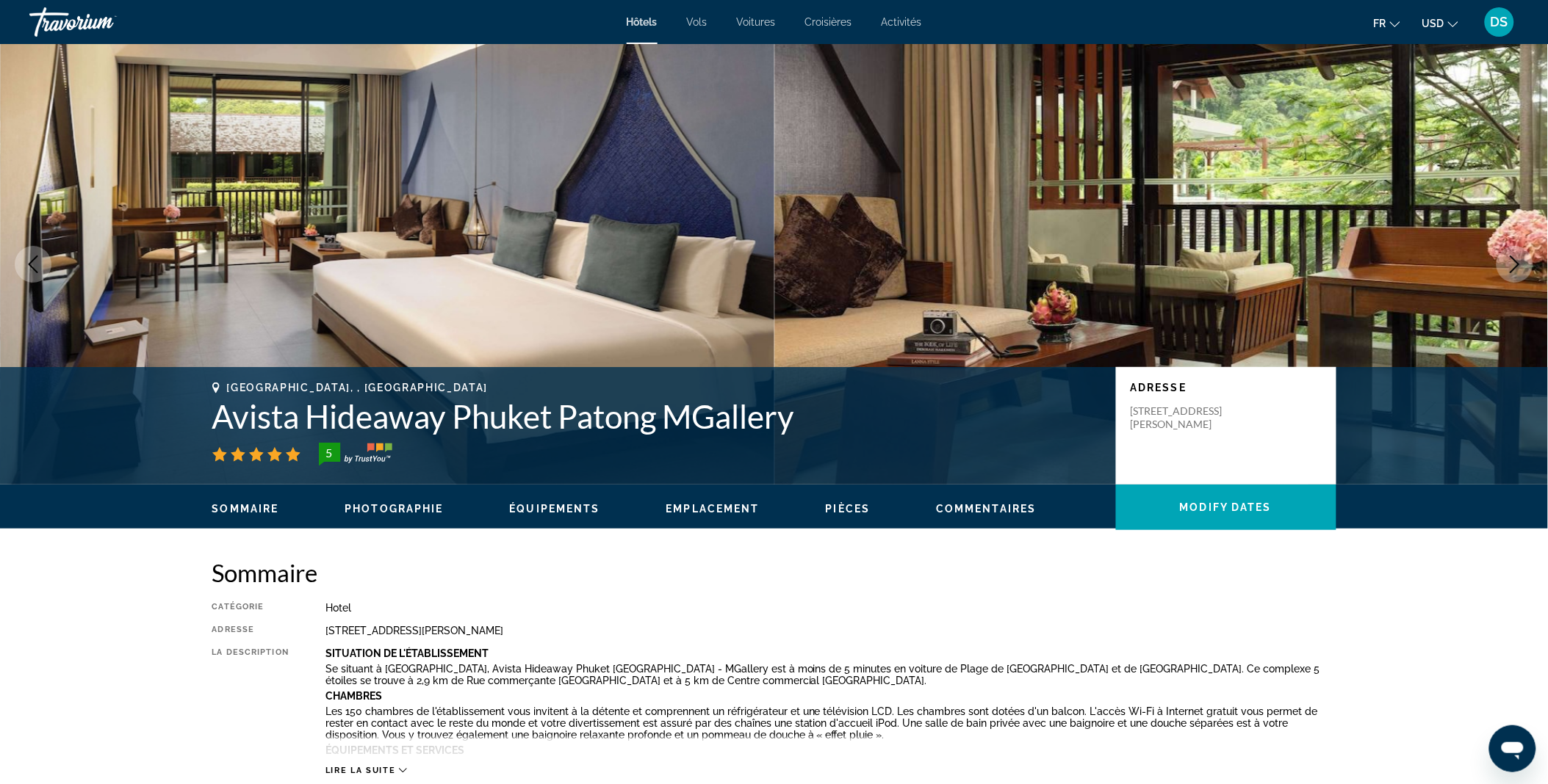
click at [1510, 252] on button "Next image" at bounding box center [1514, 264] width 37 height 37
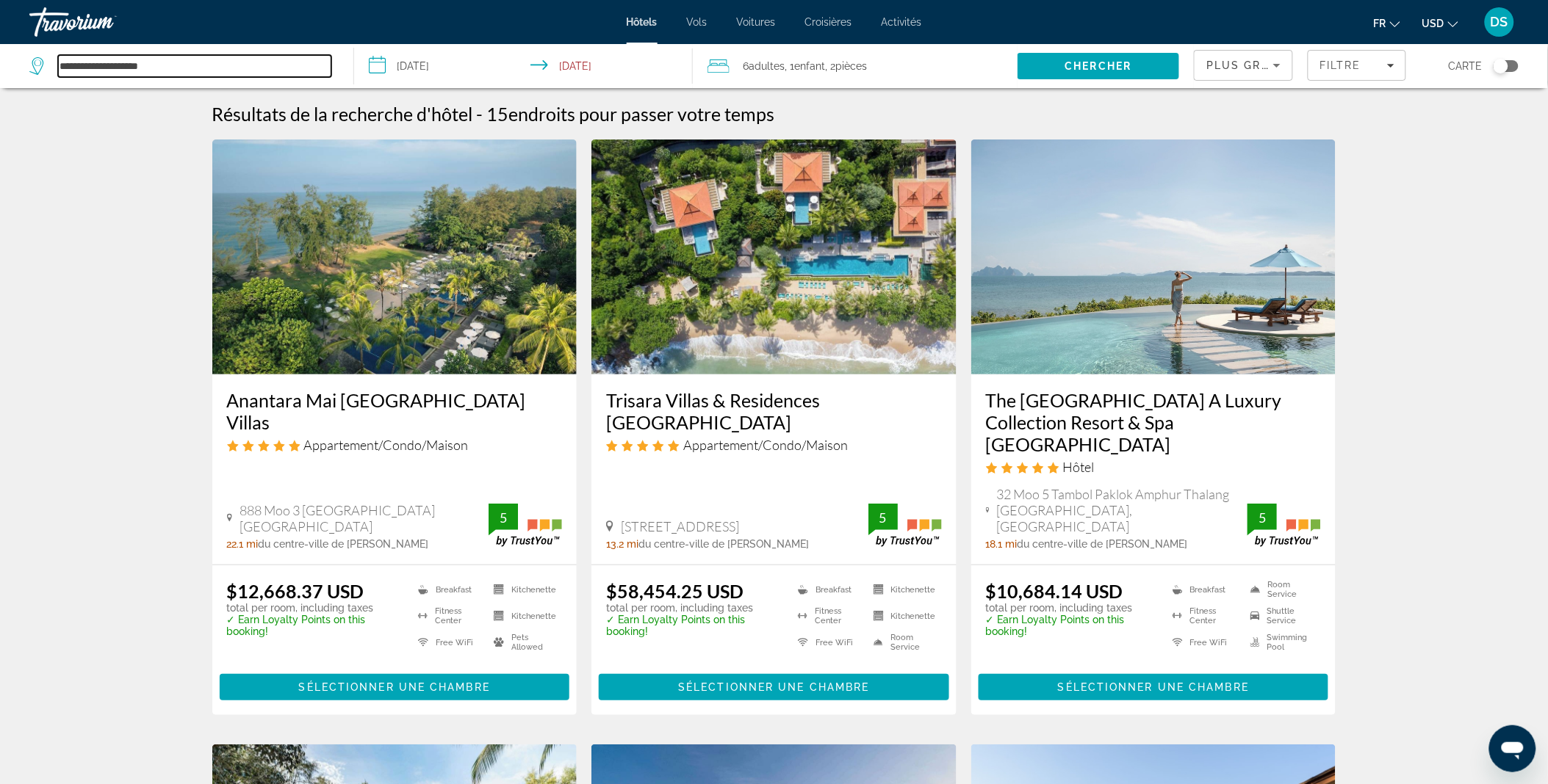
drag, startPoint x: 224, startPoint y: 56, endPoint x: 33, endPoint y: 42, distance: 191.5
click at [33, 42] on div "**********" at bounding box center [774, 392] width 1548 height 784
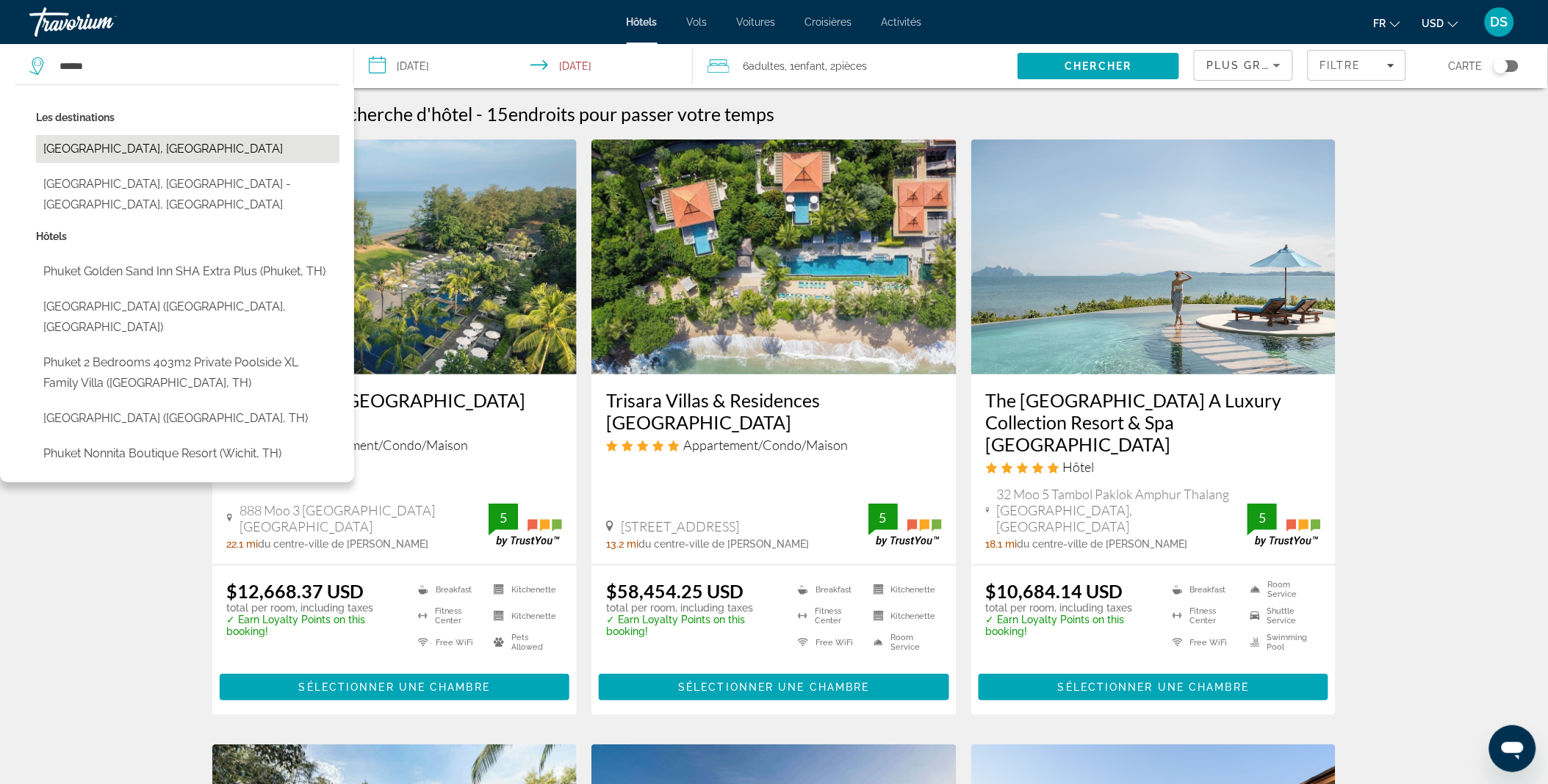
click at [83, 152] on button "[GEOGRAPHIC_DATA], [GEOGRAPHIC_DATA]" at bounding box center [188, 149] width 303 height 28
type input "**********"
